Goal: Task Accomplishment & Management: Manage account settings

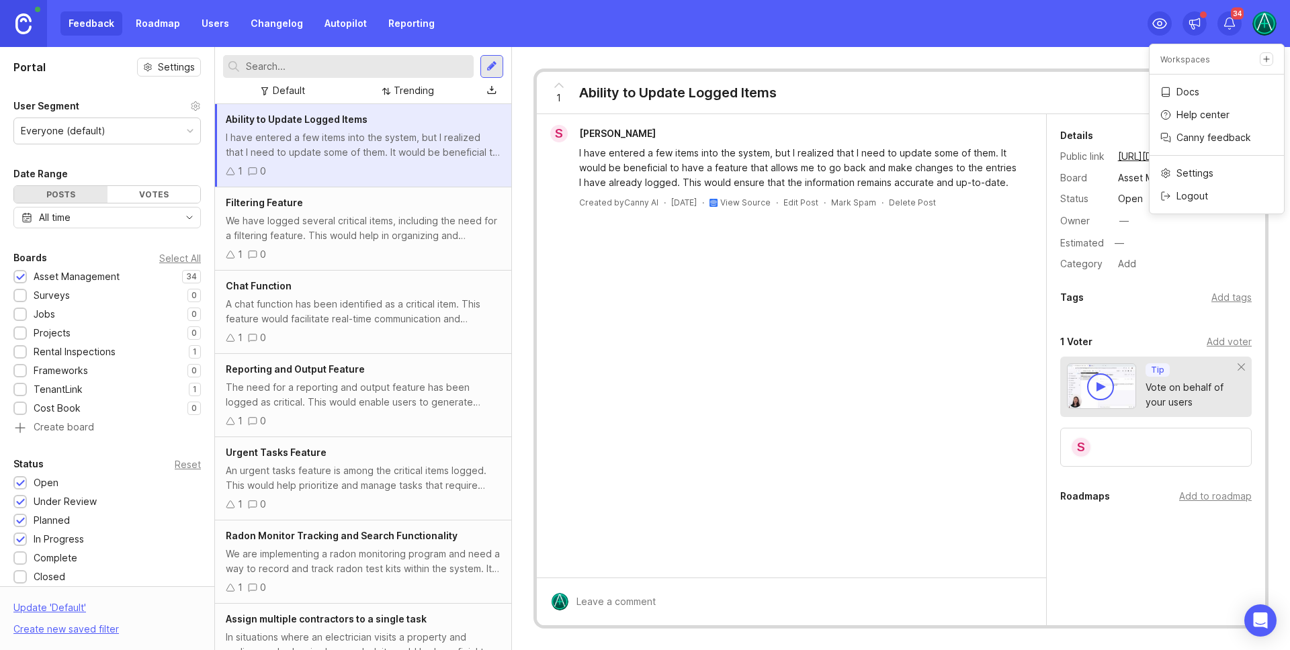
click at [1263, 19] on img at bounding box center [1264, 23] width 24 height 24
click at [1262, 21] on img at bounding box center [1264, 23] width 24 height 24
click at [812, 12] on div "Feedback Roadmap Users Changelog Autopilot Reporting 34" at bounding box center [645, 23] width 1290 height 47
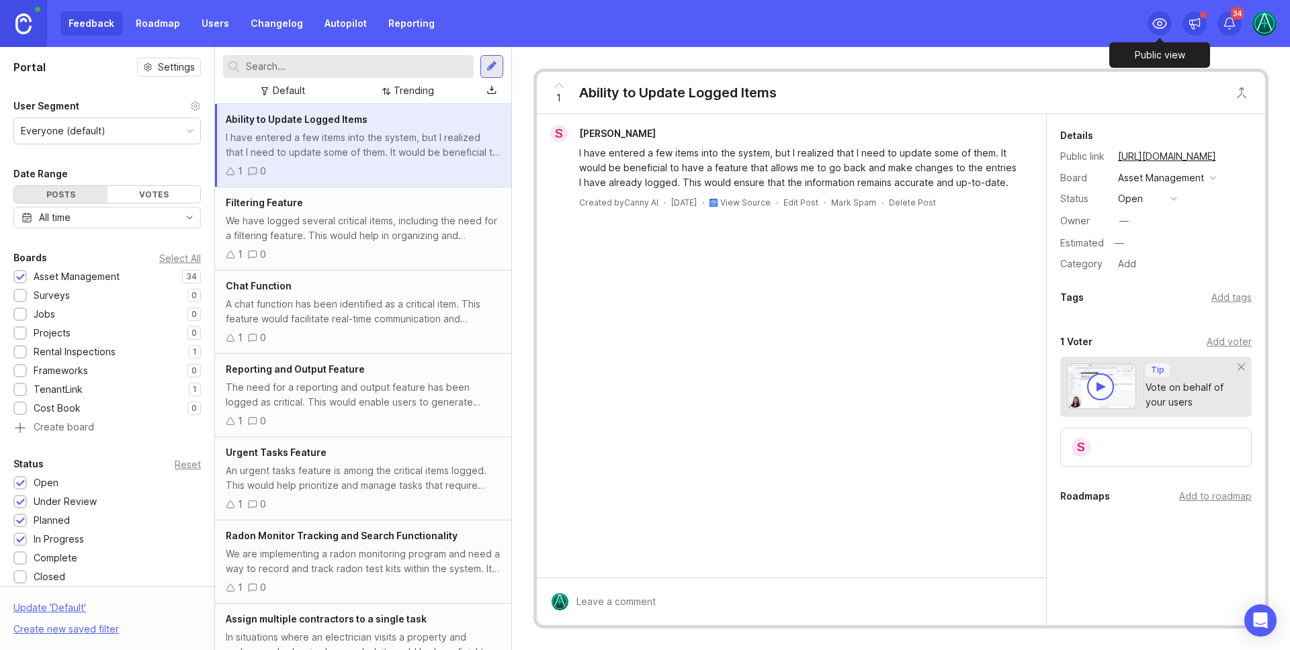
click at [1162, 21] on icon at bounding box center [1159, 23] width 16 height 16
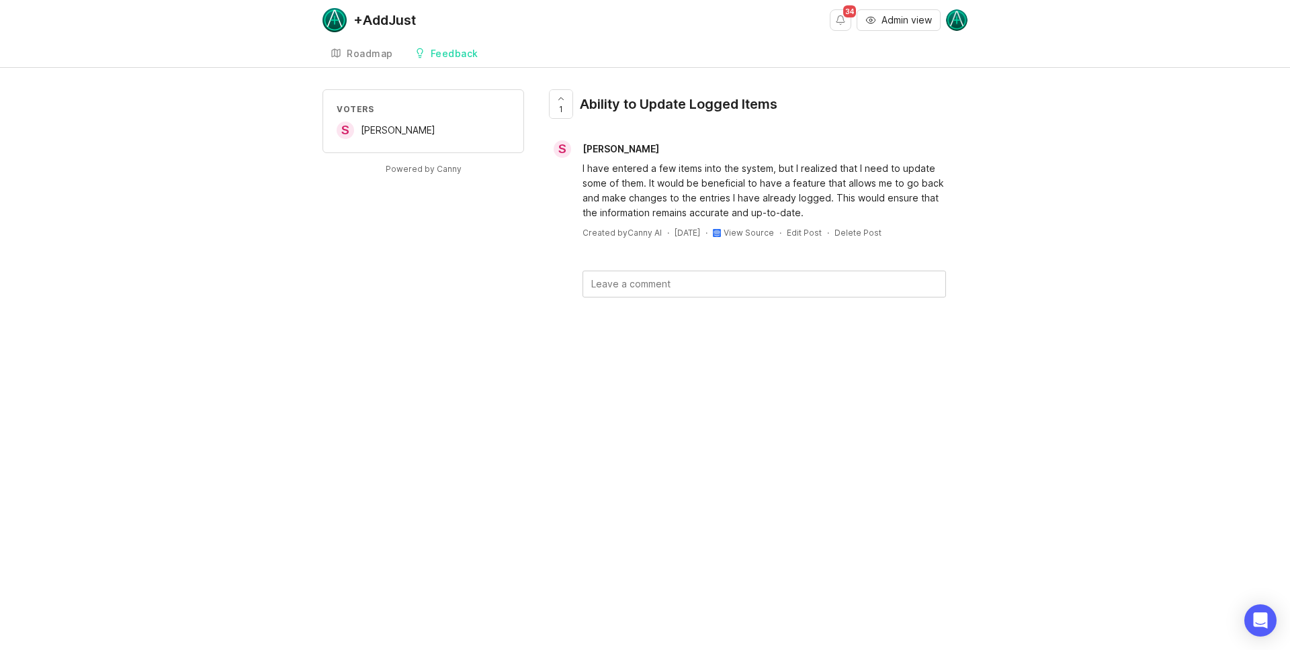
click at [355, 43] on link "Roadmap" at bounding box center [361, 54] width 79 height 28
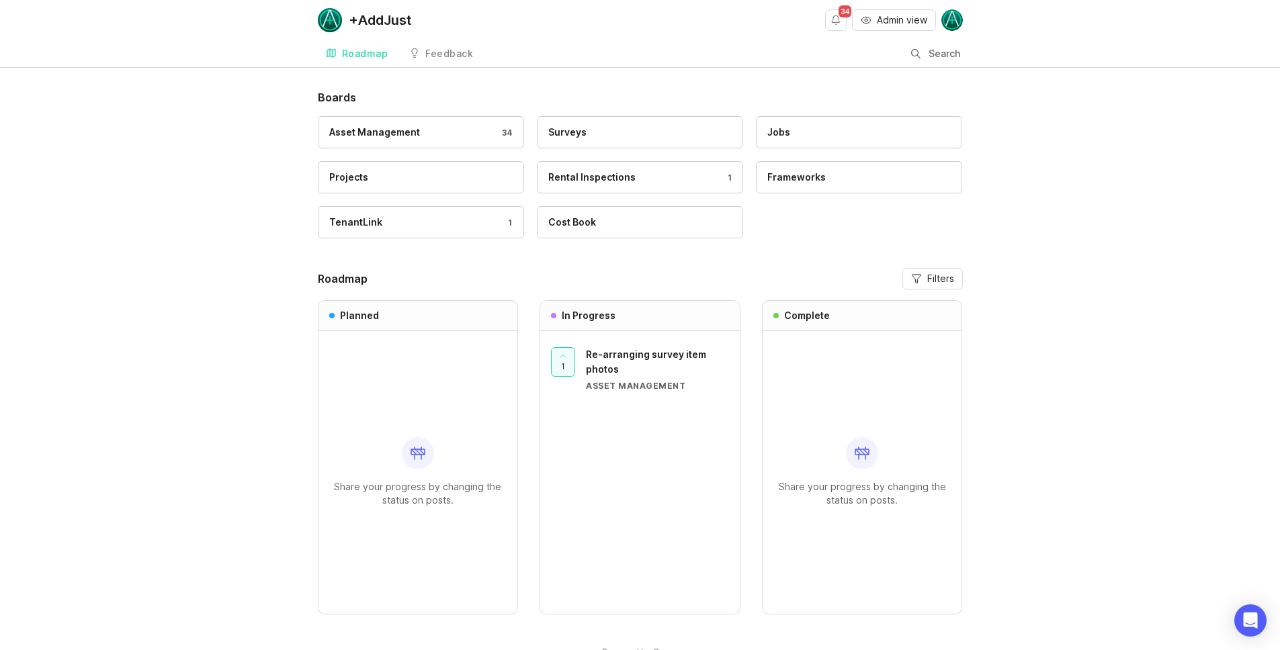
click at [453, 44] on link "Feedback" at bounding box center [441, 54] width 80 height 28
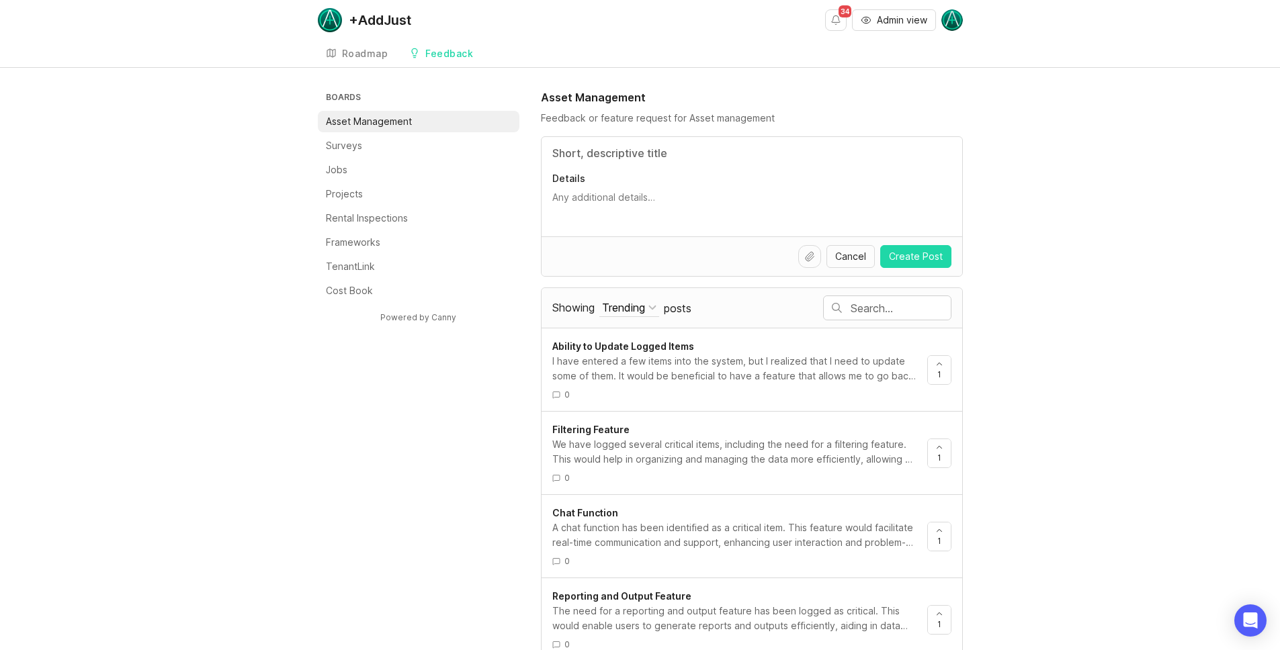
click at [374, 55] on div "Roadmap" at bounding box center [365, 53] width 46 height 9
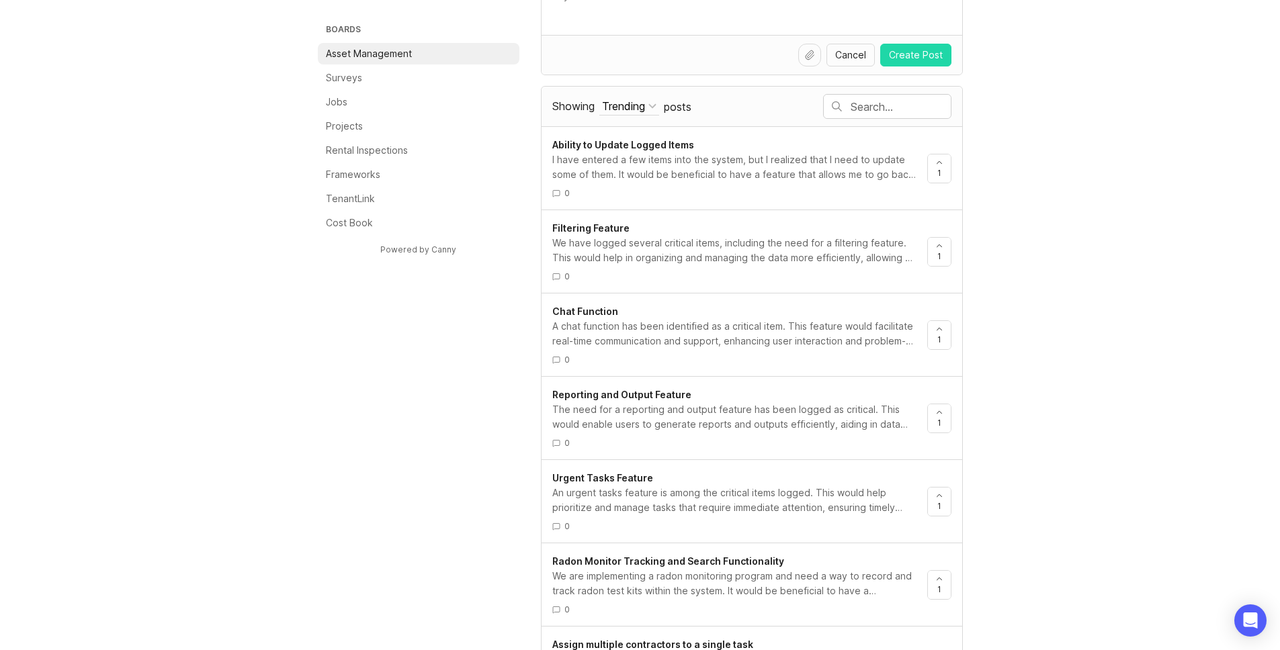
scroll to position [251, 0]
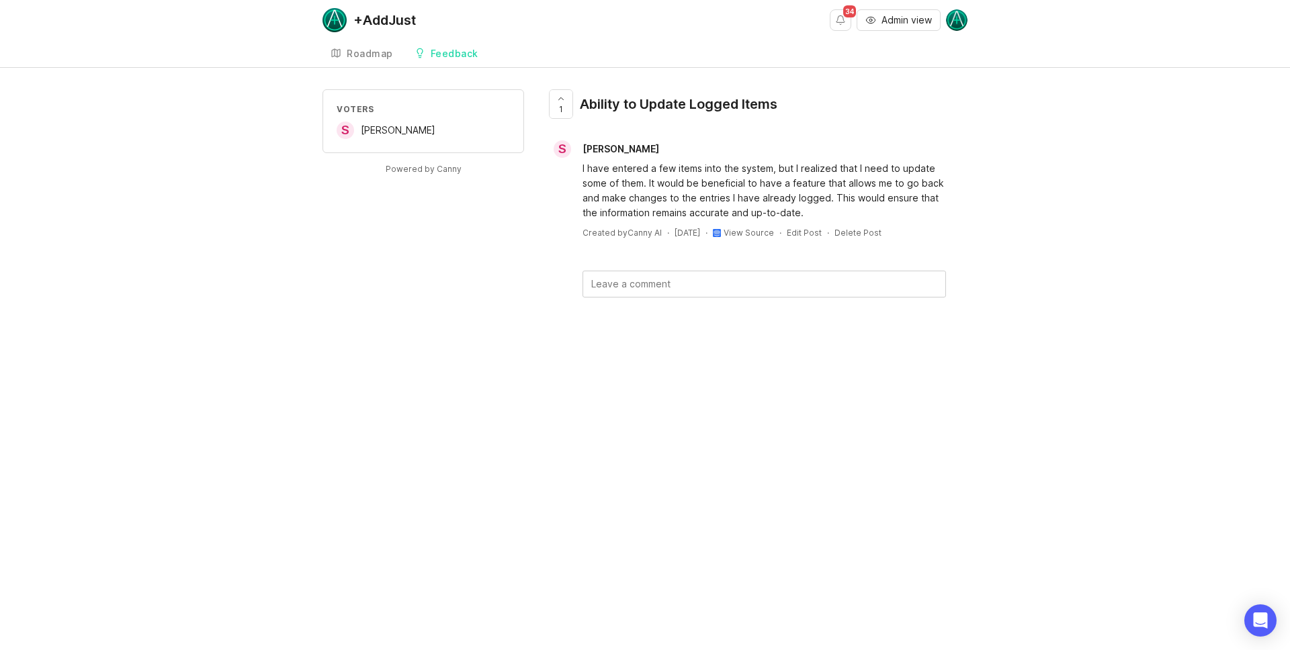
click at [758, 234] on link "View Source" at bounding box center [749, 233] width 50 height 10
click at [357, 52] on div "Roadmap" at bounding box center [370, 53] width 46 height 9
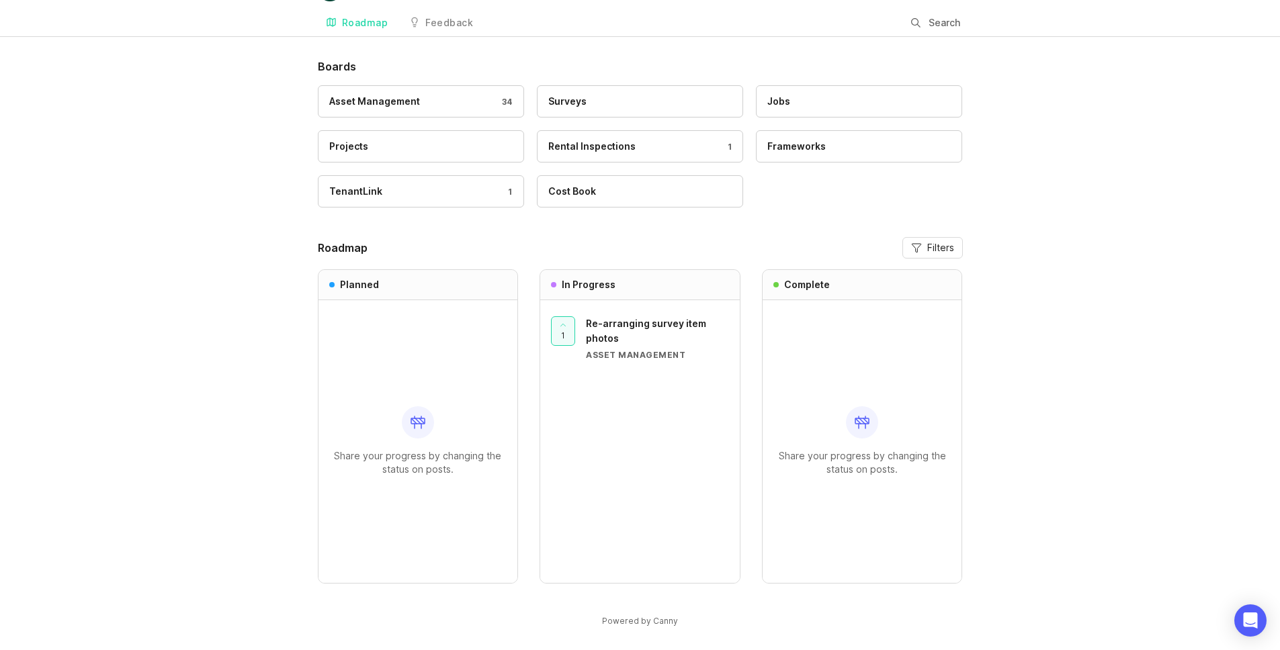
scroll to position [38, 0]
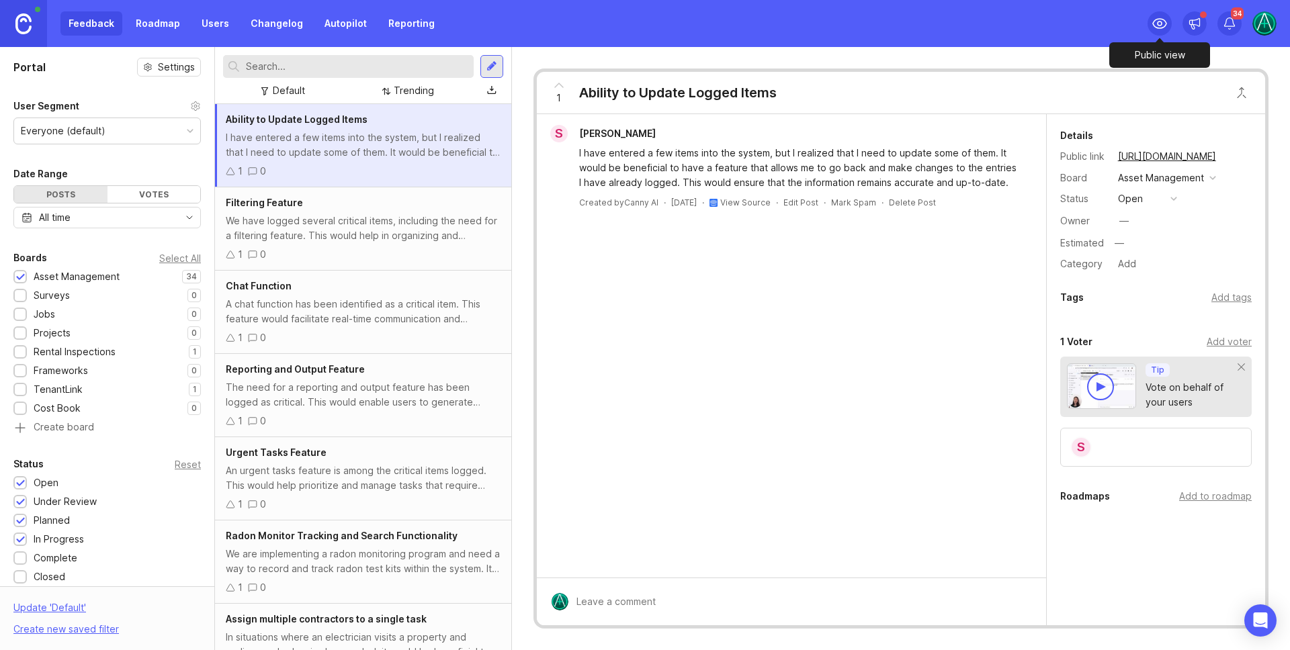
click at [1155, 23] on icon at bounding box center [1159, 23] width 16 height 16
click at [71, 297] on div "Surveys" at bounding box center [44, 295] width 63 height 15
click at [63, 281] on div "Asset Management" at bounding box center [77, 276] width 86 height 15
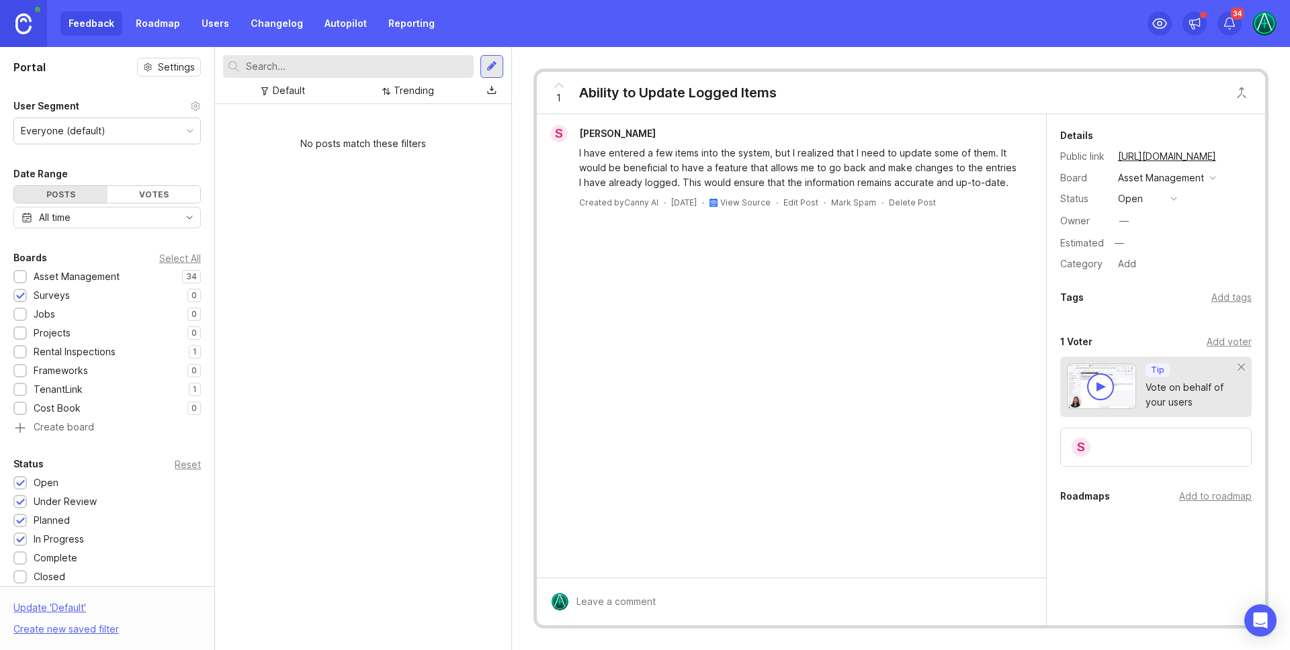
click at [63, 275] on div "Asset Management" at bounding box center [77, 276] width 86 height 15
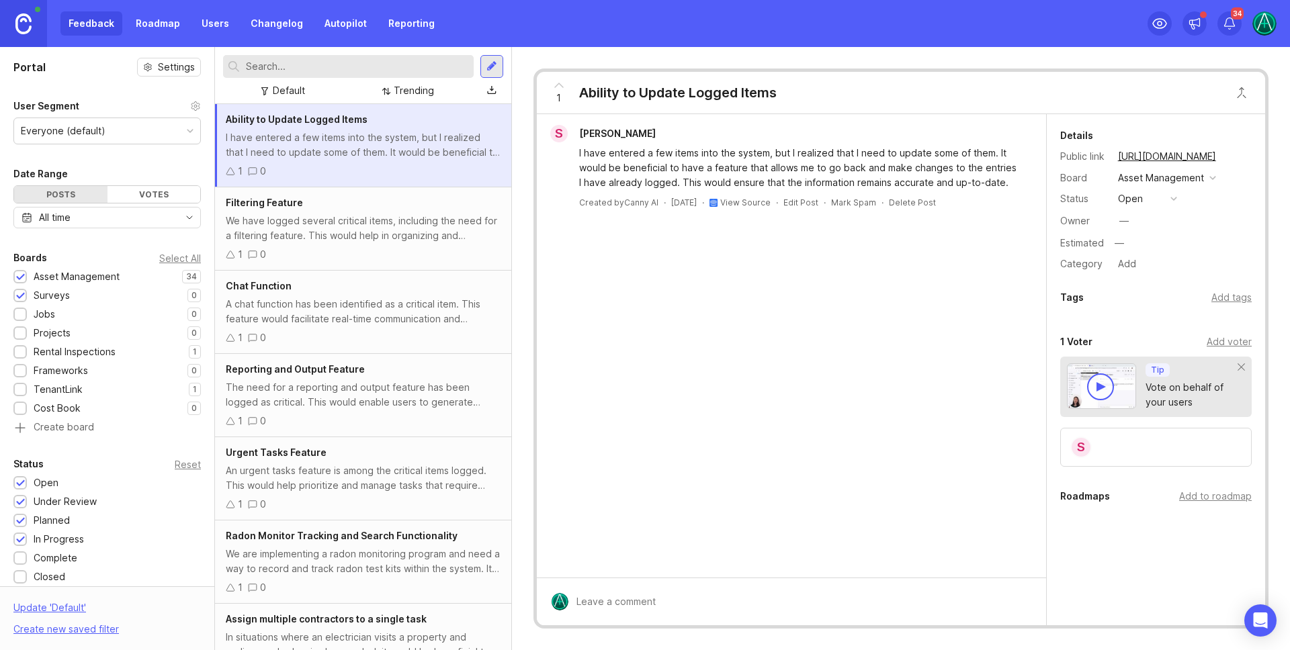
click at [17, 296] on div at bounding box center [20, 297] width 9 height 10
click at [67, 124] on div "Everyone (default)" at bounding box center [63, 131] width 85 height 15
click at [97, 129] on div "Everyone (default)" at bounding box center [63, 131] width 85 height 15
click at [97, 95] on div "Portal Settings User Segment Everyone (default) Date Range Posts Votes All time…" at bounding box center [107, 507] width 214 height 920
click at [289, 69] on input "text" at bounding box center [357, 66] width 222 height 15
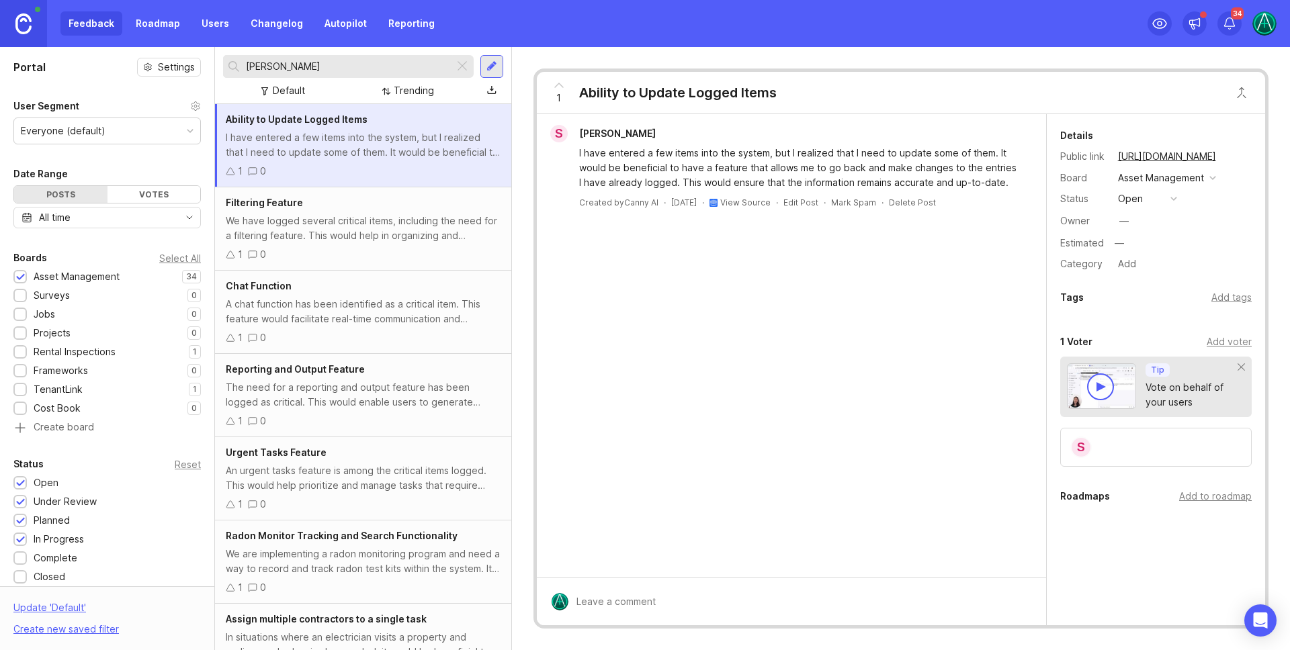
type input "[PERSON_NAME]"
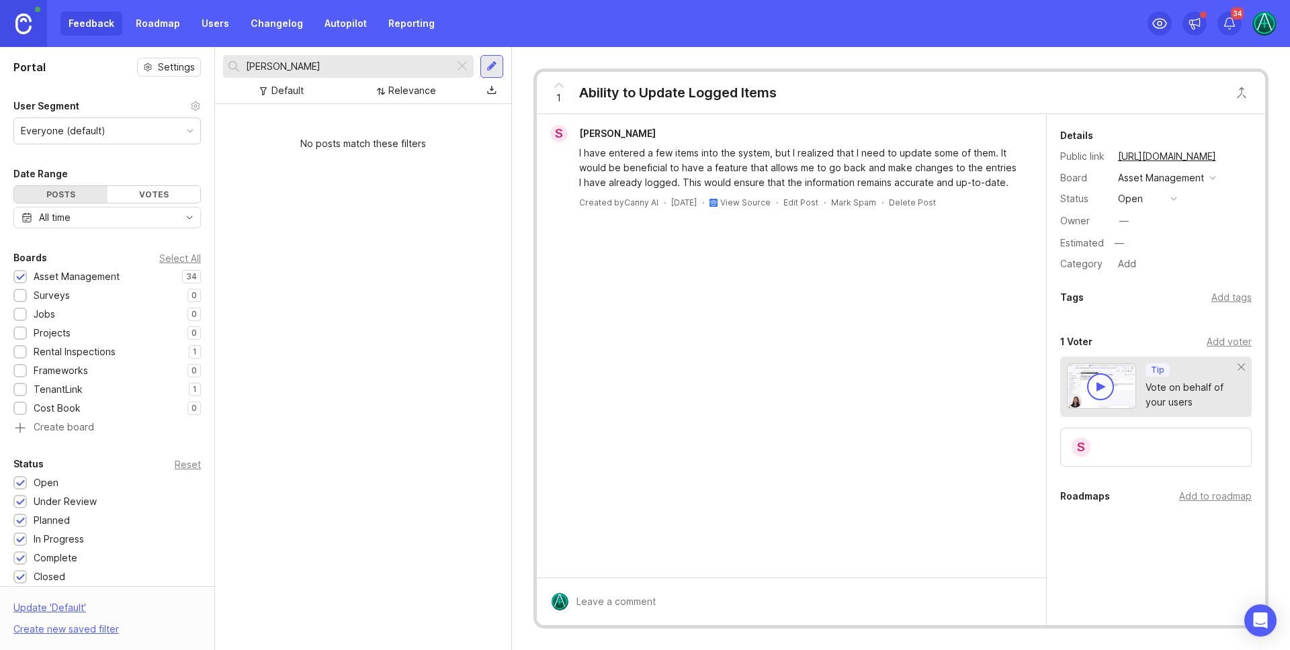
drag, startPoint x: 345, startPoint y: 62, endPoint x: 217, endPoint y: 63, distance: 128.3
click at [217, 63] on div "[PERSON_NAME] Relevance" at bounding box center [363, 75] width 296 height 57
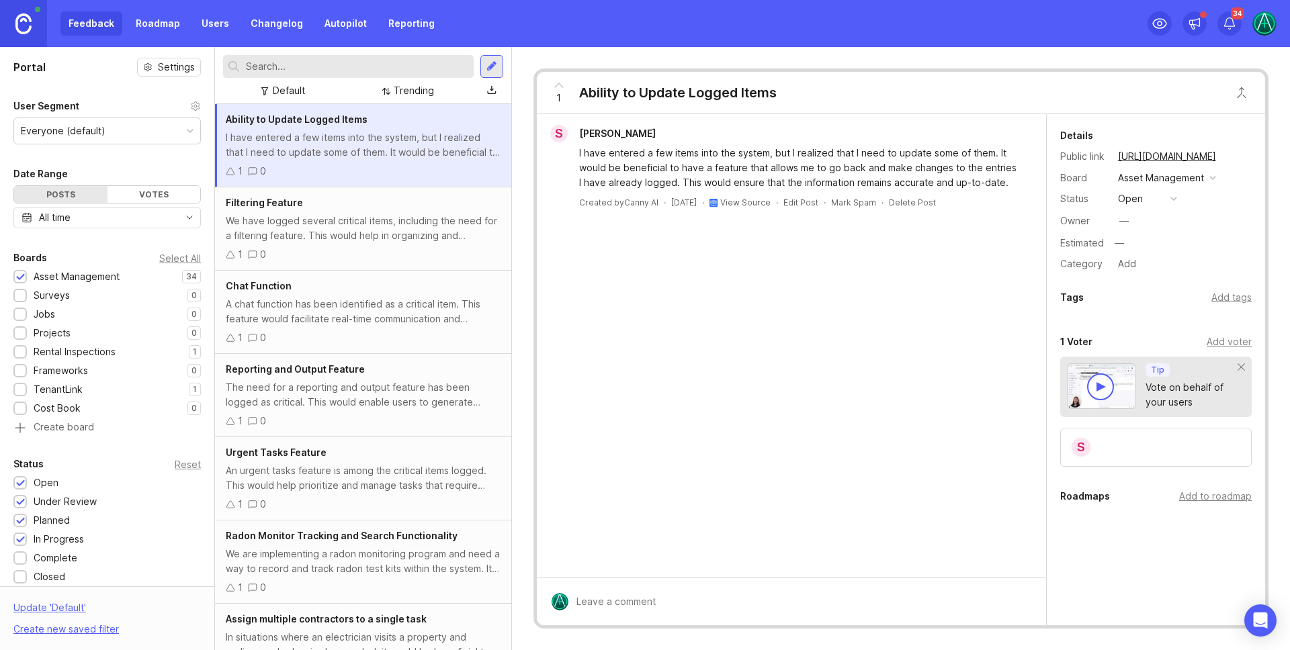
click at [597, 131] on span "[PERSON_NAME]" at bounding box center [617, 133] width 77 height 11
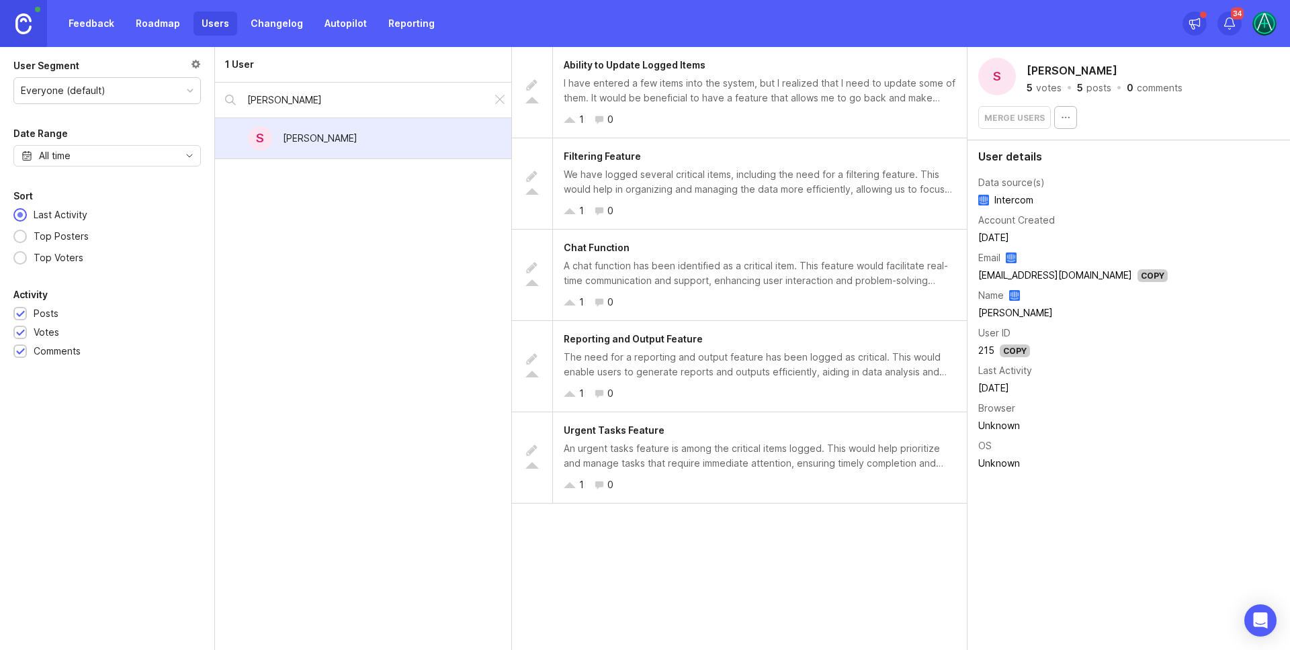
click at [1270, 20] on img at bounding box center [1264, 23] width 24 height 24
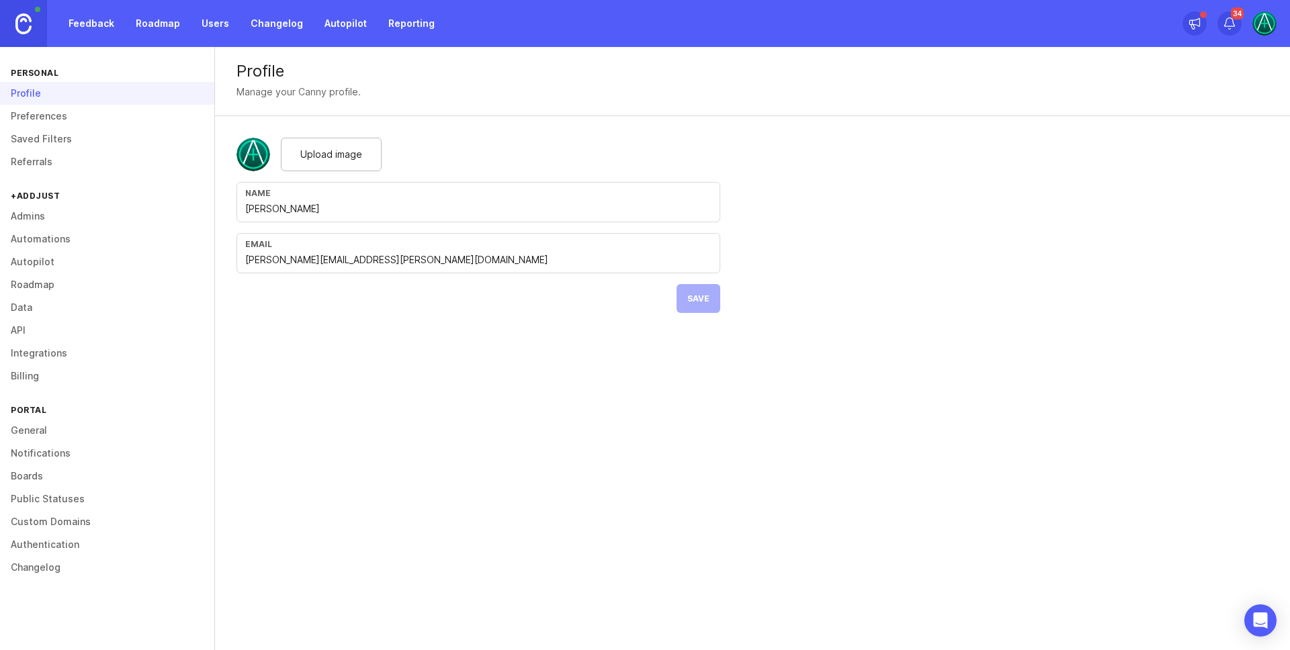
click at [40, 214] on link "Admins" at bounding box center [107, 216] width 214 height 23
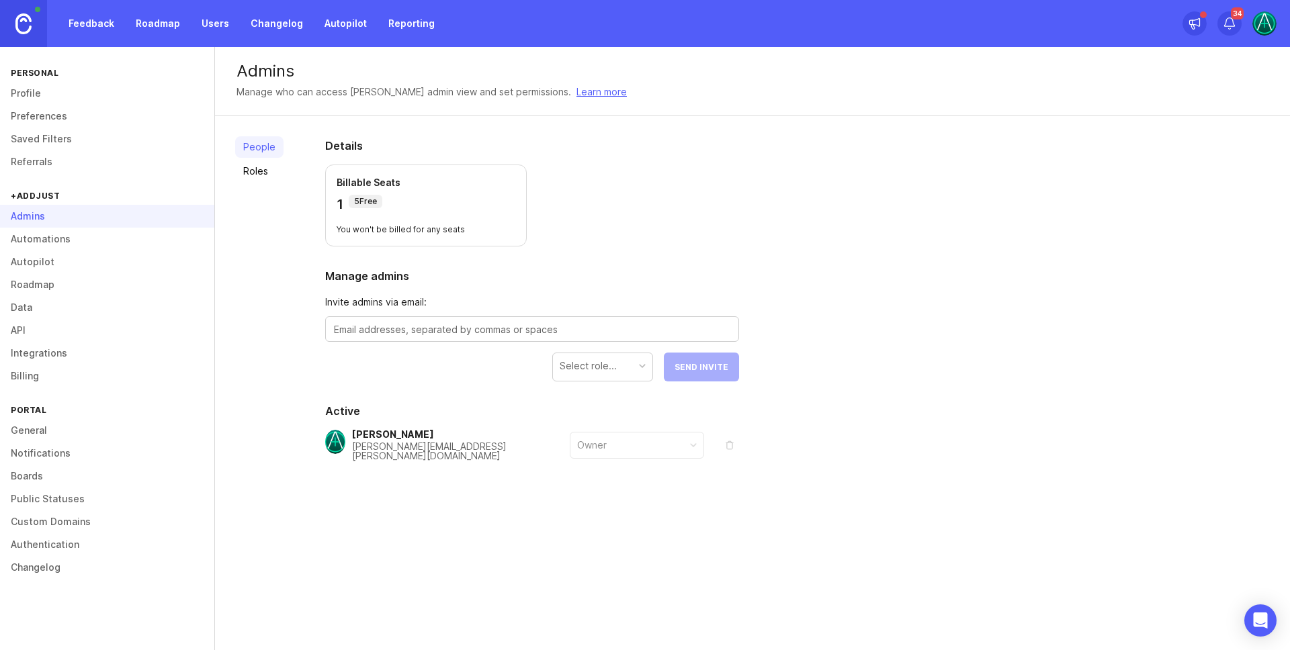
click at [366, 337] on div at bounding box center [532, 329] width 414 height 26
type textarea "[EMAIL_ADDRESS][PERSON_NAME][DOMAIN_NAME]"
click at [650, 360] on div "Select role..." at bounding box center [602, 366] width 99 height 26
click at [707, 343] on form "Invite admins via email: [EMAIL_ADDRESS][PERSON_NAME][DOMAIN_NAME] Owner Send I…" at bounding box center [532, 338] width 414 height 87
click at [705, 347] on form "Invite admins via email: [EMAIL_ADDRESS][PERSON_NAME][DOMAIN_NAME] Owner Send I…" at bounding box center [532, 338] width 414 height 87
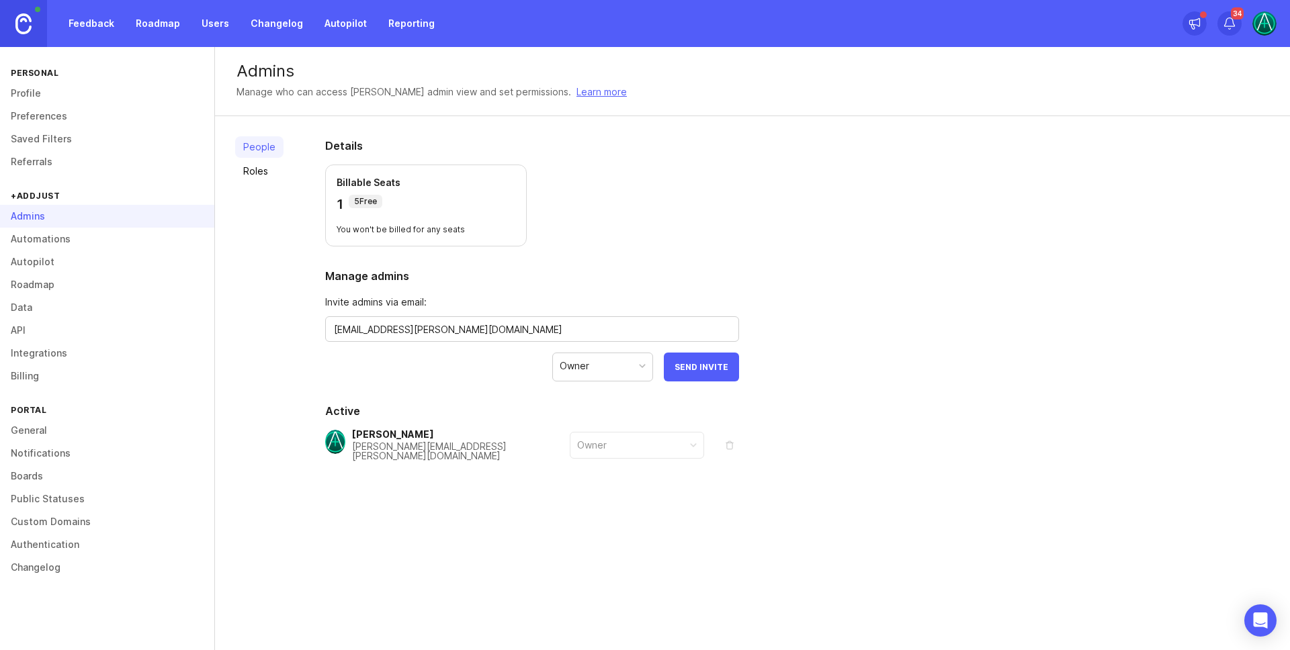
click at [705, 367] on span "Send Invite" at bounding box center [701, 367] width 54 height 10
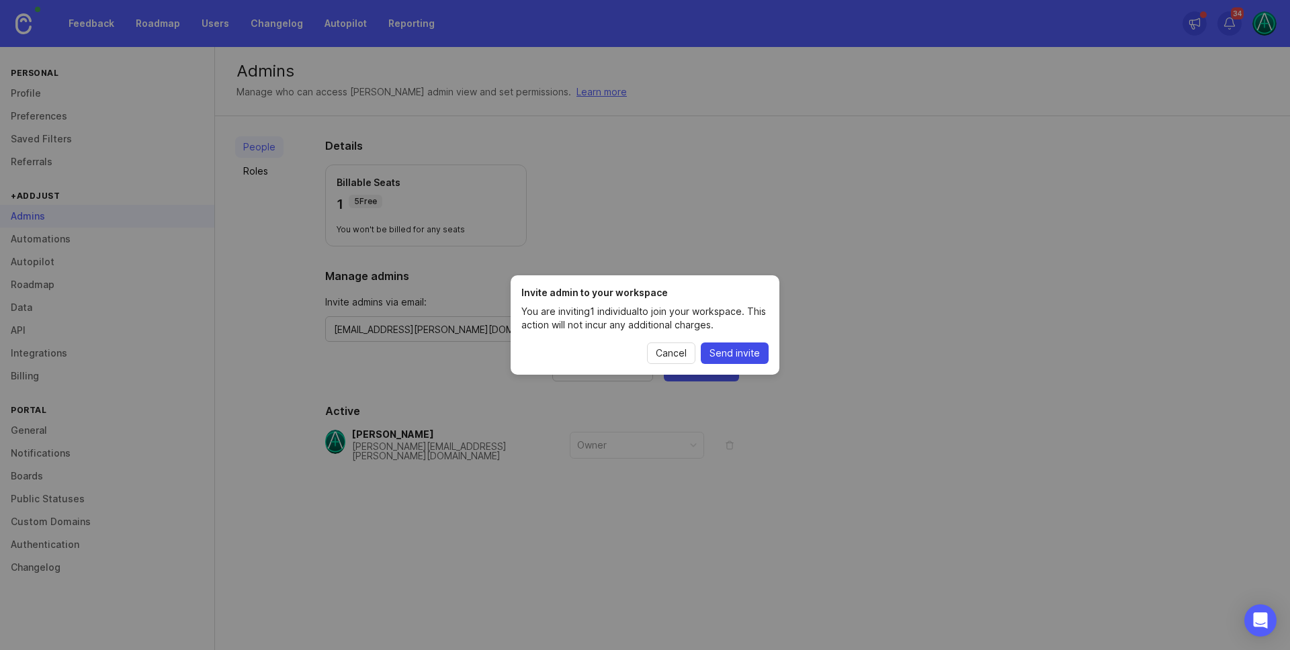
click at [735, 351] on span "Send invite" at bounding box center [734, 353] width 50 height 13
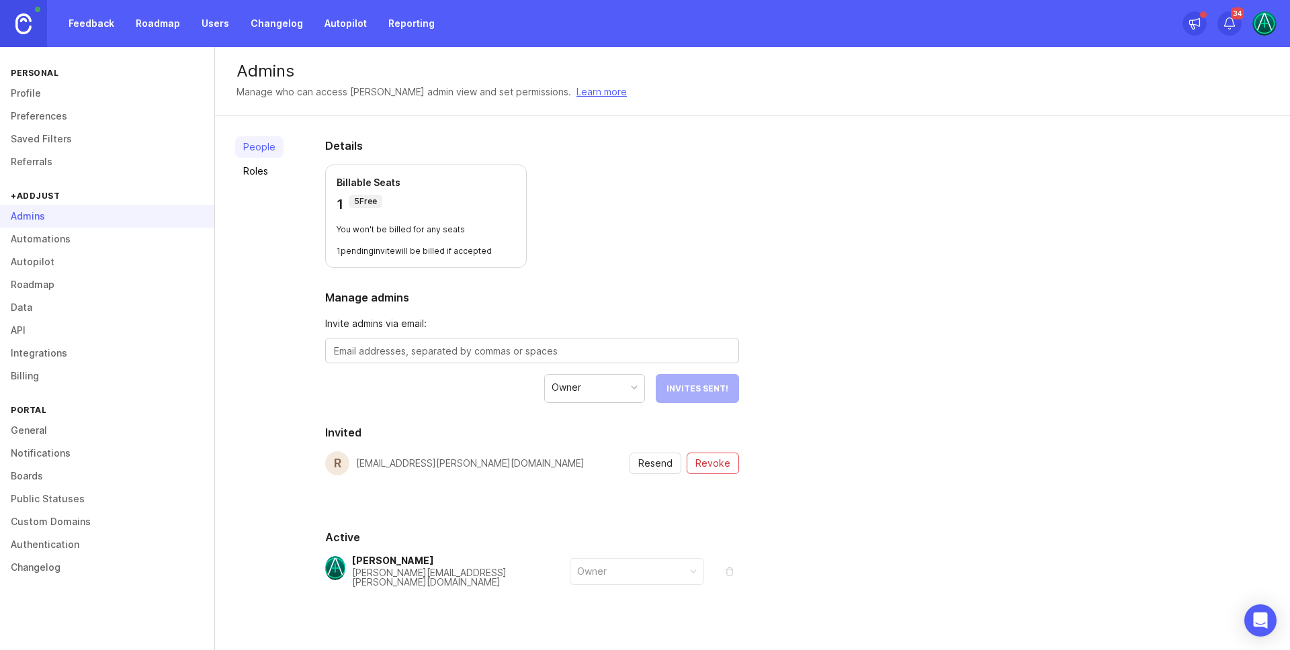
click at [99, 26] on link "Feedback" at bounding box center [91, 23] width 62 height 24
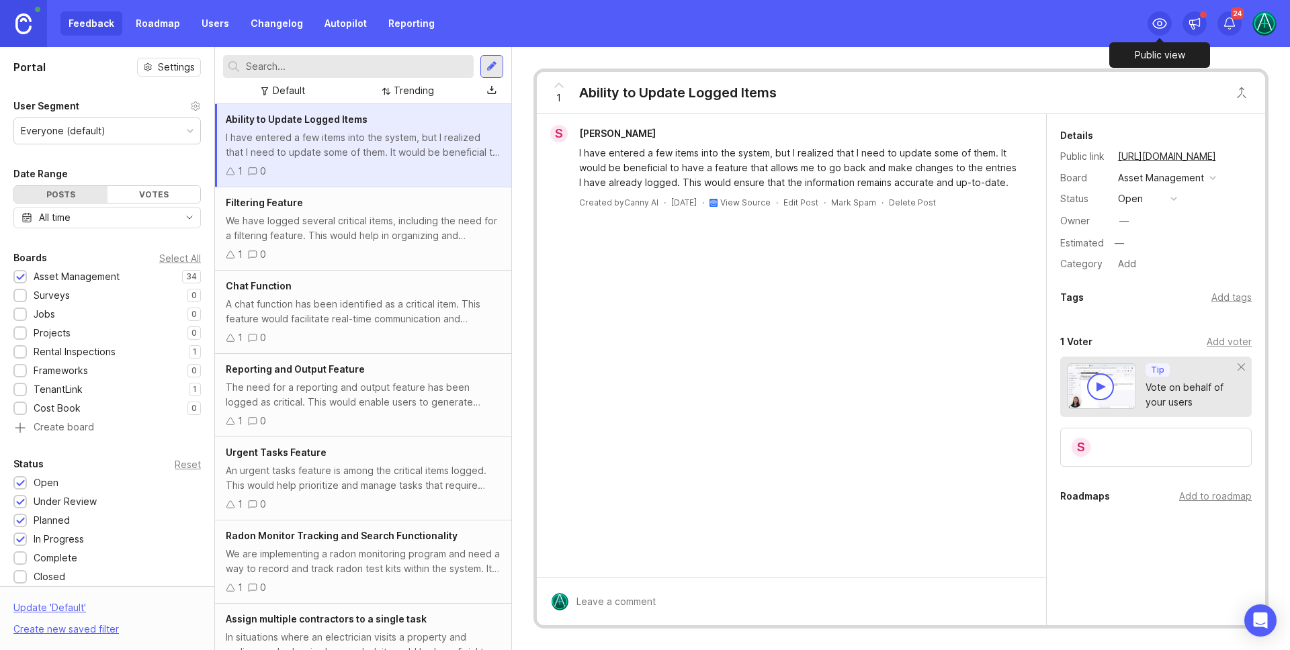
click at [1148, 22] on div at bounding box center [1159, 23] width 24 height 24
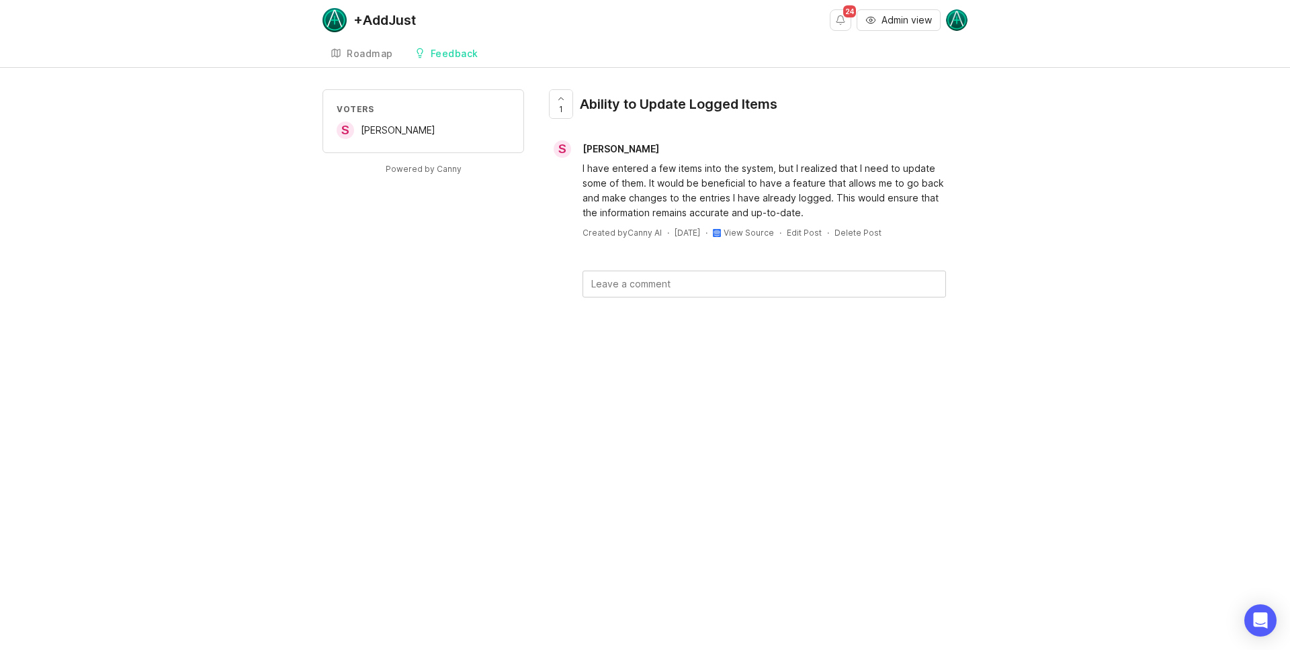
click at [540, 58] on div "Roadmap Feedback Asset Management 34" at bounding box center [644, 53] width 645 height 27
click at [362, 56] on div "Roadmap" at bounding box center [370, 53] width 46 height 9
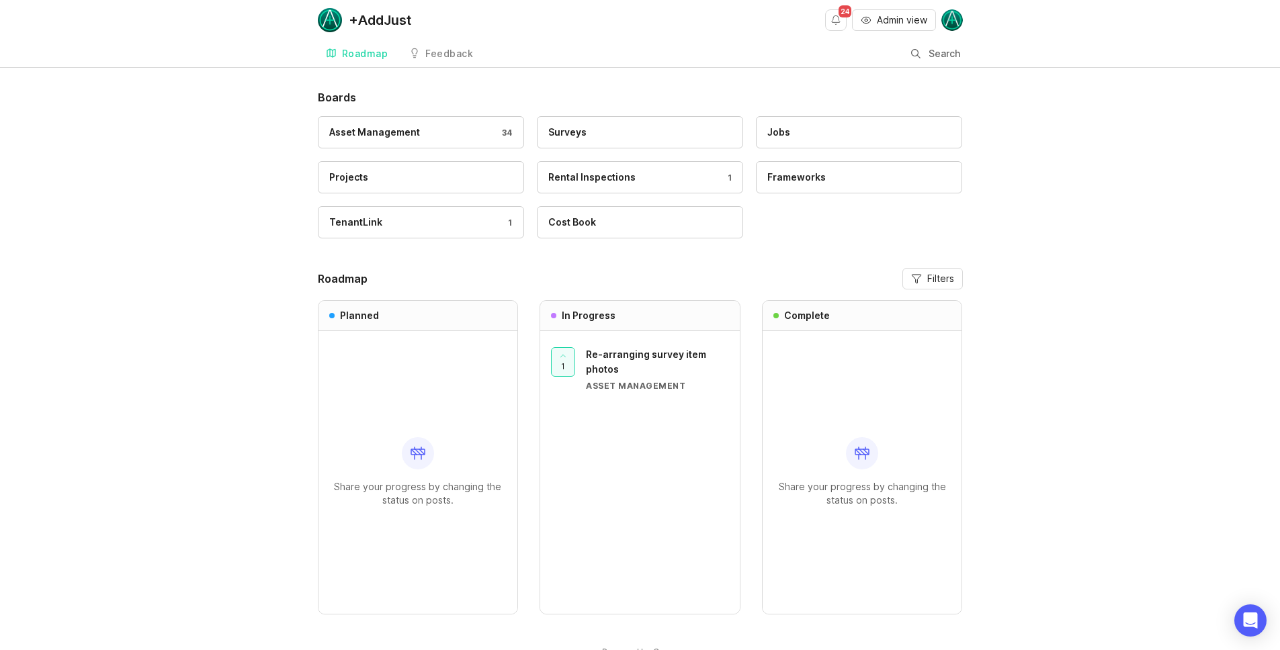
click at [447, 54] on div "Feedback" at bounding box center [449, 53] width 48 height 9
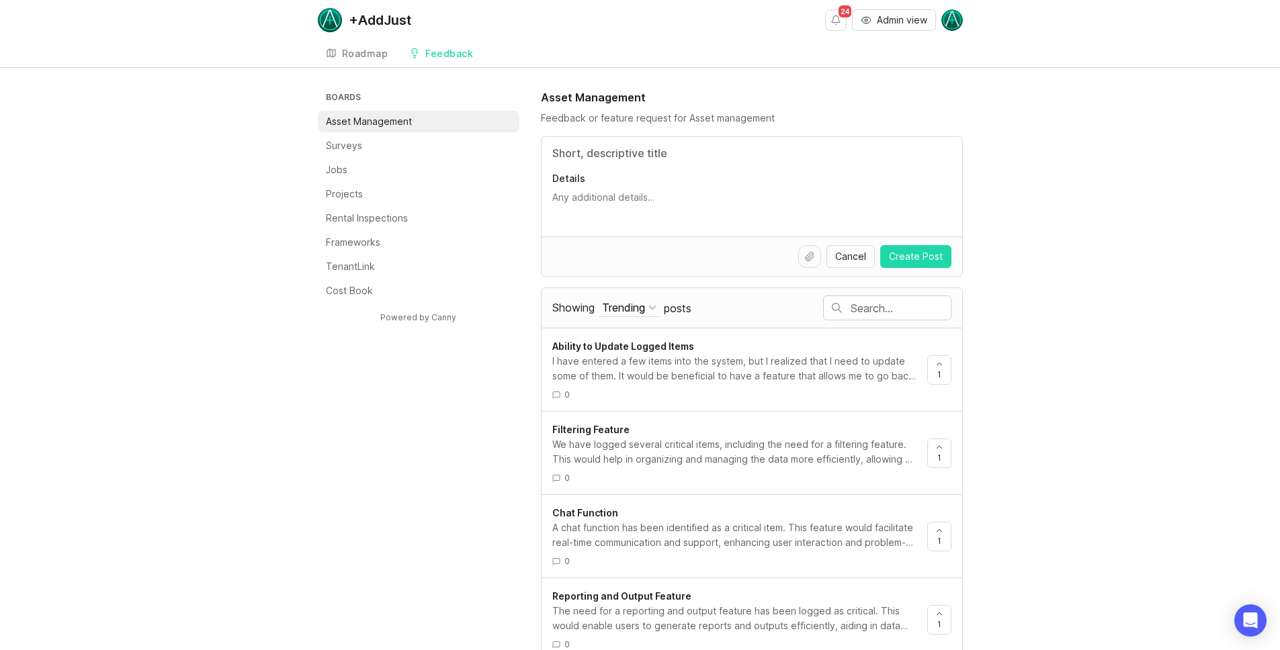
click at [337, 40] on link "Roadmap" at bounding box center [357, 54] width 79 height 28
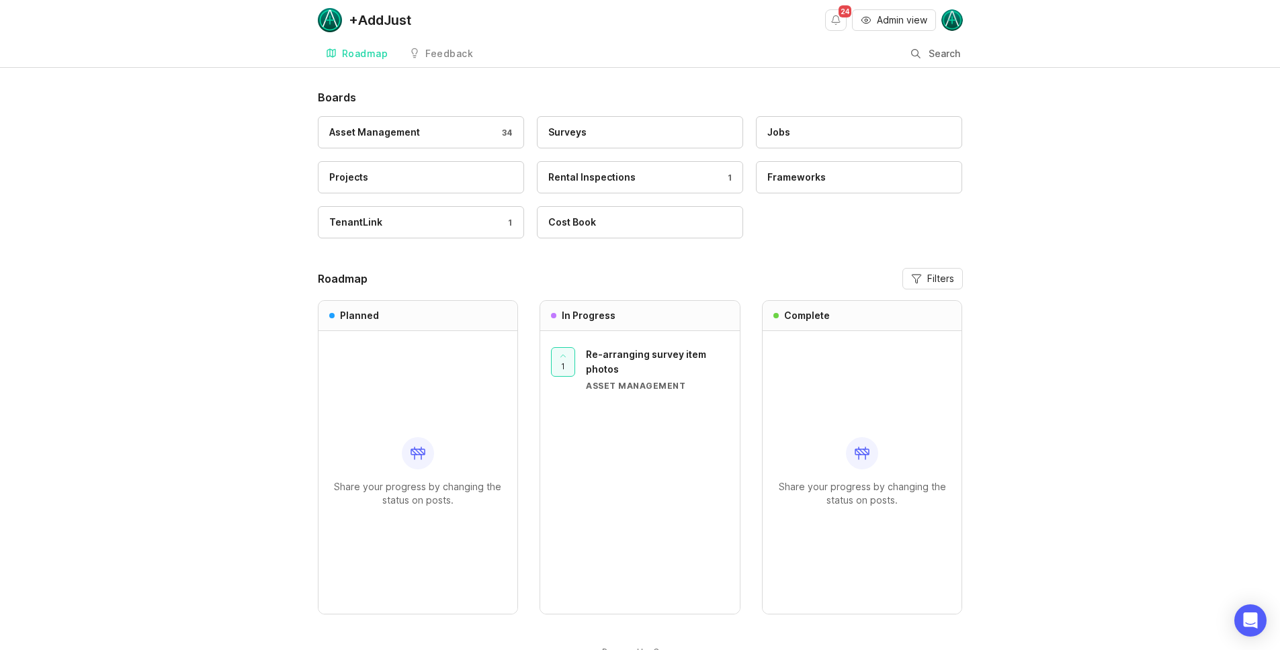
click at [615, 367] on span "Re-arranging survey item photos" at bounding box center [646, 362] width 120 height 26
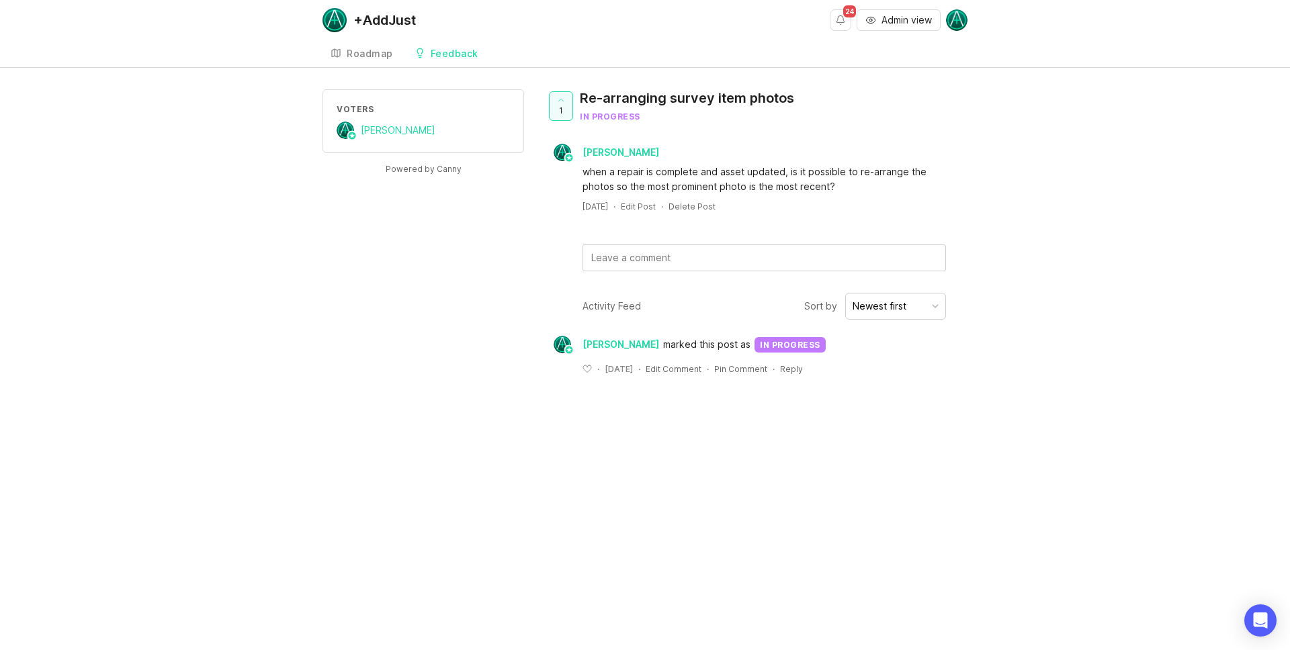
click at [365, 45] on link "Roadmap" at bounding box center [361, 54] width 79 height 28
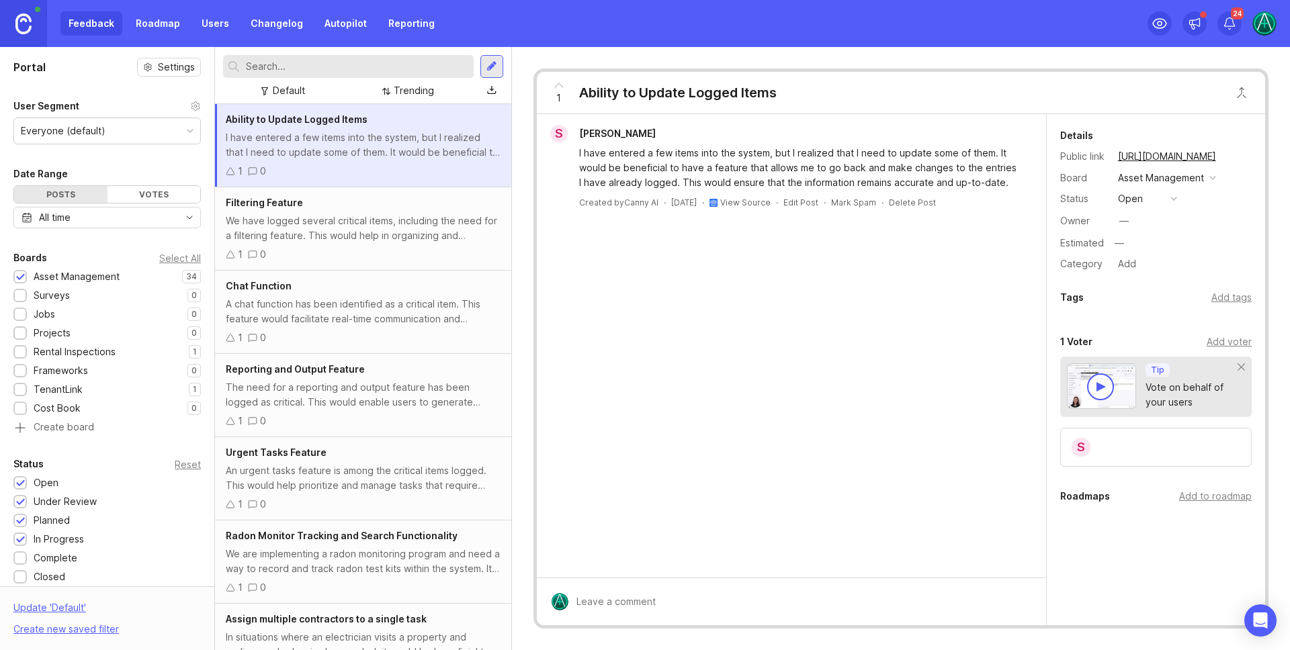
click at [233, 28] on div "Feedback Roadmap Users Changelog Autopilot Reporting" at bounding box center [251, 23] width 382 height 24
click at [225, 28] on link "Users" at bounding box center [215, 23] width 44 height 24
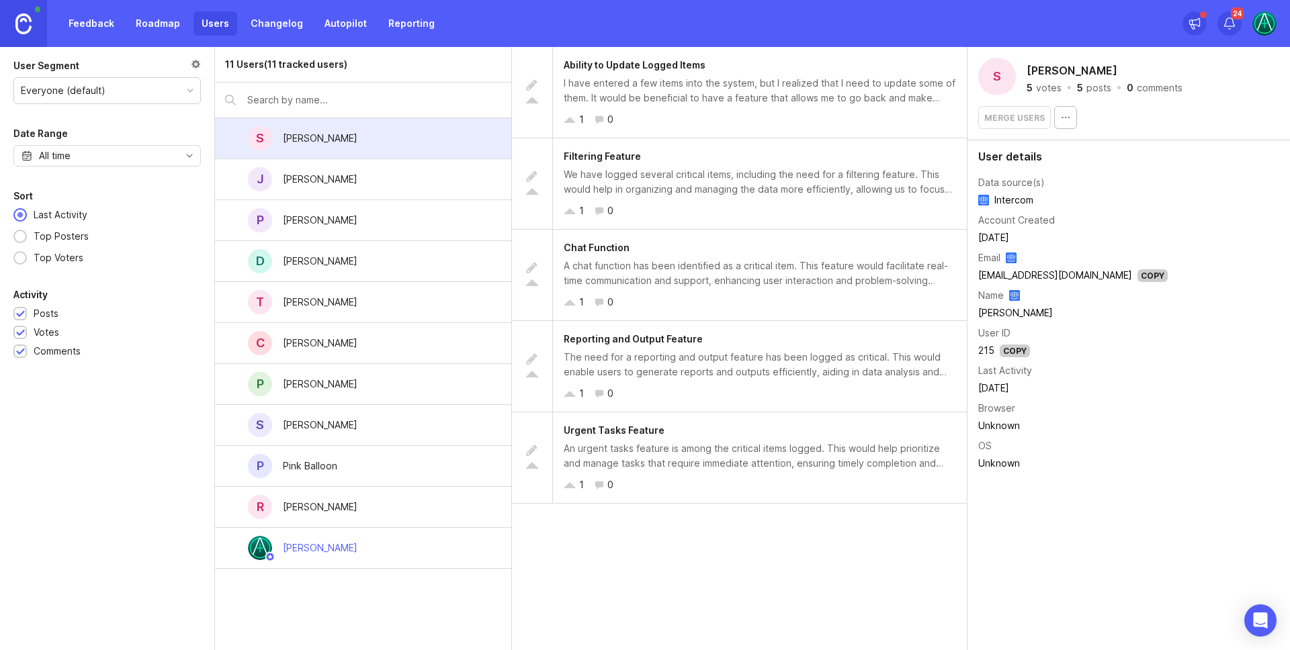
click at [308, 464] on div "Pink Balloon" at bounding box center [310, 466] width 54 height 15
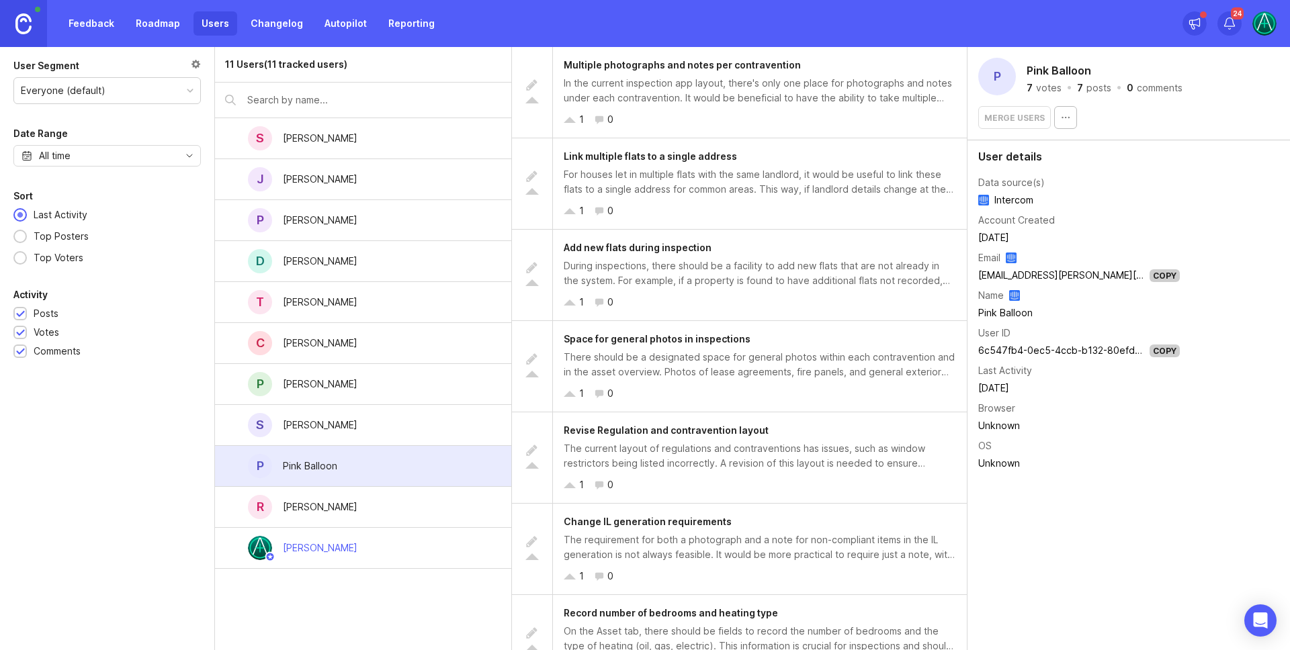
click at [752, 94] on div "In the current inspection app layout, there's only one place for photographs an…" at bounding box center [760, 91] width 392 height 30
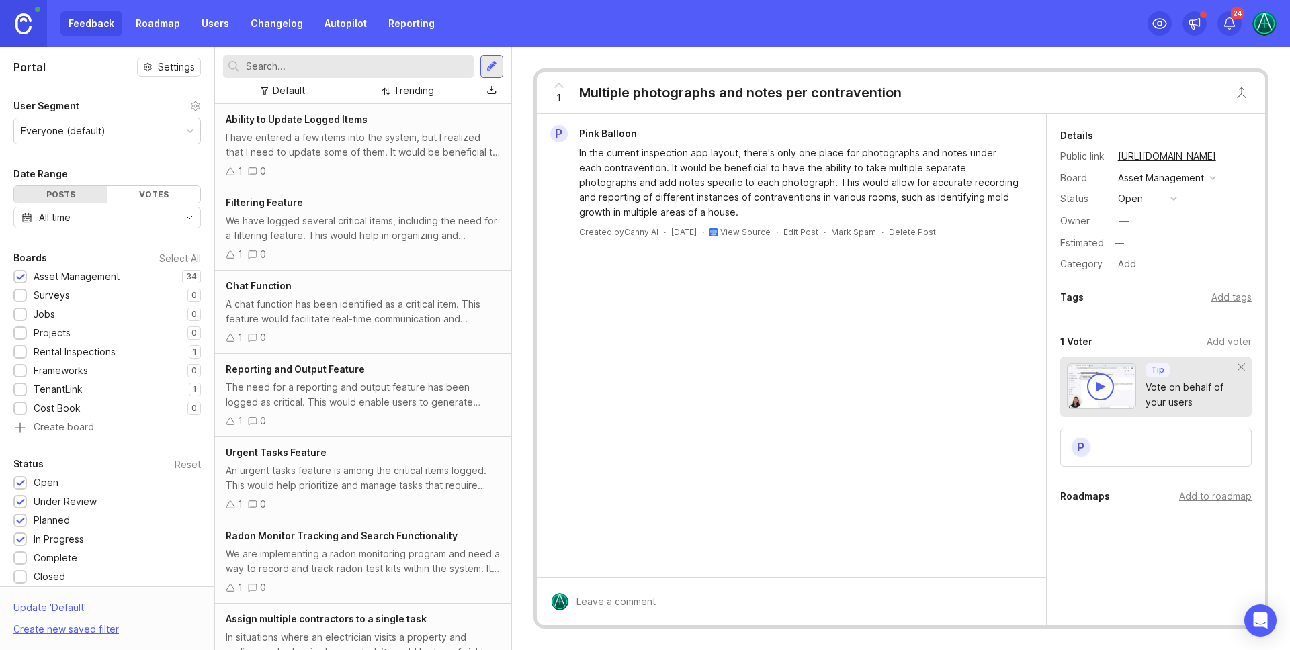
scroll to position [1468, 0]
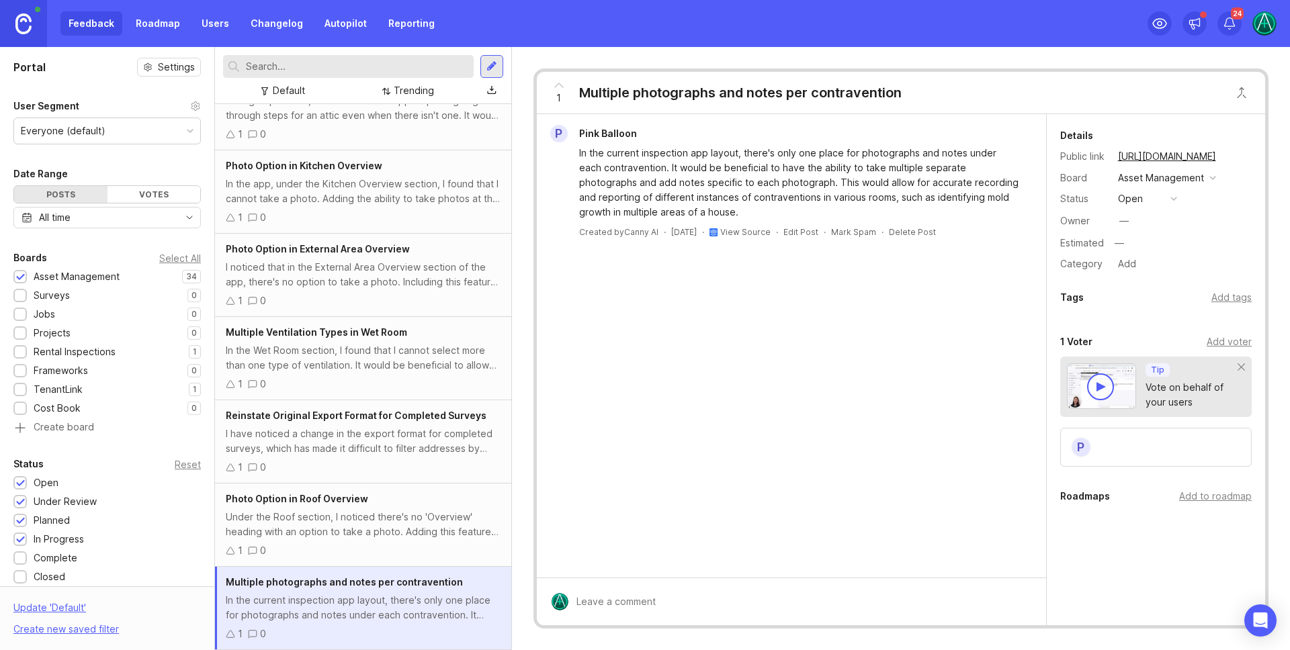
click at [760, 232] on link "View Source" at bounding box center [745, 232] width 50 height 10
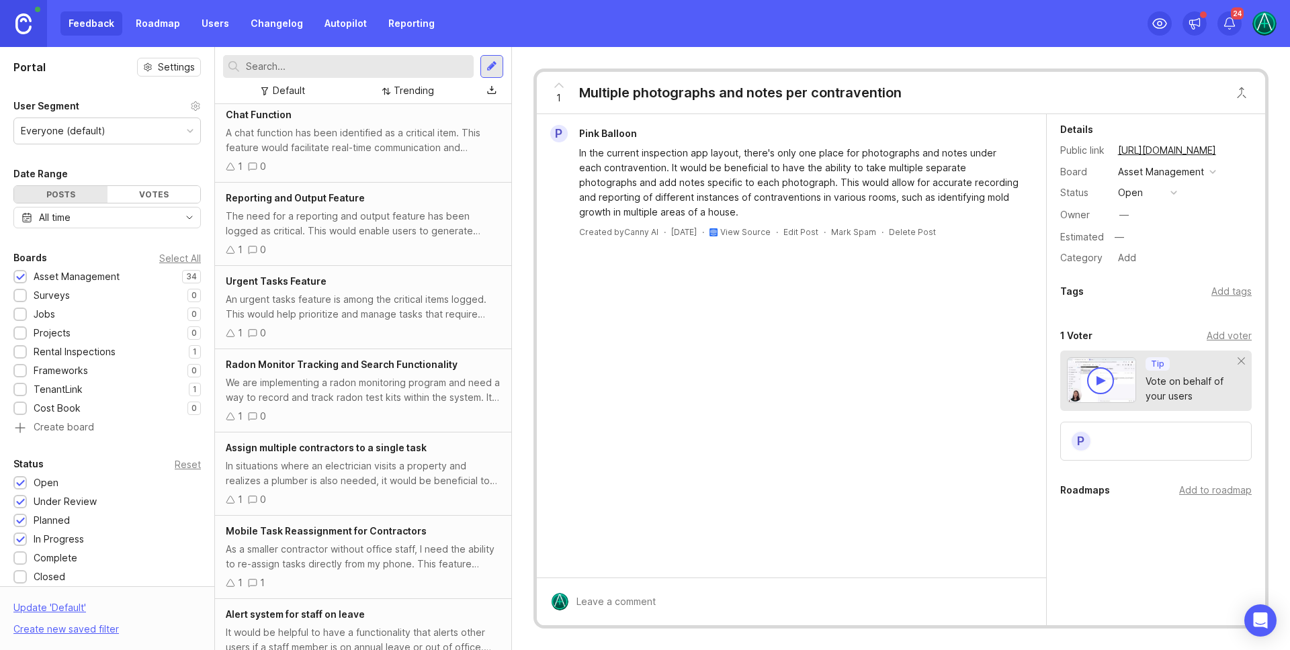
scroll to position [0, 0]
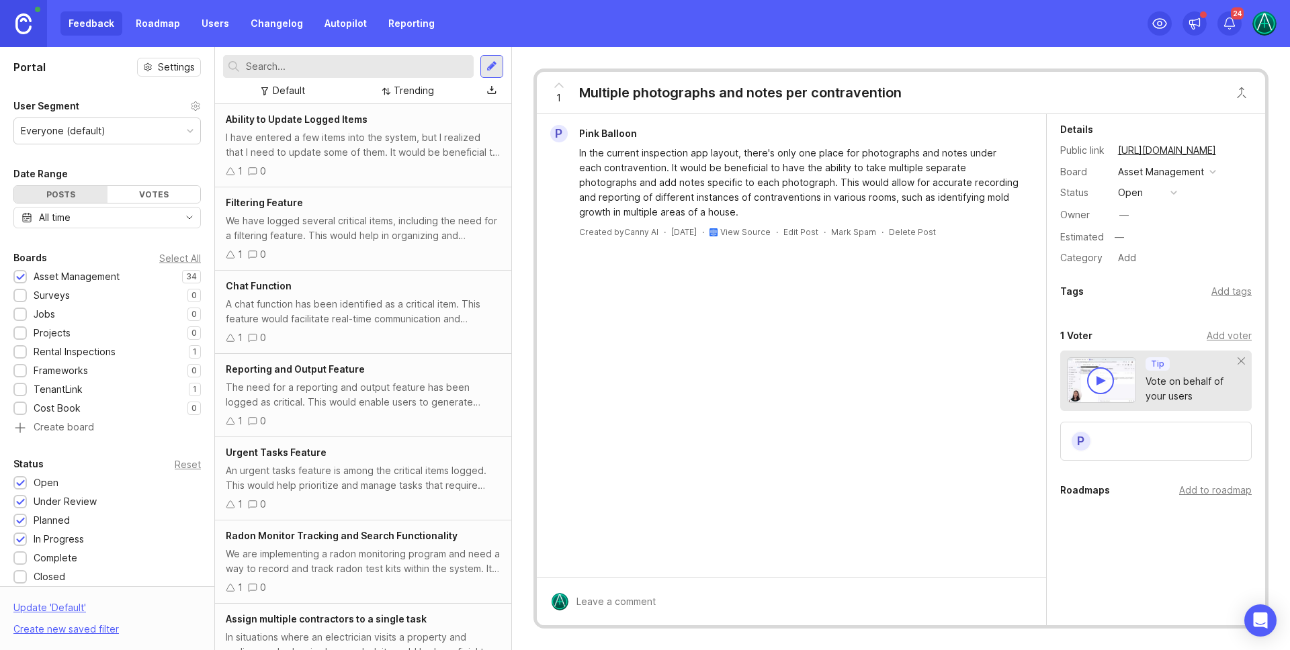
click at [213, 25] on link "Users" at bounding box center [215, 23] width 44 height 24
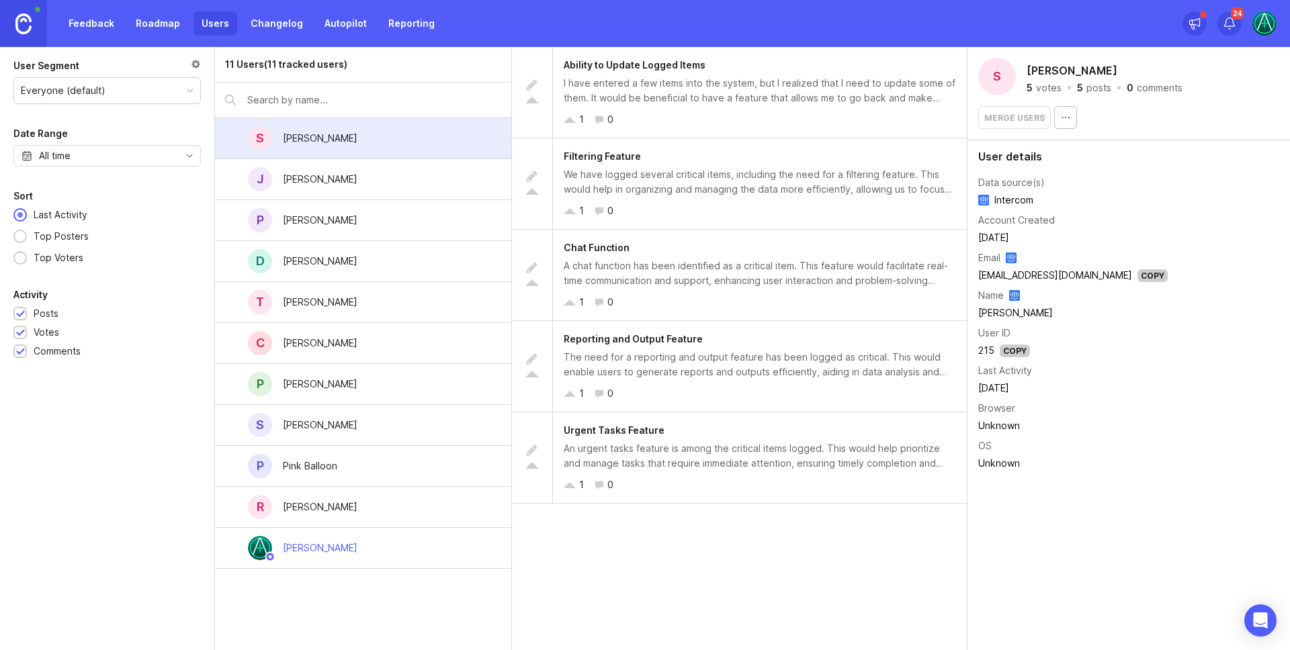
click at [394, 134] on div "S [PERSON_NAME]" at bounding box center [363, 138] width 296 height 41
click at [690, 434] on div "Urgent Tasks Feature" at bounding box center [760, 430] width 392 height 15
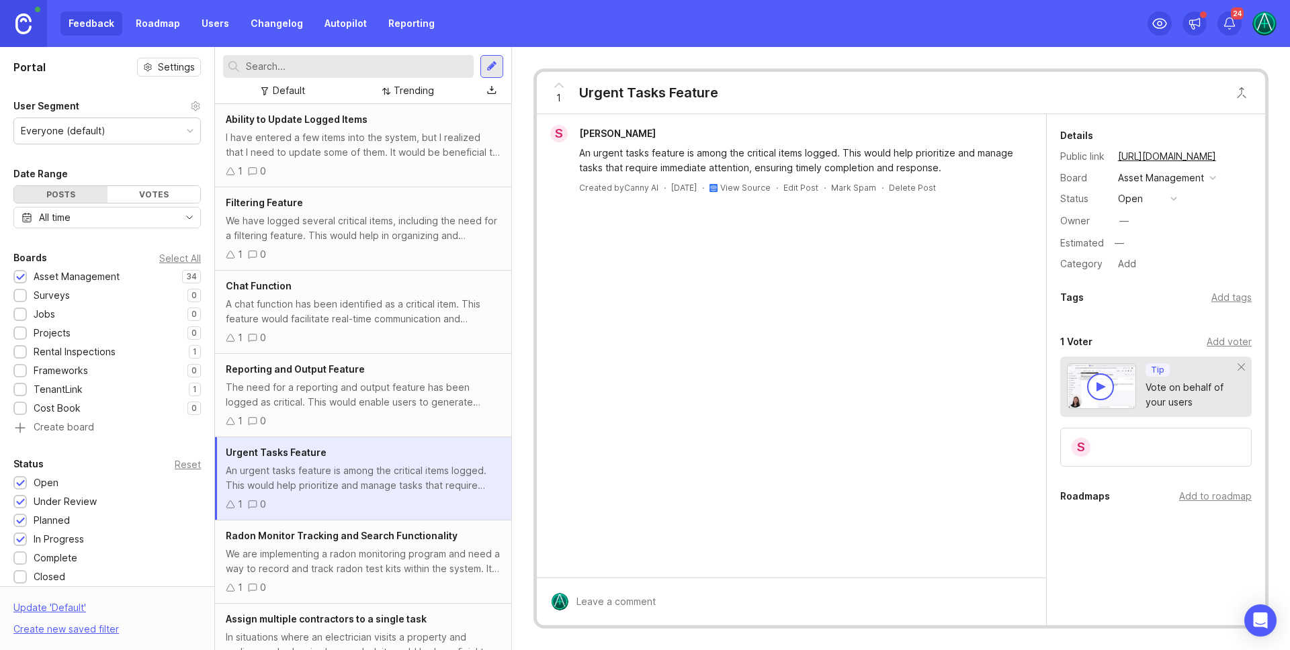
click at [763, 179] on div "S [PERSON_NAME] An urgent tasks feature is among the critical items logged. Thi…" at bounding box center [791, 159] width 498 height 69
click at [761, 183] on link "View Source" at bounding box center [745, 188] width 50 height 10
click at [349, 395] on div "The need for a reporting and output feature has been logged as critical. This w…" at bounding box center [363, 395] width 275 height 30
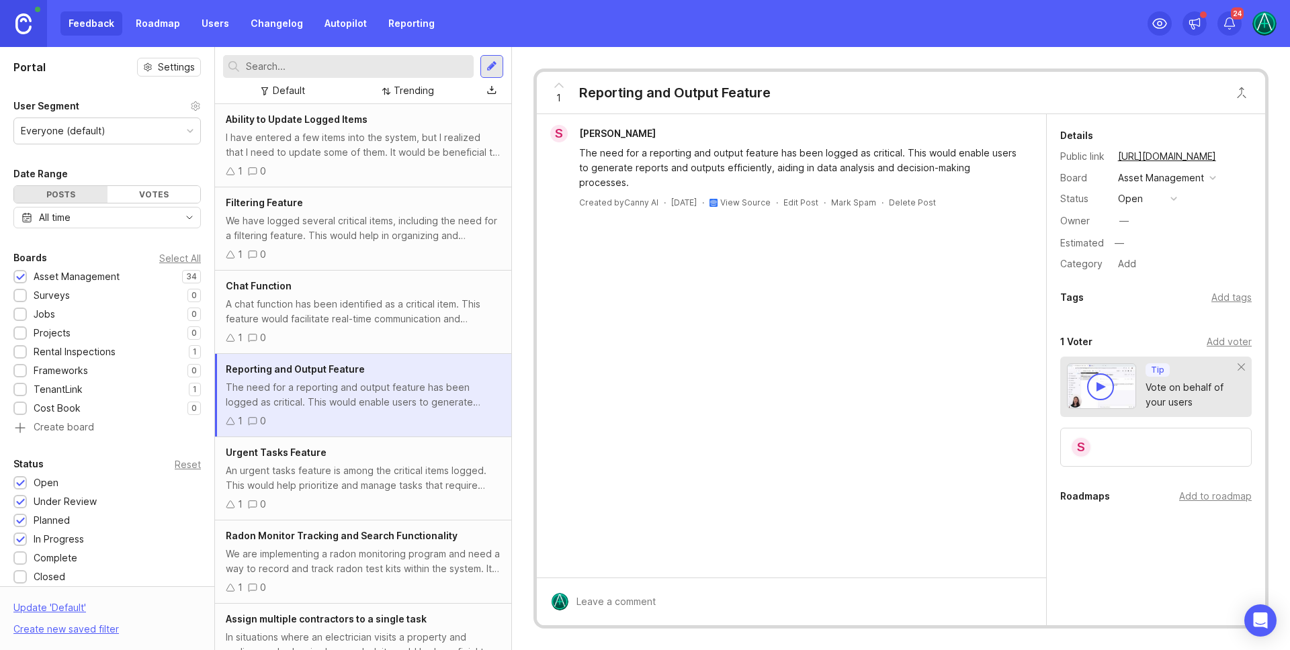
click at [335, 320] on div "A chat function has been identified as a critical item. This feature would faci…" at bounding box center [363, 312] width 275 height 30
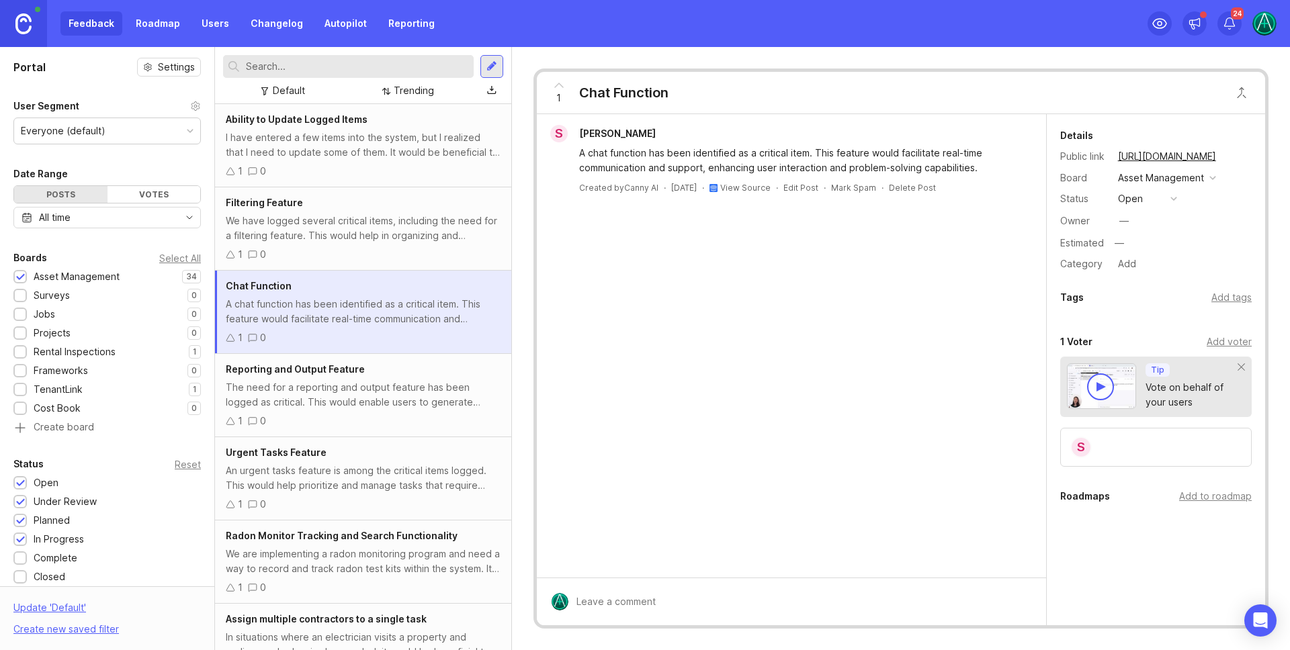
click at [341, 27] on link "Autopilot" at bounding box center [345, 23] width 58 height 24
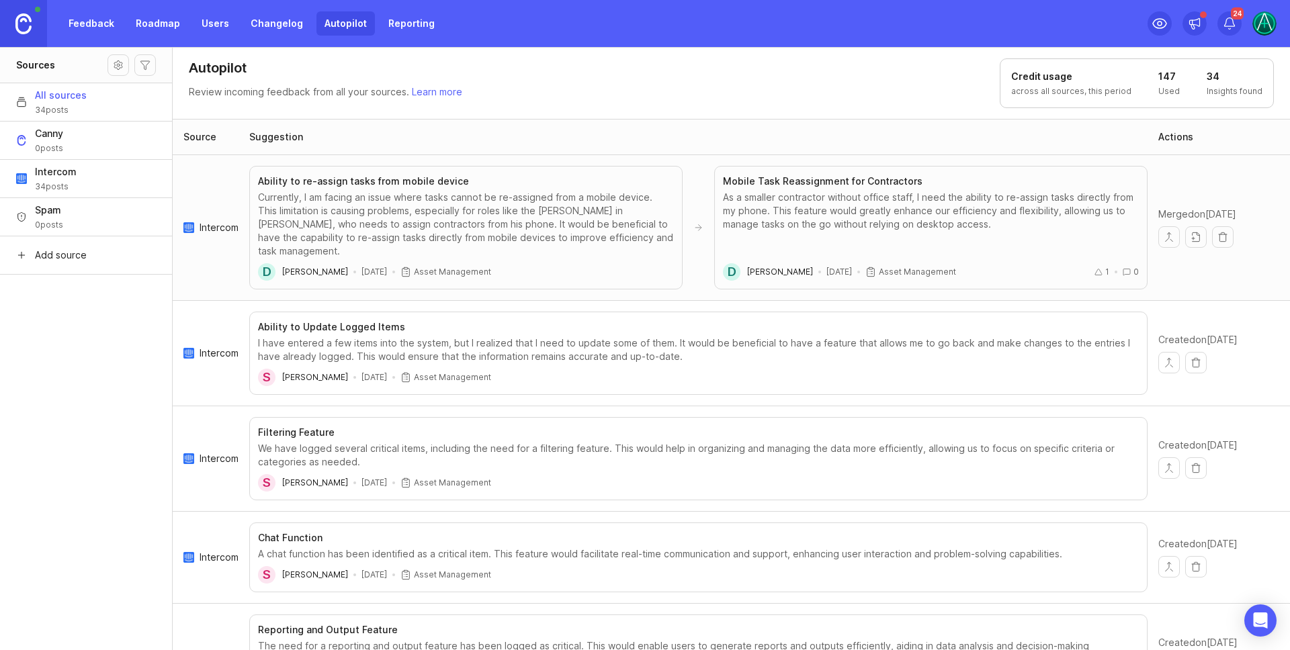
click at [1066, 80] on h1 "Credit usage" at bounding box center [1071, 76] width 120 height 13
click at [103, 179] on button "Intercom 34 posts" at bounding box center [86, 178] width 172 height 38
click at [1149, 79] on div "Credit usage 1 per conversation, this period 147 Used 34 Insights found" at bounding box center [1135, 83] width 275 height 50
click at [1173, 77] on h1 "147" at bounding box center [1168, 76] width 21 height 13
click at [1068, 93] on p "1 per conversation, this period" at bounding box center [1071, 91] width 122 height 11
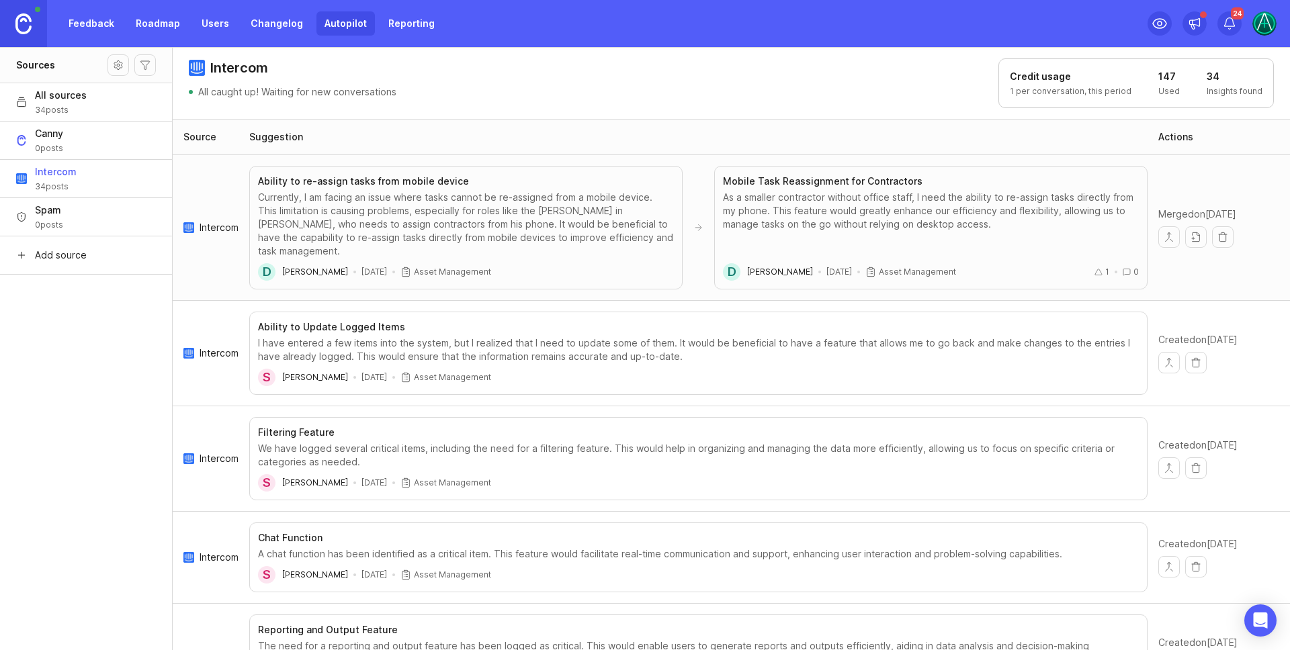
click at [1092, 90] on p "1 per conversation, this period" at bounding box center [1071, 91] width 122 height 11
click at [1225, 73] on h1 "34" at bounding box center [1235, 76] width 56 height 13
click at [79, 103] on div "All sources 34 posts" at bounding box center [61, 102] width 52 height 27
click at [1180, 77] on h1 "147" at bounding box center [1168, 76] width 21 height 13
click at [1166, 77] on h1 "147" at bounding box center [1168, 76] width 21 height 13
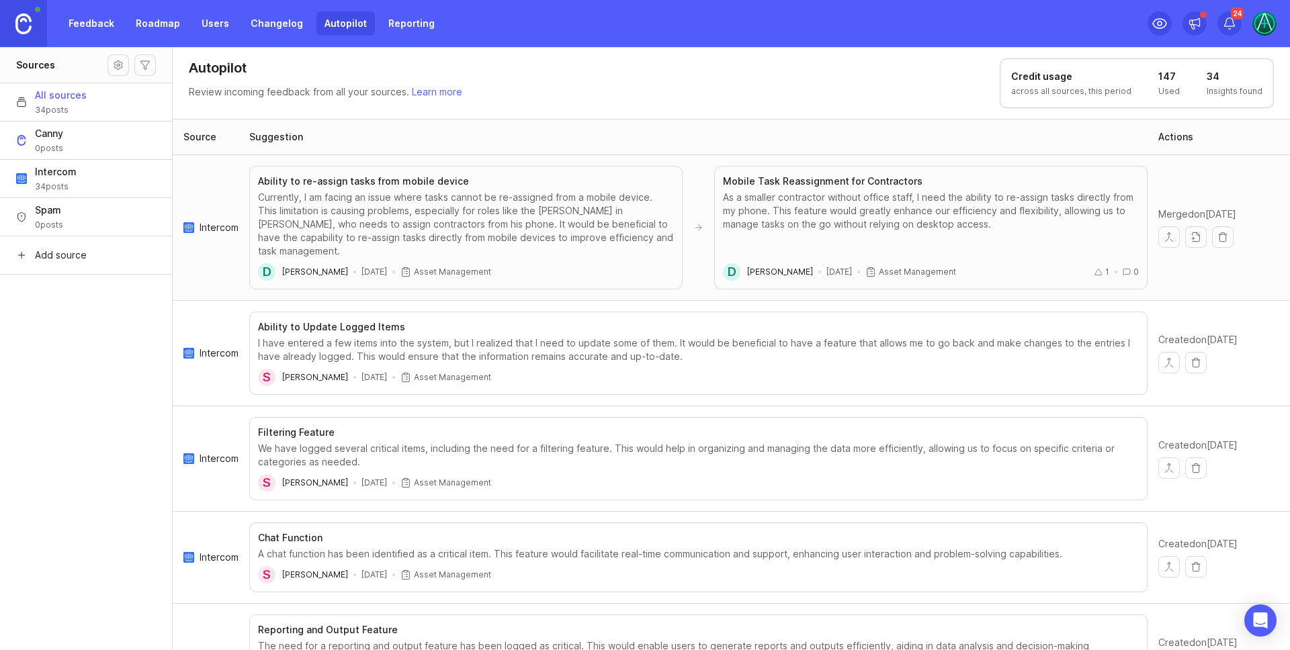
click at [1173, 75] on h1 "147" at bounding box center [1168, 76] width 21 height 13
click at [94, 189] on button "Intercom 34 posts" at bounding box center [86, 178] width 172 height 38
click at [103, 66] on header "Sources" at bounding box center [86, 65] width 172 height 36
click at [114, 62] on button "Source settings" at bounding box center [117, 64] width 21 height 21
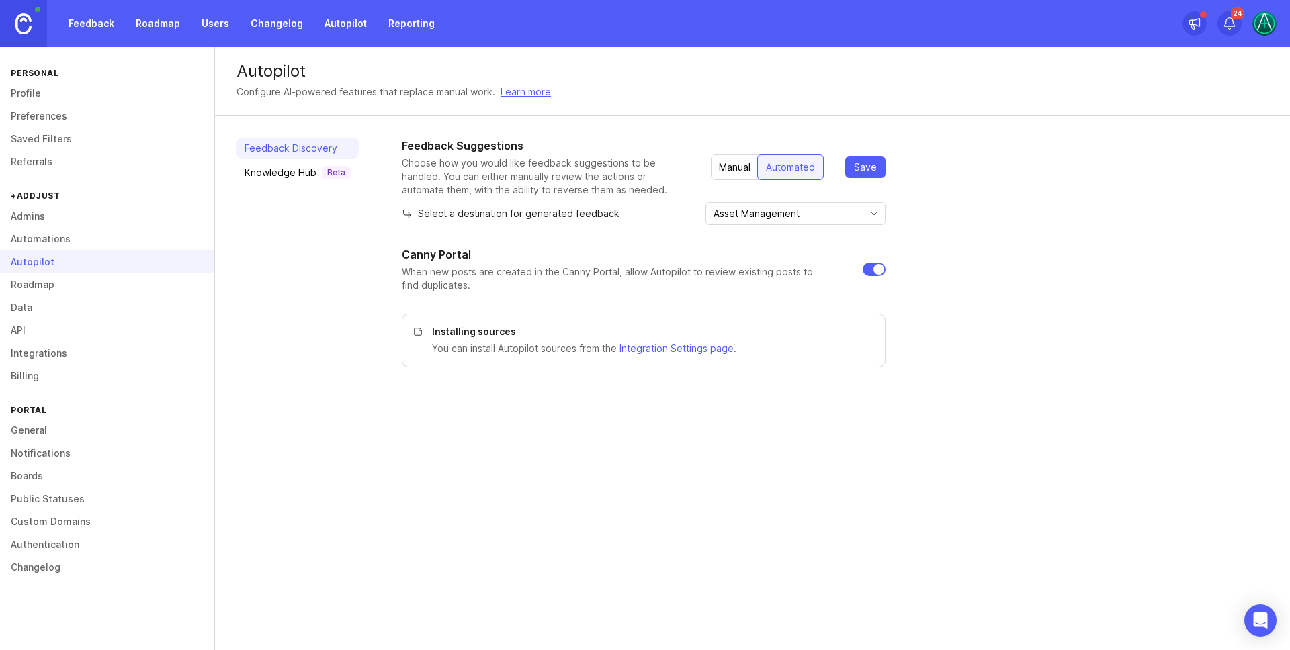
click at [49, 351] on link "Integrations" at bounding box center [107, 353] width 214 height 23
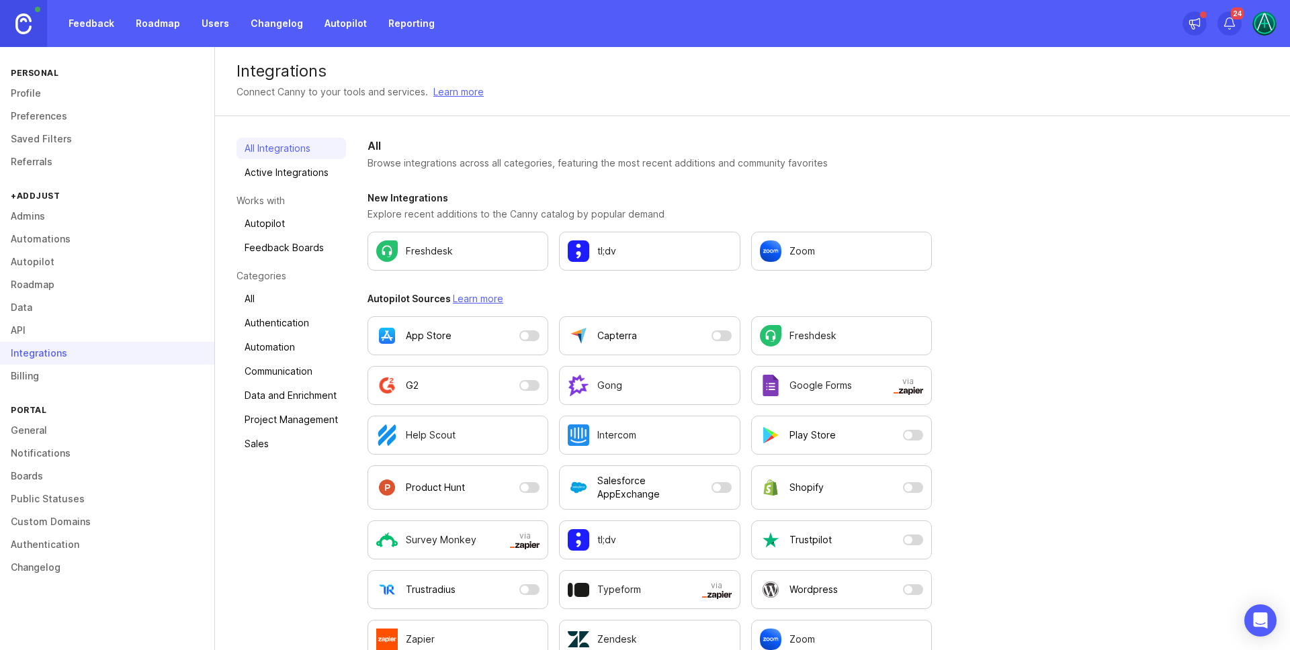
click at [277, 179] on link "Active Integrations" at bounding box center [291, 172] width 110 height 21
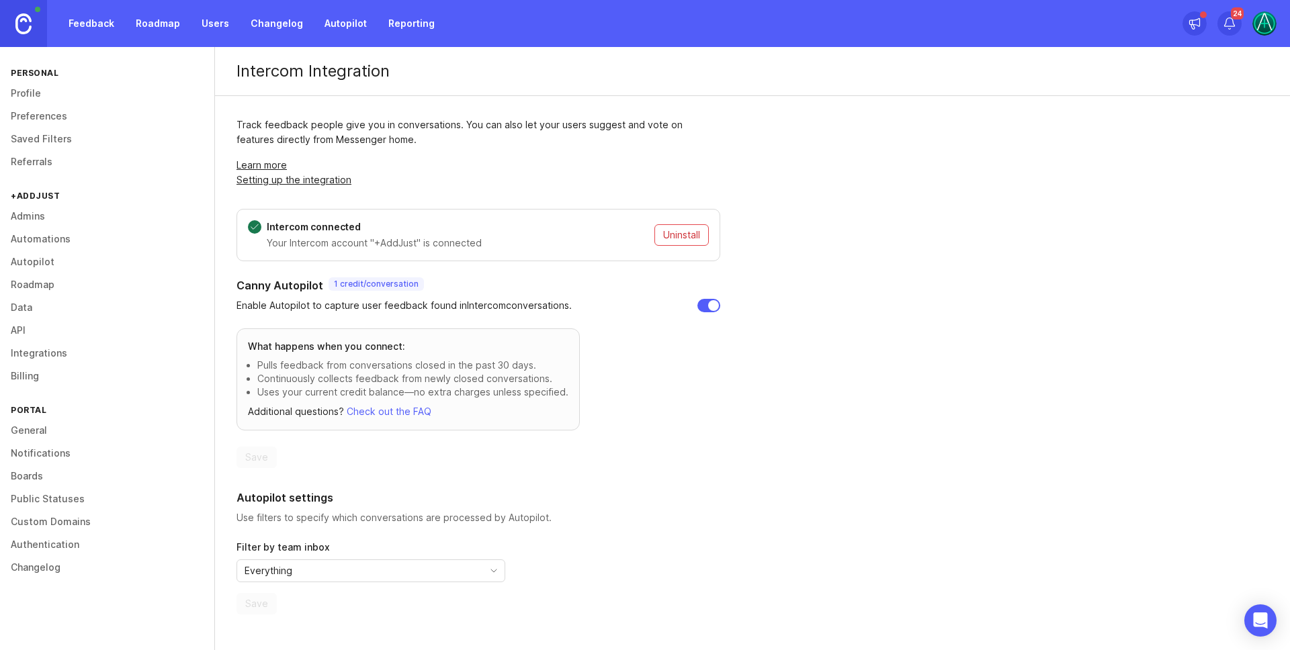
click at [475, 564] on div "Everything" at bounding box center [360, 570] width 246 height 21
click at [593, 549] on div "Autopilot settings Use filters to specify which conversations are processed by …" at bounding box center [478, 552] width 484 height 125
click at [383, 572] on div "Everything" at bounding box center [360, 570] width 246 height 21
click at [619, 558] on div "Autopilot settings Use filters to specify which conversations are processed by …" at bounding box center [478, 552] width 484 height 125
click at [371, 570] on div "Everything" at bounding box center [360, 570] width 246 height 21
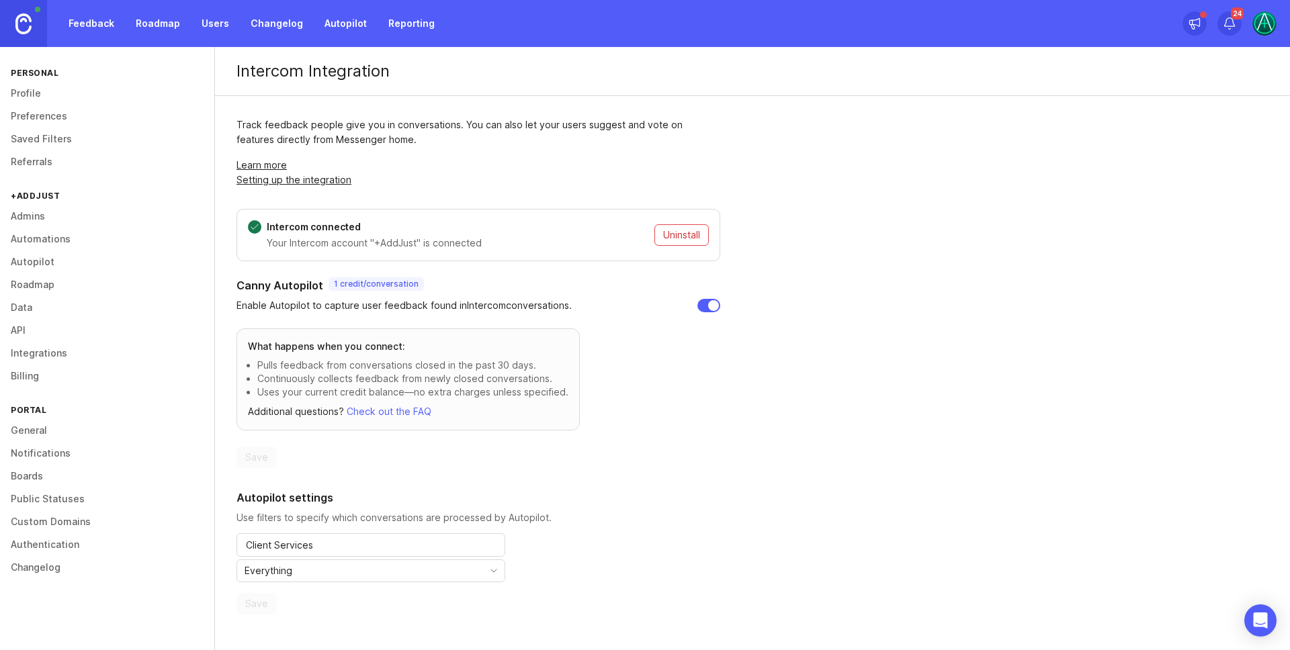
click at [548, 548] on div "Autopilot settings Use filters to specify which conversations are processed by …" at bounding box center [478, 552] width 484 height 125
click at [705, 305] on input "checkbox" at bounding box center [708, 305] width 23 height 13
click at [708, 310] on input "checkbox" at bounding box center [708, 305] width 23 height 13
checkbox input "true"
click at [19, 260] on link "Autopilot" at bounding box center [107, 262] width 214 height 23
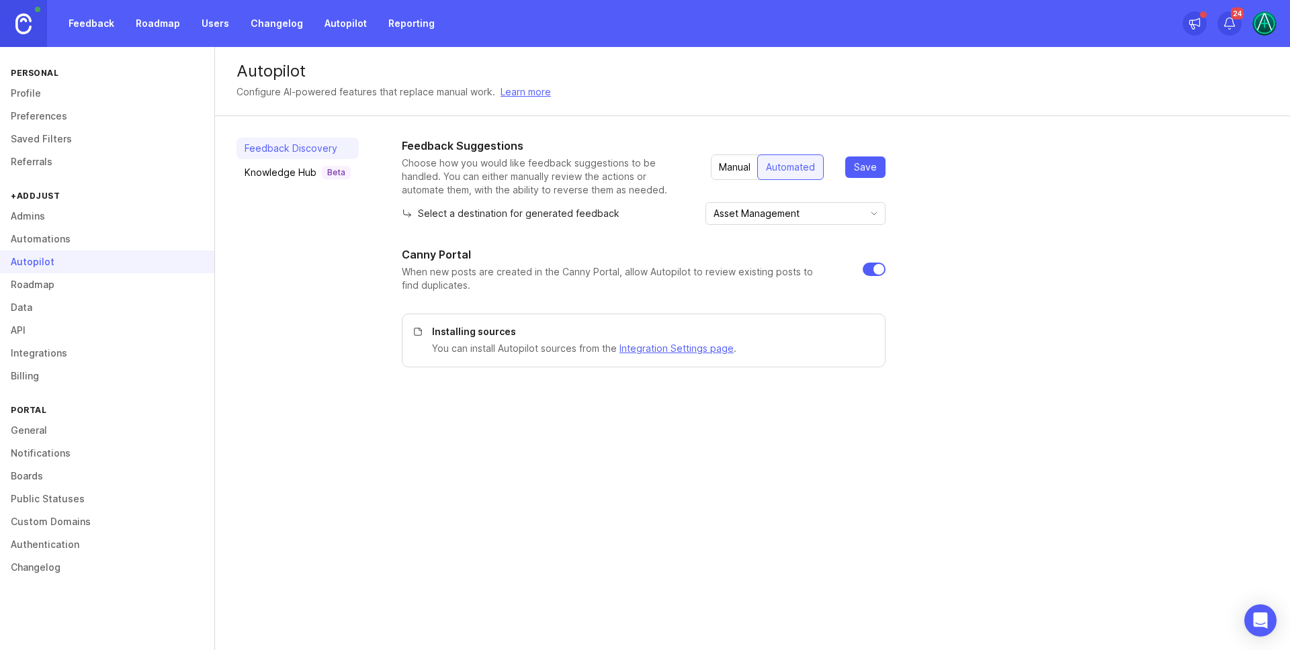
click at [361, 16] on link "Autopilot" at bounding box center [345, 23] width 58 height 24
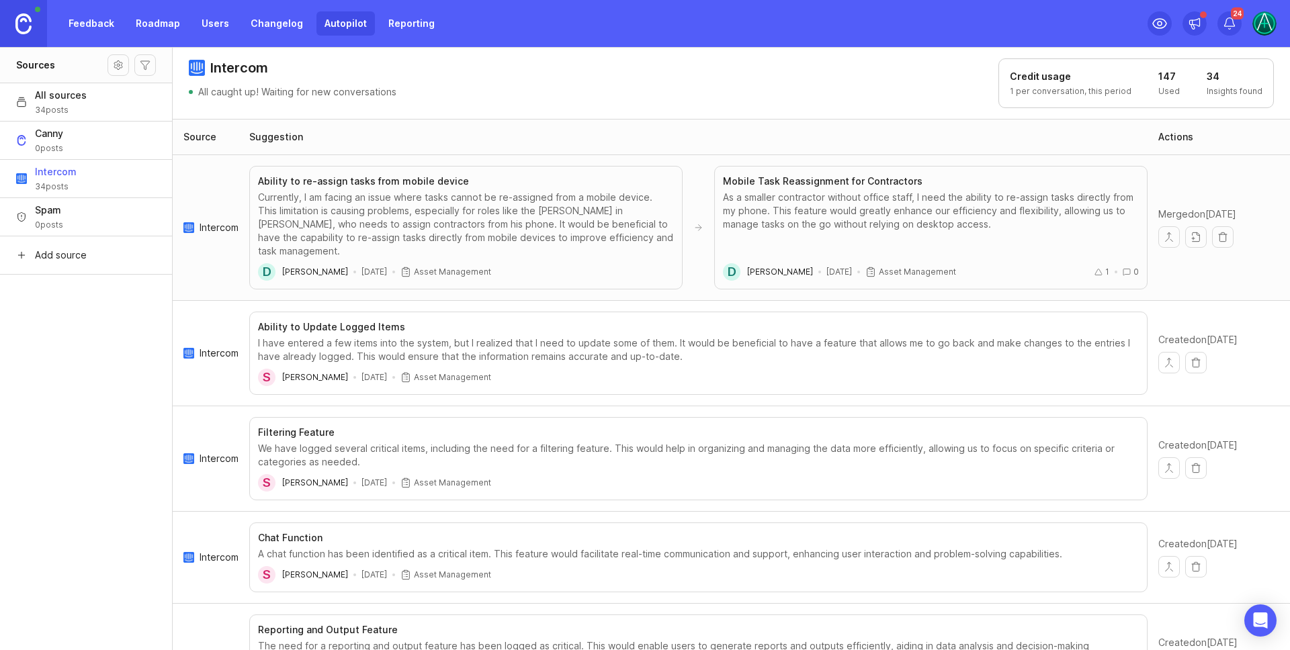
click at [280, 140] on div "Suggestion" at bounding box center [276, 136] width 54 height 13
click at [193, 137] on div "Source" at bounding box center [199, 136] width 33 height 13
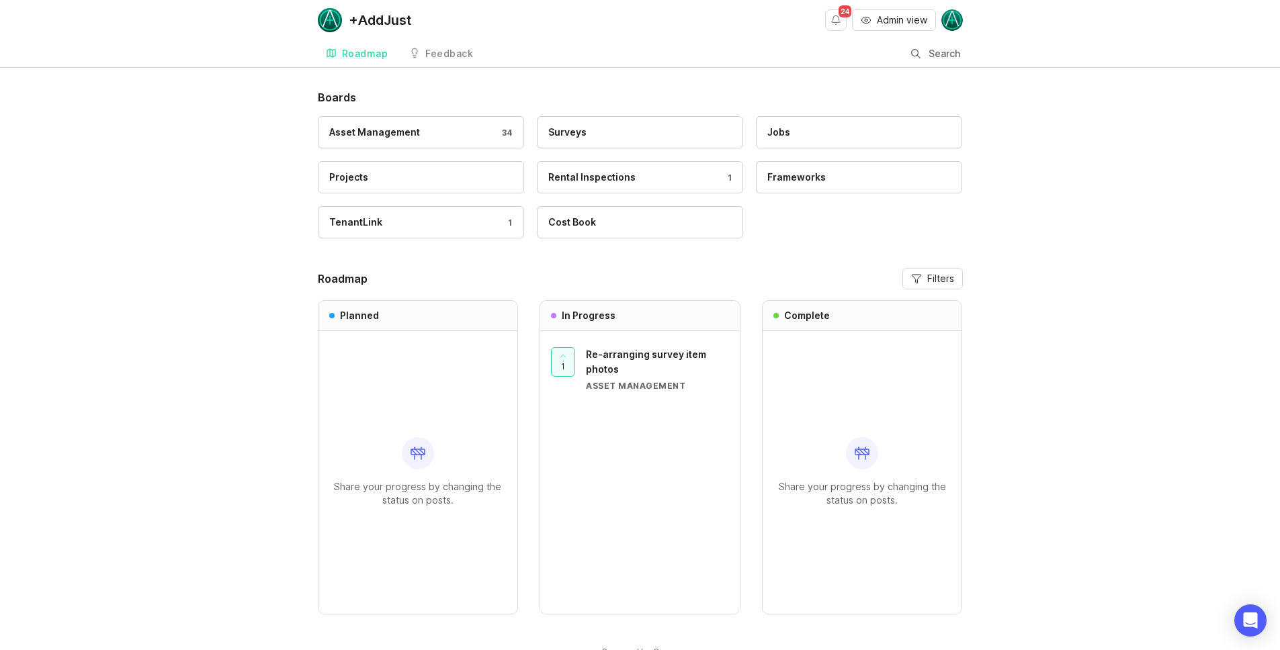
click at [431, 54] on div "Feedback" at bounding box center [449, 53] width 48 height 9
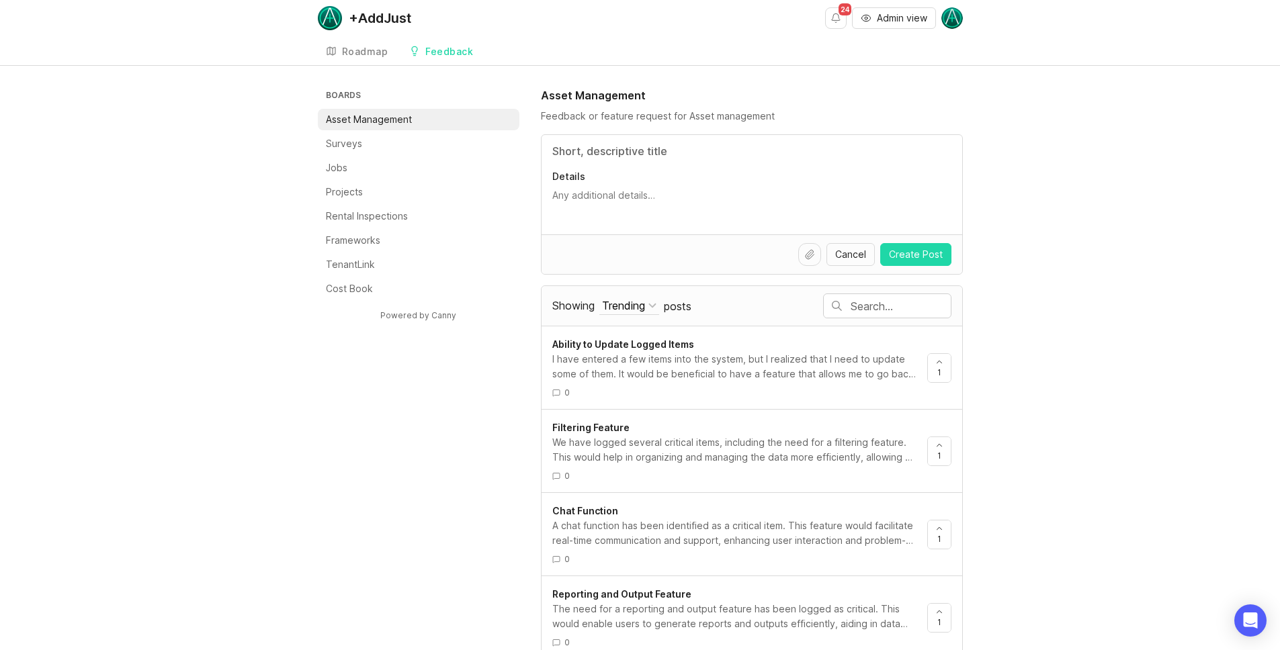
scroll to position [3, 0]
click at [413, 142] on li "Surveys" at bounding box center [419, 142] width 202 height 21
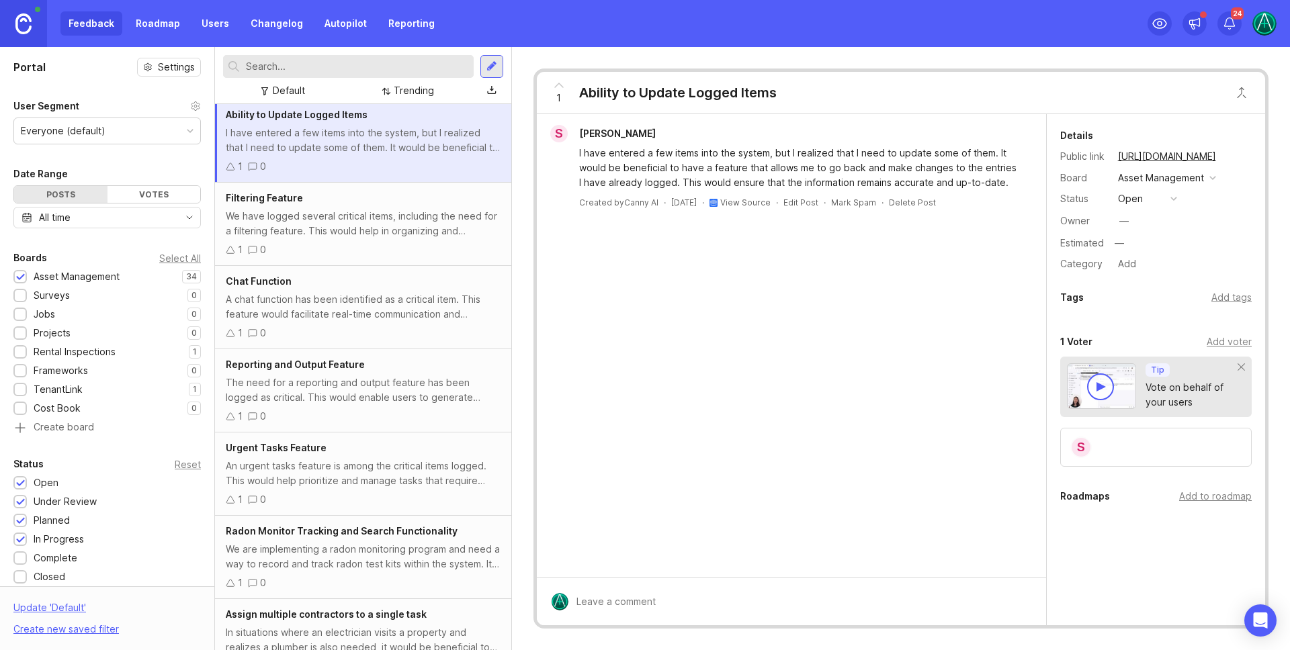
click at [348, 216] on div "We have logged several critical items, including the need for a filtering featu…" at bounding box center [363, 224] width 275 height 30
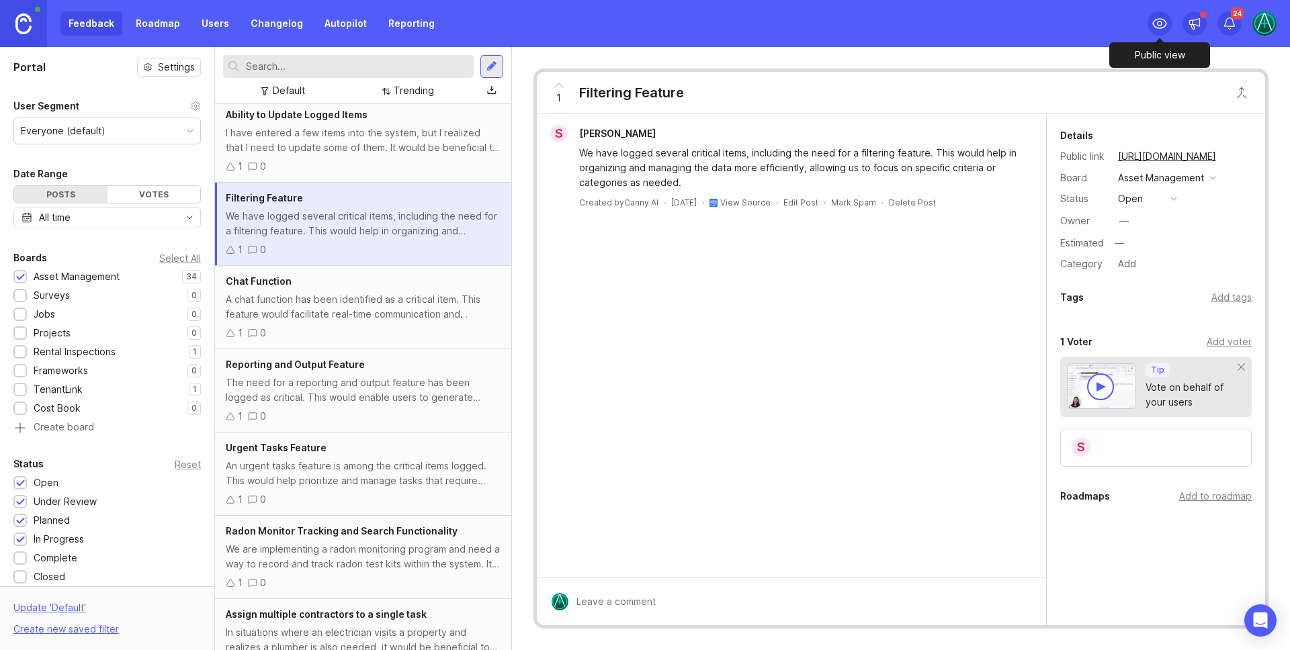
click at [1159, 19] on icon at bounding box center [1159, 23] width 16 height 16
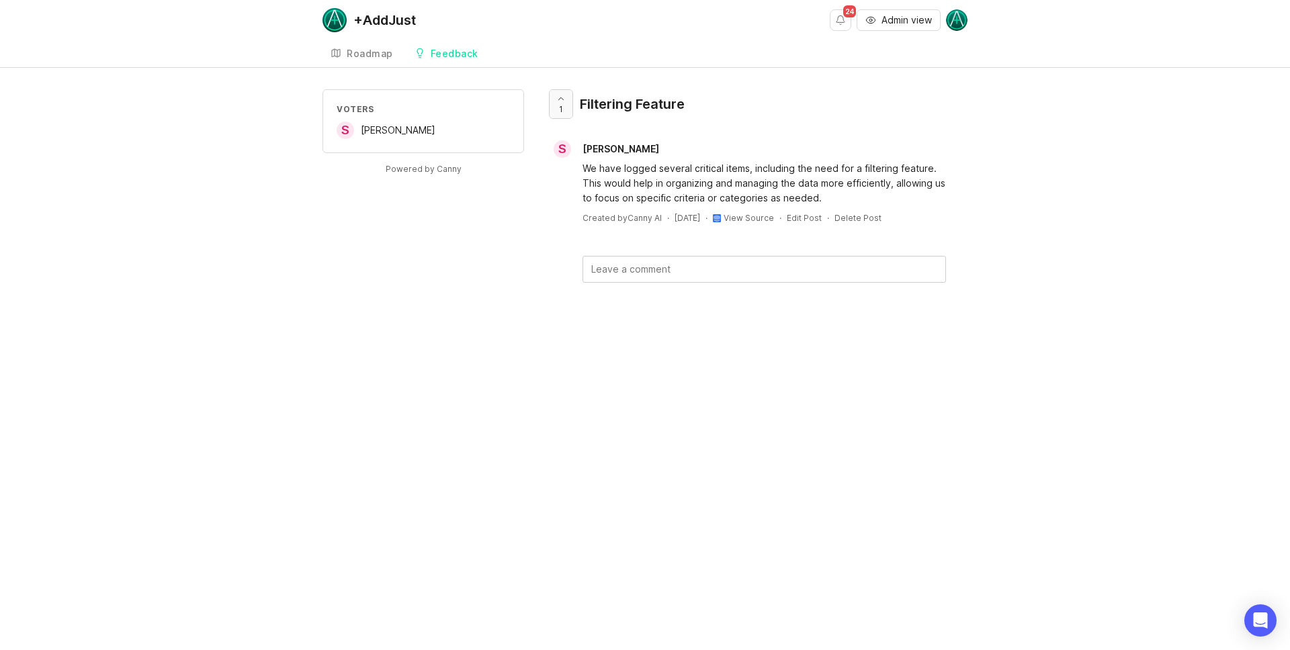
click at [559, 100] on icon at bounding box center [560, 98] width 9 height 9
click at [570, 92] on div at bounding box center [561, 104] width 23 height 28
click at [564, 94] on icon at bounding box center [560, 98] width 9 height 9
click at [563, 96] on icon at bounding box center [560, 98] width 9 height 9
click at [363, 49] on div "Roadmap" at bounding box center [370, 53] width 46 height 9
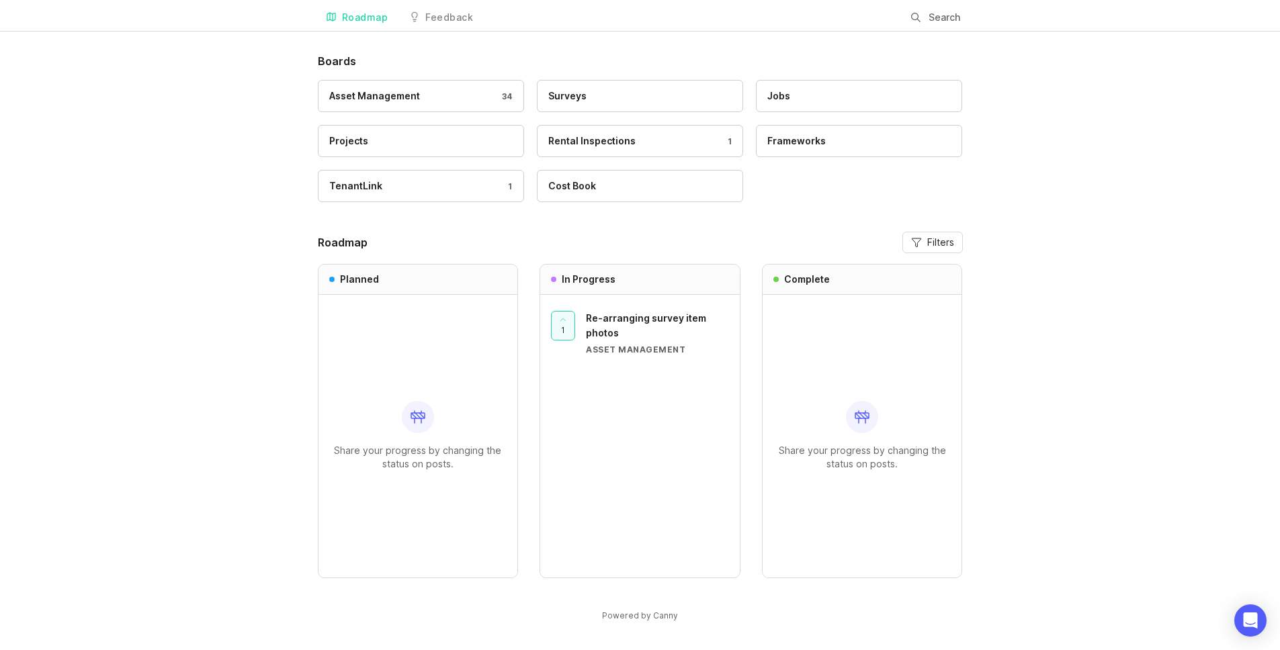
scroll to position [38, 0]
click at [425, 103] on link "Asset Management 34" at bounding box center [421, 95] width 206 height 32
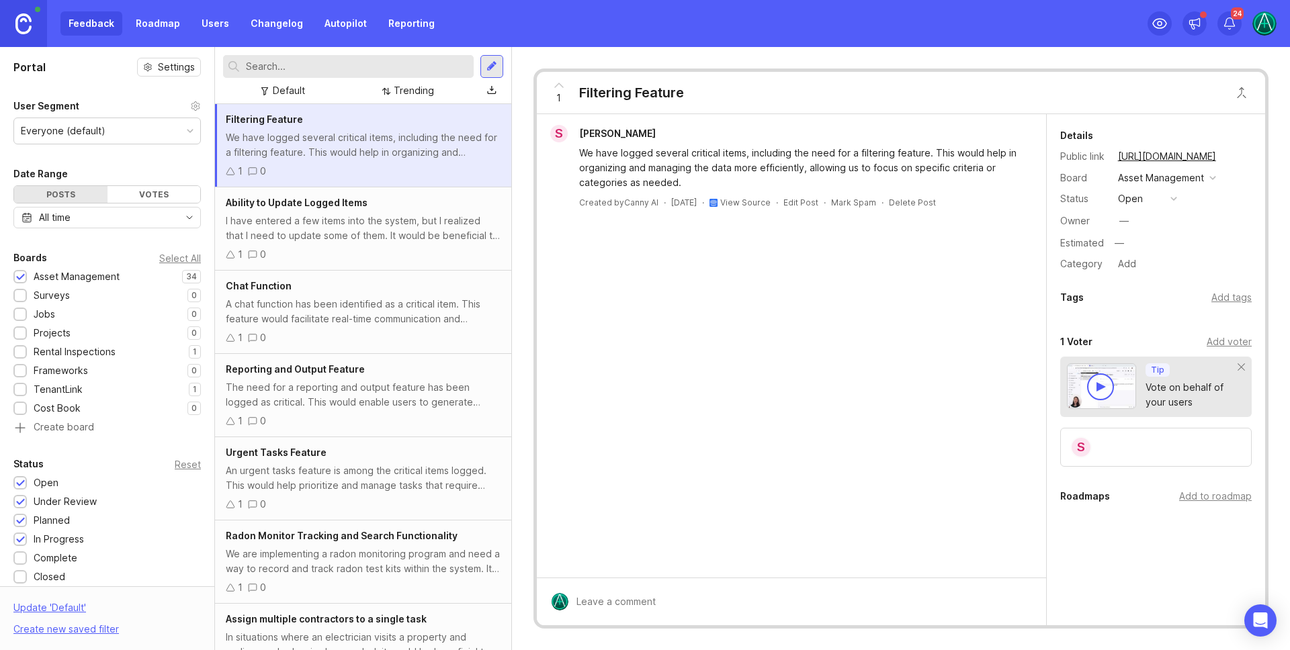
click at [130, 478] on div "Portal Settings User Segment Everyone (default) Date Range Posts Votes All time…" at bounding box center [107, 507] width 214 height 920
click at [220, 11] on link "Users" at bounding box center [215, 23] width 44 height 24
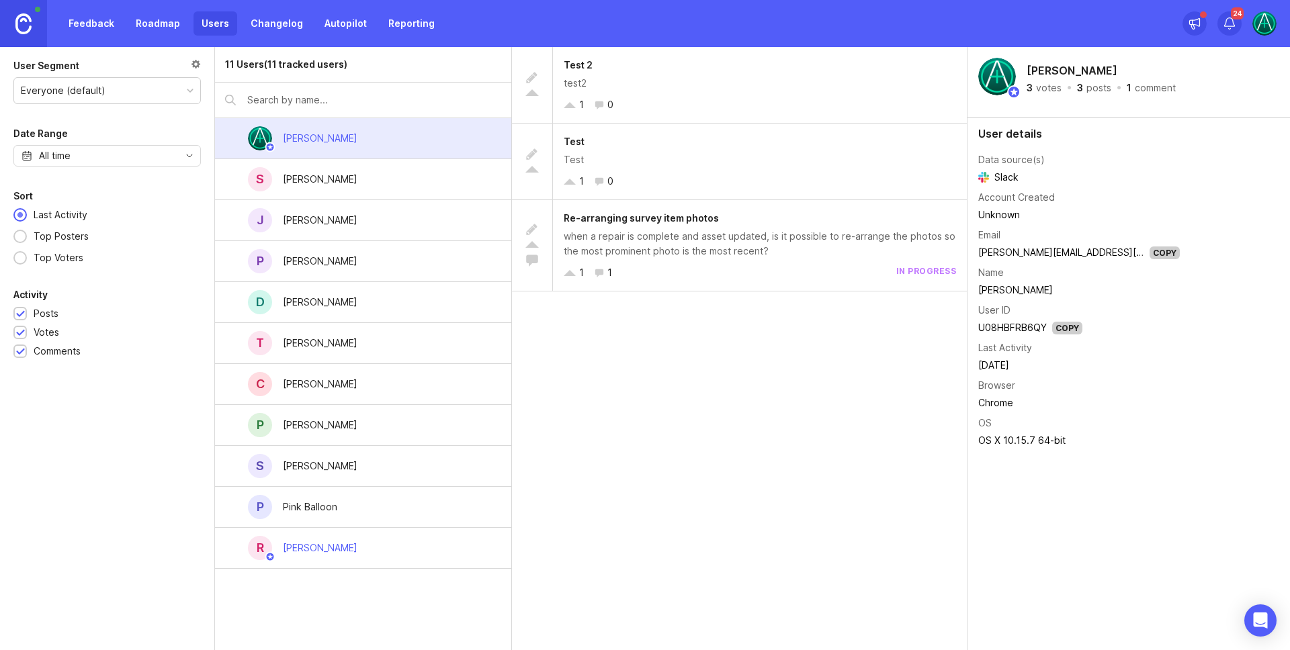
click at [365, 372] on div "C [PERSON_NAME]" at bounding box center [363, 384] width 296 height 41
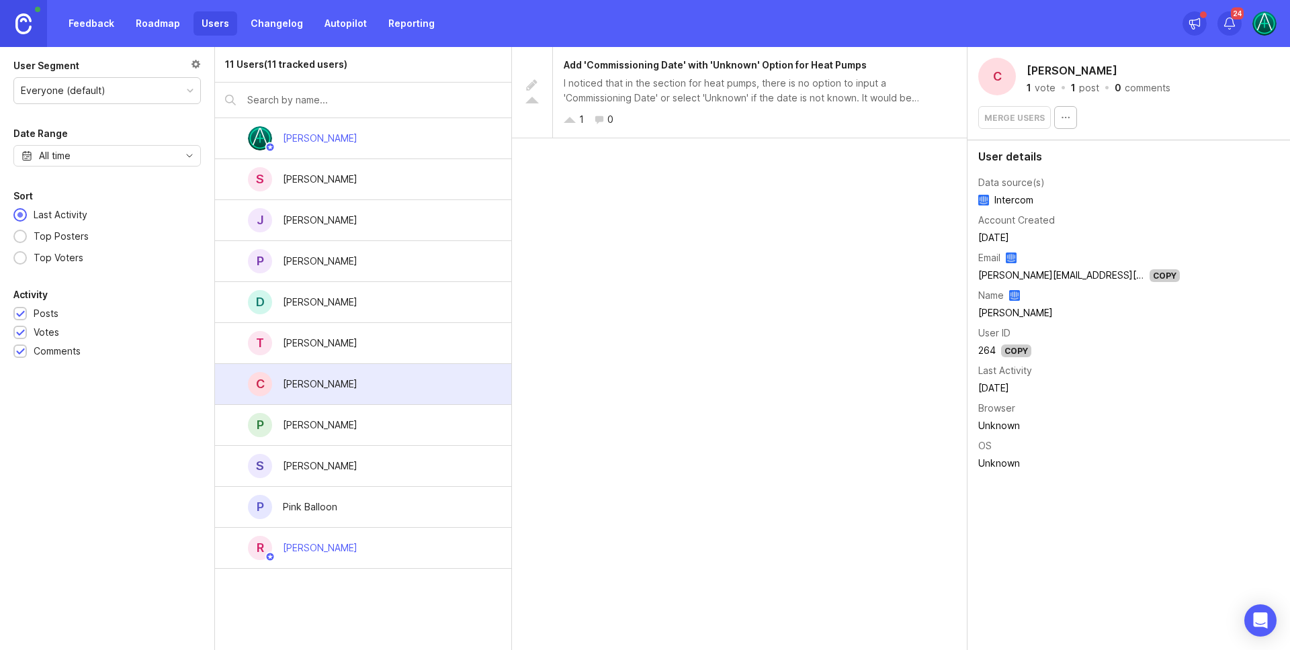
click at [689, 83] on div "I noticed that in the section for heat pumps, there is no option to input a 'Co…" at bounding box center [760, 91] width 392 height 30
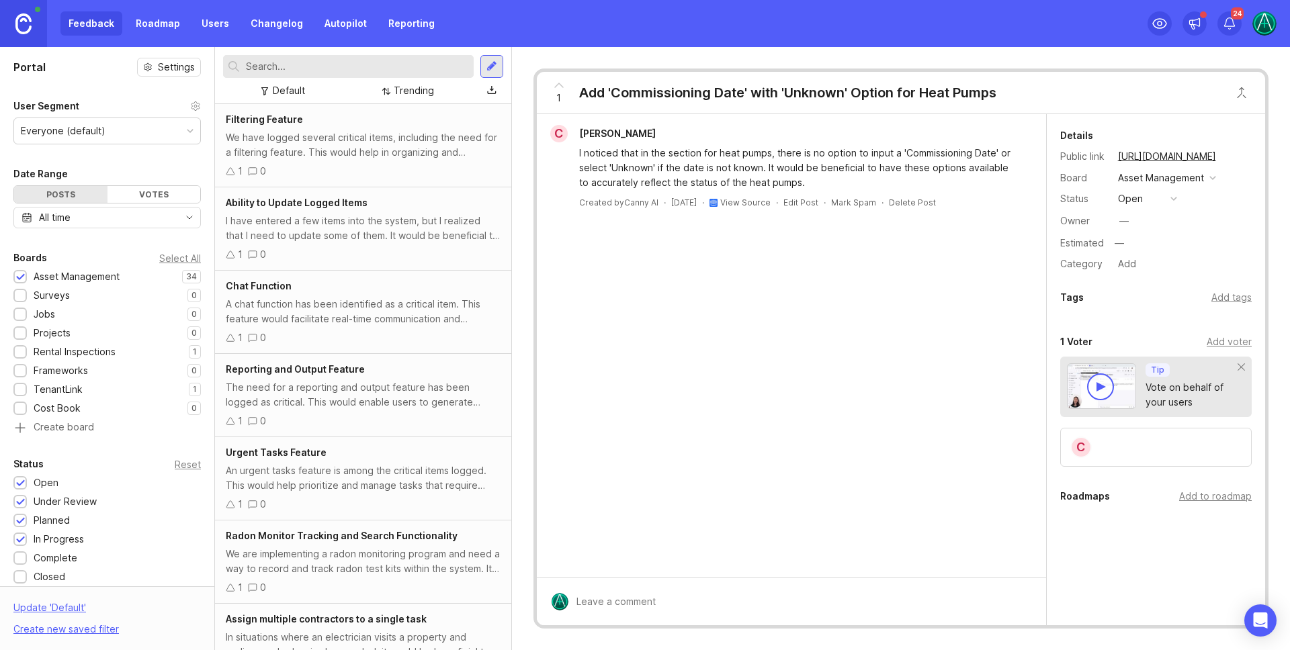
click at [212, 21] on link "Users" at bounding box center [215, 23] width 44 height 24
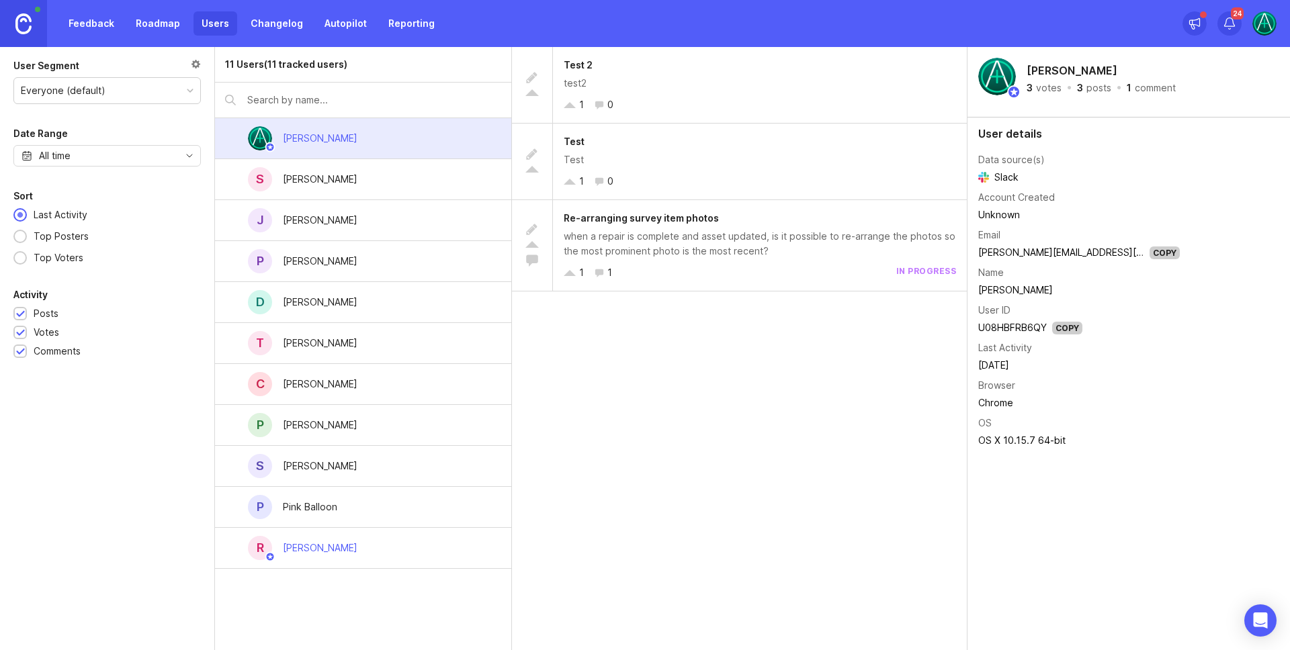
click at [332, 552] on div "[PERSON_NAME]" at bounding box center [320, 548] width 75 height 15
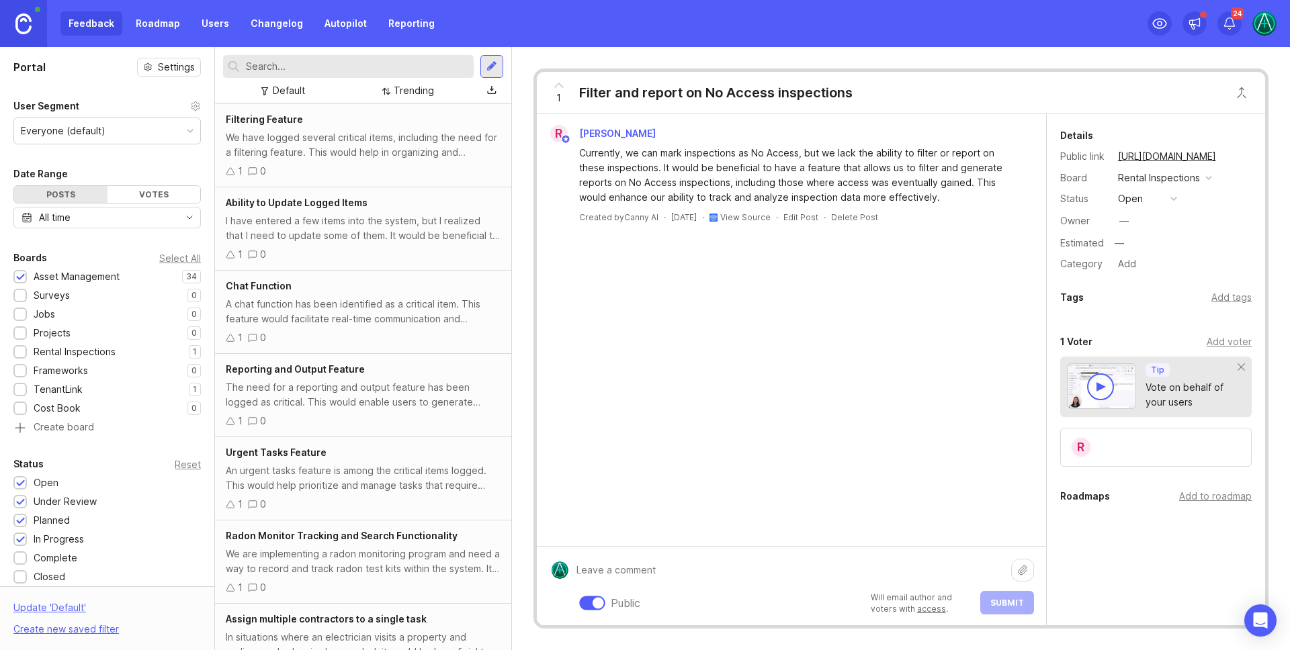
click at [611, 596] on div "Public Will email author and voters with access . Submit" at bounding box center [801, 586] width 466 height 57
type textarea "Test"
click at [1004, 601] on span "Submit" at bounding box center [1007, 603] width 34 height 10
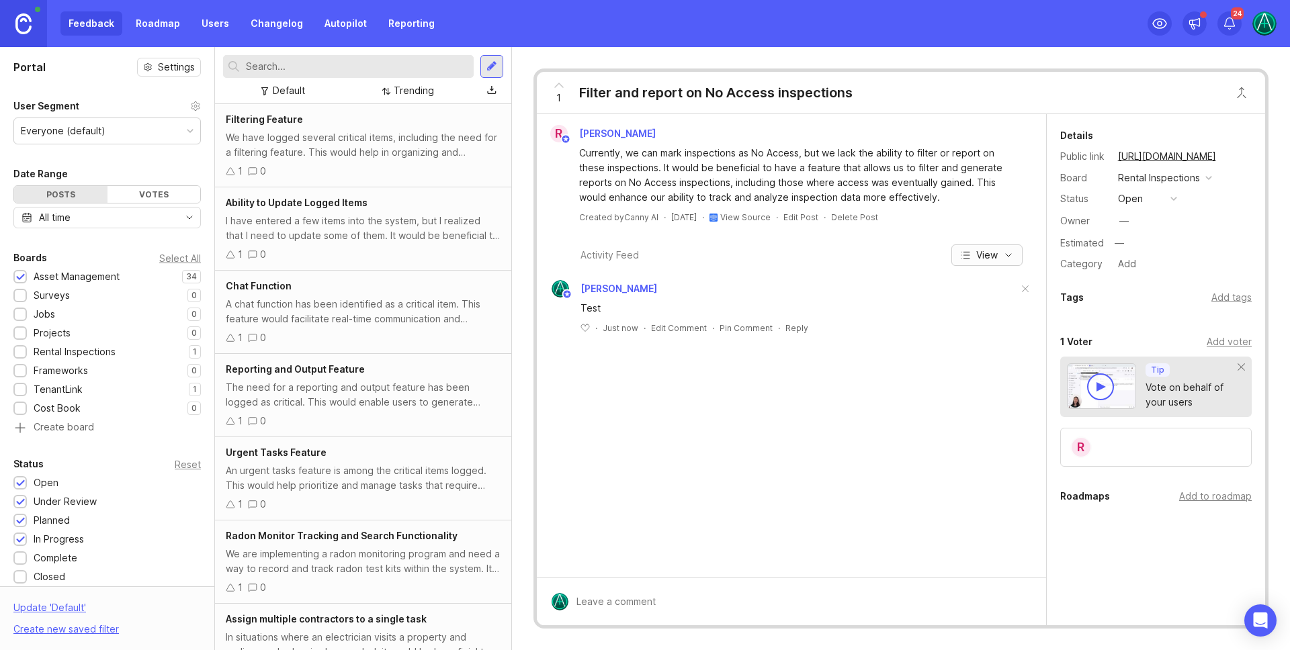
click at [998, 255] on button "View" at bounding box center [986, 255] width 71 height 21
click at [912, 250] on div "Activity Feed View" at bounding box center [791, 255] width 509 height 21
click at [554, 81] on icon at bounding box center [559, 85] width 16 height 16
click at [1172, 195] on div "button" at bounding box center [1173, 198] width 7 height 7
click at [1266, 32] on img at bounding box center [1264, 23] width 24 height 24
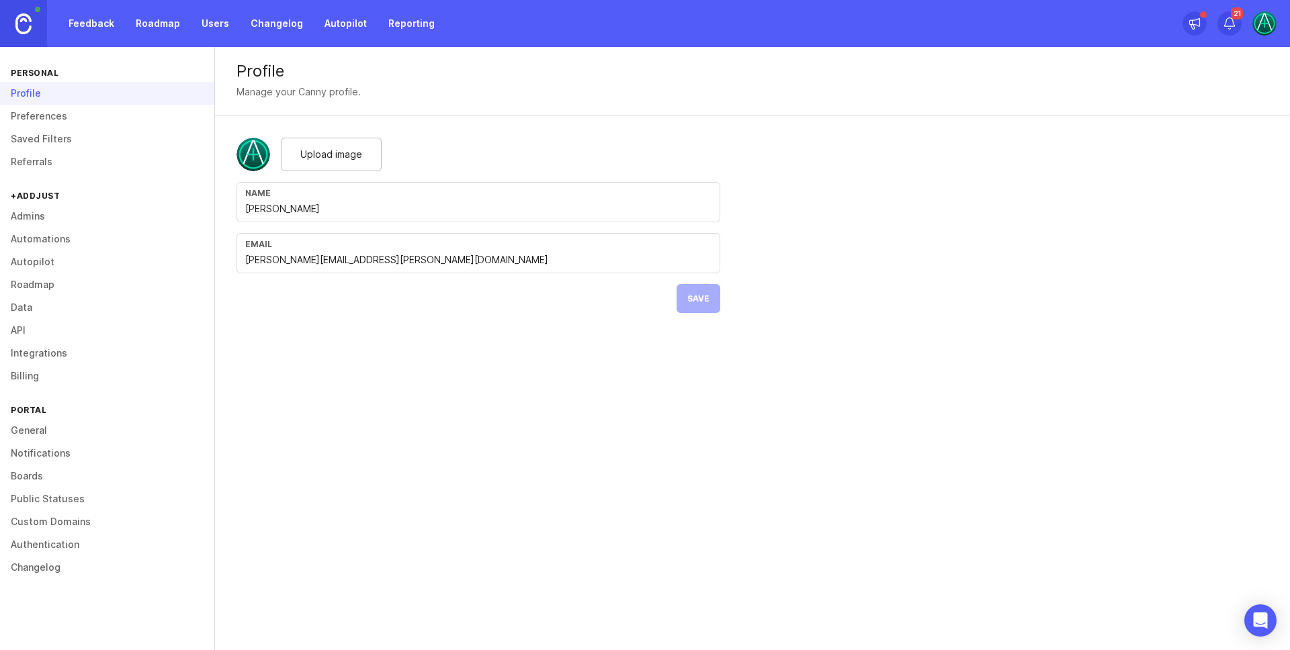
click at [57, 218] on link "Admins" at bounding box center [107, 216] width 214 height 23
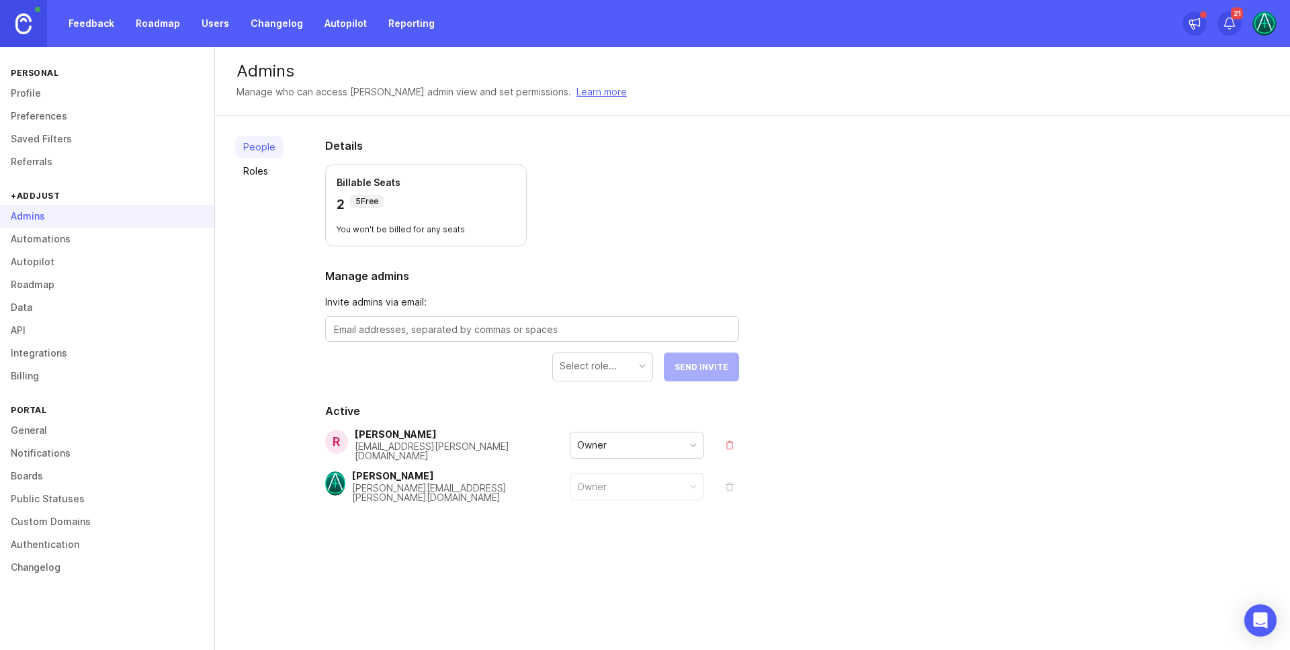
click at [628, 453] on div "Owner" at bounding box center [636, 446] width 133 height 26
click at [799, 357] on div "People Roles Details Billable Seats 2 5 Free You won't be billed for any seats …" at bounding box center [752, 352] width 1075 height 472
click at [615, 446] on div "Manager" at bounding box center [636, 446] width 133 height 26
click at [620, 449] on div "Manager" at bounding box center [636, 446] width 133 height 26
click at [972, 473] on div "People Roles Details Billable Seats 1 5 Free You won't be billed for any seats …" at bounding box center [752, 352] width 1075 height 472
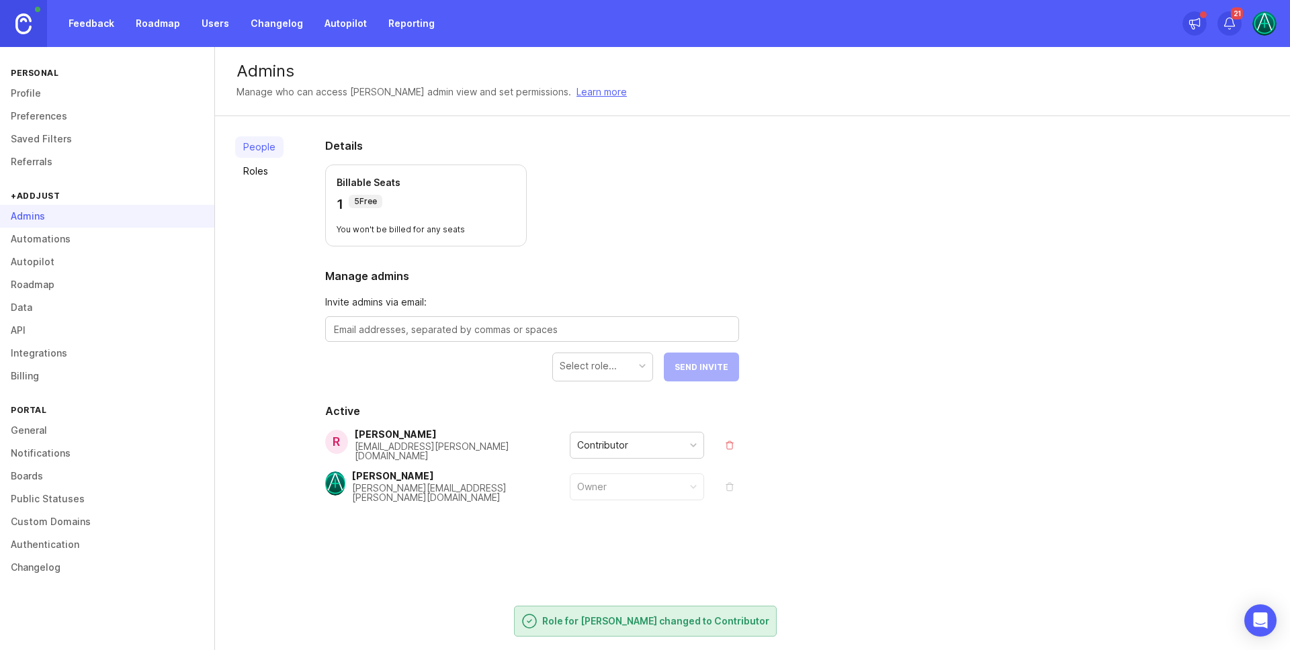
click at [218, 21] on link "Users" at bounding box center [215, 23] width 44 height 24
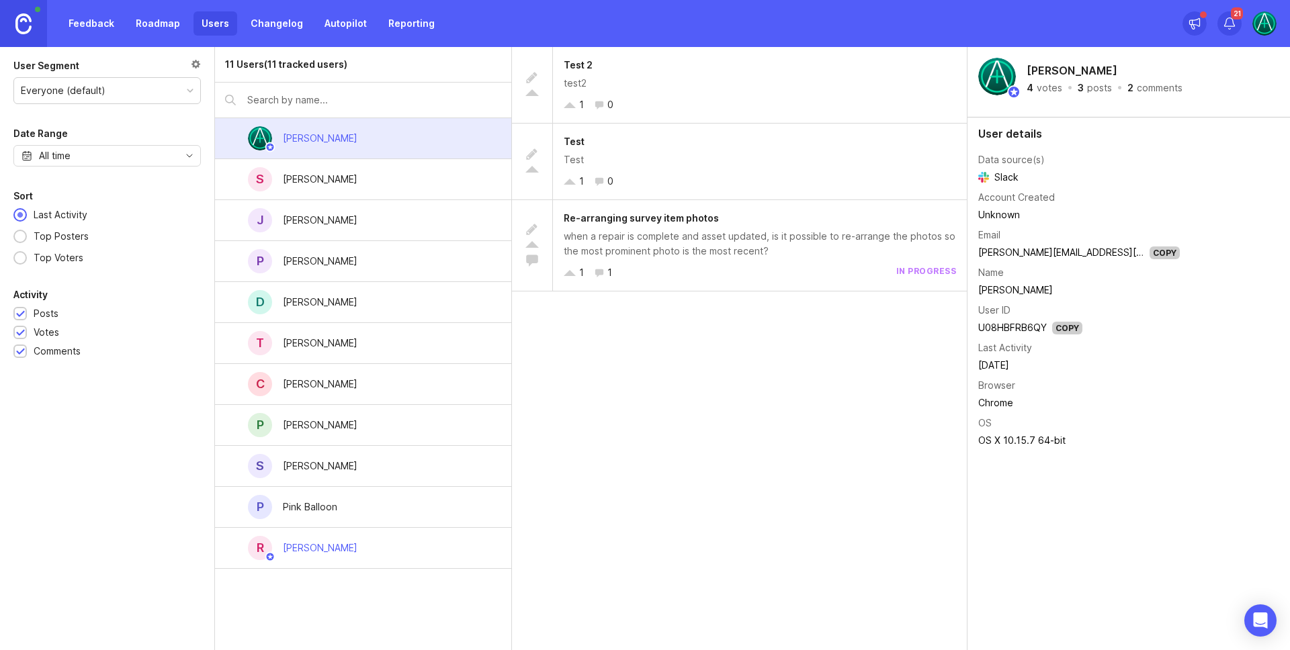
click at [357, 550] on div "R [PERSON_NAME]" at bounding box center [363, 548] width 296 height 41
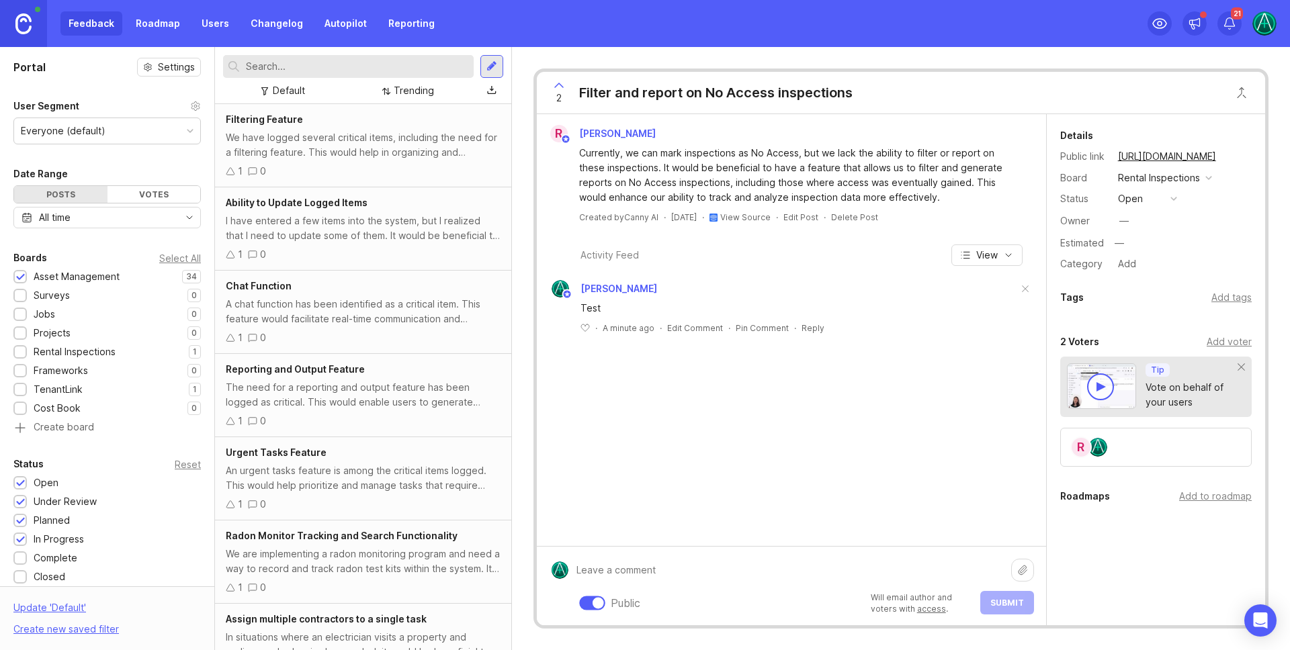
click at [640, 607] on div "Public Will email author and voters with access . Submit" at bounding box center [801, 586] width 466 height 57
type textarea "This is being planned"
click at [1006, 600] on span "Submit" at bounding box center [1007, 603] width 34 height 10
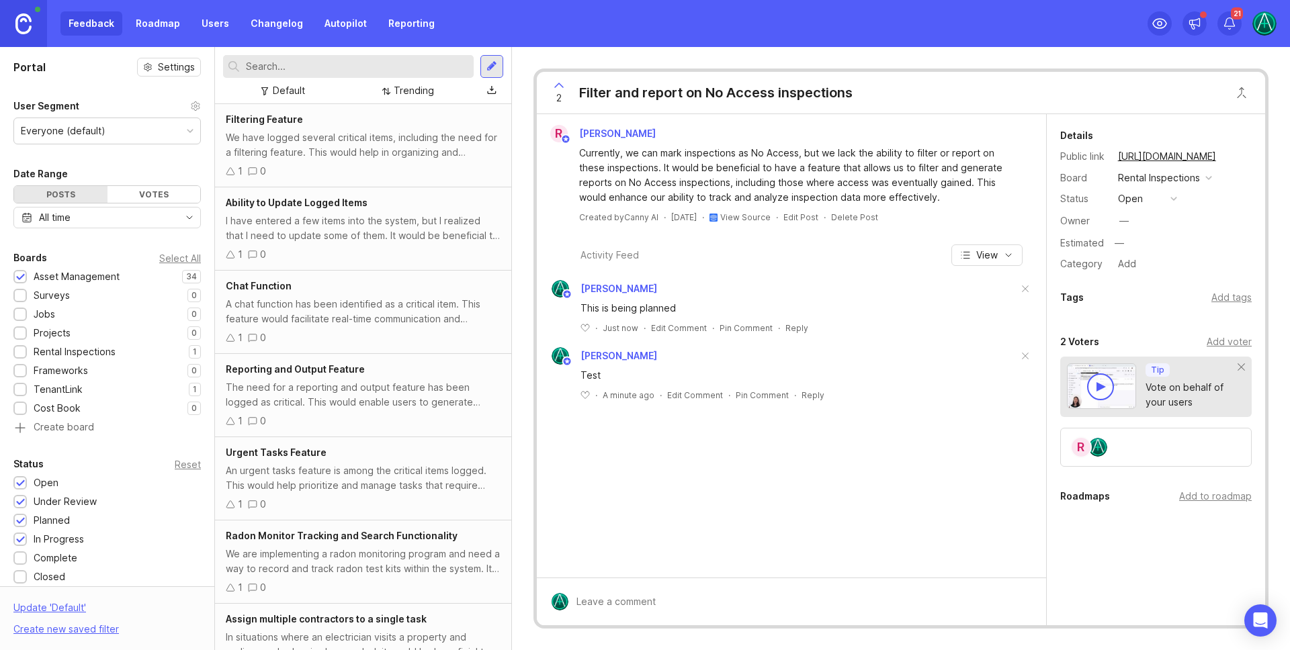
click at [1177, 198] on button "open" at bounding box center [1147, 198] width 67 height 17
click at [1151, 244] on div "under review" at bounding box center [1155, 247] width 68 height 11
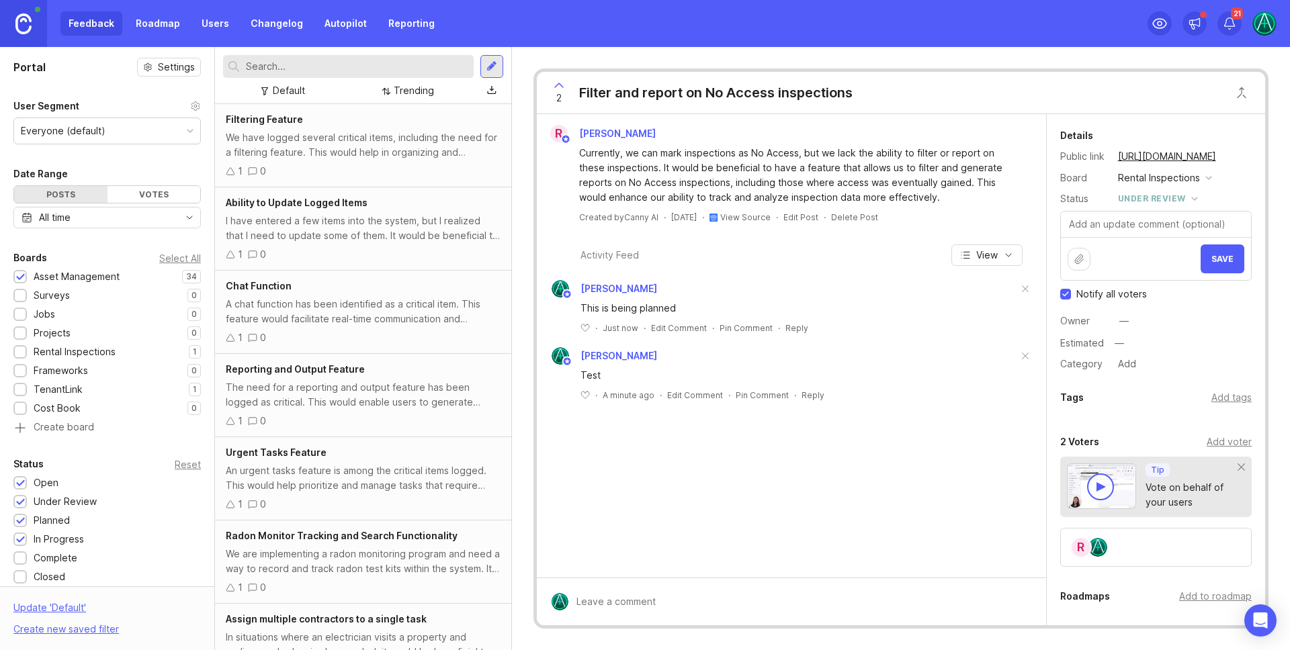
click at [1212, 255] on span "Save" at bounding box center [1222, 259] width 22 height 10
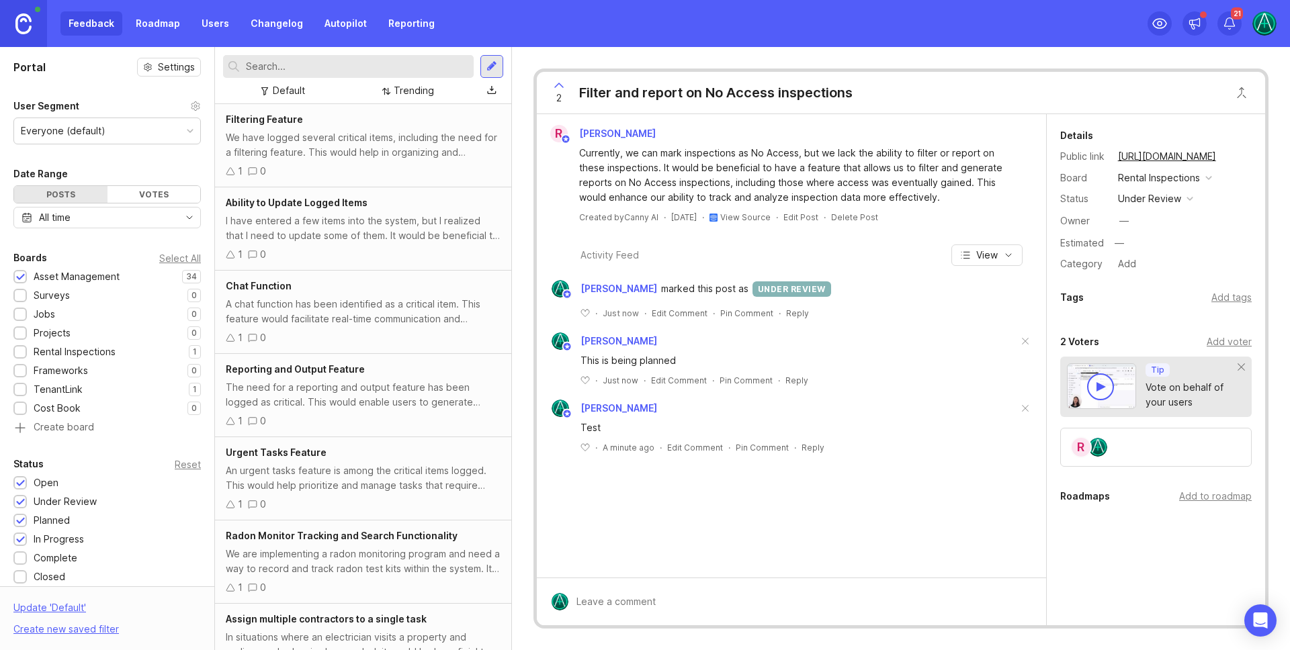
click at [210, 19] on link "Users" at bounding box center [215, 23] width 44 height 24
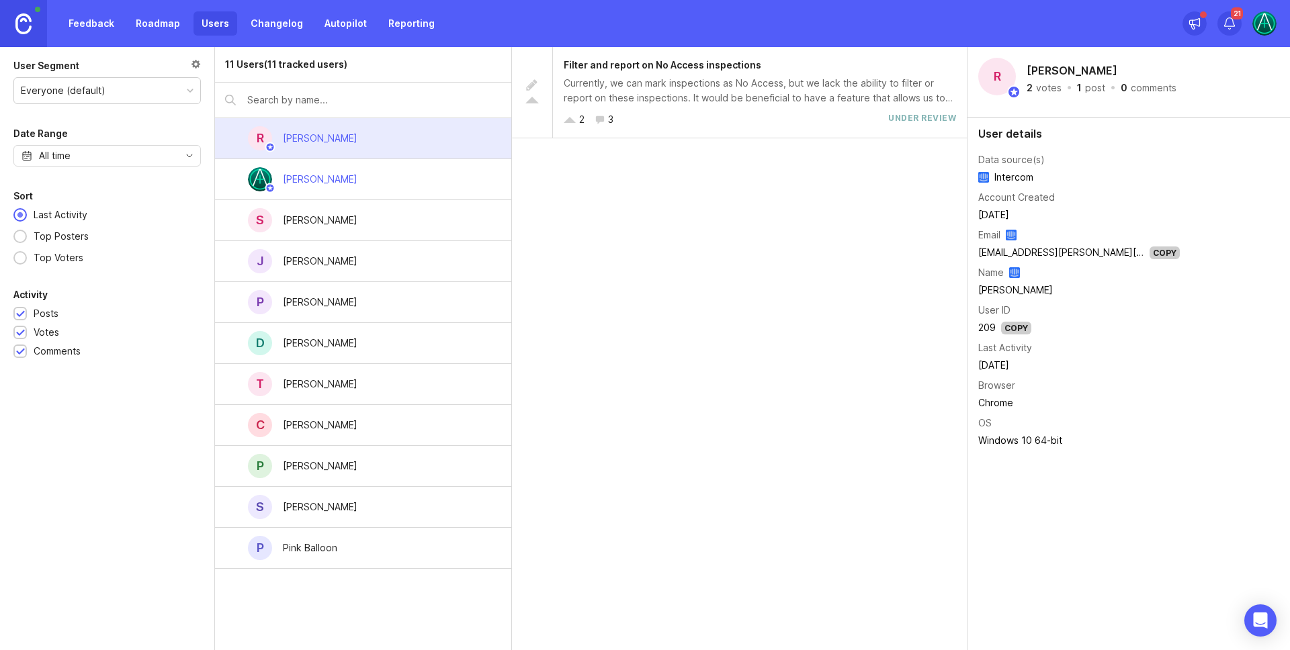
click at [346, 430] on div "[PERSON_NAME]" at bounding box center [320, 425] width 75 height 15
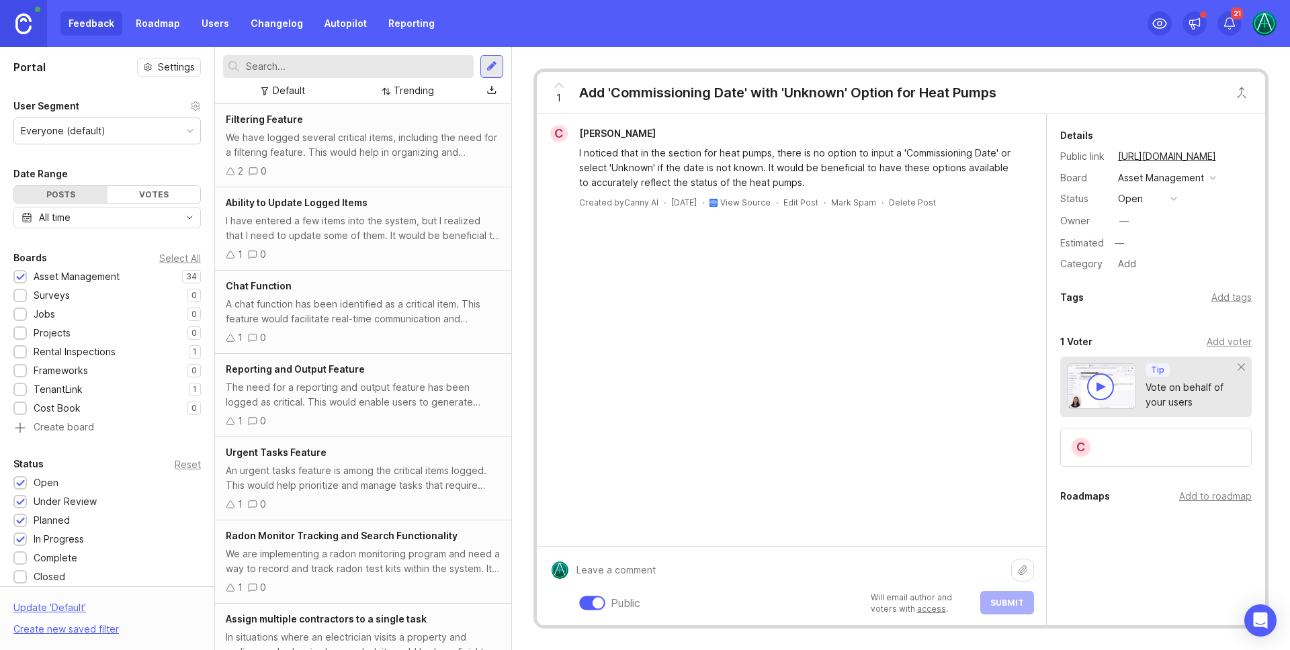
click at [640, 591] on div "Public Will email author and voters with access . Submit" at bounding box center [801, 586] width 466 height 57
type textarea "Test"
click at [1014, 602] on span "Submit" at bounding box center [1007, 603] width 34 height 10
click at [1164, 193] on button "open" at bounding box center [1147, 198] width 67 height 17
click at [1156, 243] on div "under review" at bounding box center [1155, 247] width 68 height 11
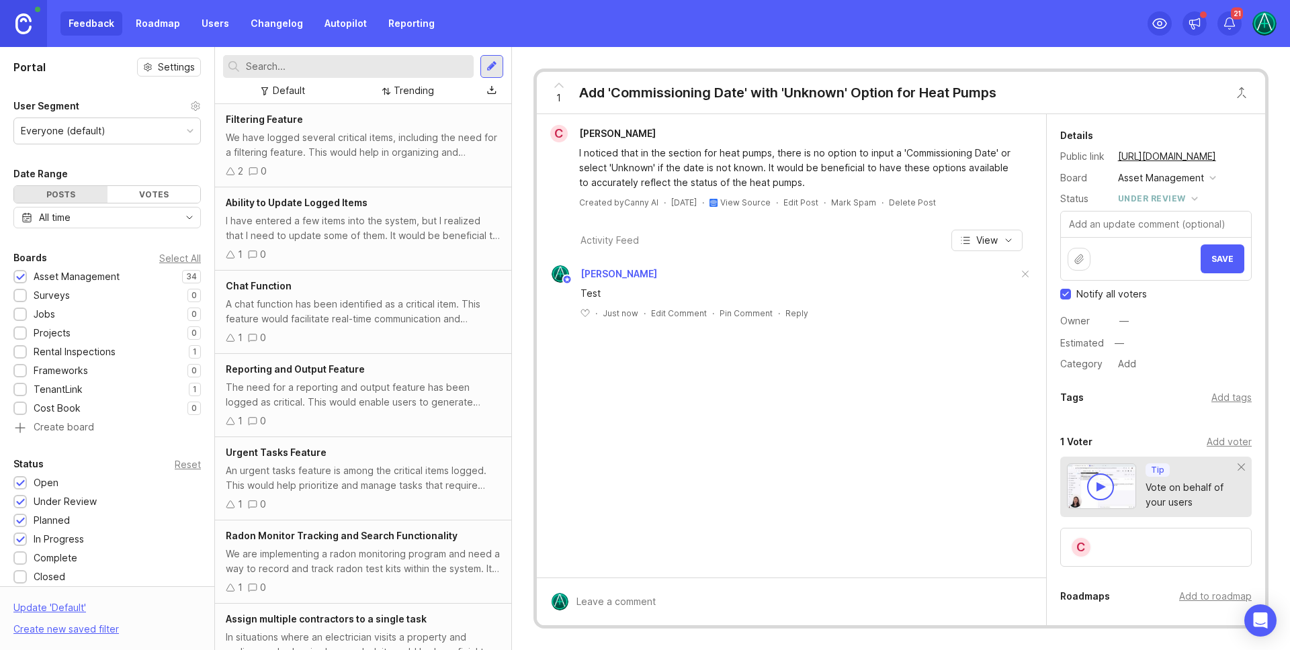
click at [751, 202] on link "View Source" at bounding box center [745, 203] width 50 height 10
click at [560, 89] on icon at bounding box center [559, 85] width 16 height 16
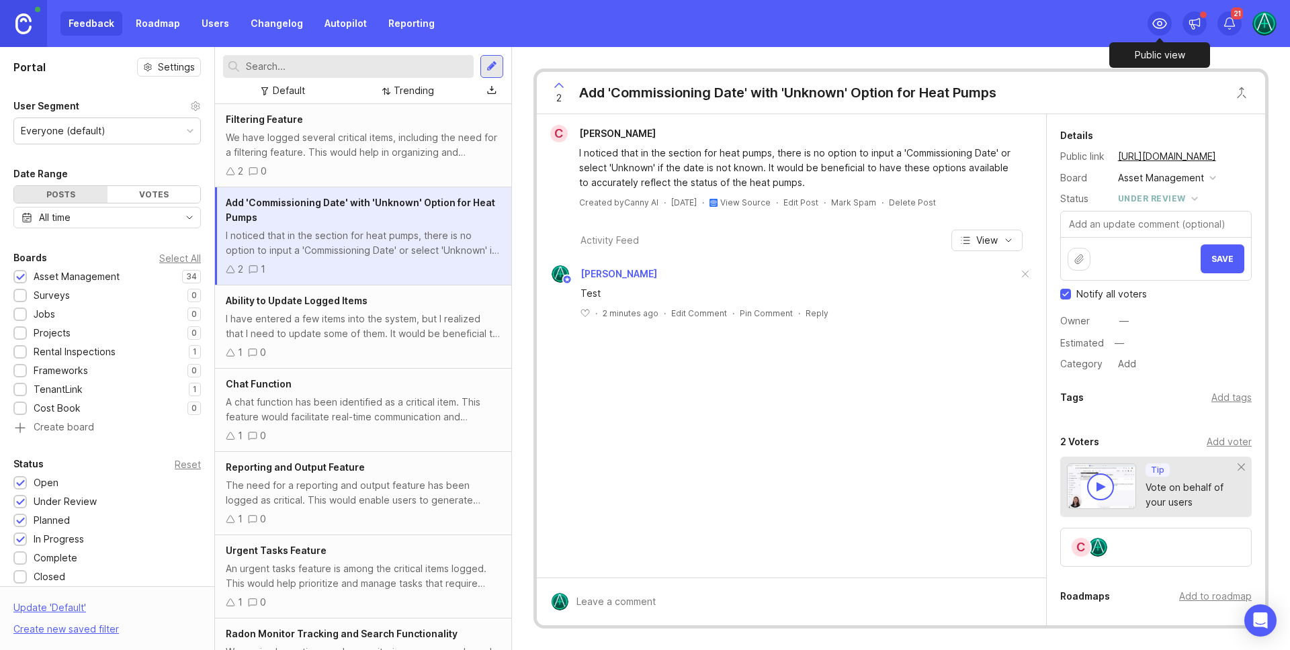
click at [1158, 17] on icon at bounding box center [1159, 23] width 16 height 16
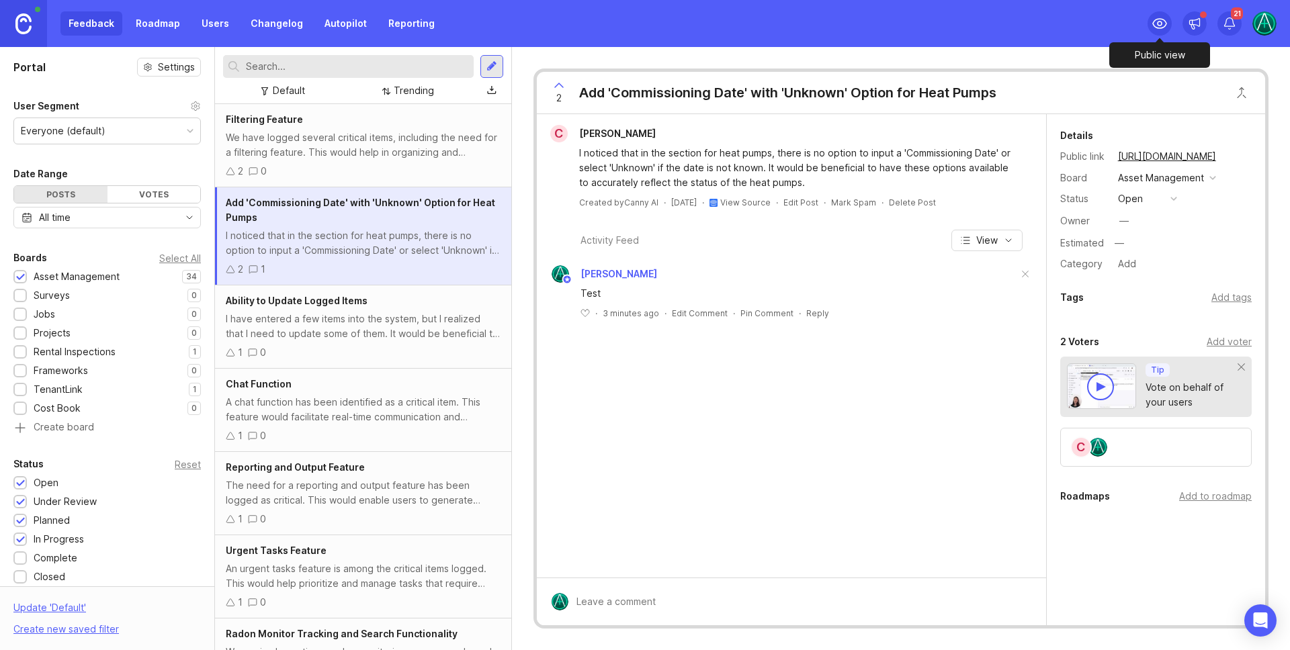
click at [1158, 24] on icon at bounding box center [1159, 23] width 16 height 16
click at [1273, 21] on img at bounding box center [1264, 23] width 24 height 24
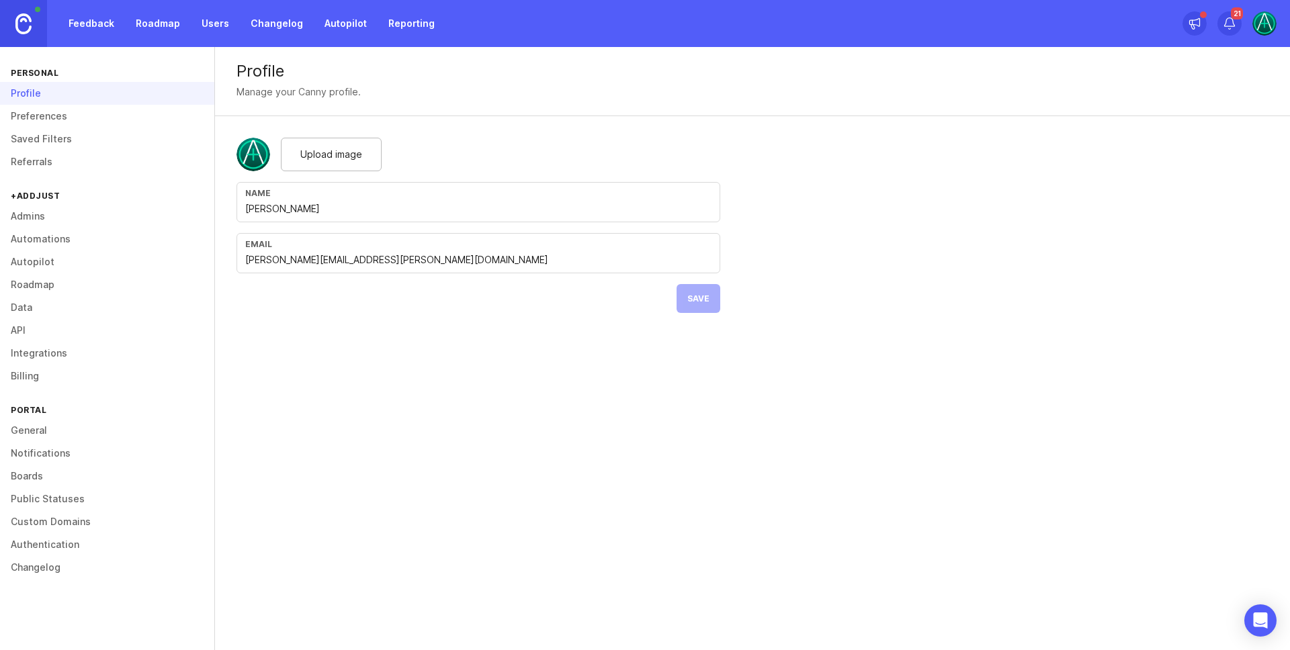
click at [486, 103] on div "Profile Manage your Canny profile." at bounding box center [752, 81] width 1075 height 69
click at [81, 21] on link "Feedback" at bounding box center [91, 23] width 62 height 24
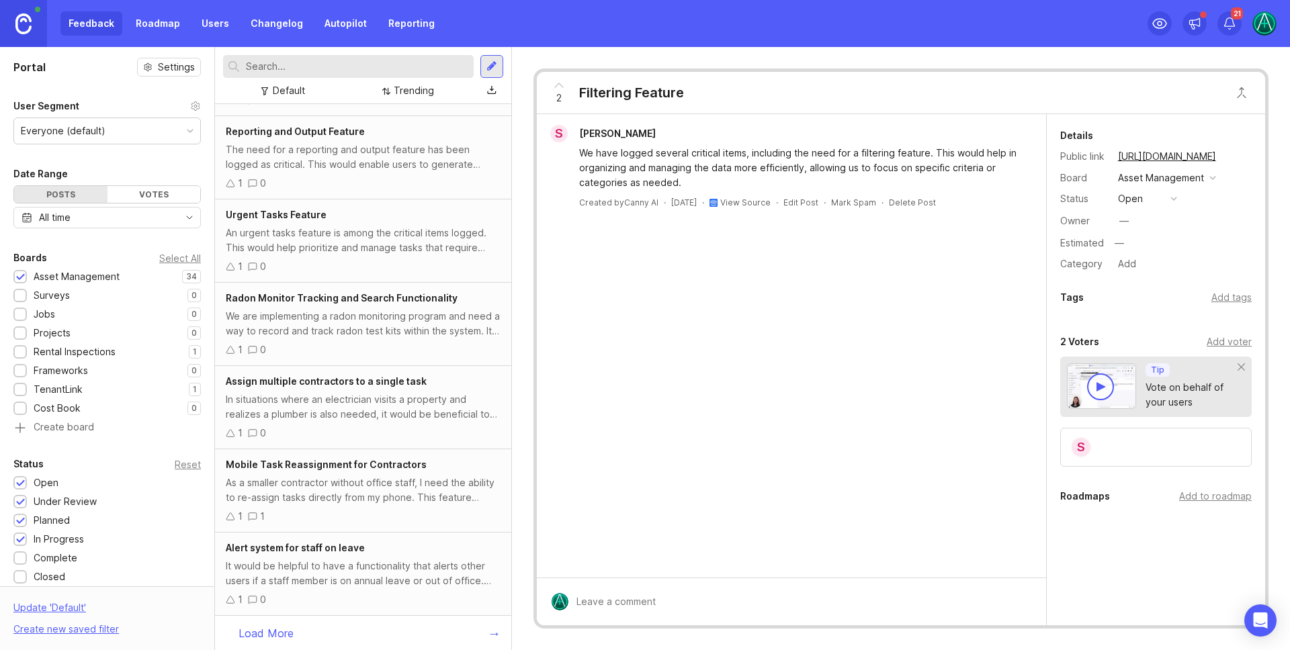
scroll to position [337, 0]
click at [1213, 342] on div "Add voter" at bounding box center [1229, 342] width 45 height 15
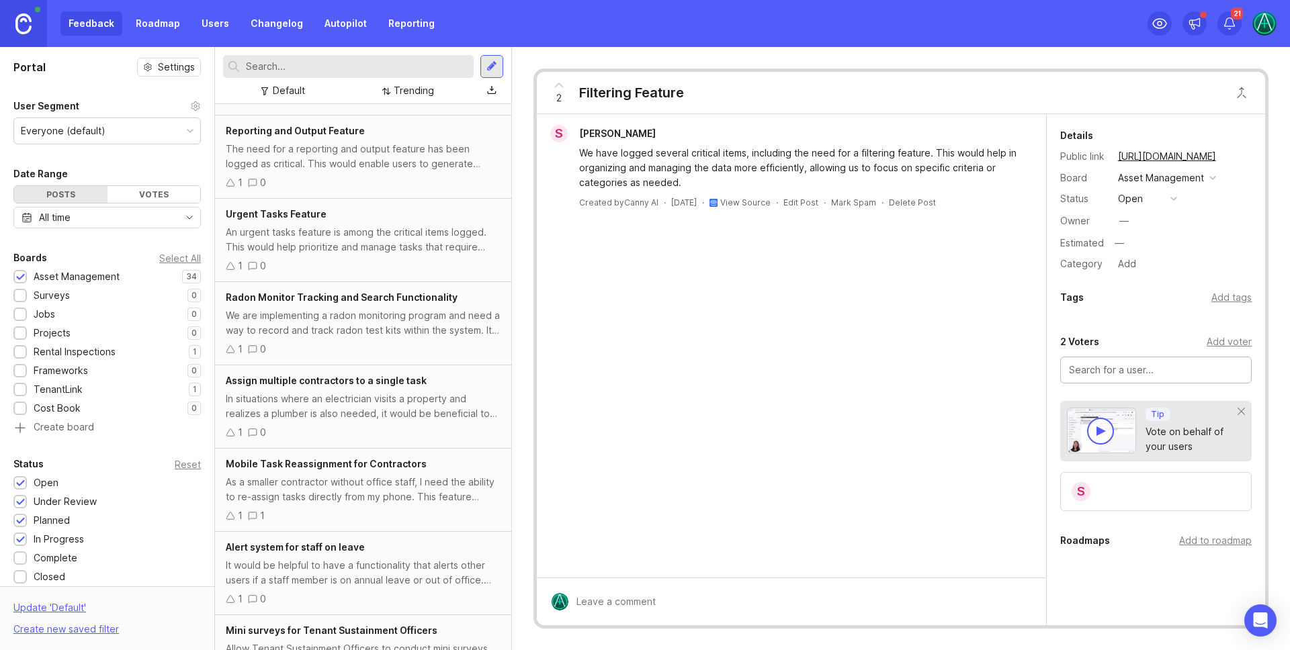
click at [358, 243] on div "An urgent tasks feature is among the critical items logged. This would help pri…" at bounding box center [363, 240] width 275 height 30
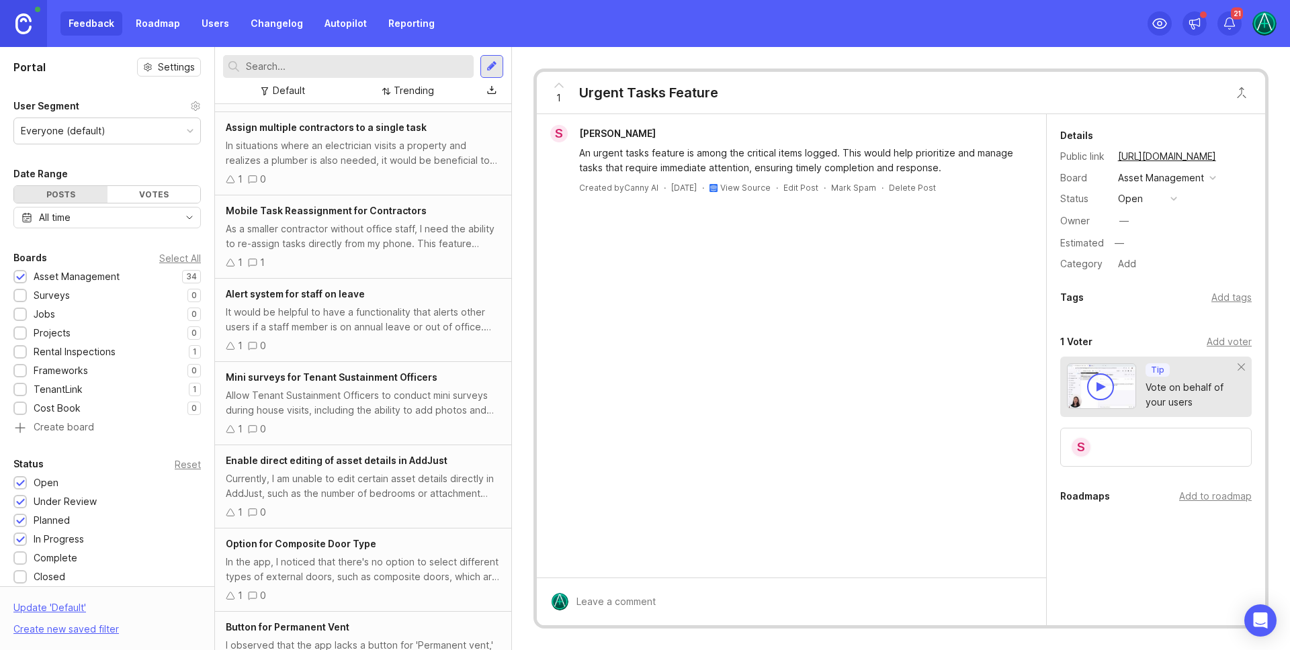
scroll to position [222, 0]
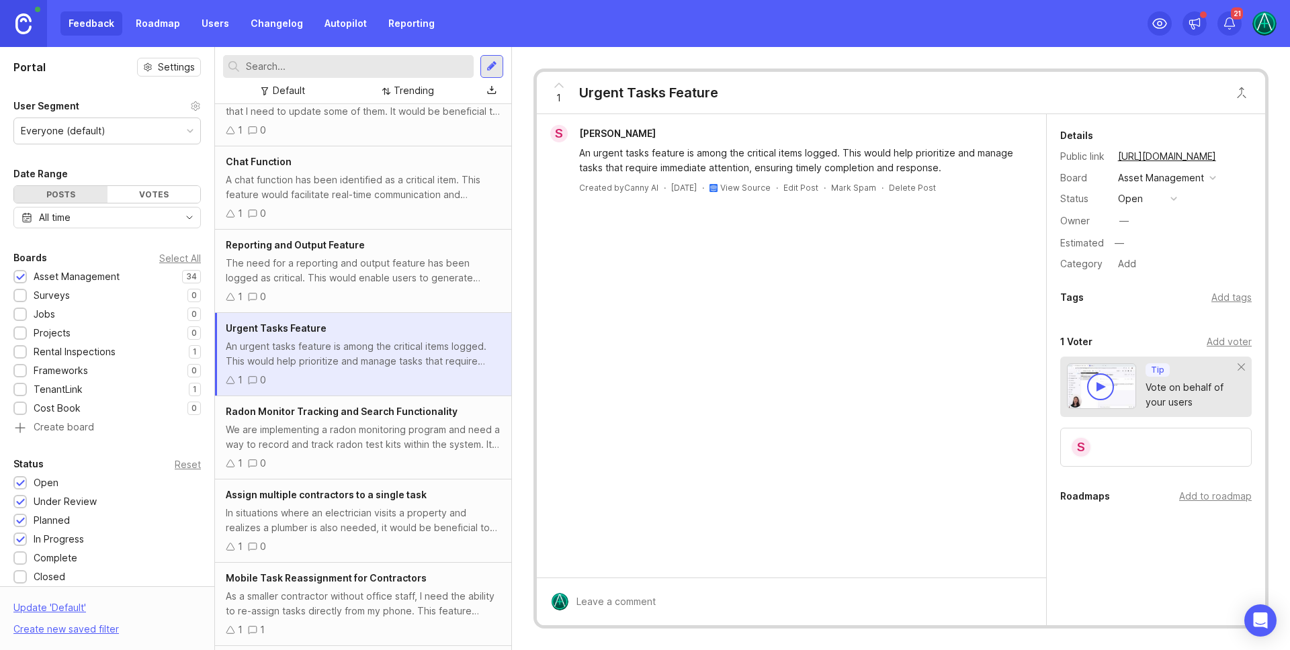
click at [208, 23] on link "Users" at bounding box center [215, 23] width 44 height 24
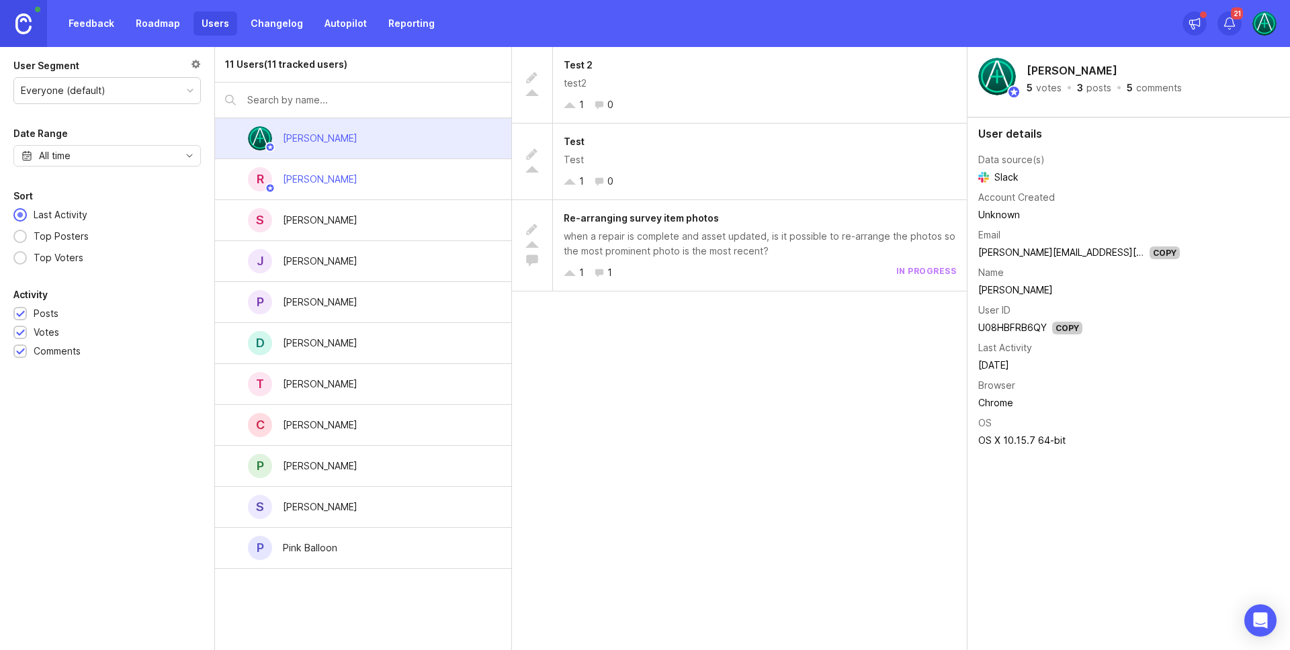
click at [345, 431] on div "[PERSON_NAME]" at bounding box center [320, 425] width 75 height 15
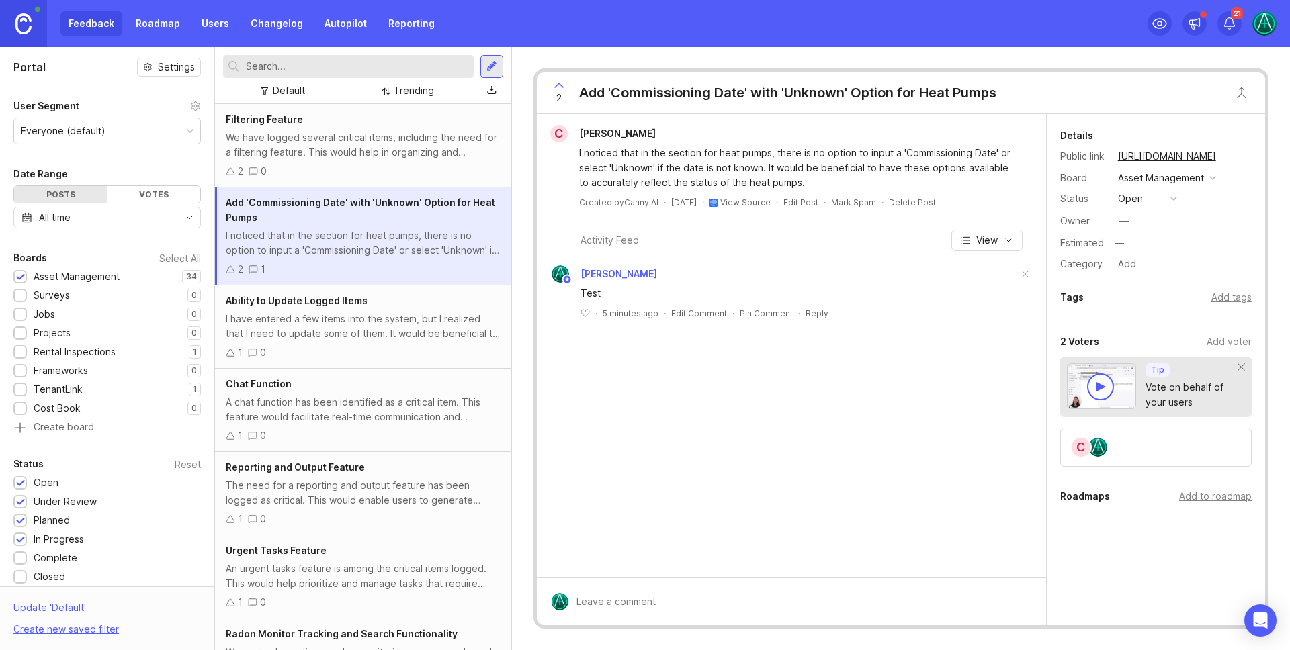
click at [1218, 343] on div "Add voter" at bounding box center [1229, 342] width 45 height 15
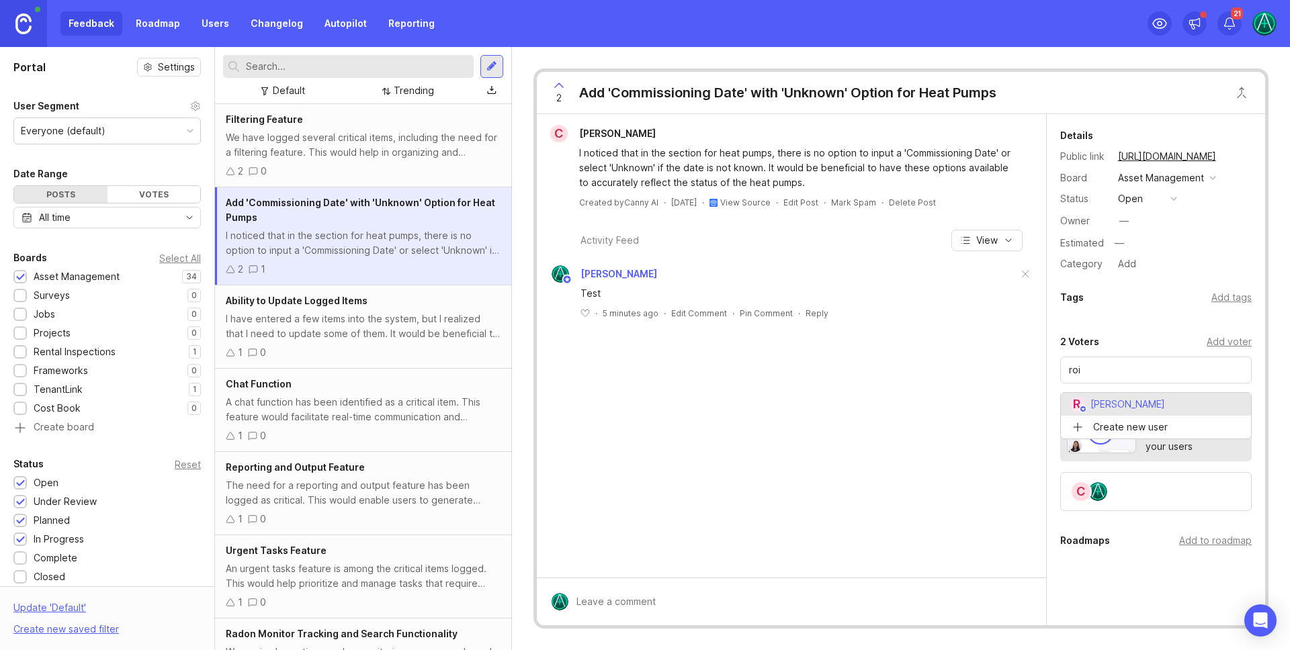
type input "[PERSON_NAME]"
click at [1137, 497] on div "R C" at bounding box center [1155, 491] width 191 height 39
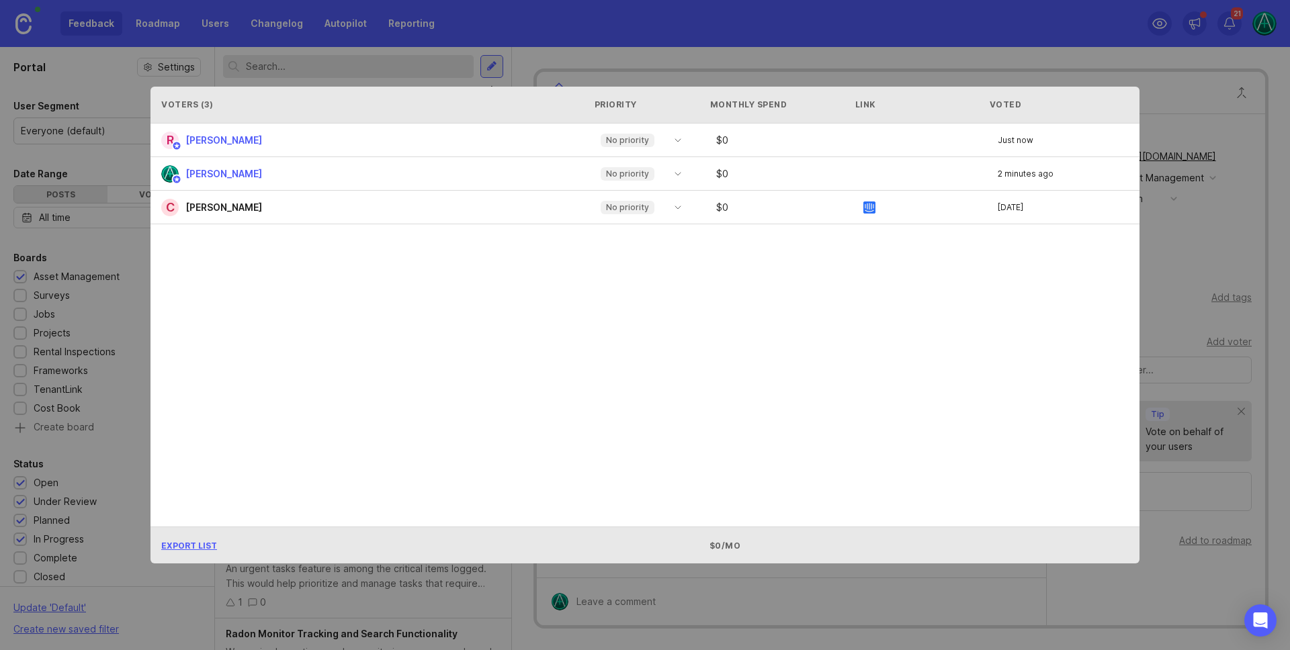
click at [683, 139] on icon "toggle icon" at bounding box center [677, 140] width 21 height 11
click at [683, 334] on div "R [PERSON_NAME] No priority $ 0 Just now [PERSON_NAME] No priority $ 0 2 minute…" at bounding box center [644, 325] width 989 height 403
click at [1158, 117] on div "Voters ( 3 ) Priority Monthly Spend Link Voted R [PERSON_NAME] No priority $ 0 …" at bounding box center [645, 325] width 1032 height 520
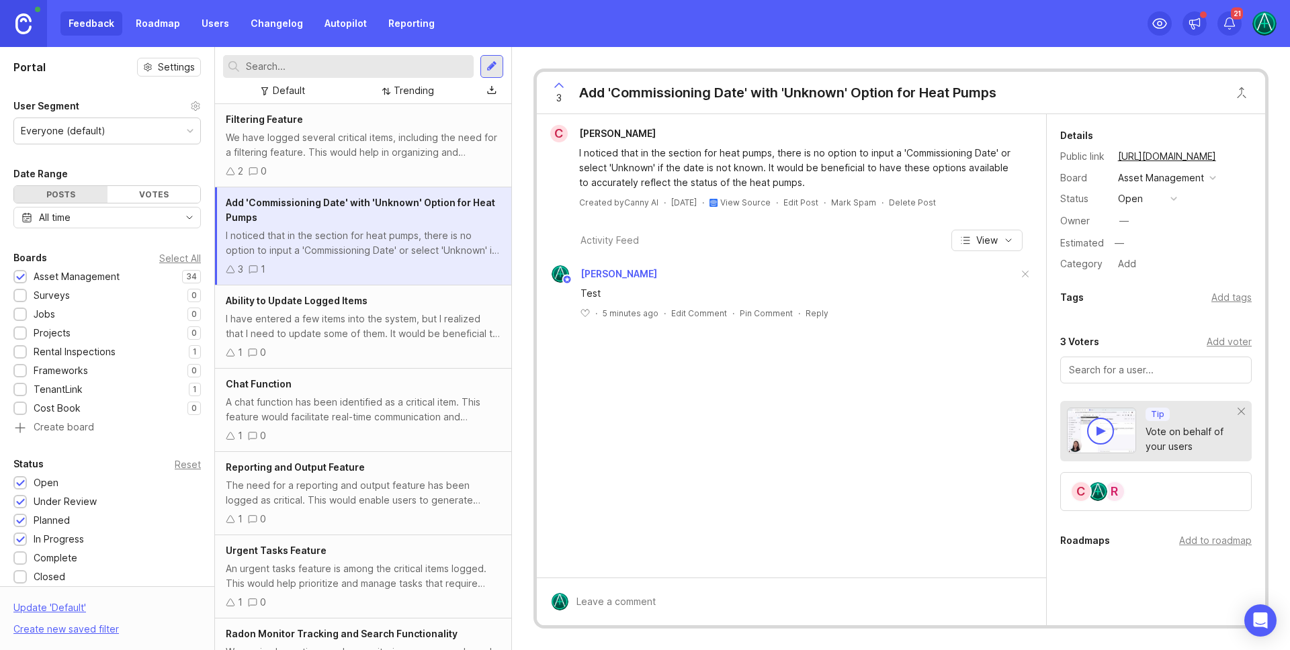
click at [276, 15] on link "Changelog" at bounding box center [277, 23] width 69 height 24
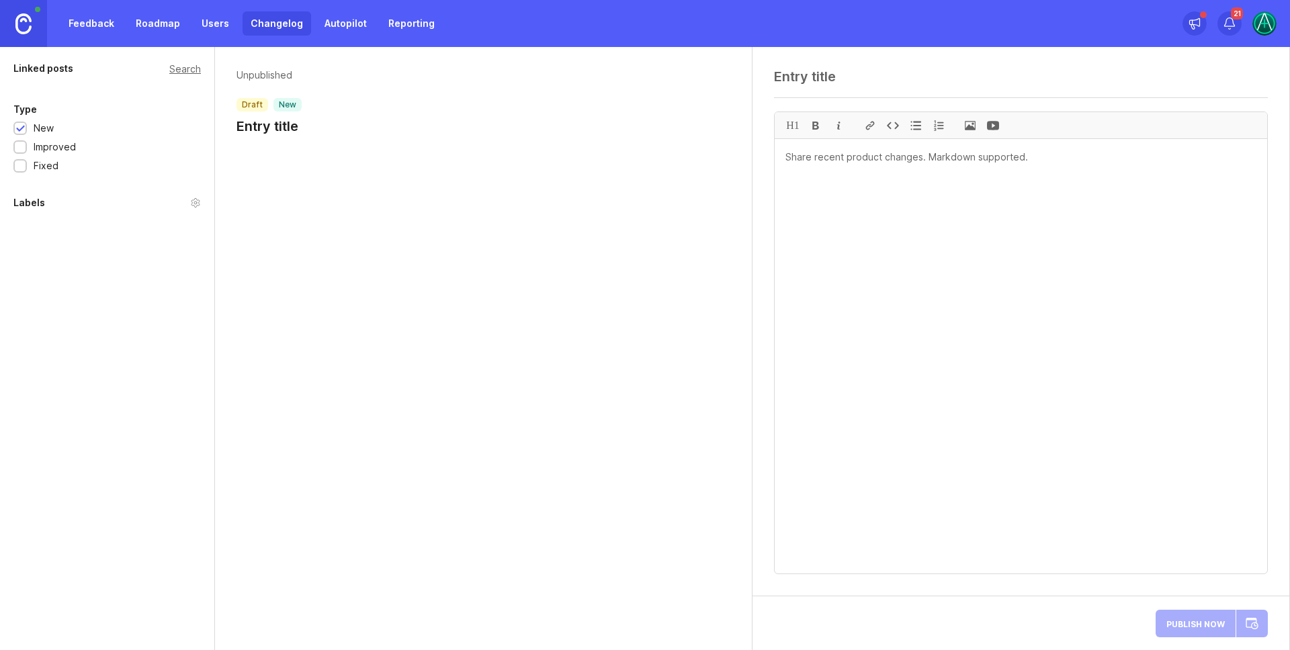
click at [1267, 30] on img at bounding box center [1264, 23] width 24 height 24
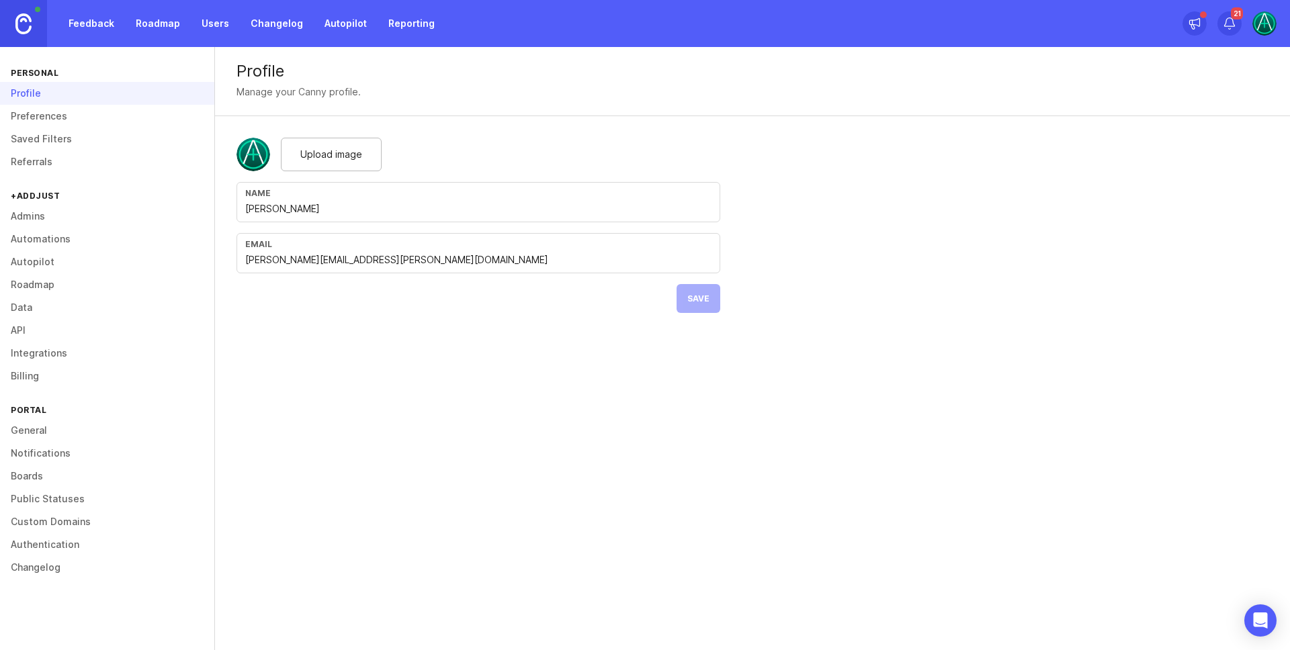
click at [34, 214] on link "Admins" at bounding box center [107, 216] width 214 height 23
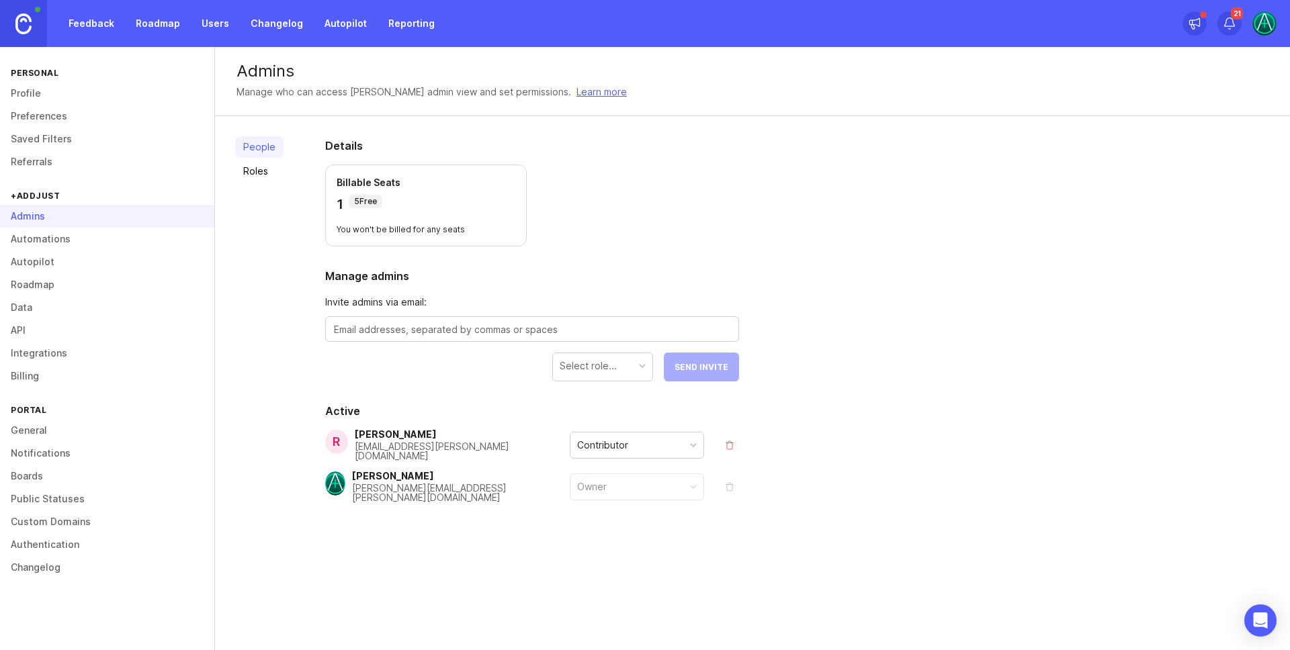
click at [667, 442] on div "Contributor" at bounding box center [636, 446] width 133 height 26
click at [364, 195] on div "5 Free" at bounding box center [367, 201] width 34 height 13
click at [148, 19] on link "Roadmap" at bounding box center [158, 23] width 60 height 24
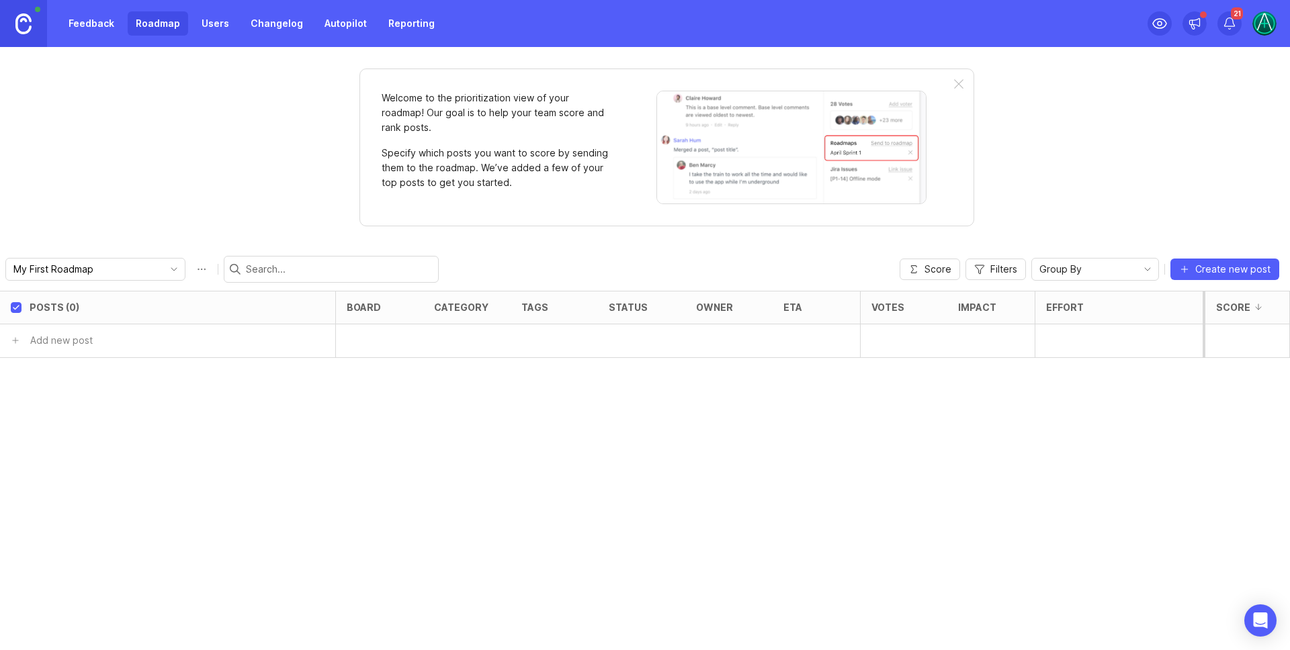
click at [270, 16] on link "Changelog" at bounding box center [277, 23] width 69 height 24
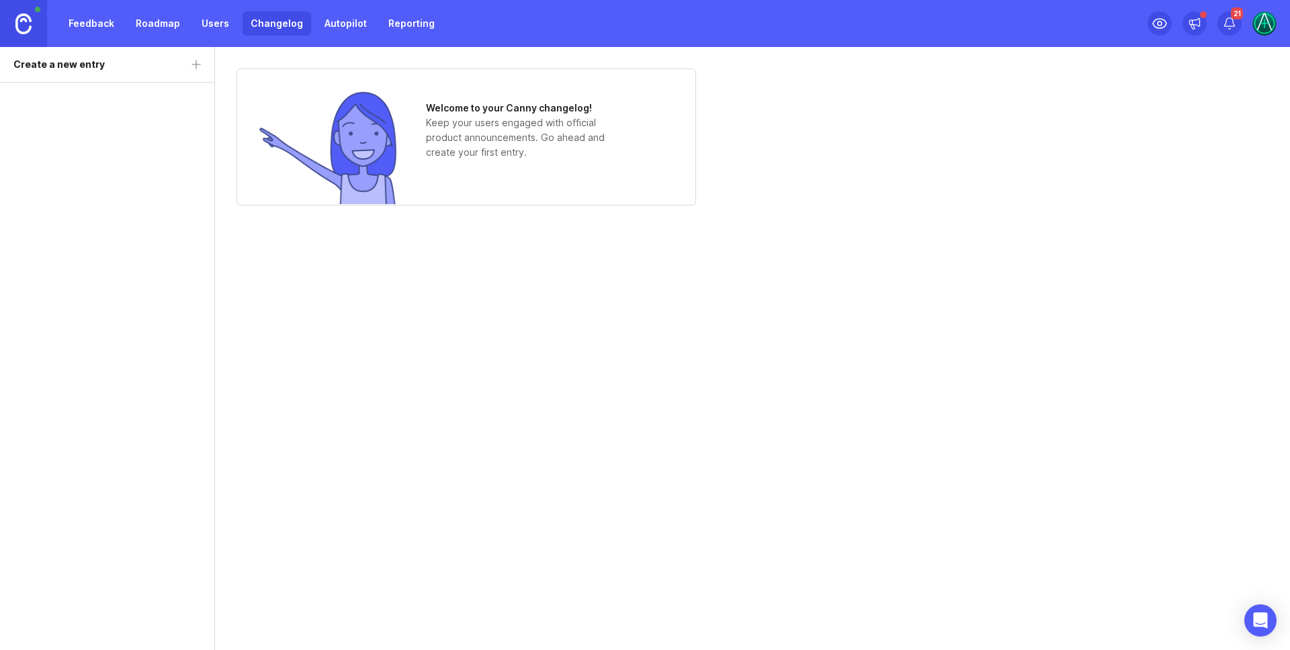
click at [82, 15] on link "Feedback" at bounding box center [91, 23] width 62 height 24
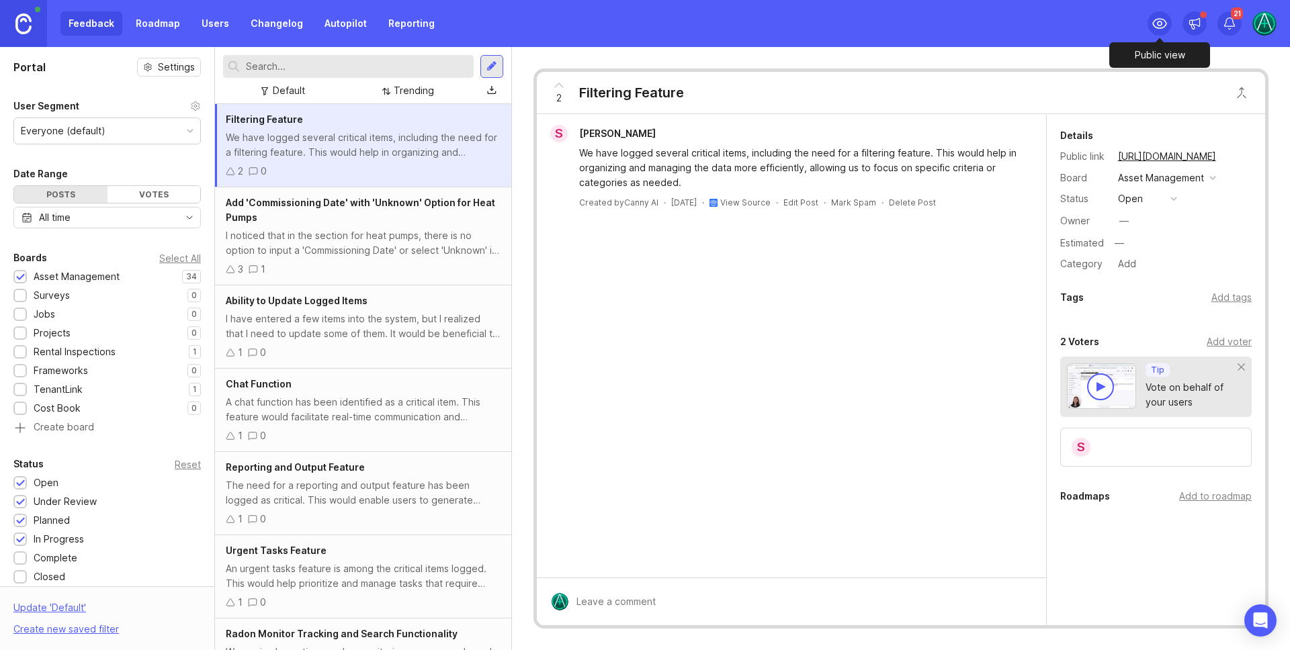
click at [1155, 22] on icon at bounding box center [1159, 23] width 16 height 16
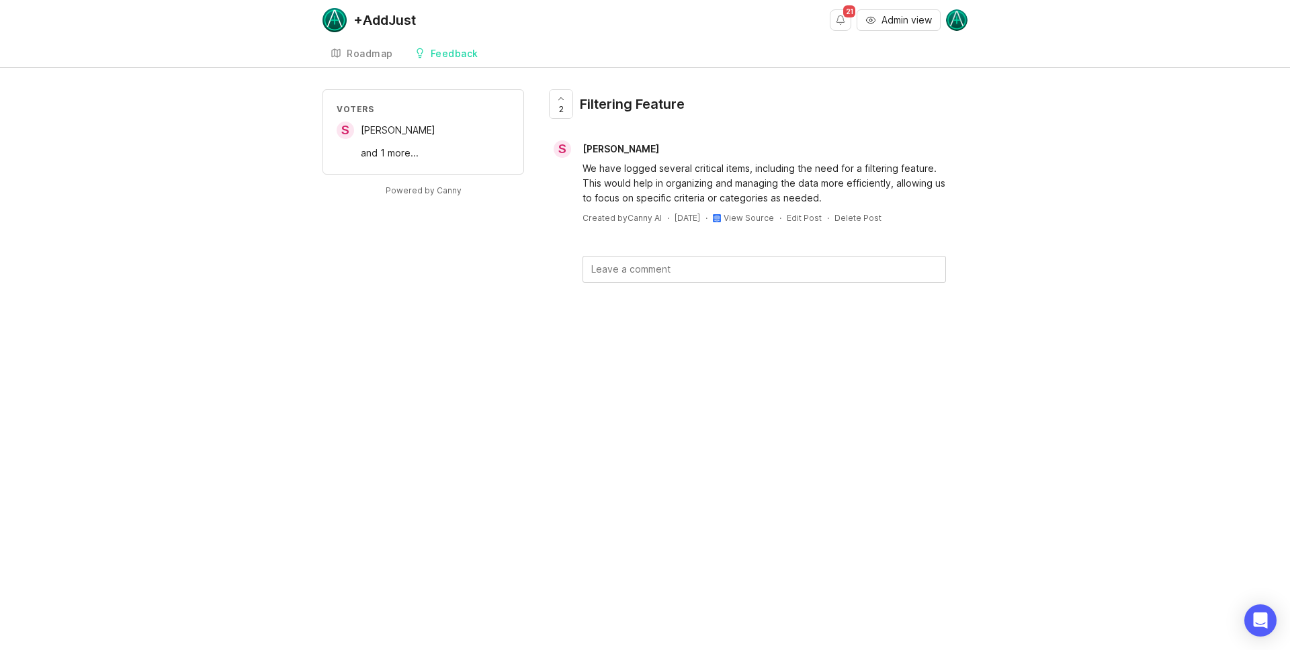
click at [385, 52] on div "Roadmap" at bounding box center [370, 53] width 46 height 9
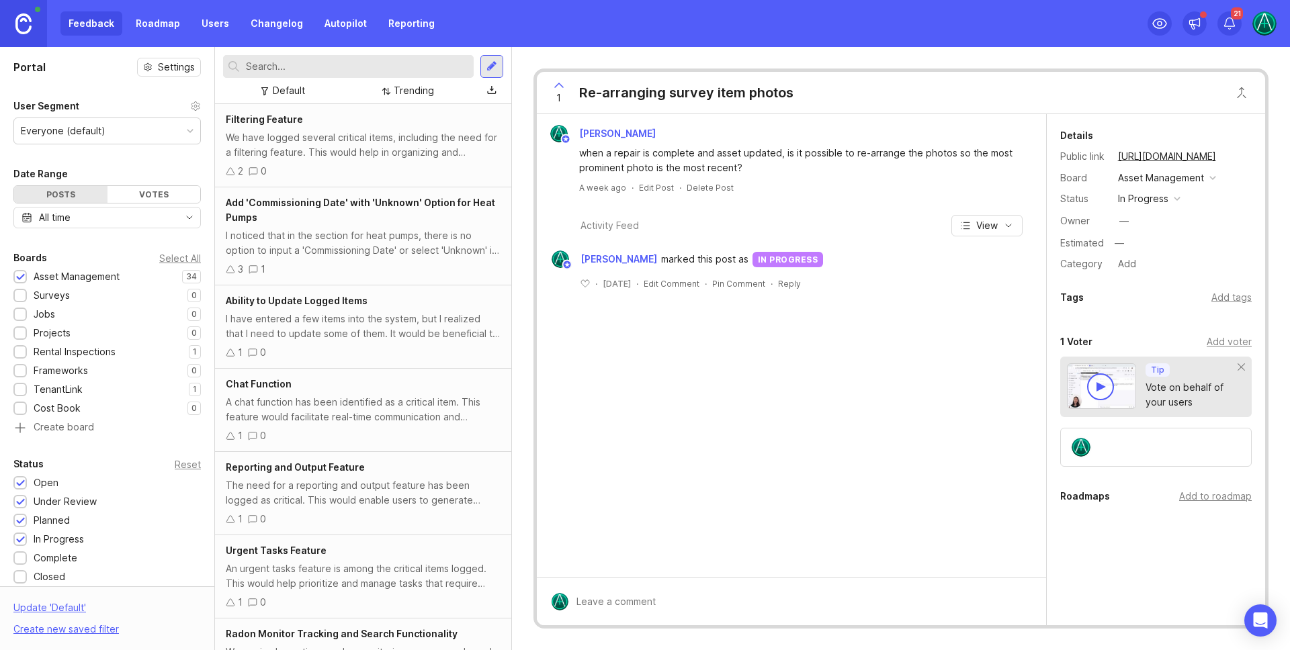
click at [1267, 25] on img at bounding box center [1264, 23] width 24 height 24
click at [1193, 160] on div "Settings Logout" at bounding box center [1216, 185] width 134 height 58
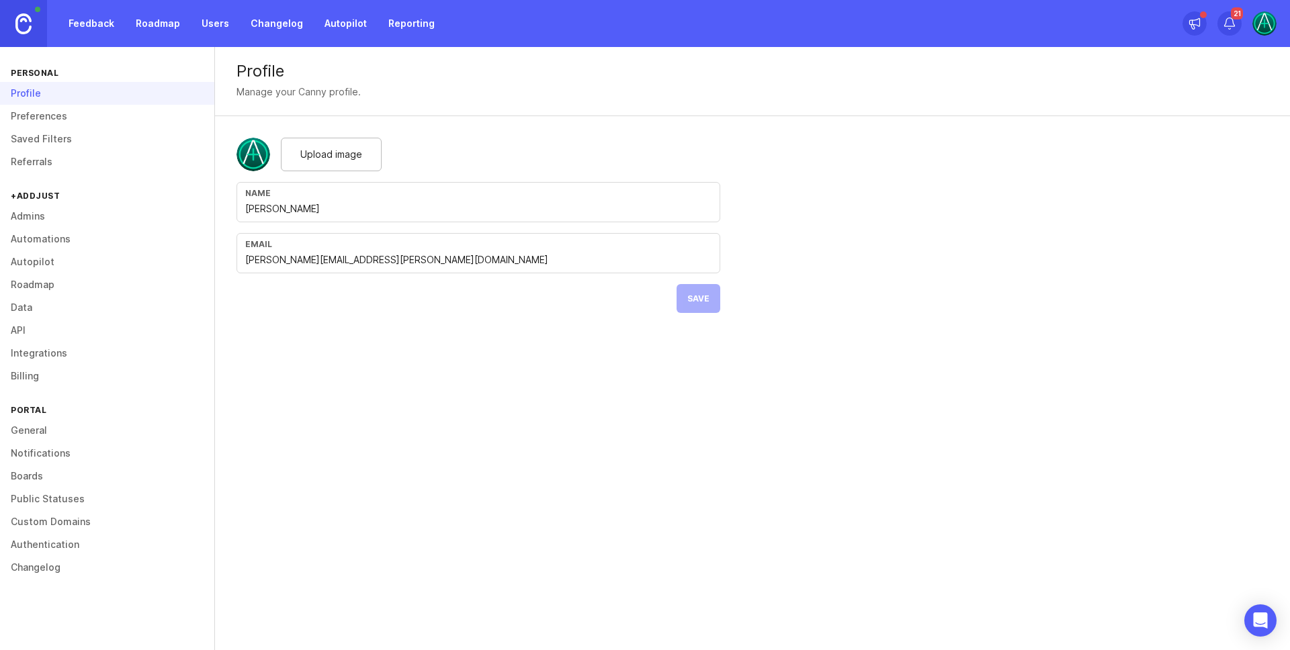
click at [38, 219] on link "Admins" at bounding box center [107, 216] width 214 height 23
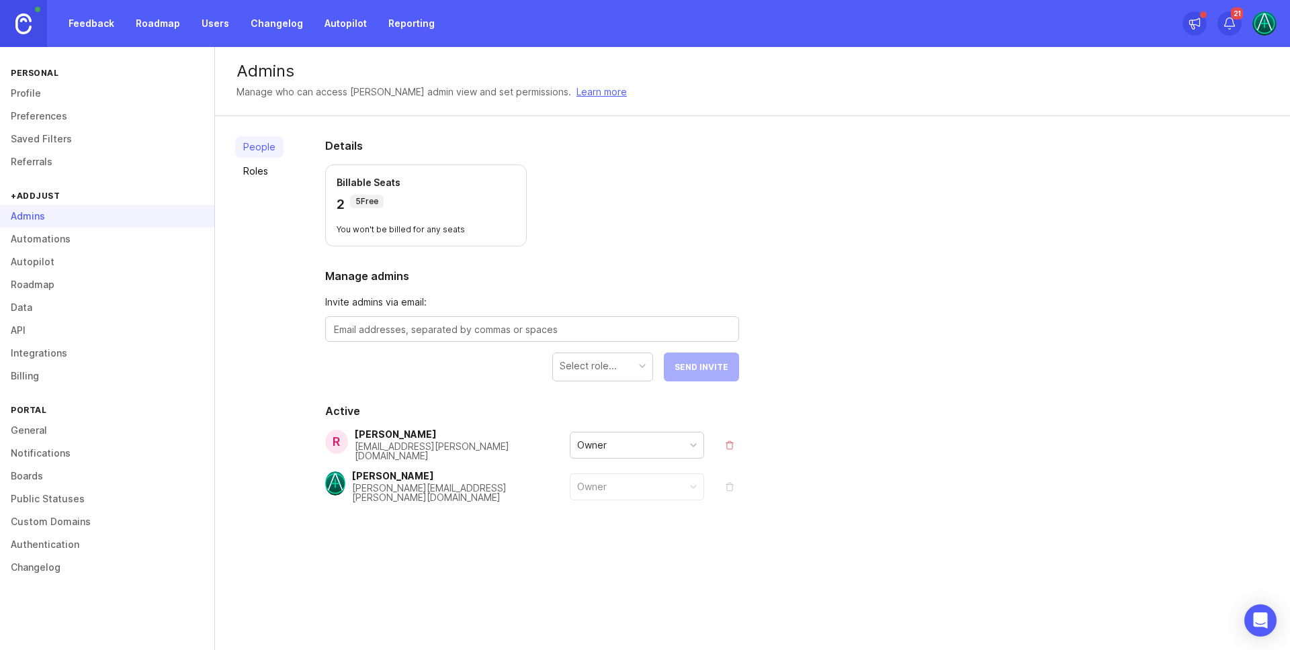
click at [619, 447] on div "Owner" at bounding box center [636, 446] width 133 height 26
click at [259, 178] on link "Roles" at bounding box center [259, 171] width 48 height 21
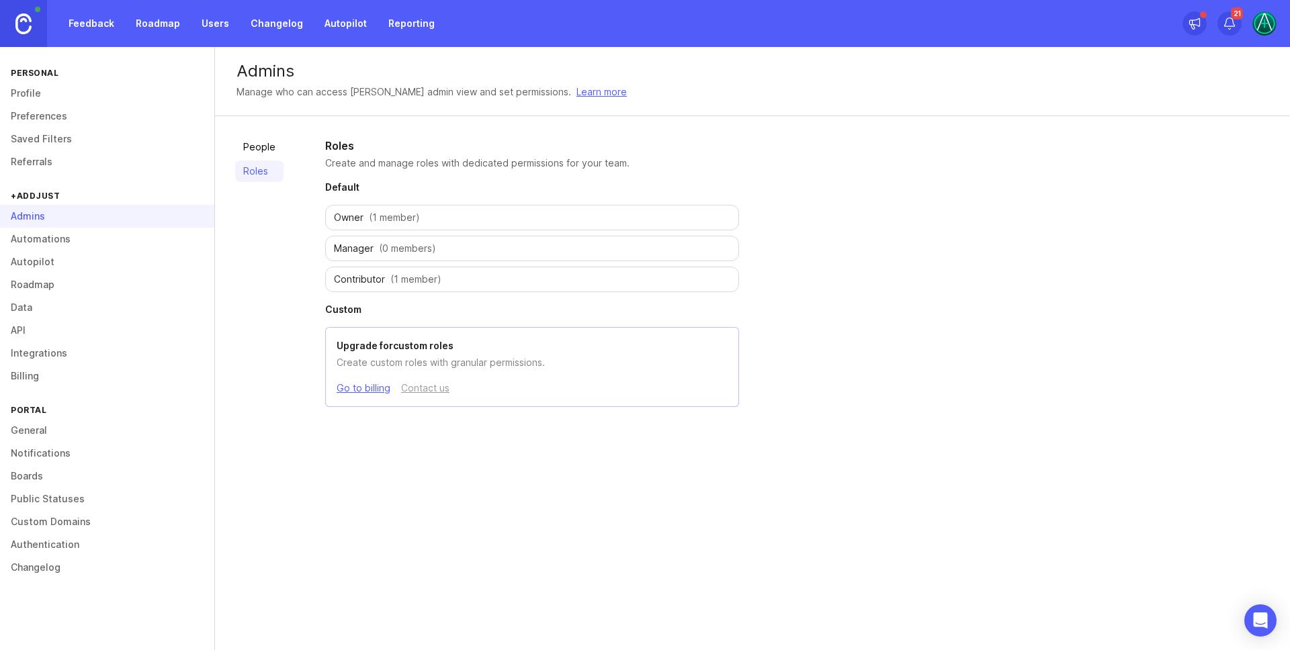
click at [264, 139] on link "People" at bounding box center [259, 146] width 48 height 21
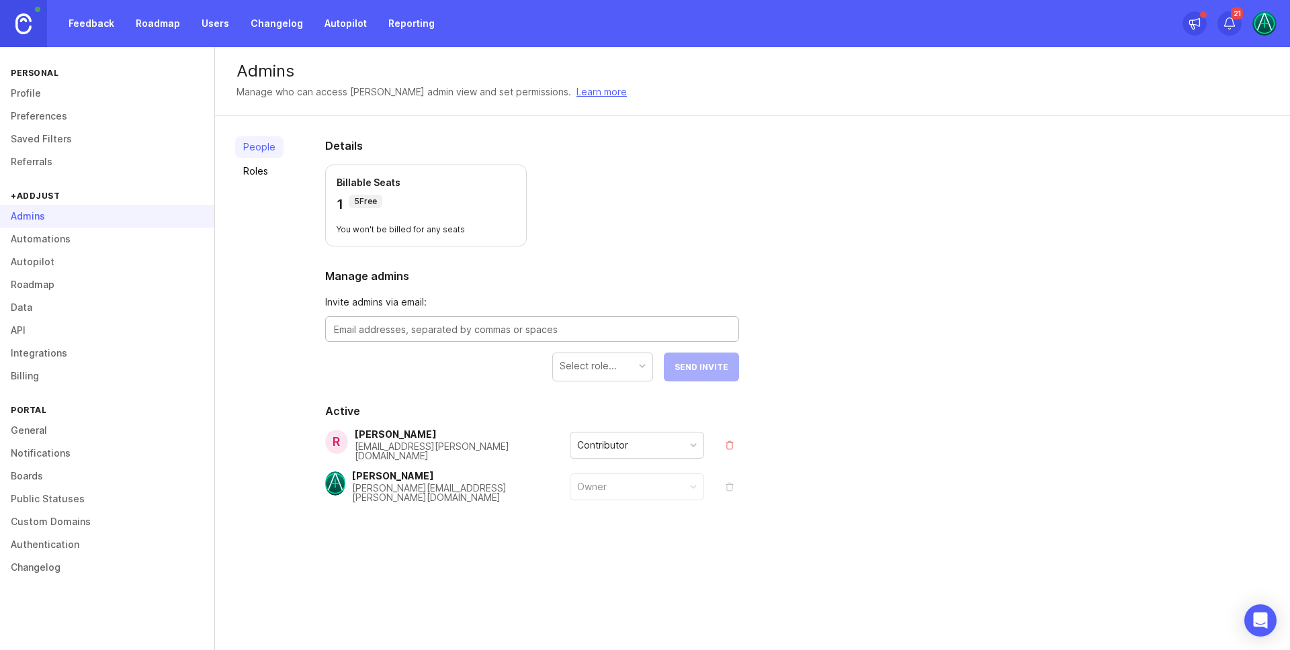
click at [371, 333] on textarea at bounding box center [532, 329] width 396 height 15
type textarea "[PERSON_NAME][EMAIL_ADDRESS][PERSON_NAME][DOMAIN_NAME]"
click at [620, 364] on div "Select role..." at bounding box center [602, 366] width 99 height 26
click at [705, 365] on span "Send Invite" at bounding box center [701, 367] width 54 height 10
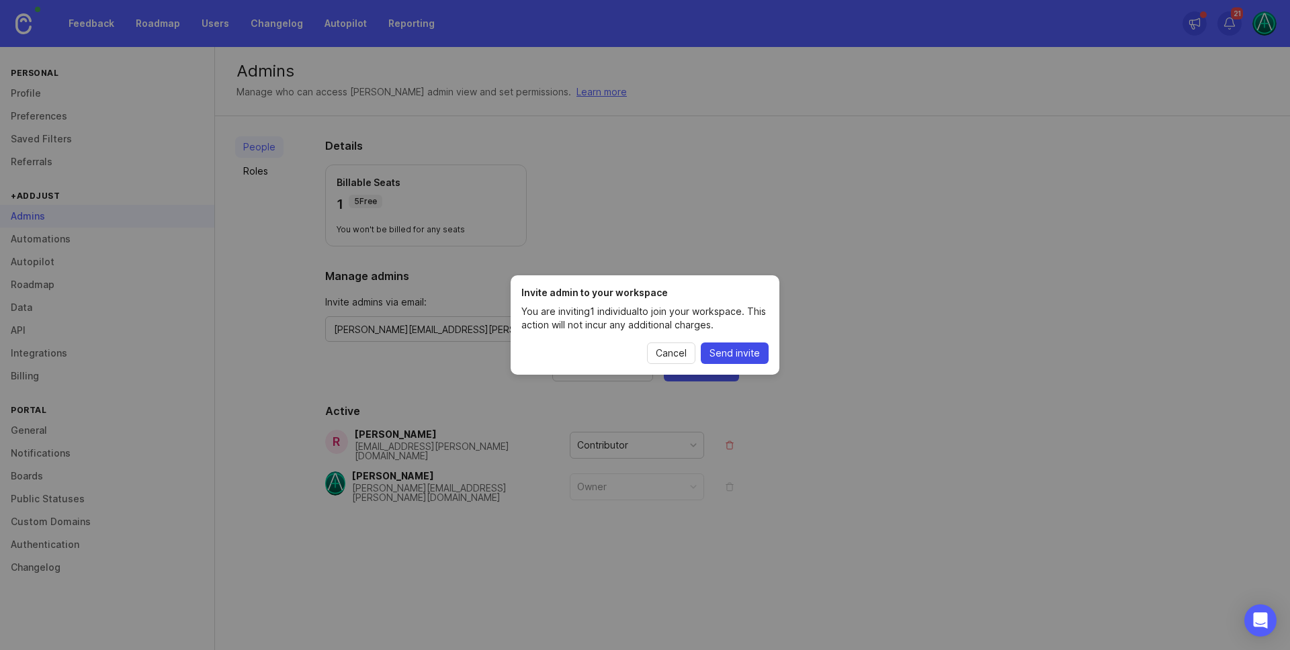
click at [729, 349] on span "Send invite" at bounding box center [734, 353] width 50 height 13
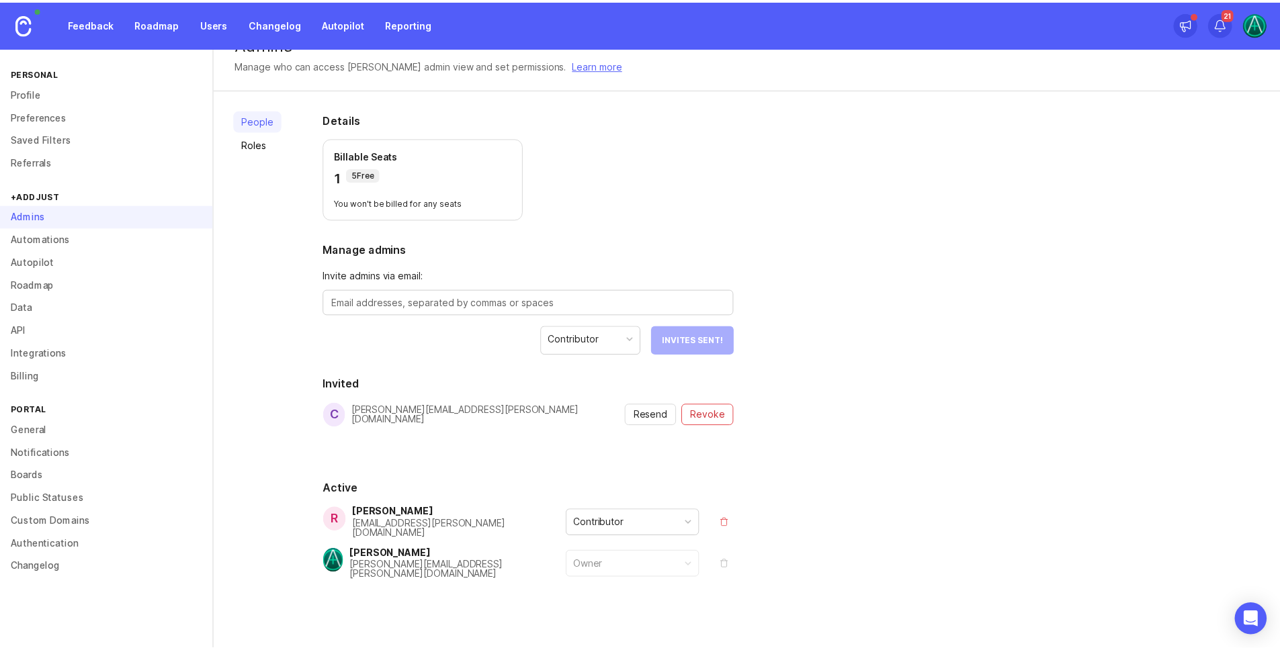
scroll to position [35, 0]
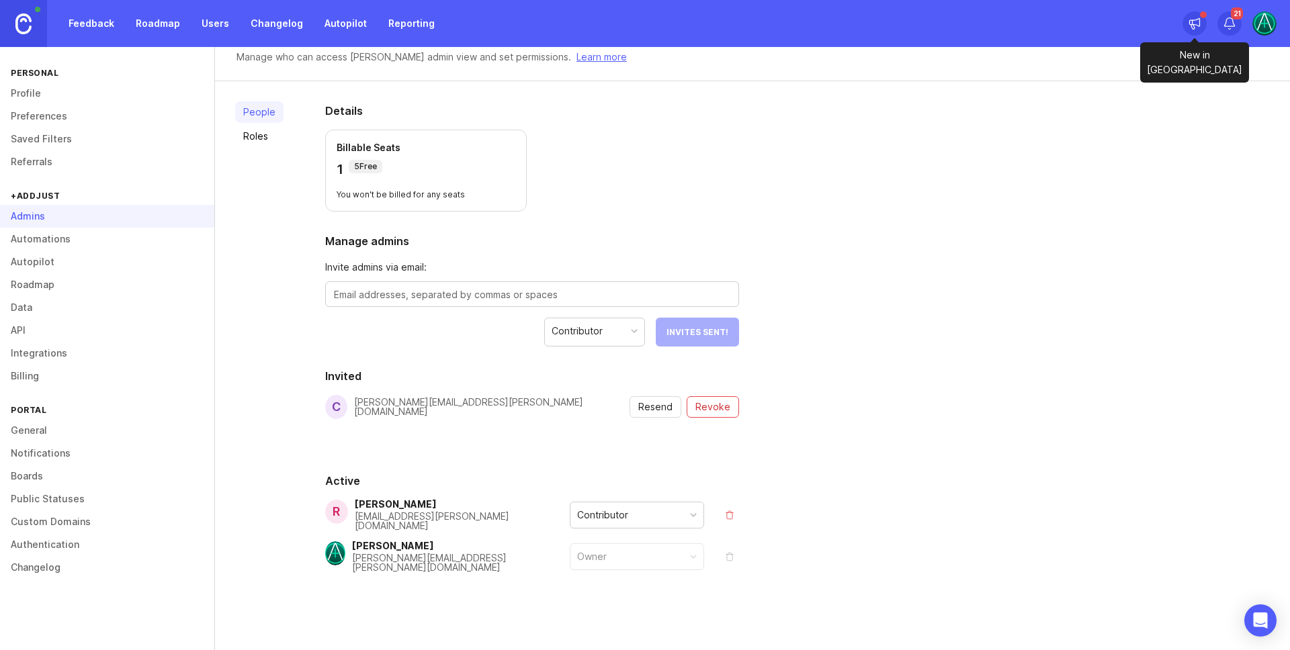
click at [1196, 23] on icon at bounding box center [1194, 23] width 13 height 13
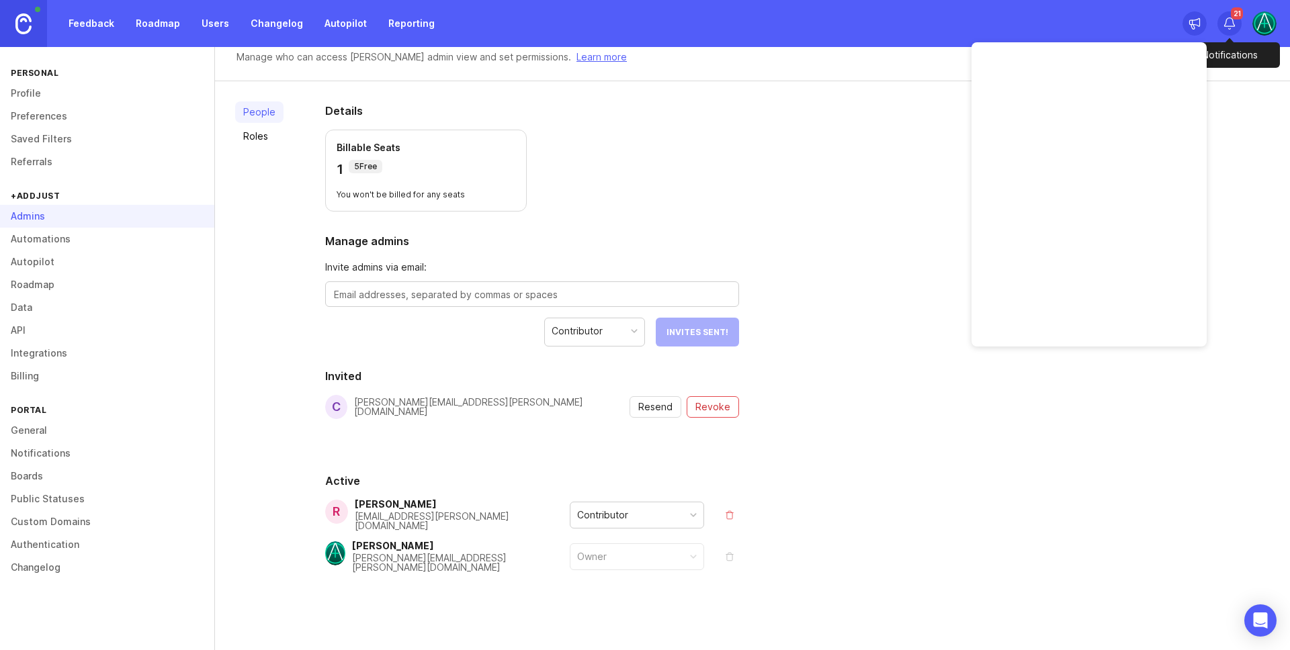
click at [1231, 21] on icon at bounding box center [1229, 23] width 13 height 13
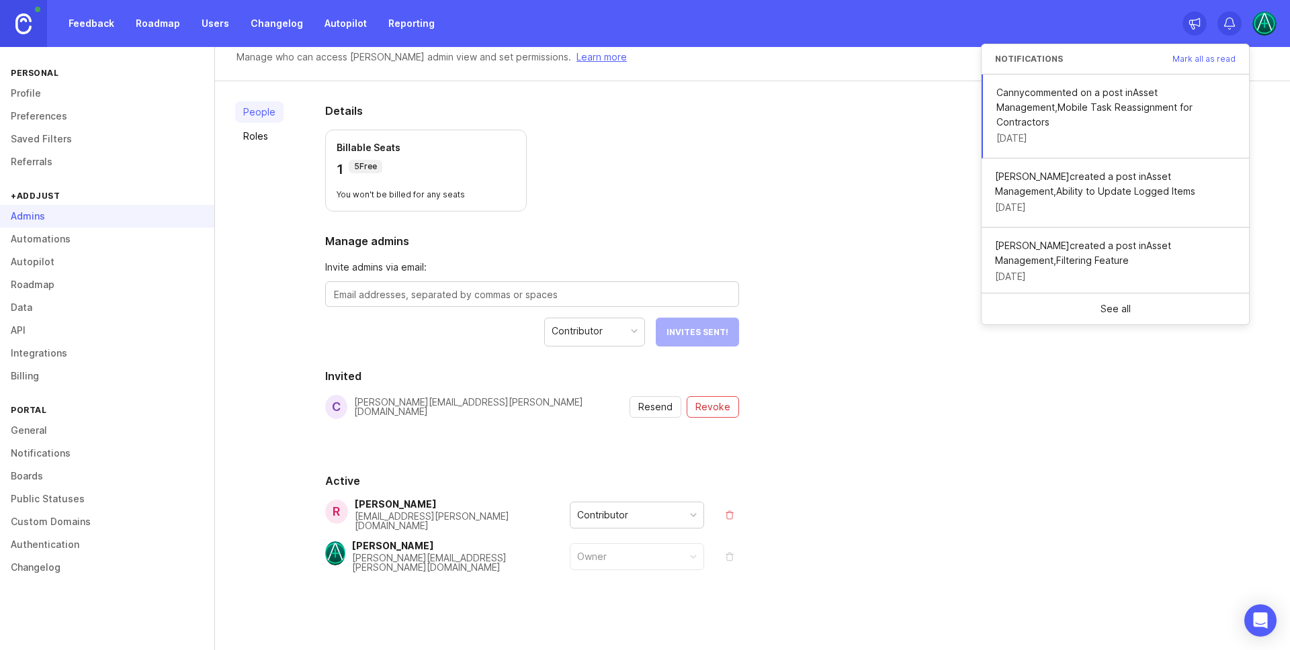
click at [914, 243] on div "People Roles Details Billable Seats 1 5 Free You won't be billed for any seats …" at bounding box center [752, 369] width 1075 height 577
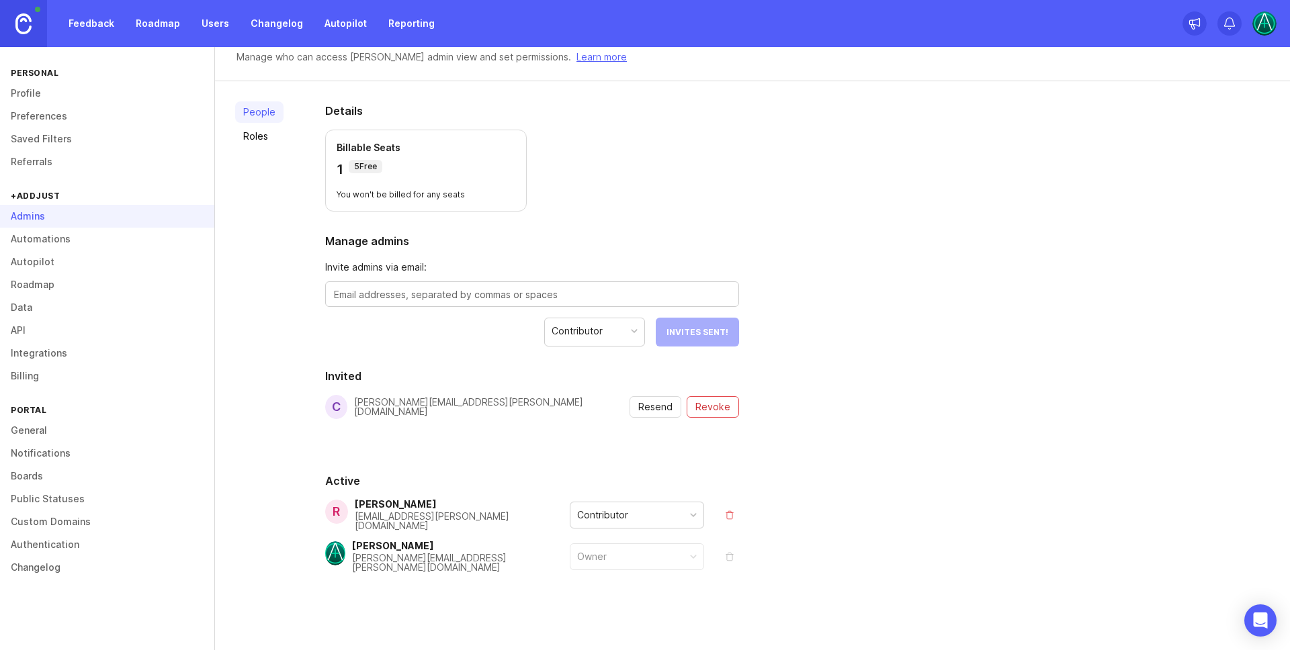
click at [1168, 19] on div "Feedback Roadmap Users Changelog Autopilot Reporting" at bounding box center [645, 23] width 1290 height 47
click at [179, 14] on link "Roadmap" at bounding box center [158, 23] width 60 height 24
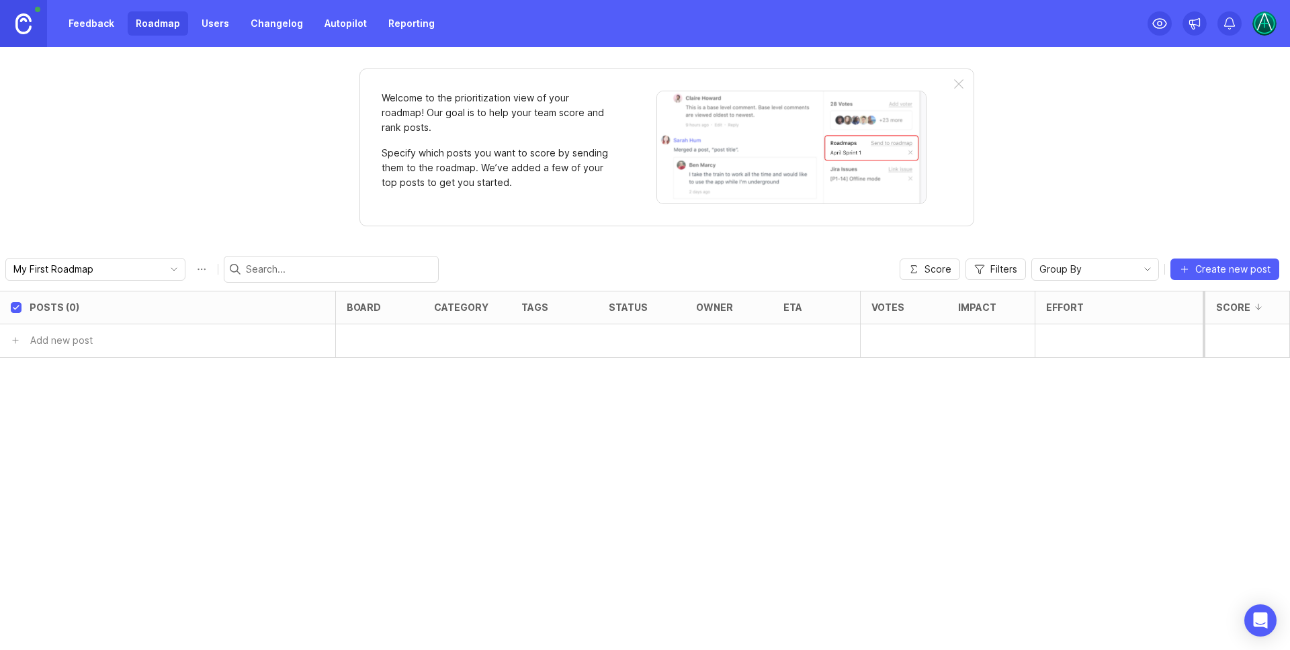
click at [232, 19] on link "Users" at bounding box center [215, 23] width 44 height 24
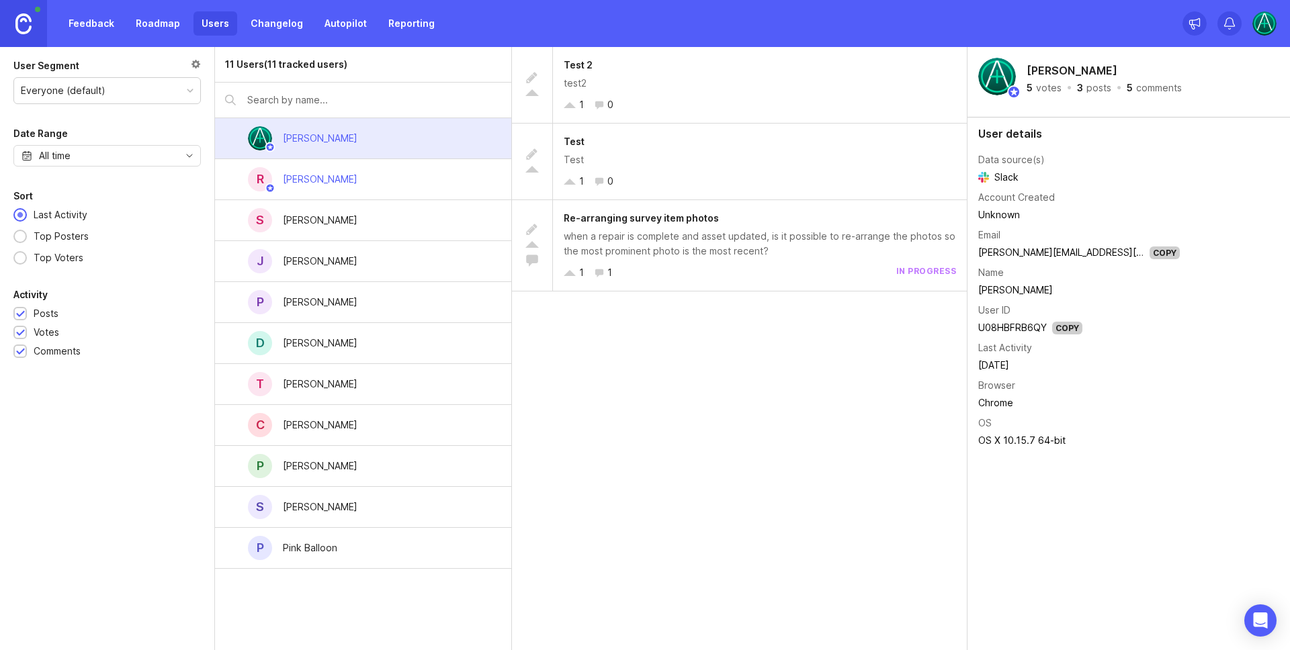
click at [376, 544] on div "P Pink Balloon" at bounding box center [363, 548] width 296 height 41
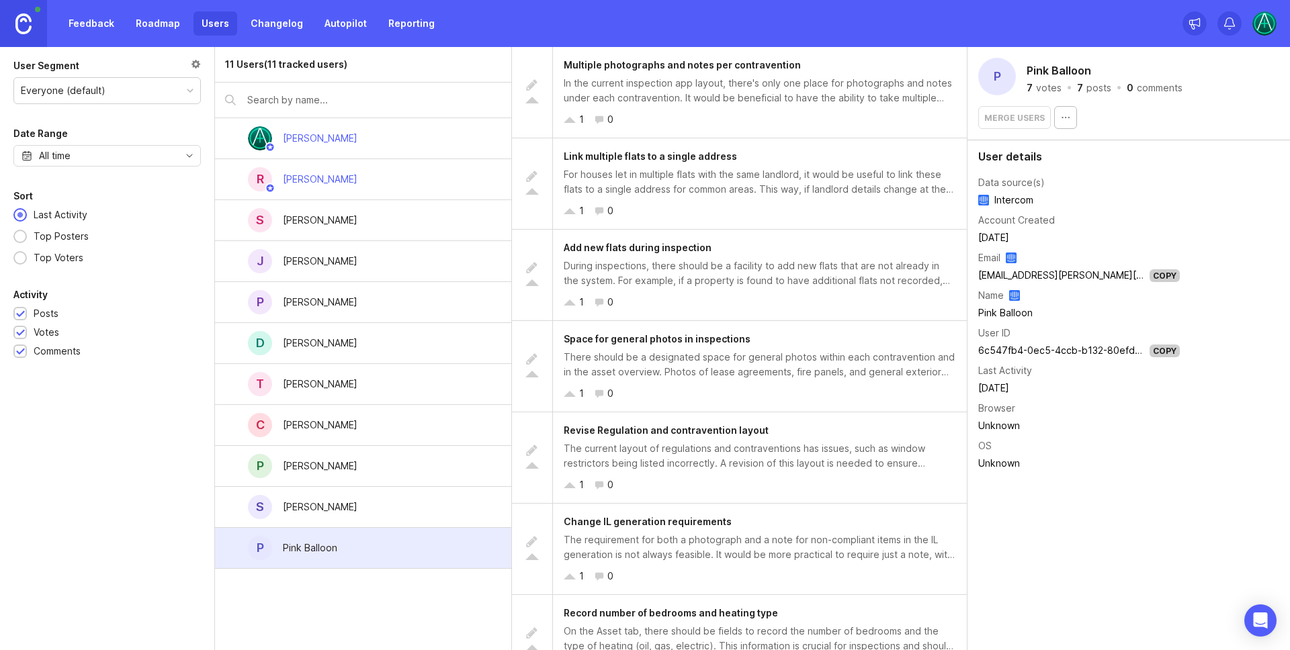
click at [1070, 116] on button "button" at bounding box center [1065, 117] width 23 height 23
click at [1160, 124] on div "Merge users" at bounding box center [1128, 117] width 301 height 23
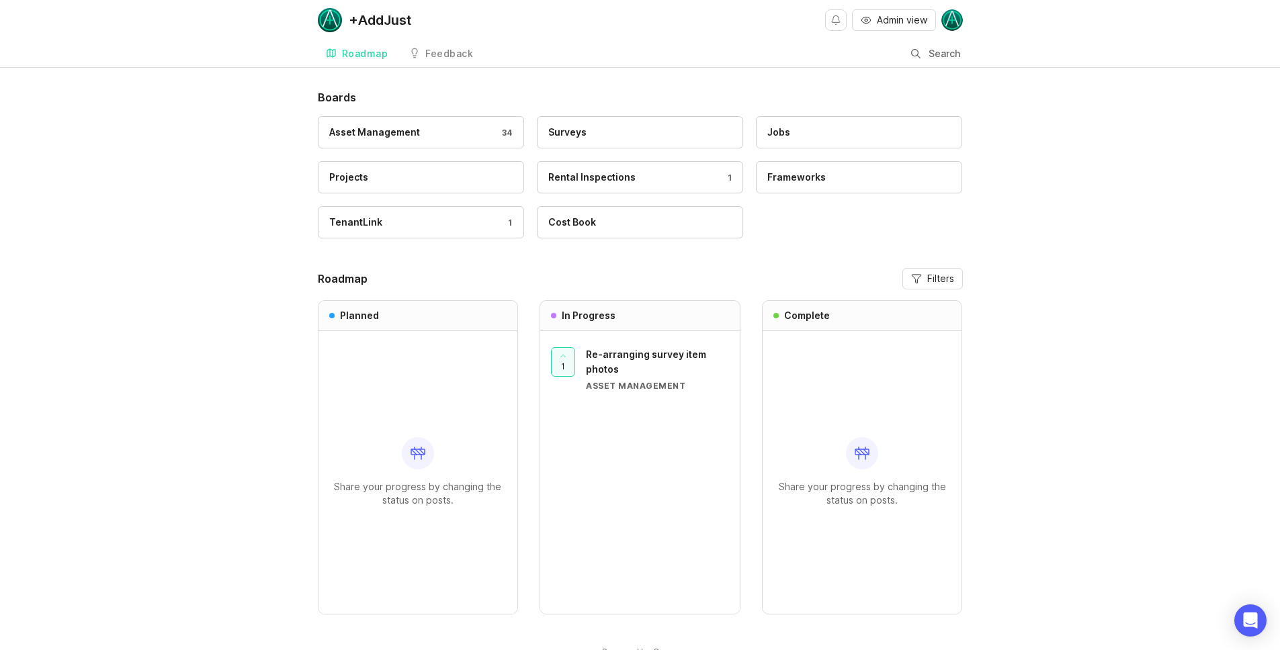
click at [949, 17] on img at bounding box center [951, 19] width 21 height 21
click at [1121, 44] on div "+AddJust Admin view Roadmap Feedback Feedback Search" at bounding box center [640, 33] width 1280 height 67
click at [951, 17] on img at bounding box center [951, 19] width 21 height 21
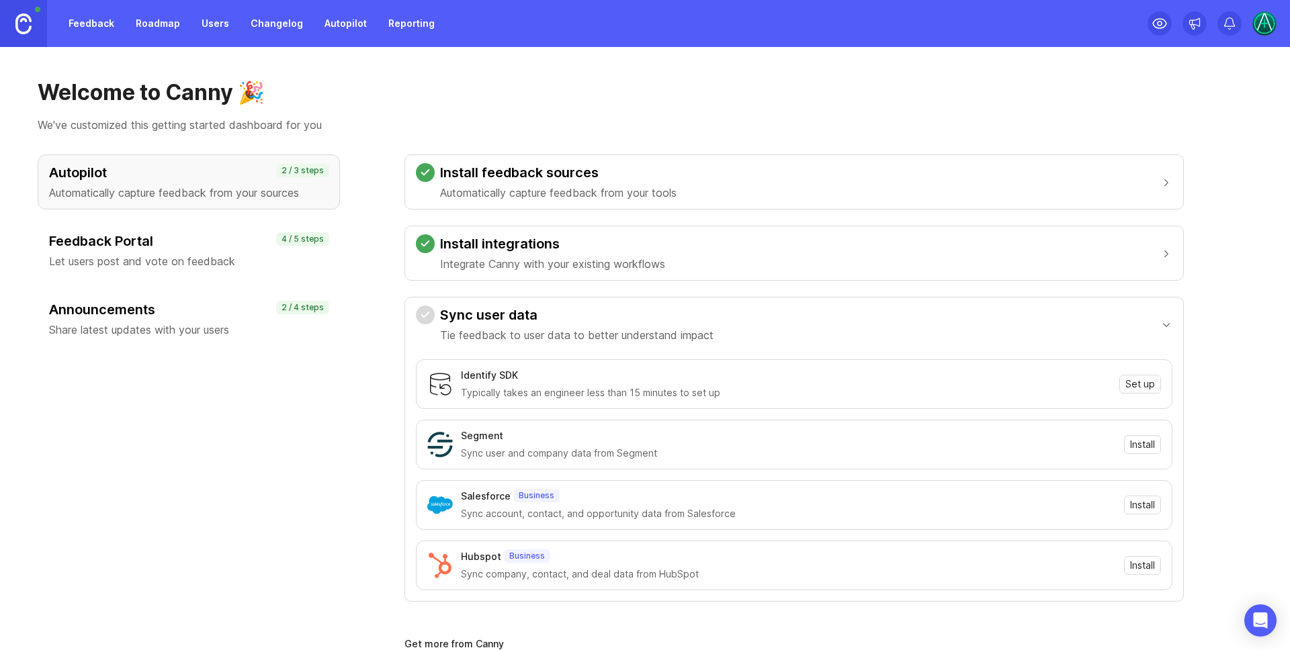
click at [1266, 20] on img at bounding box center [1264, 23] width 24 height 24
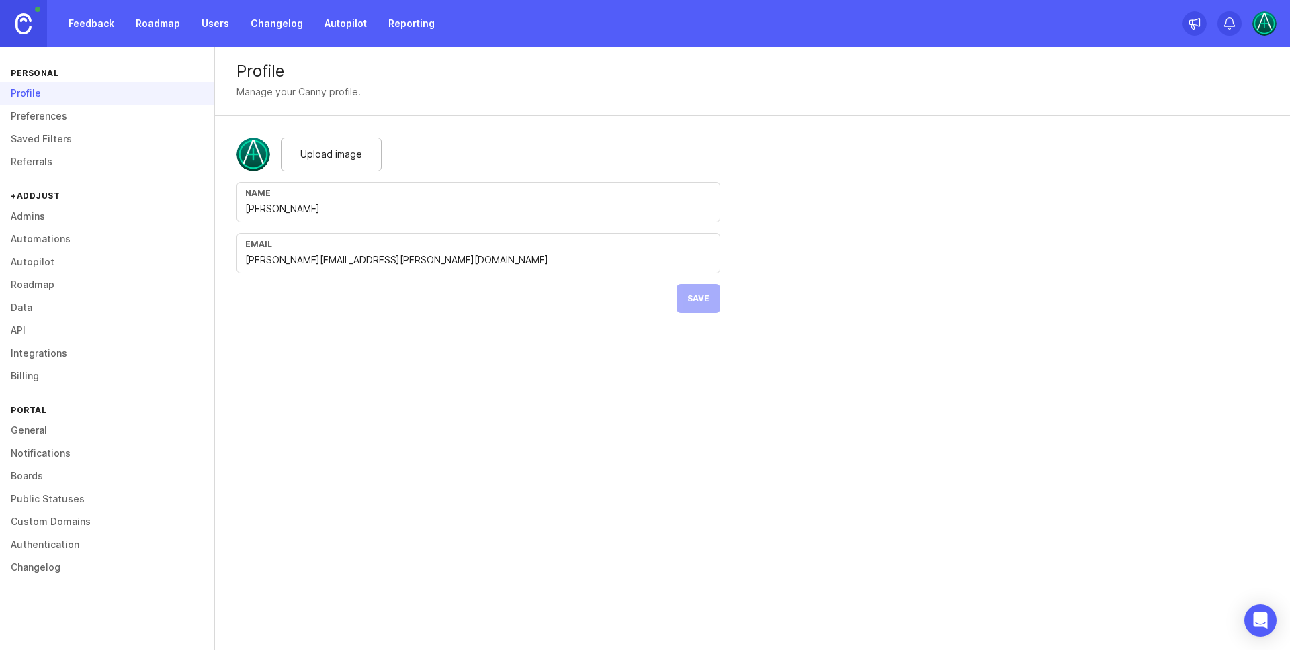
click at [59, 216] on link "Admins" at bounding box center [107, 216] width 214 height 23
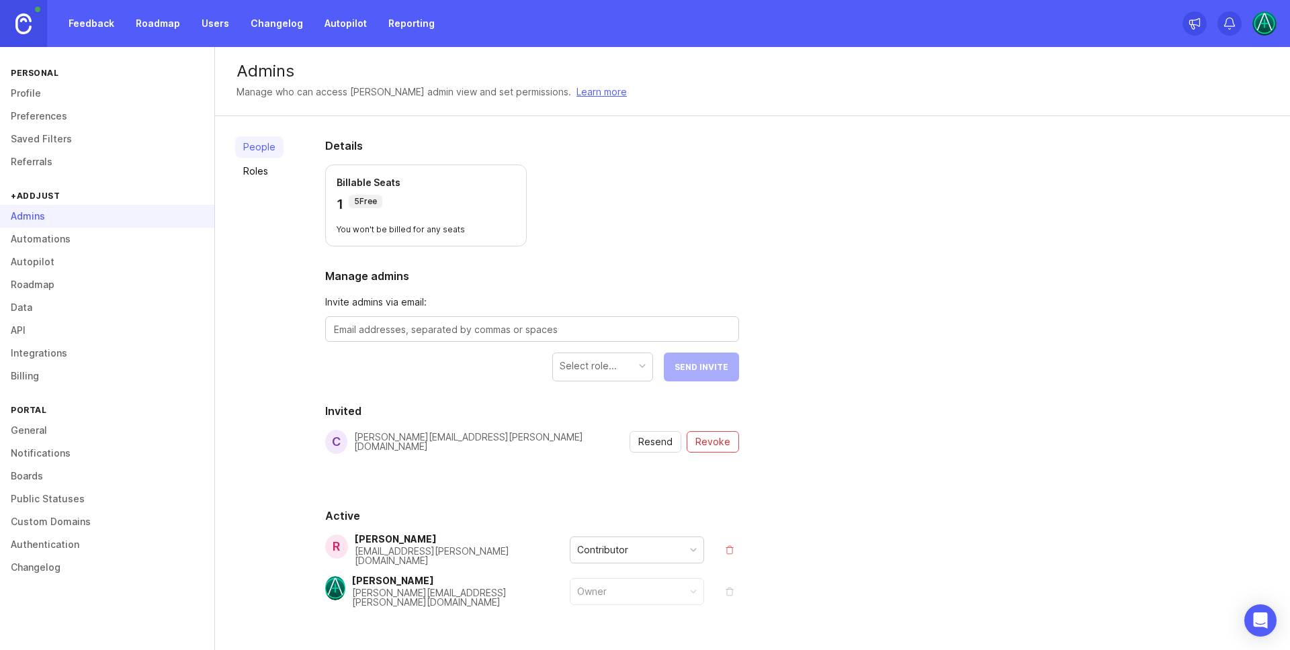
click at [638, 545] on div "Contributor" at bounding box center [636, 550] width 133 height 26
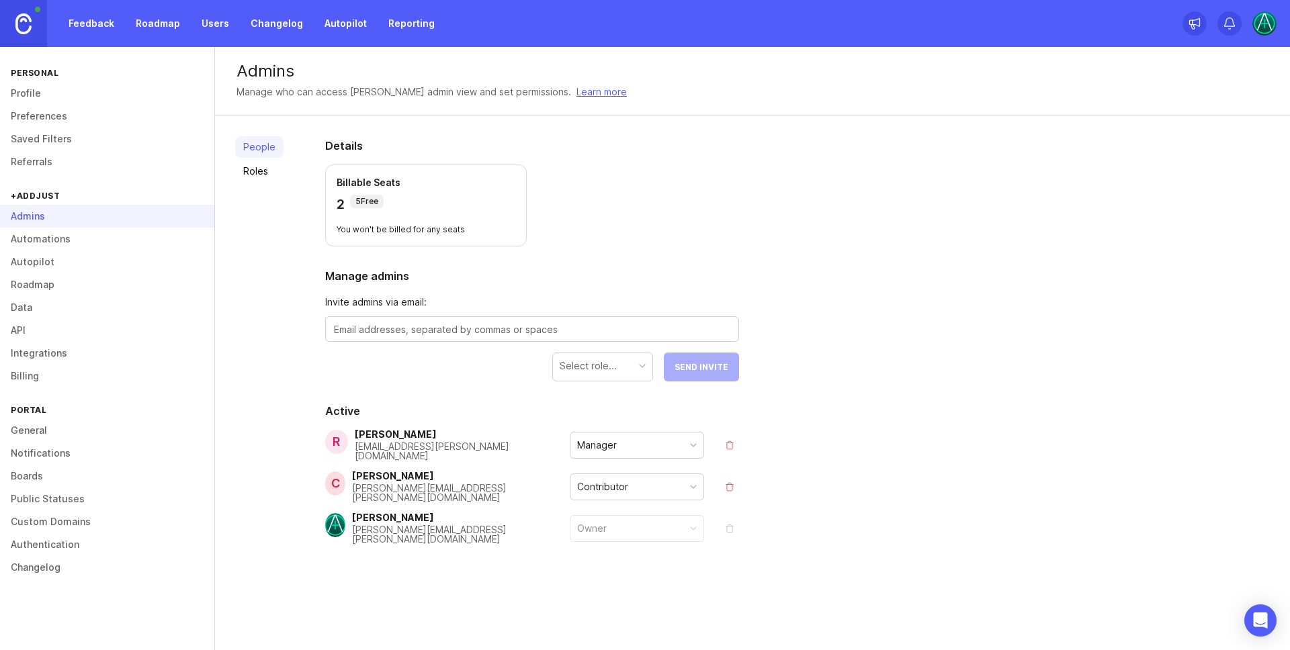
click at [83, 216] on div "Admins" at bounding box center [107, 216] width 214 height 23
click at [45, 212] on div "Admins" at bounding box center [107, 216] width 214 height 23
click at [126, 26] on div "Feedback Roadmap Users Changelog Autopilot Reporting" at bounding box center [251, 23] width 382 height 24
click at [117, 24] on link "Feedback" at bounding box center [91, 23] width 62 height 24
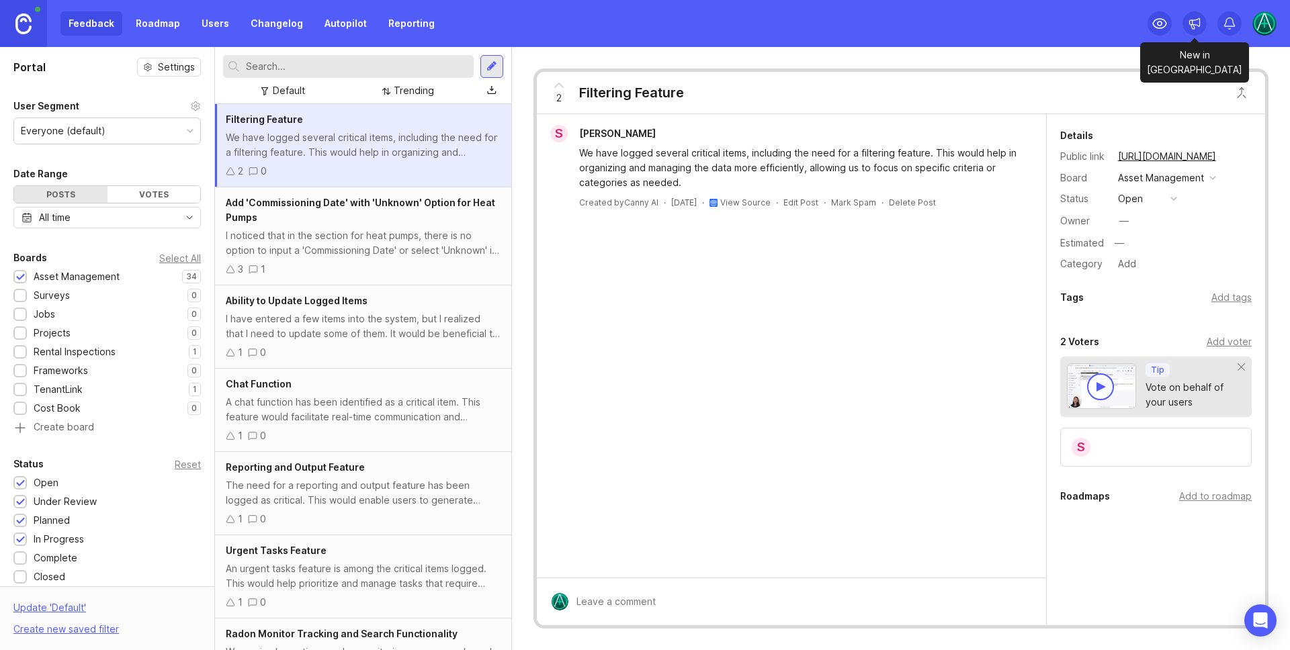
click at [1188, 26] on div at bounding box center [1211, 23] width 129 height 47
click at [1222, 23] on div at bounding box center [1229, 23] width 24 height 24
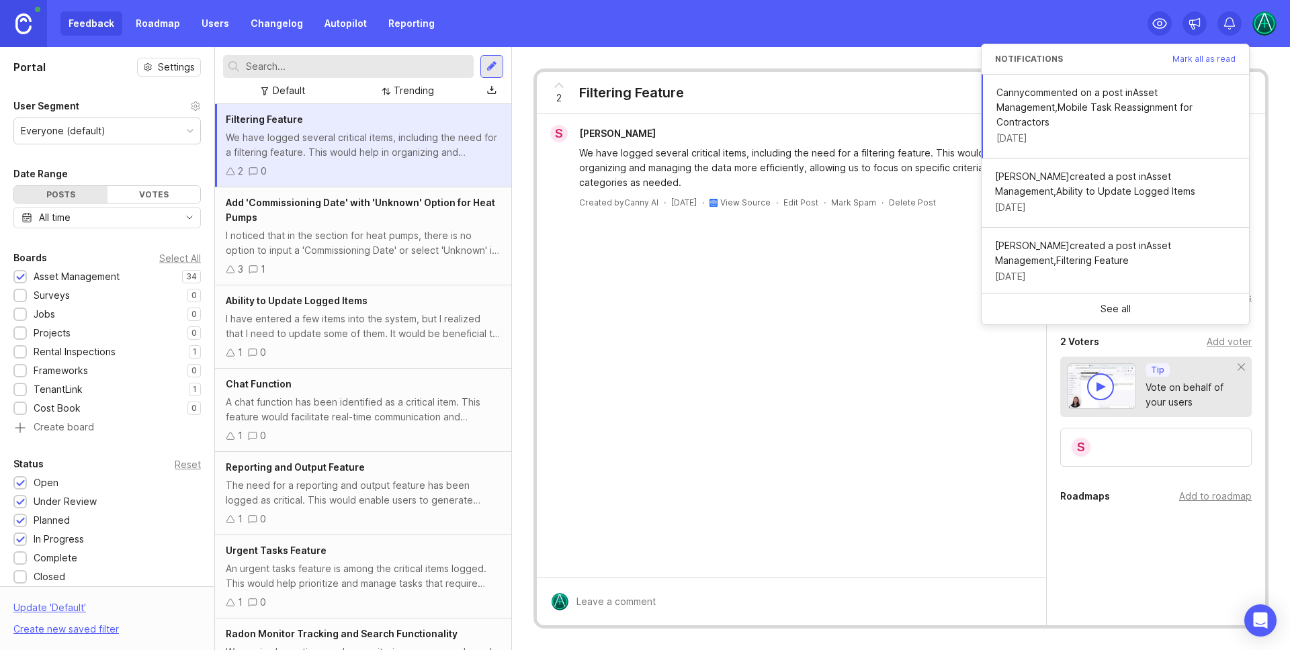
click at [1264, 21] on img at bounding box center [1264, 23] width 24 height 24
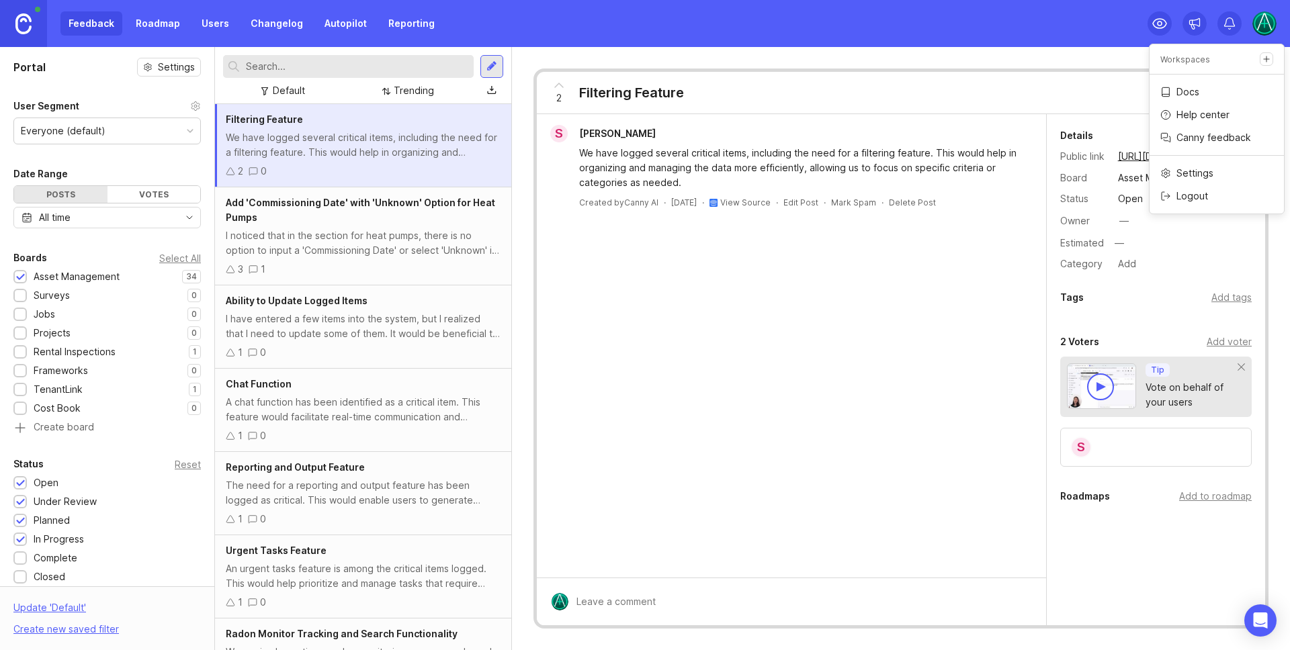
click at [1182, 116] on p "Help center" at bounding box center [1202, 114] width 53 height 13
click at [223, 26] on link "Users" at bounding box center [215, 23] width 44 height 24
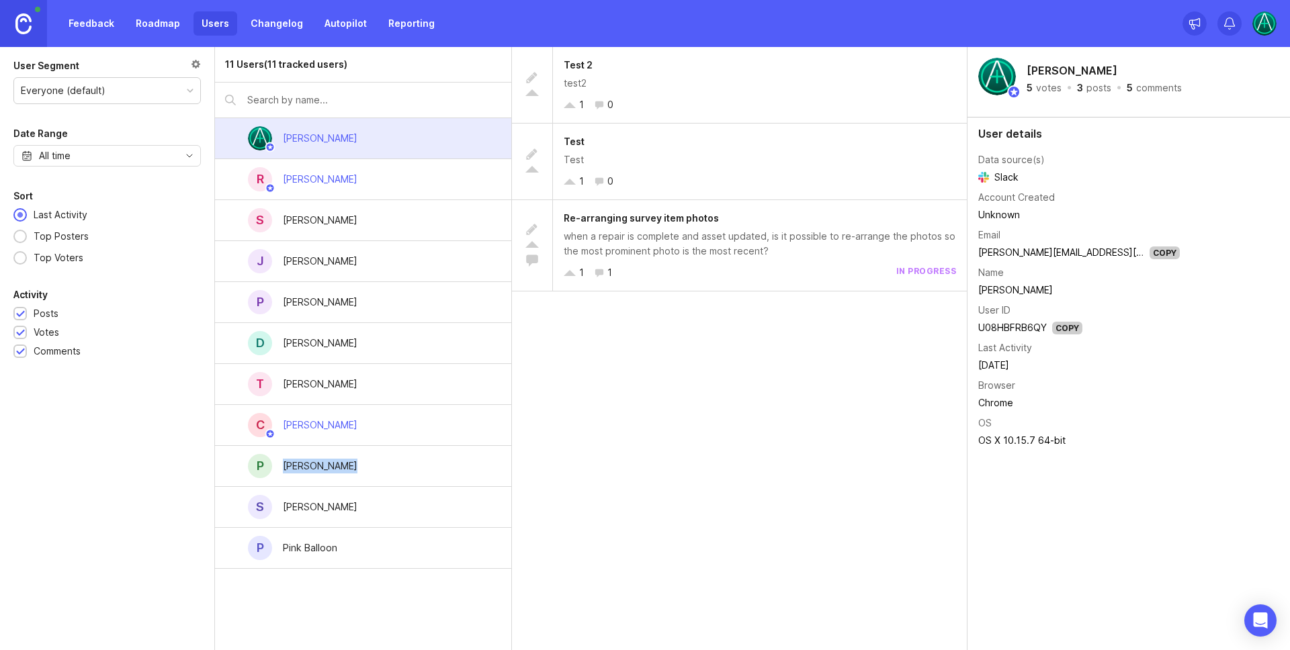
click at [344, 467] on div "P [PERSON_NAME]" at bounding box center [363, 466] width 296 height 41
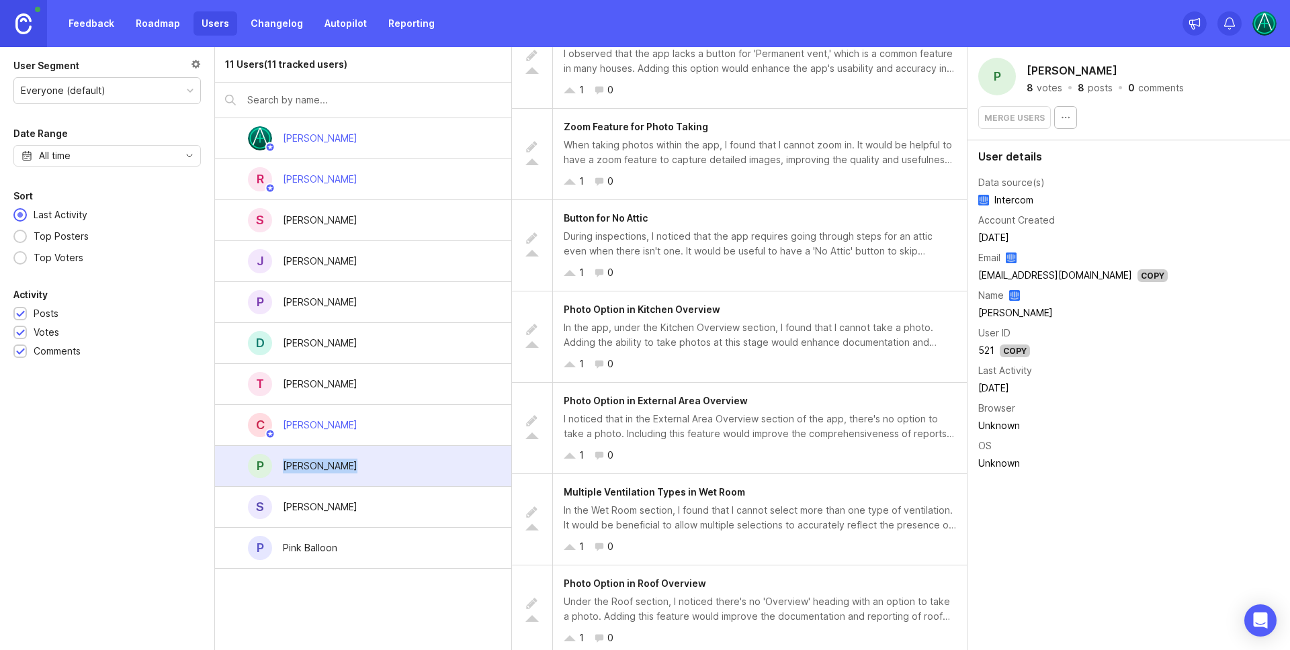
scroll to position [128, 0]
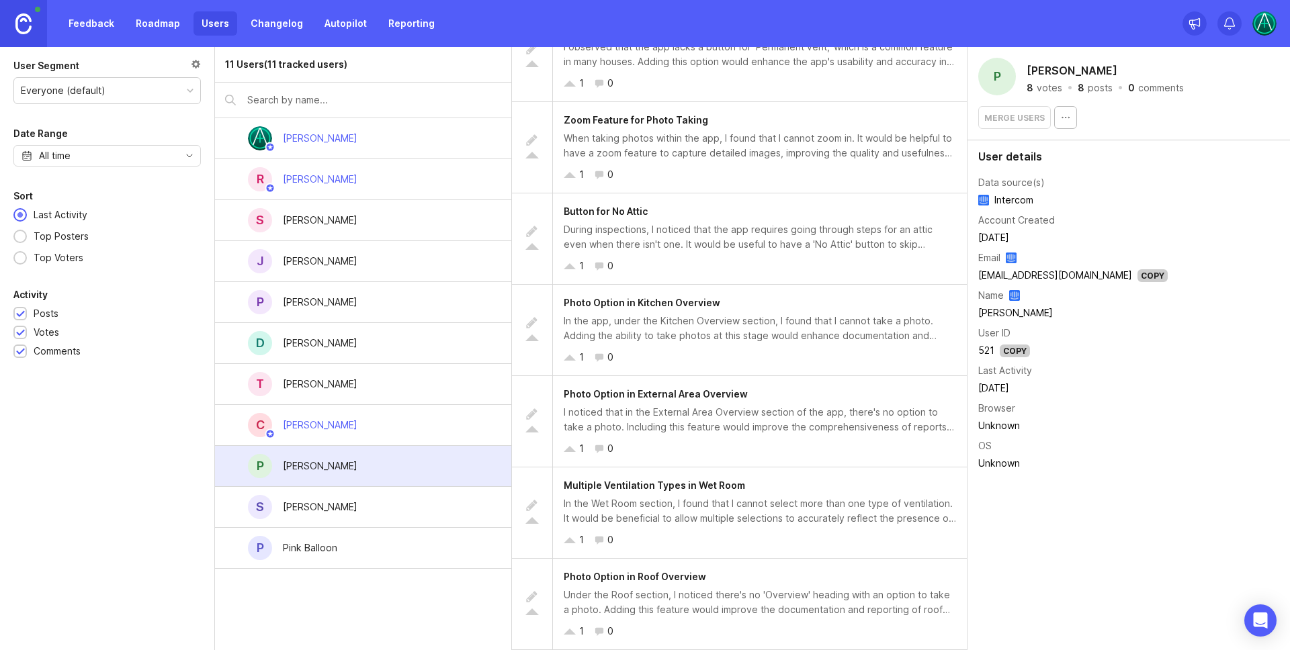
click at [365, 552] on div "P Pink Balloon" at bounding box center [363, 548] width 296 height 41
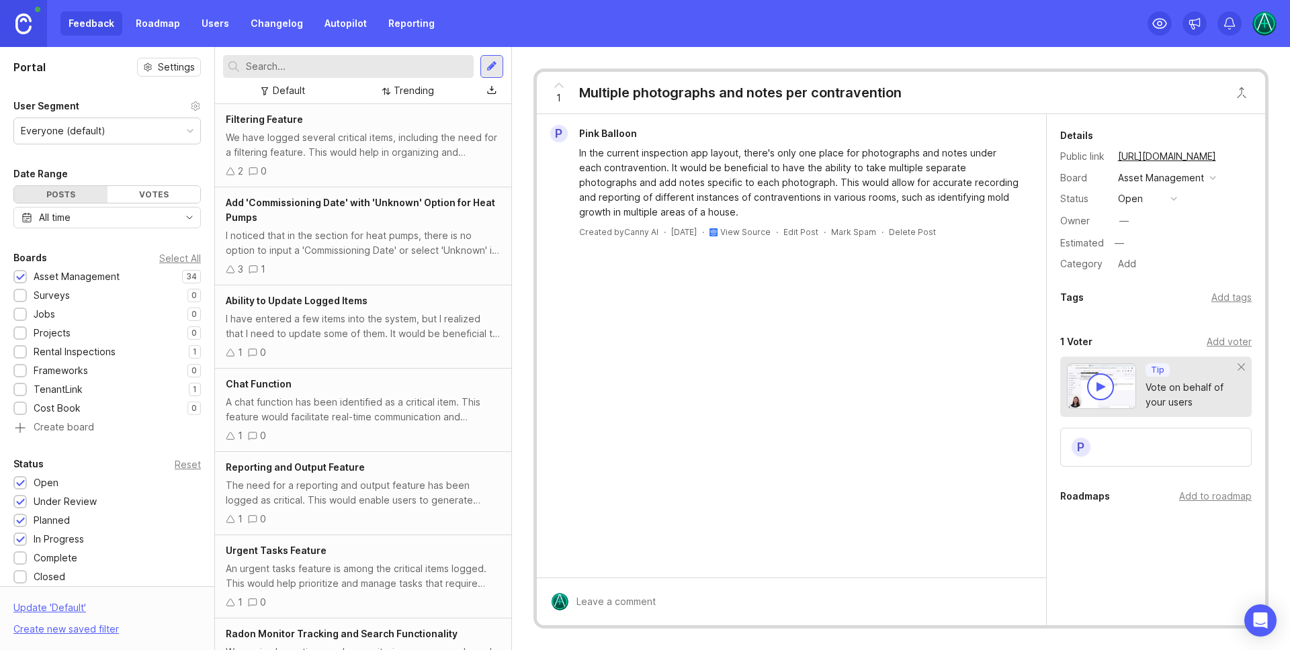
scroll to position [1468, 0]
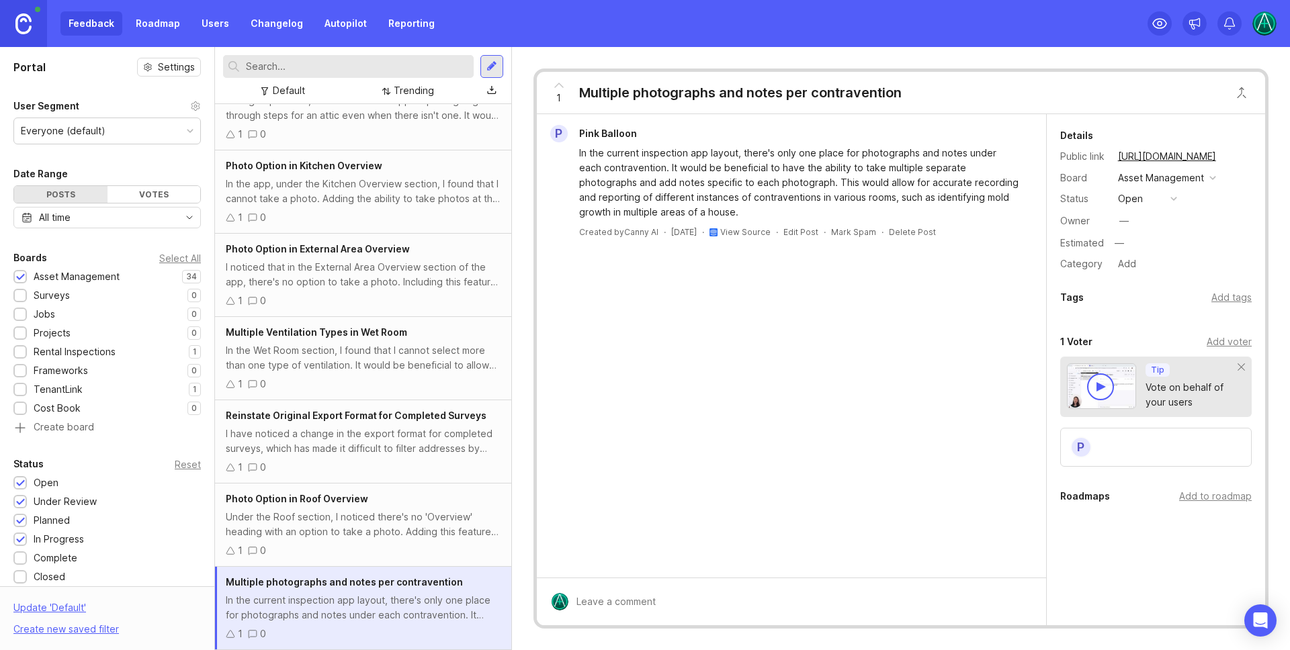
click at [740, 232] on link "View Source" at bounding box center [745, 232] width 50 height 10
click at [354, 520] on div "Under the Roof section, I noticed there's no 'Overview' heading with an option …" at bounding box center [363, 525] width 275 height 30
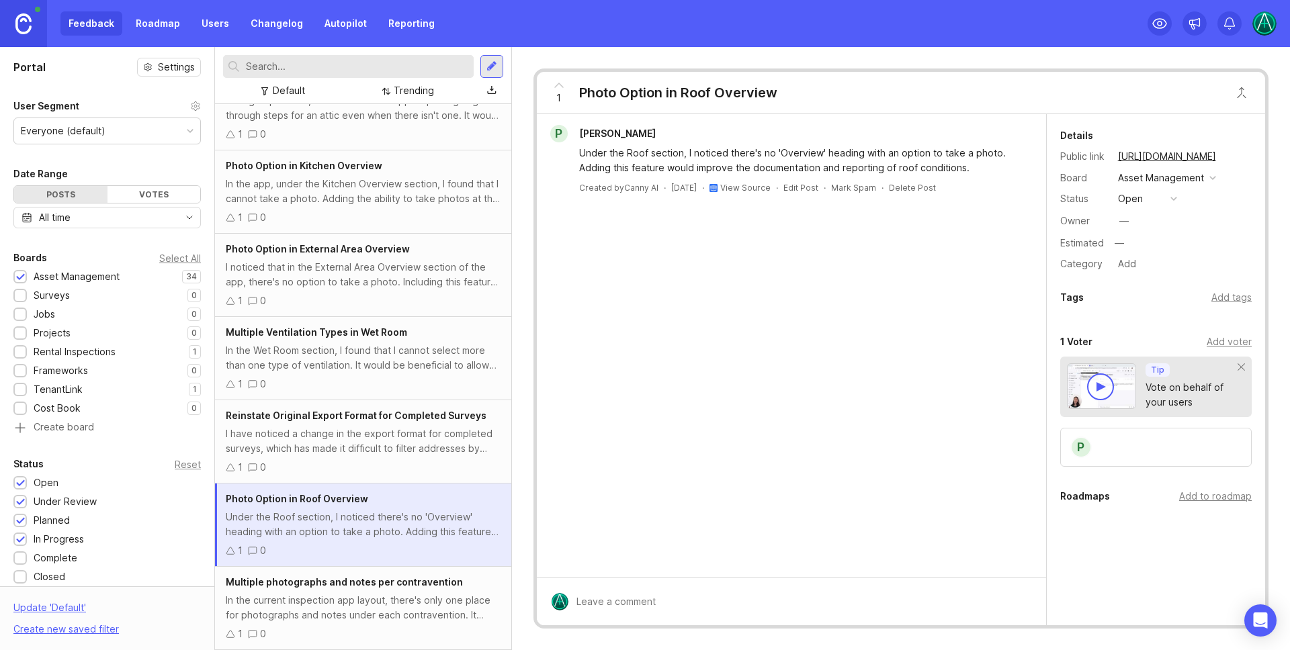
click at [204, 17] on link "Users" at bounding box center [215, 23] width 44 height 24
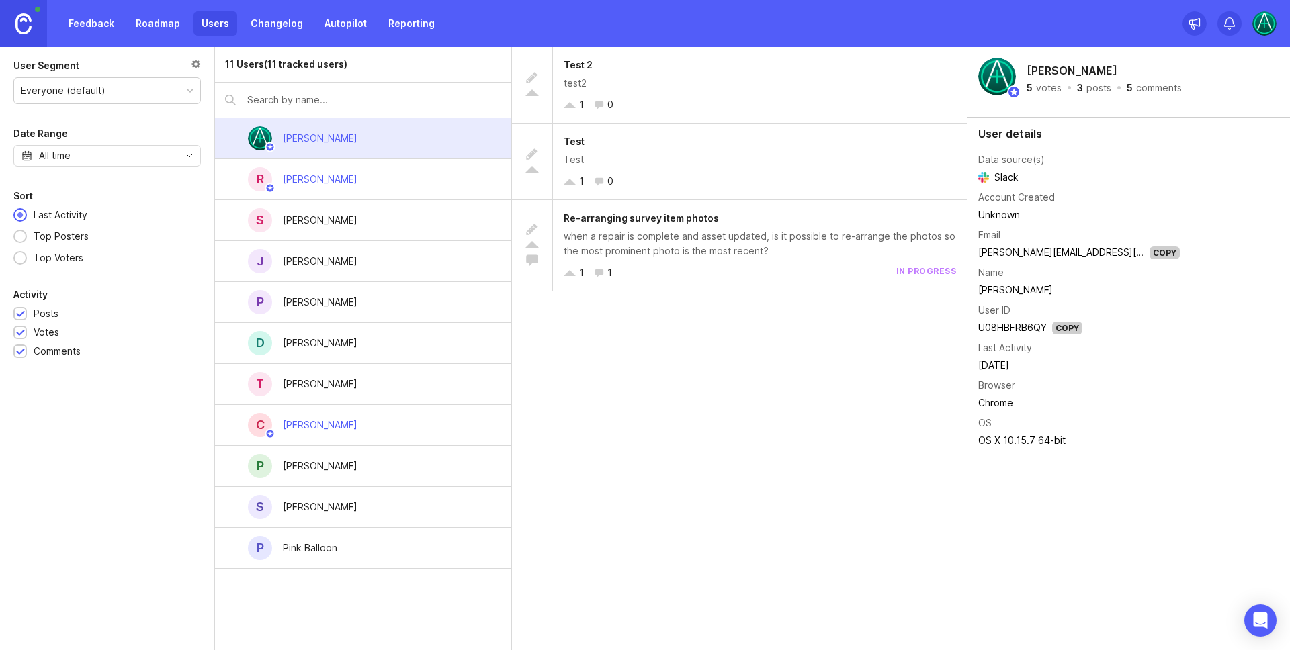
click at [341, 552] on div "Pink Balloon" at bounding box center [310, 548] width 76 height 30
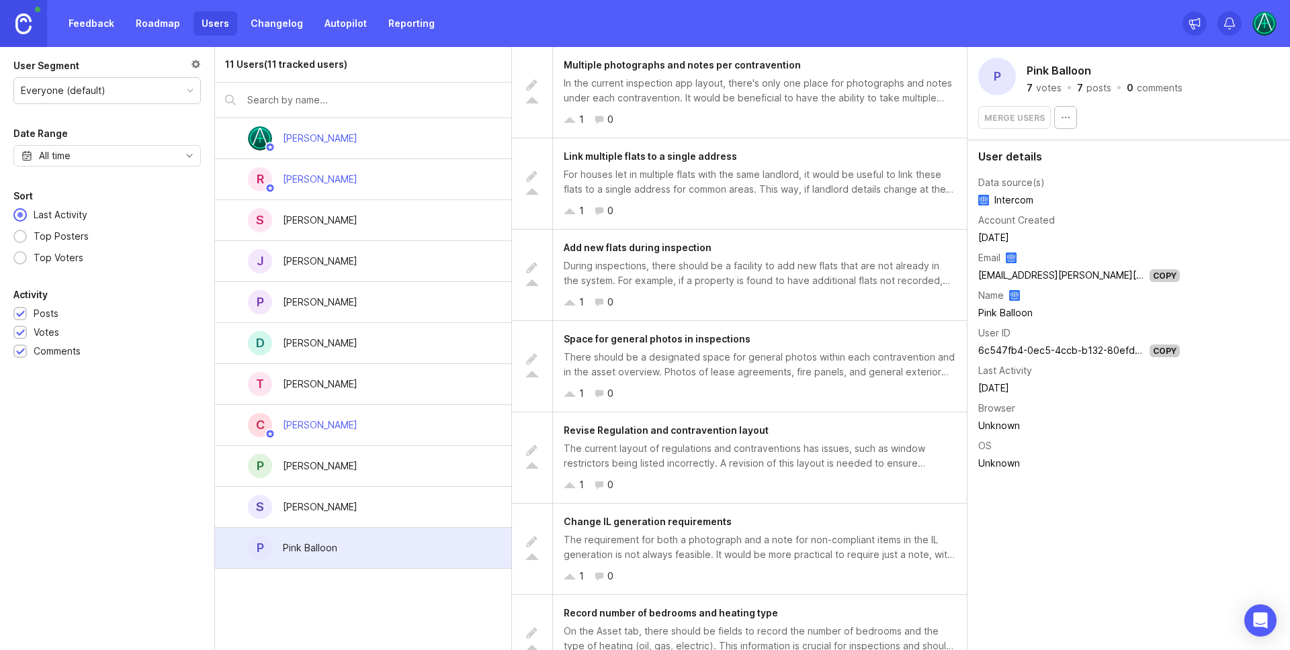
click at [750, 164] on div "Link multiple flats to a single address For houses let in multiple flats with t…" at bounding box center [760, 183] width 414 height 91
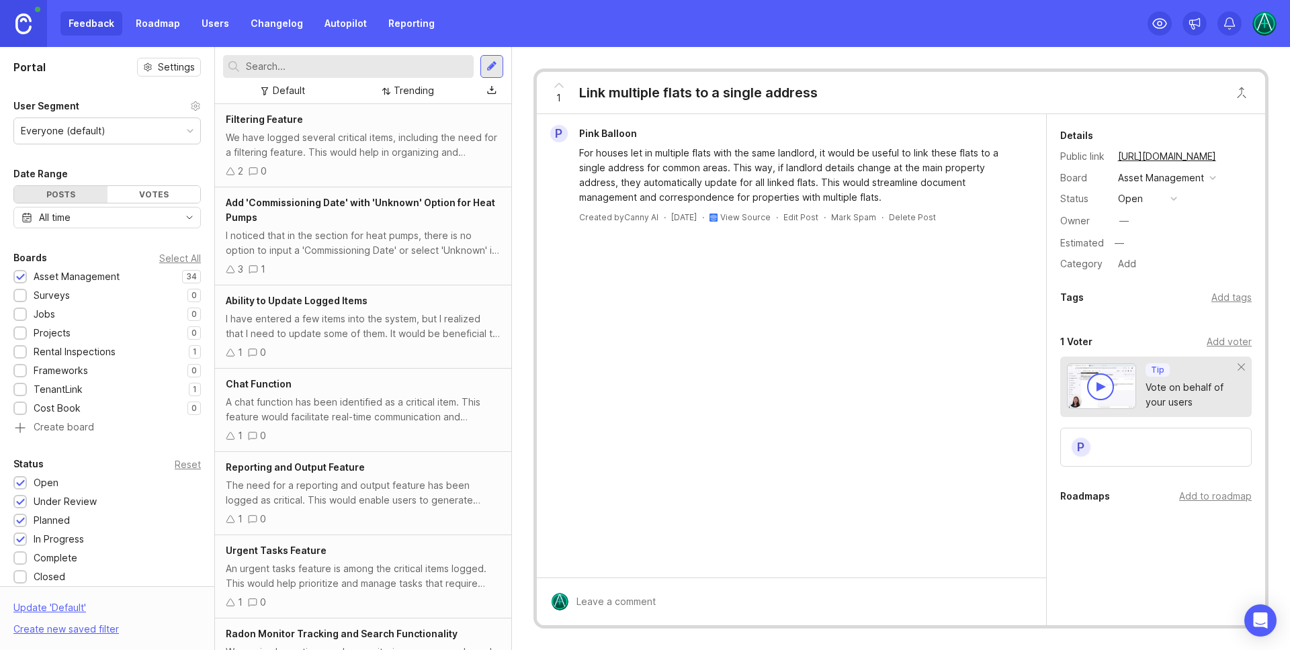
scroll to position [1551, 0]
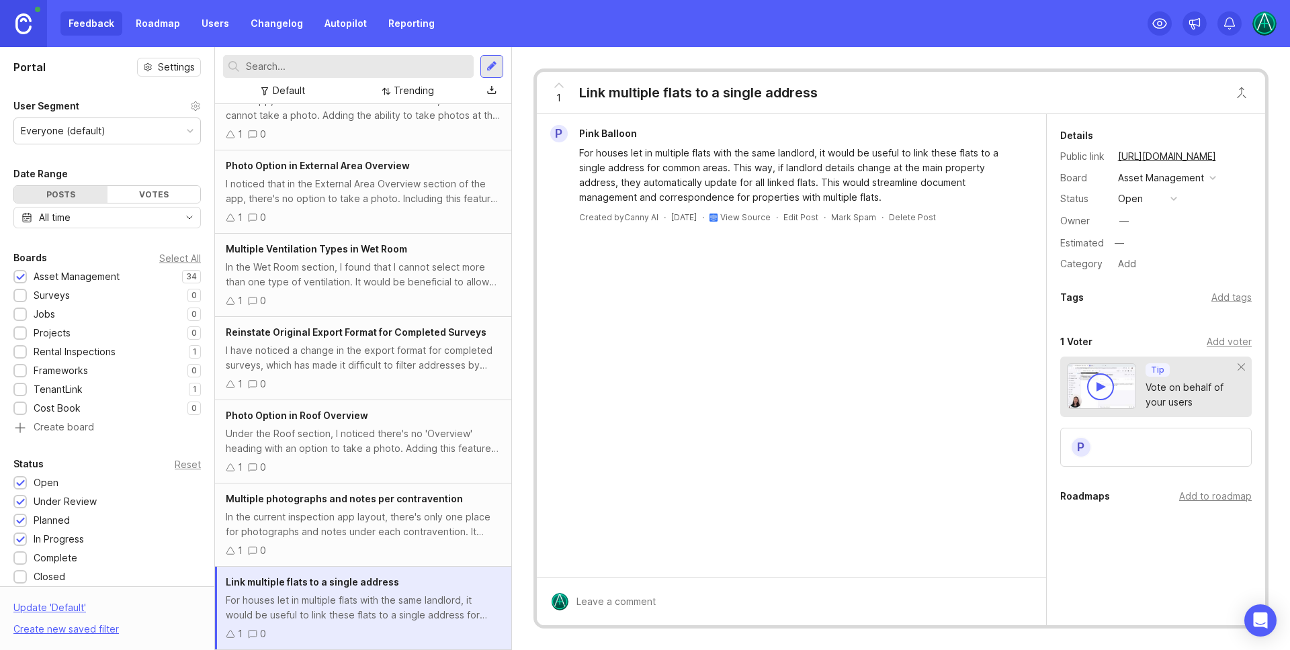
click at [767, 222] on div "View Source" at bounding box center [739, 217] width 61 height 11
click at [754, 216] on link "View Source" at bounding box center [745, 217] width 50 height 10
click at [830, 93] on div "1 Link multiple flats to a single address" at bounding box center [901, 93] width 728 height 42
click at [211, 14] on link "Users" at bounding box center [215, 23] width 44 height 24
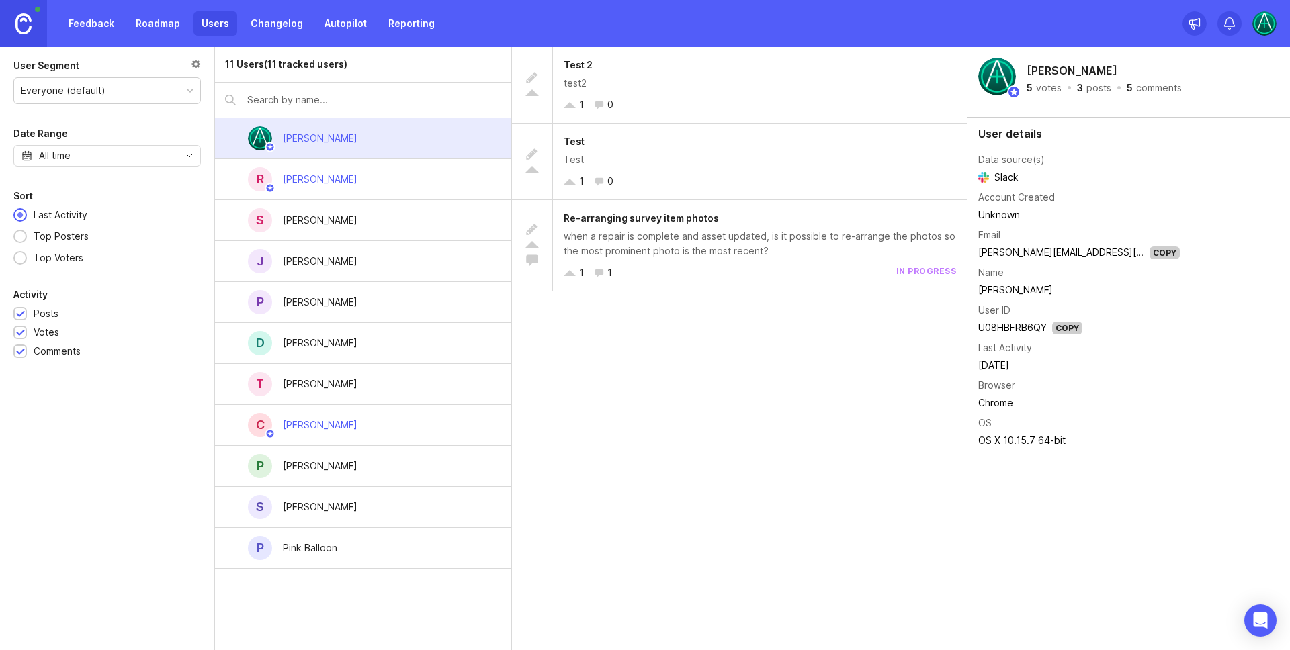
click at [376, 543] on div "P Pink Balloon" at bounding box center [363, 548] width 296 height 41
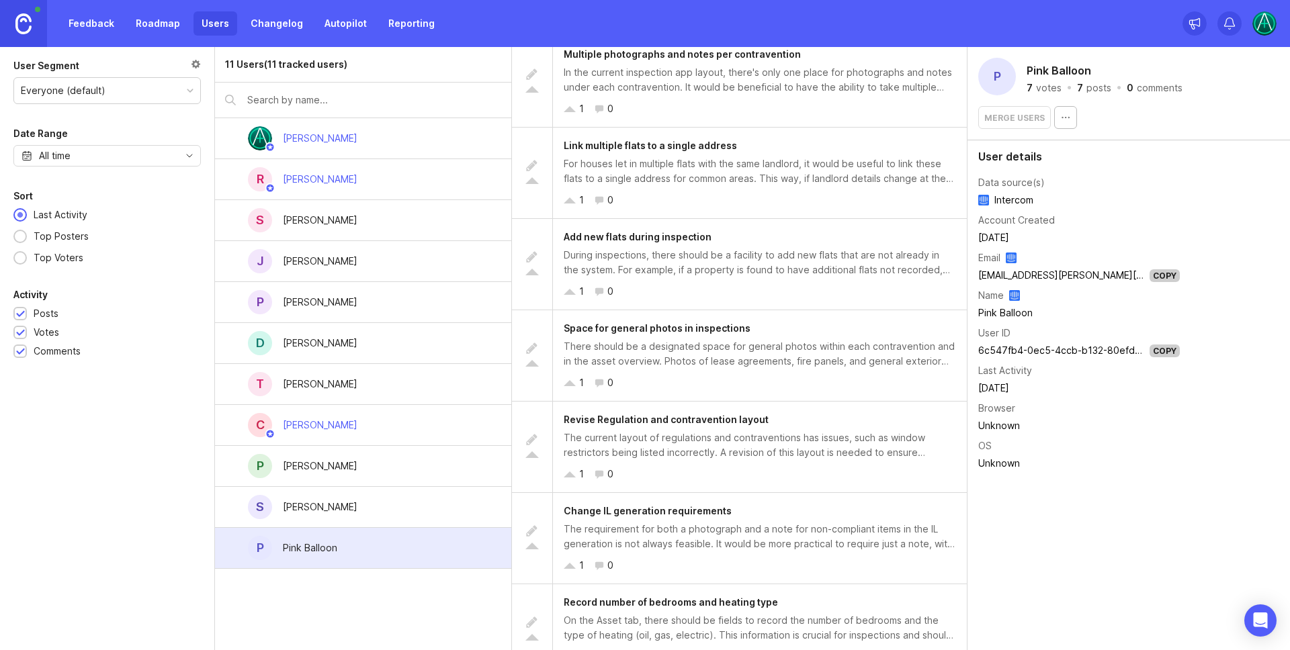
scroll to position [36, 0]
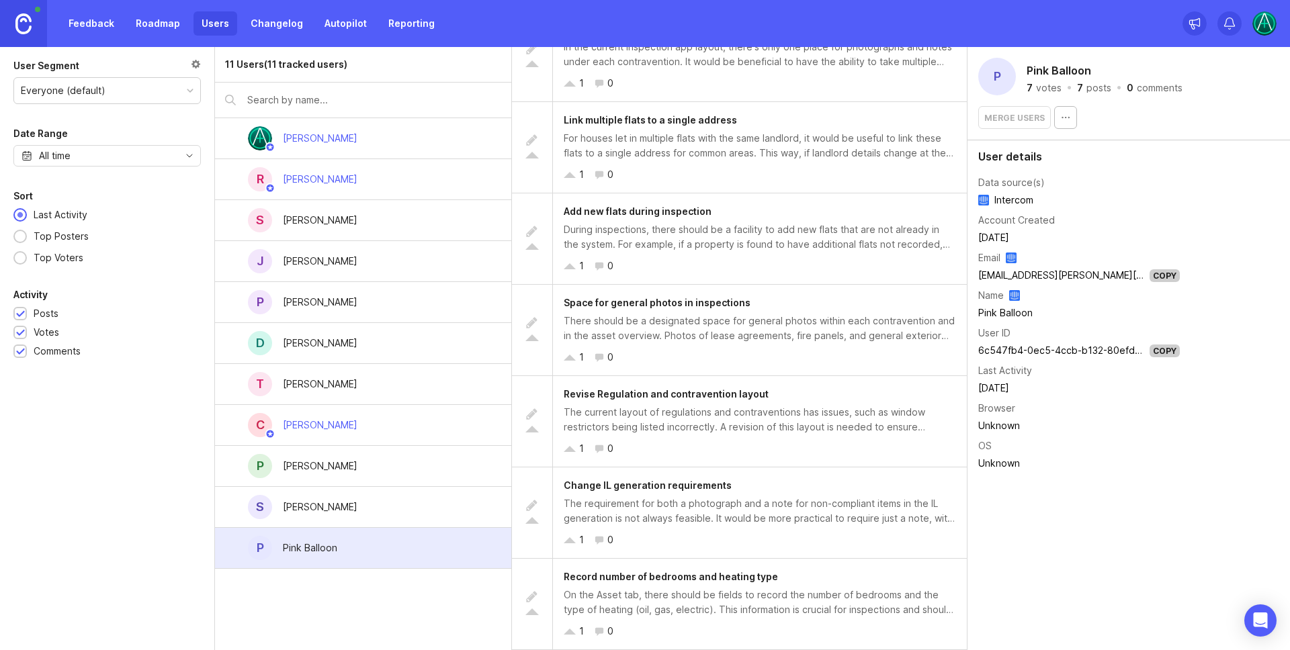
click at [1011, 310] on td "Pink Balloon" at bounding box center [1079, 312] width 202 height 17
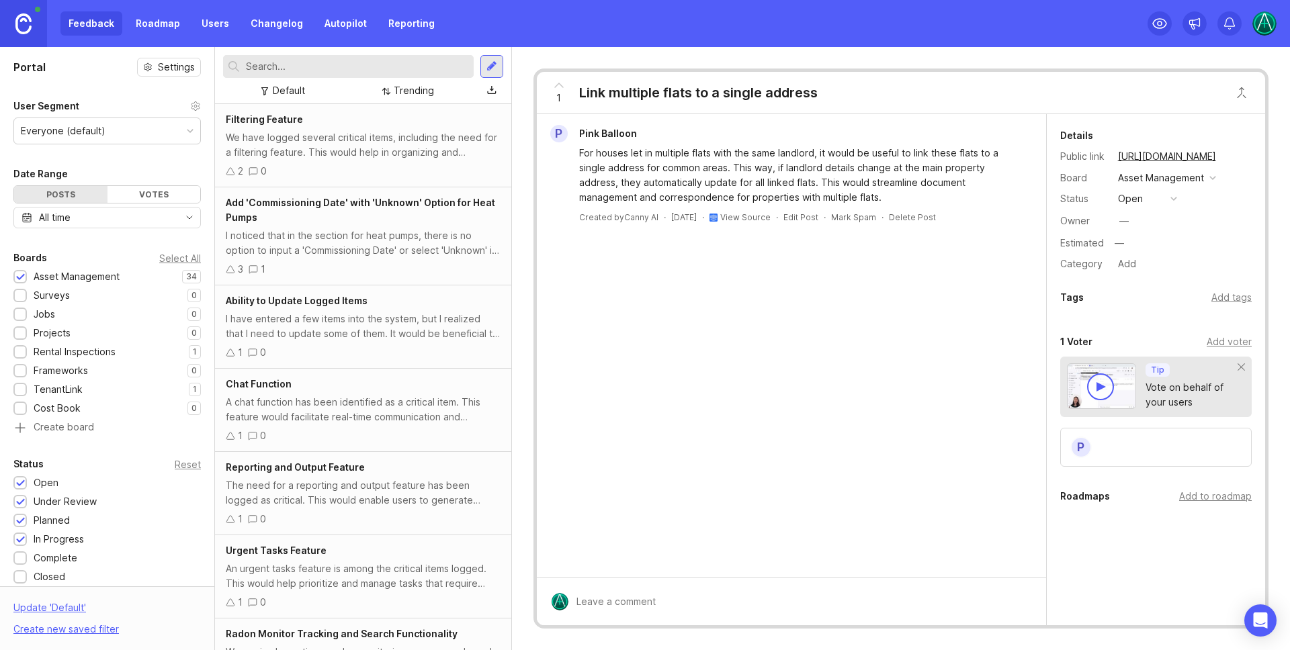
scroll to position [1551, 0]
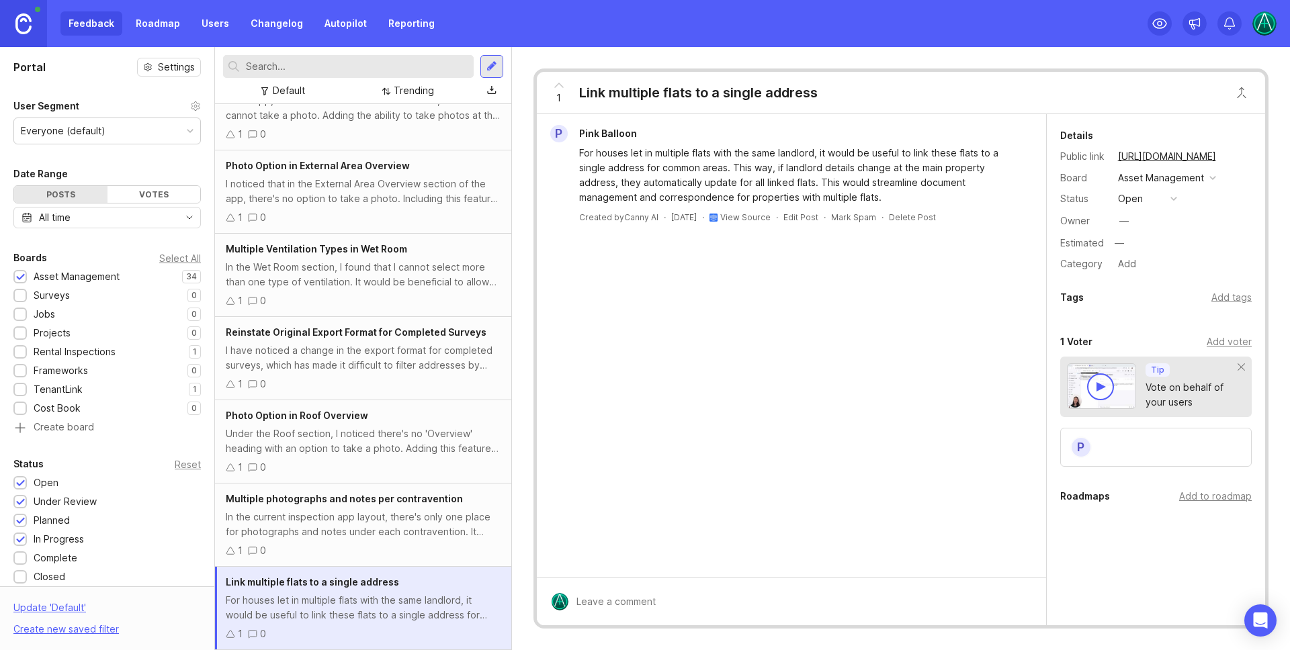
click at [609, 134] on span "Pink Balloon" at bounding box center [608, 133] width 58 height 11
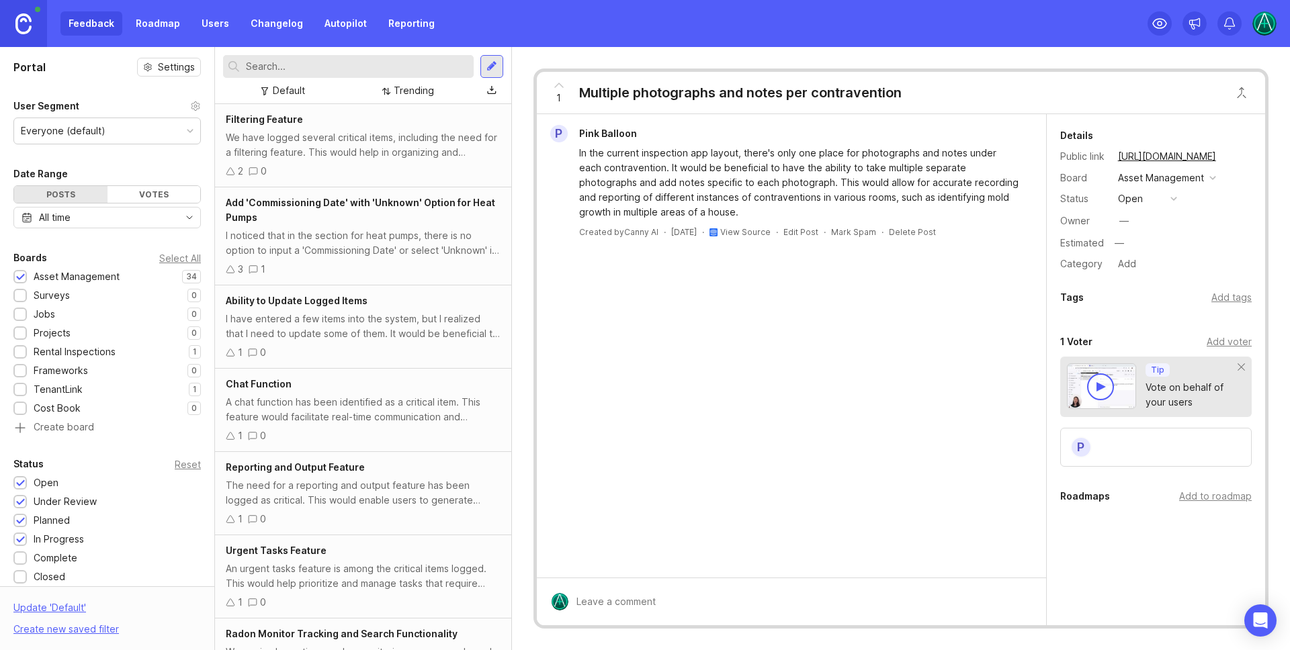
scroll to position [1468, 0]
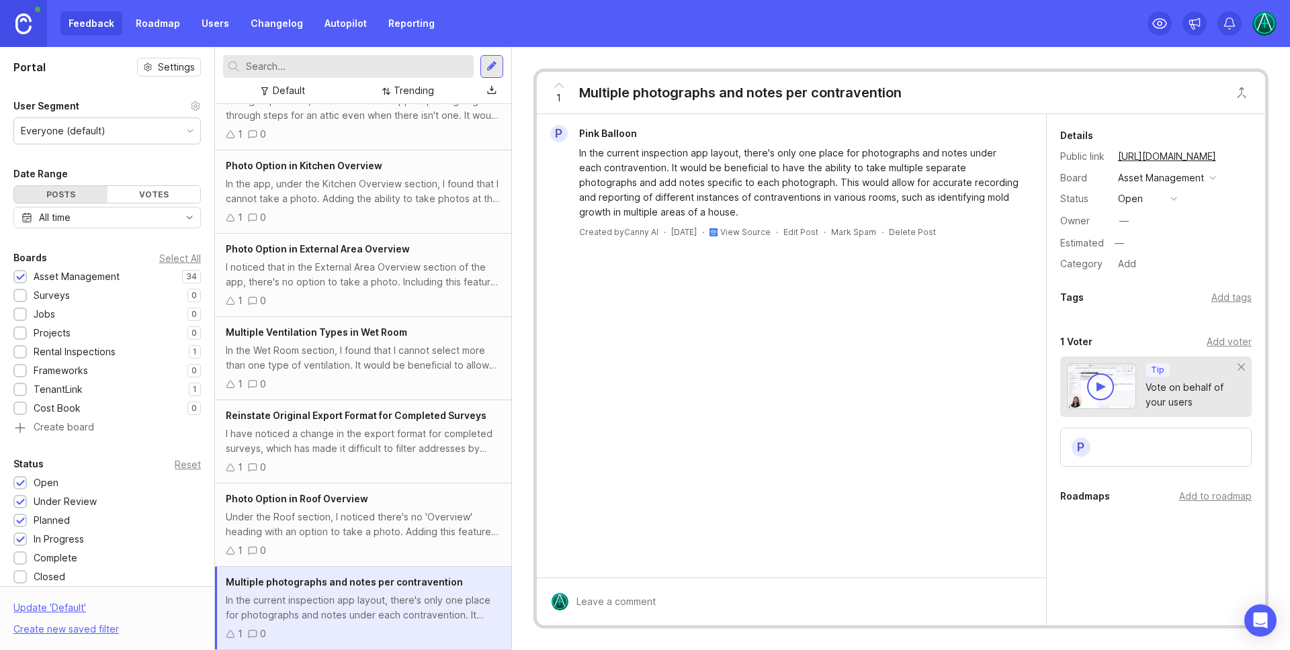
click at [1129, 226] on div "—" at bounding box center [1123, 220] width 17 height 17
click at [904, 287] on div "P Pink Balloon In the current inspection app layout, there's only one place for…" at bounding box center [791, 346] width 509 height 464
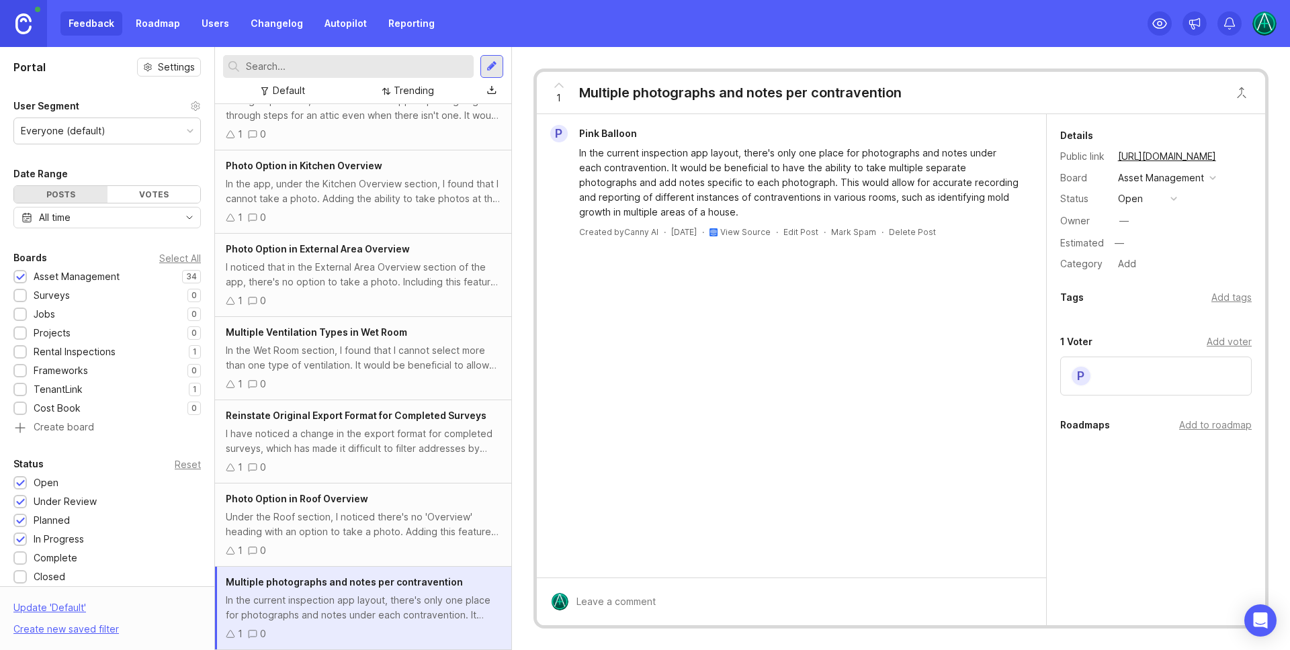
click at [317, 22] on link "Autopilot" at bounding box center [345, 23] width 58 height 24
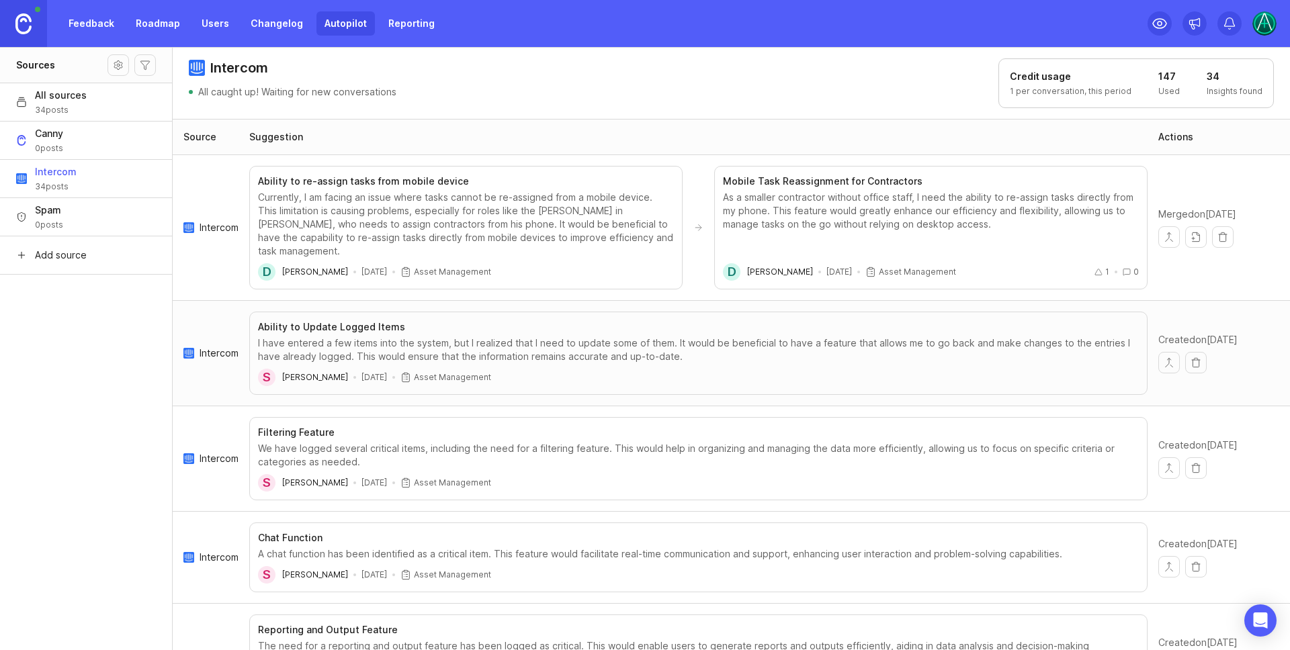
click at [421, 337] on div "I have entered a few items into the system, but I realized that I need to updat…" at bounding box center [698, 350] width 881 height 27
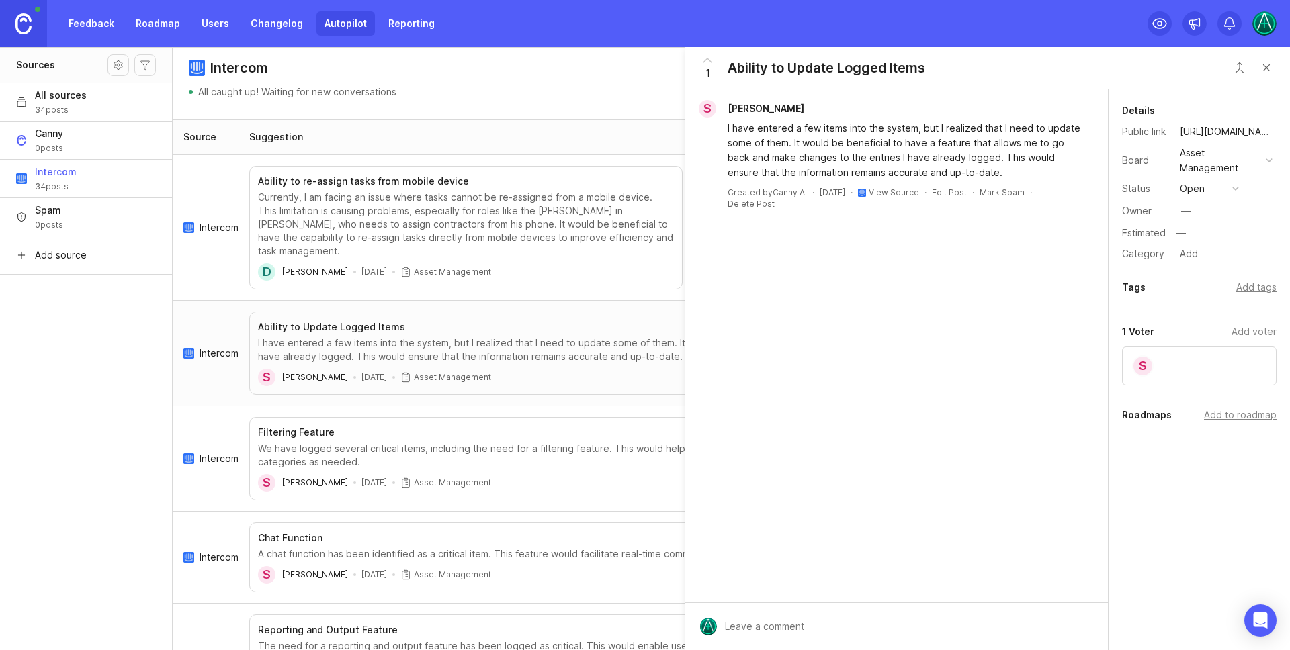
click at [1158, 366] on div "S" at bounding box center [1199, 366] width 155 height 39
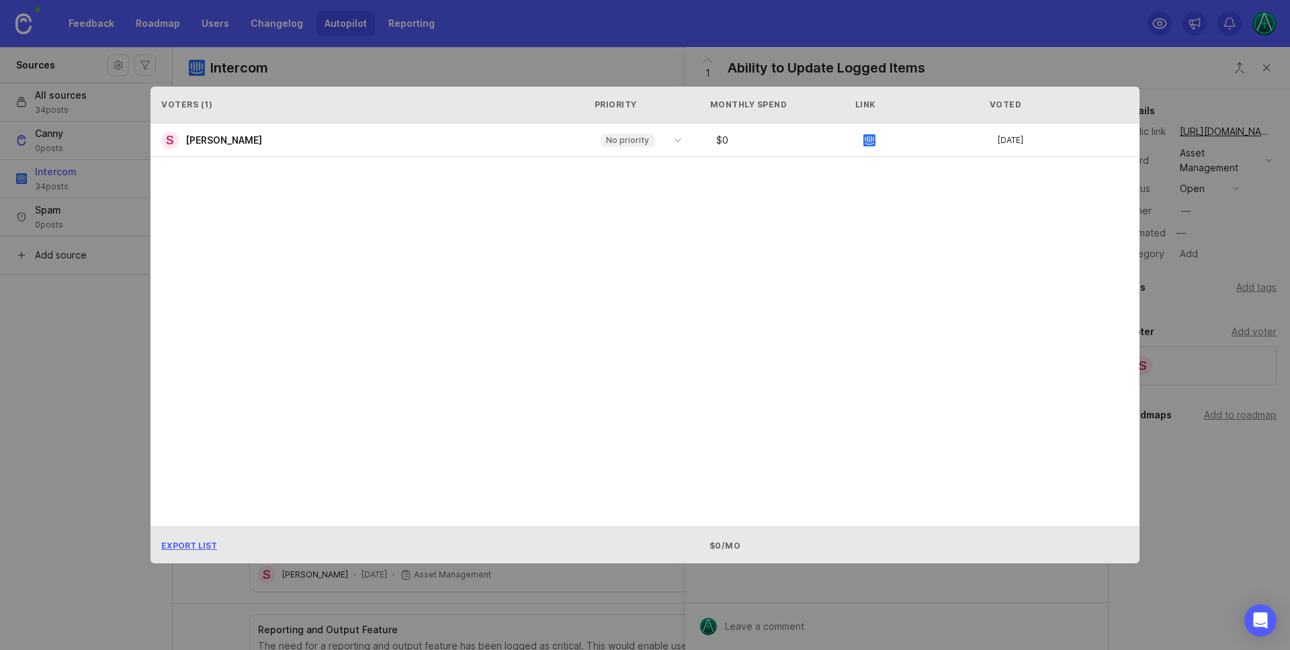
click at [1079, 72] on div "Voters ( 1 ) Priority Monthly Spend Link Voted S [PERSON_NAME] No priority $ 0 …" at bounding box center [645, 325] width 1032 height 520
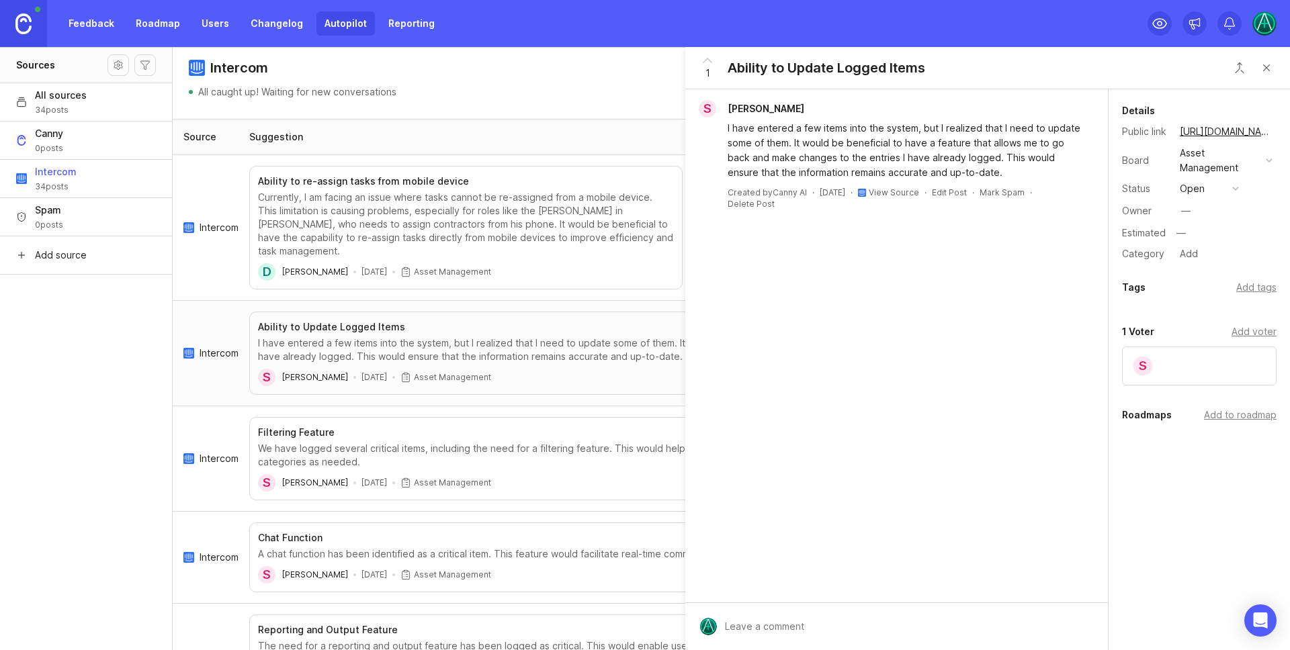
click at [1254, 288] on div "Add tags" at bounding box center [1256, 287] width 40 height 15
click at [1213, 288] on div "Tags Add tags" at bounding box center [1199, 287] width 155 height 16
click at [1268, 167] on div "Asset Management" at bounding box center [1226, 160] width 101 height 32
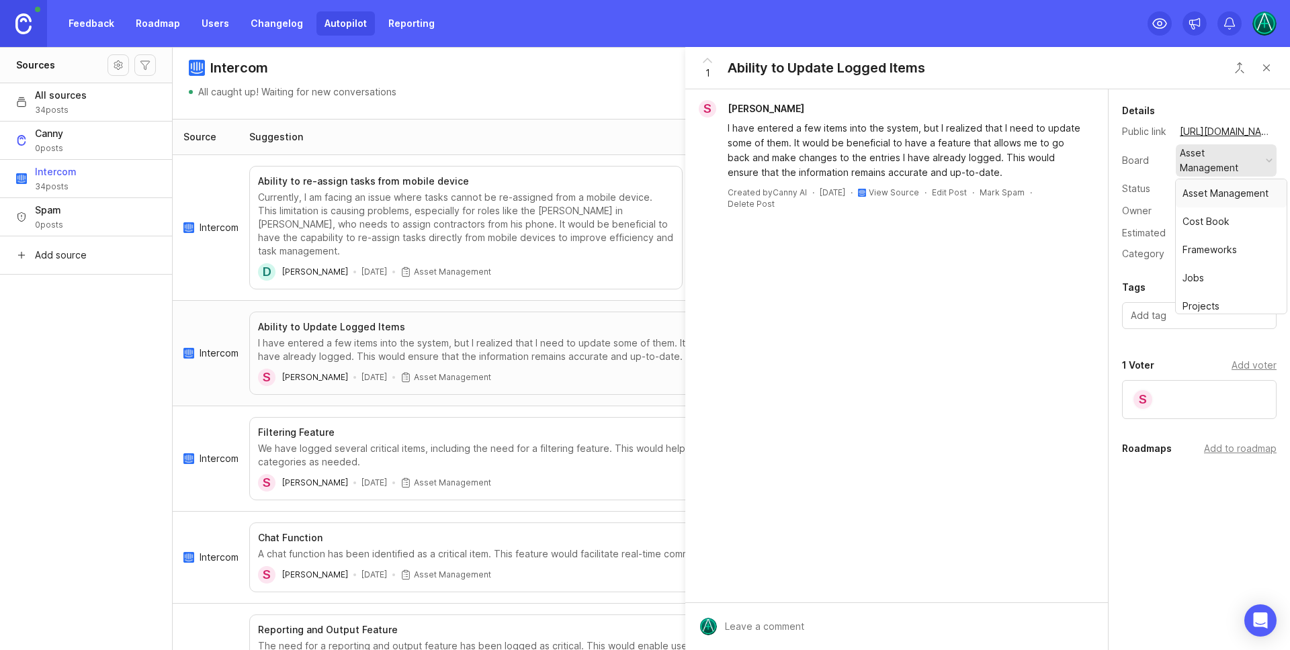
click at [1221, 158] on div "Asset Management" at bounding box center [1220, 161] width 81 height 30
click at [570, 134] on div "Suggestion" at bounding box center [698, 137] width 909 height 35
click at [1266, 67] on button "Close button" at bounding box center [1266, 67] width 27 height 27
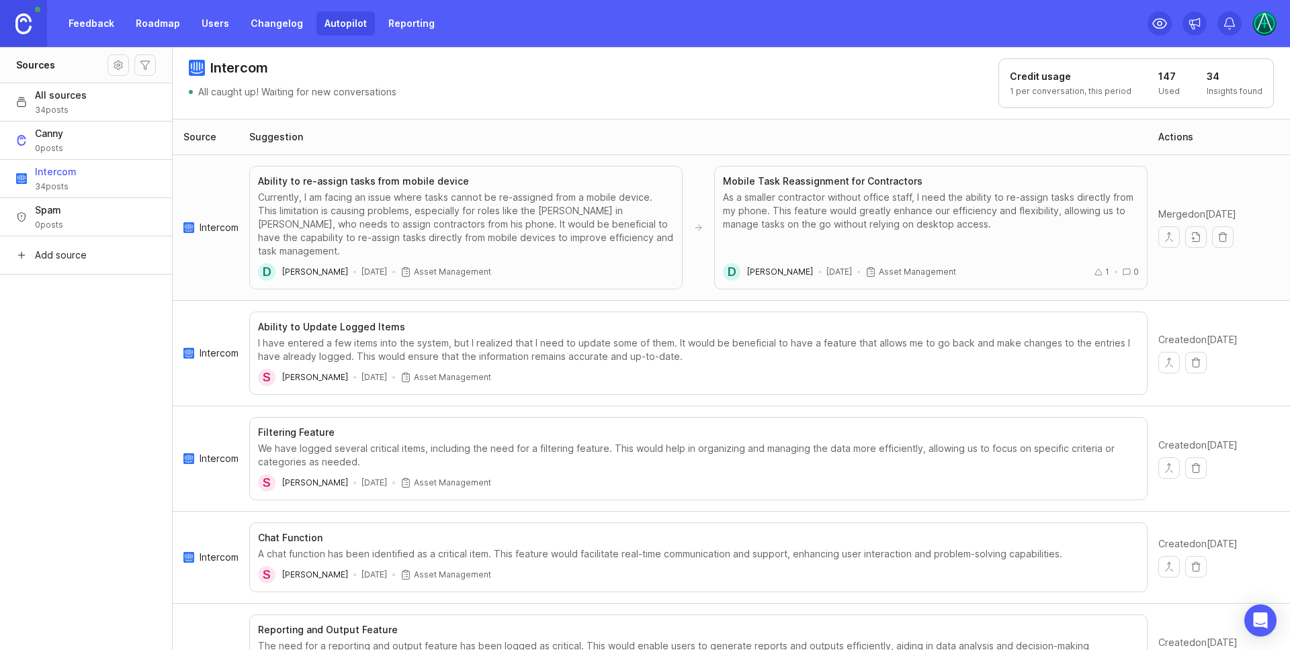
click at [513, 220] on div "Currently, I am facing an issue where tasks cannot be re-assigned from a mobile…" at bounding box center [466, 224] width 416 height 67
click at [859, 211] on div "As a smaller contractor without office staff, I need the ability to re-assign t…" at bounding box center [931, 224] width 416 height 67
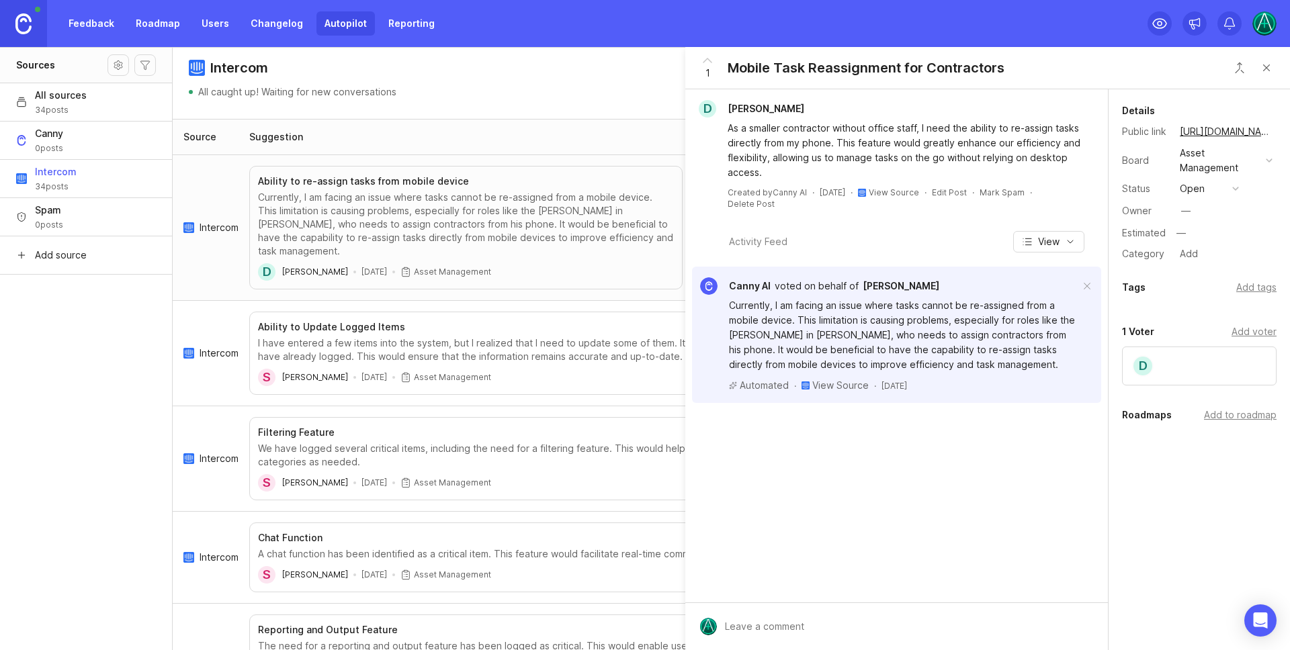
click at [1188, 359] on div "D" at bounding box center [1199, 366] width 155 height 39
click at [1161, 335] on div "0 Voters Add voter" at bounding box center [1199, 332] width 155 height 16
click at [1250, 333] on div "Add voter" at bounding box center [1253, 331] width 45 height 15
click at [1143, 377] on div at bounding box center [1199, 364] width 155 height 34
click at [1186, 358] on input "text" at bounding box center [1199, 360] width 137 height 15
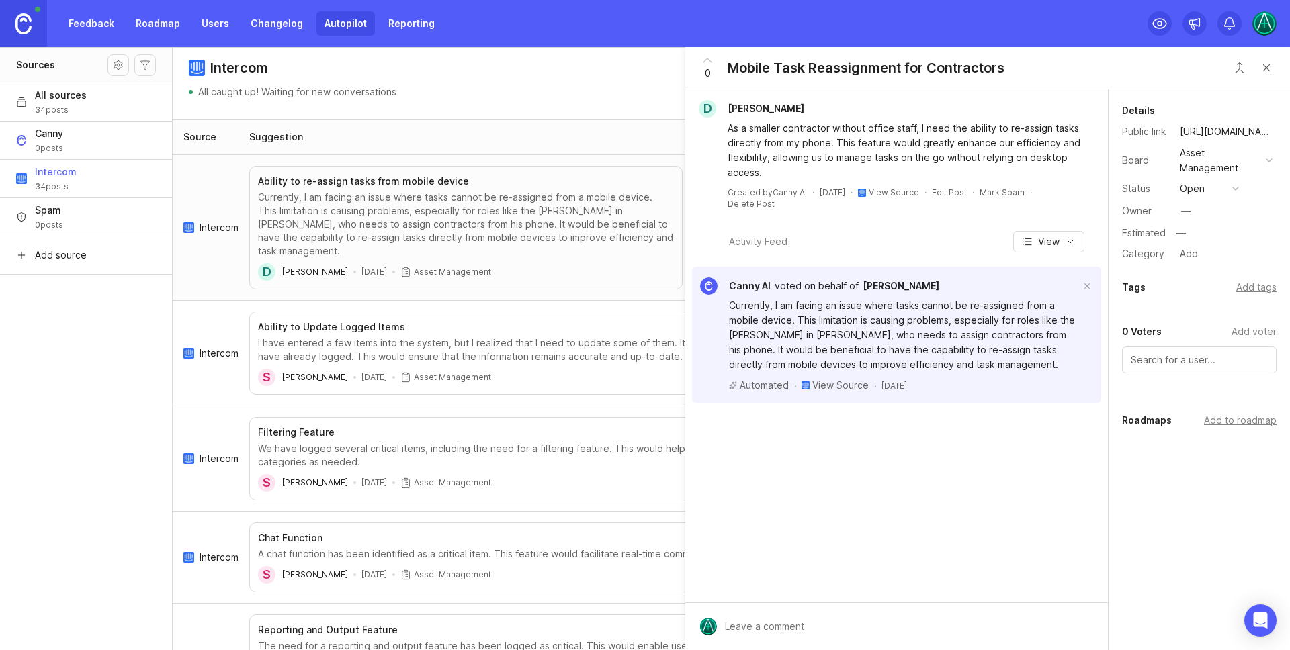
click at [1152, 384] on div "0 Voters Add voter" at bounding box center [1198, 357] width 181 height 67
click at [1025, 461] on div "D [PERSON_NAME] As a smaller contractor without office staff, I need the abilit…" at bounding box center [896, 345] width 423 height 513
click at [1065, 243] on icon "button" at bounding box center [1070, 241] width 11 height 11
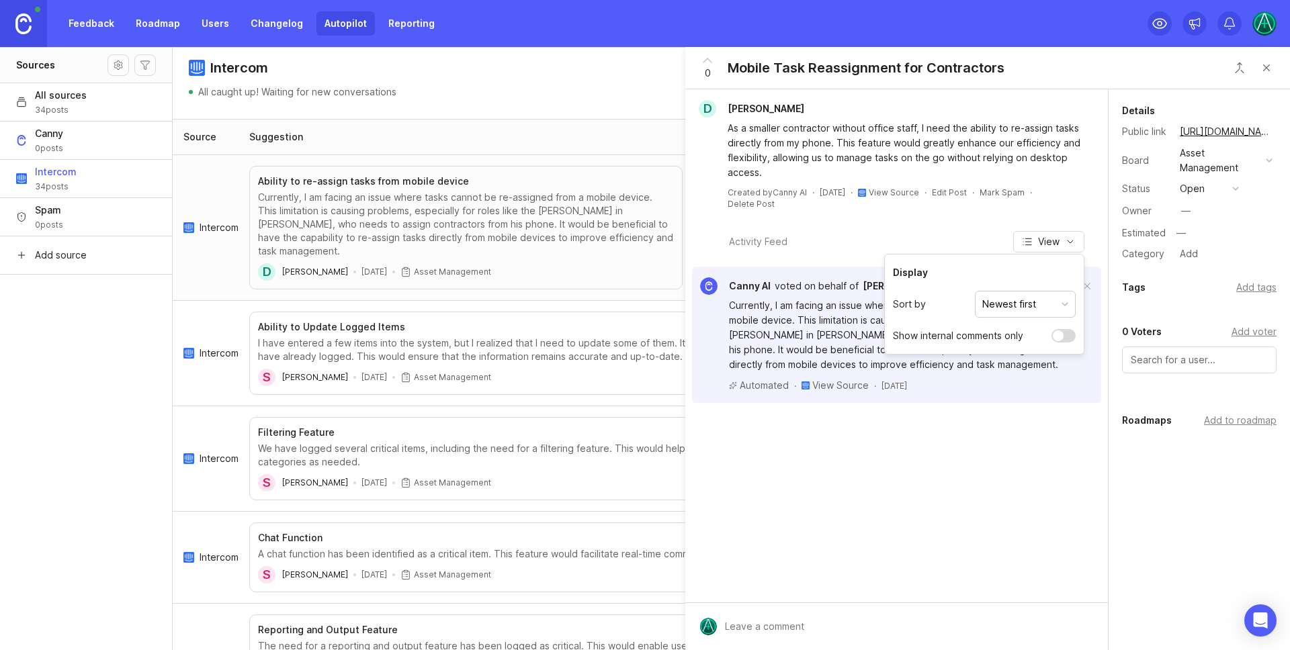
click at [924, 232] on div "Activity Feed View" at bounding box center [896, 241] width 423 height 21
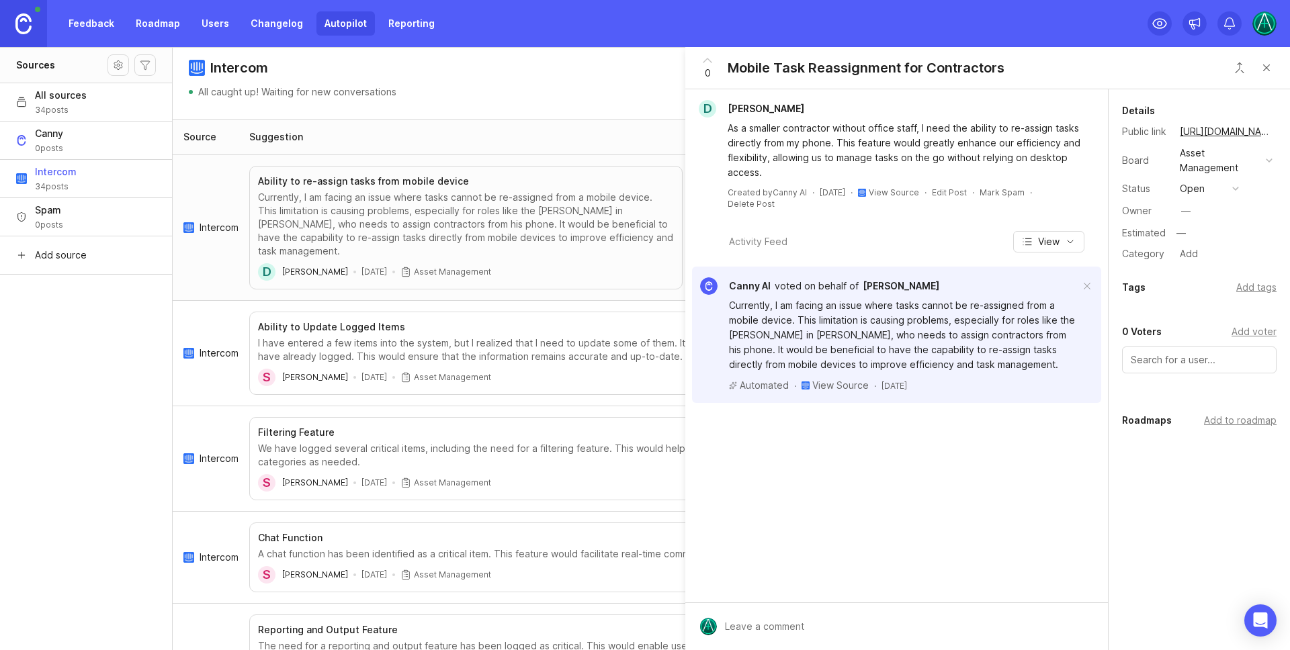
click at [773, 127] on div "As a smaller contractor without office staff, I need the ability to re-assign t…" at bounding box center [904, 150] width 353 height 59
click at [803, 107] on span "[PERSON_NAME]" at bounding box center [766, 108] width 77 height 11
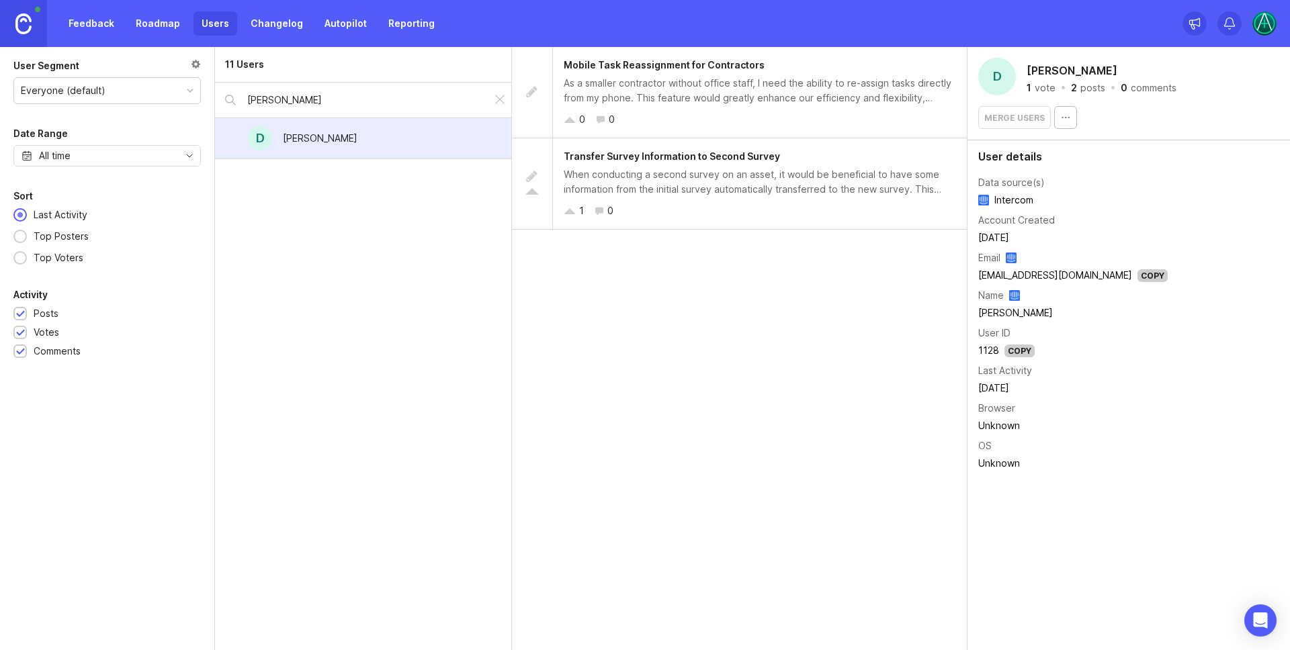
click at [327, 22] on link "Autopilot" at bounding box center [345, 23] width 58 height 24
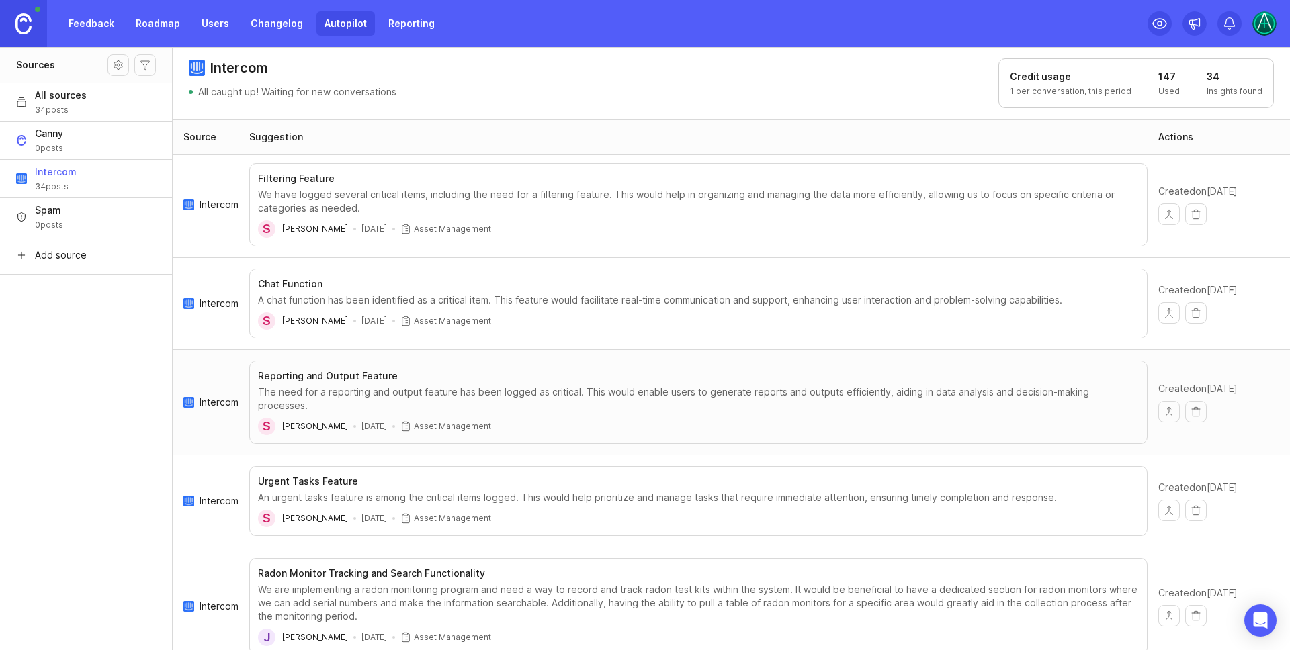
scroll to position [258, 0]
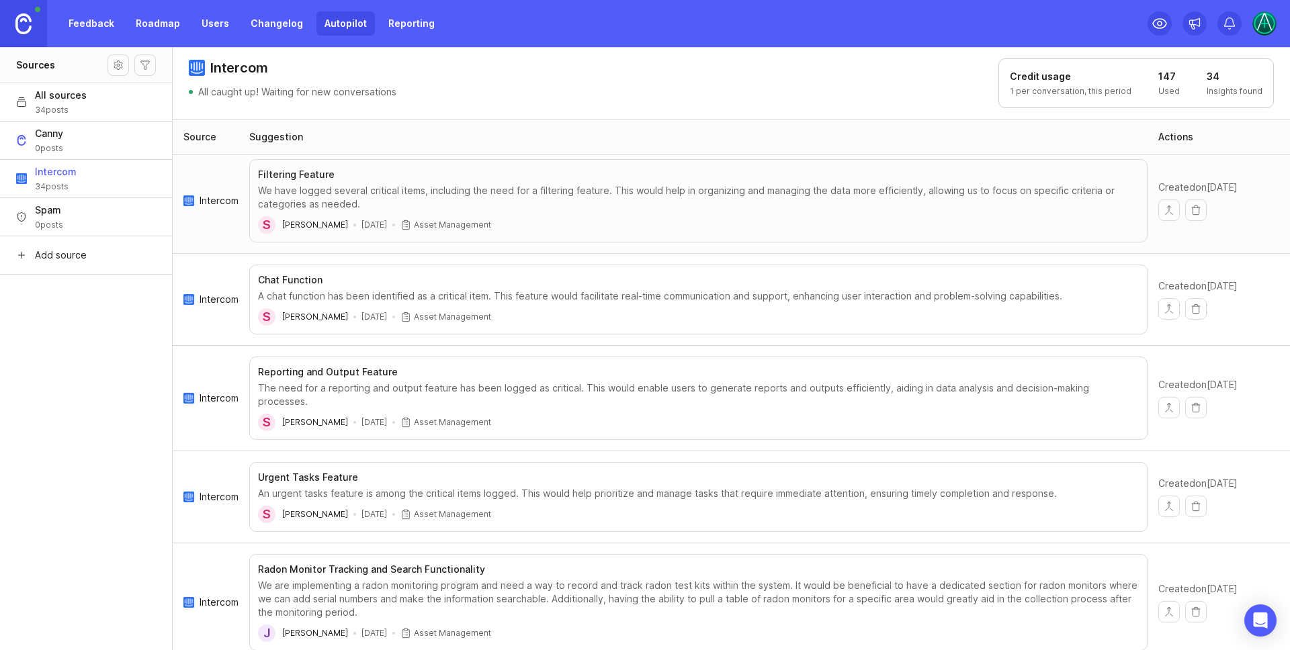
click at [69, 250] on span "Add source" at bounding box center [61, 255] width 52 height 13
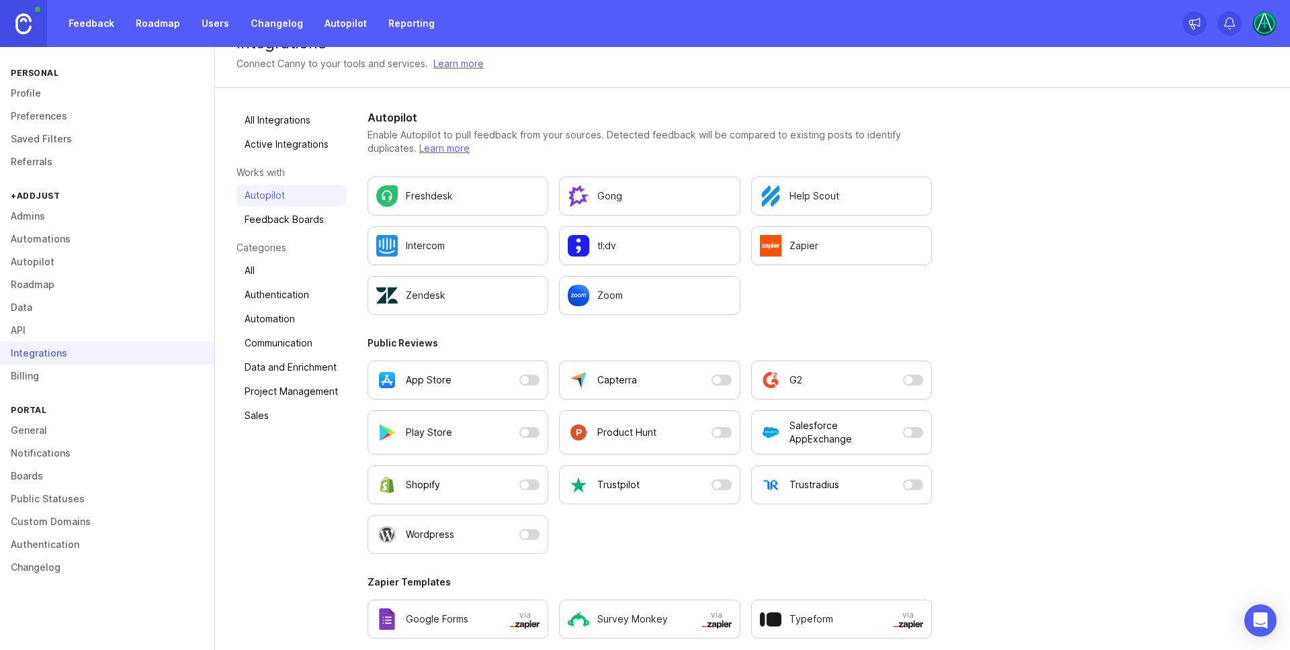
scroll to position [38, 0]
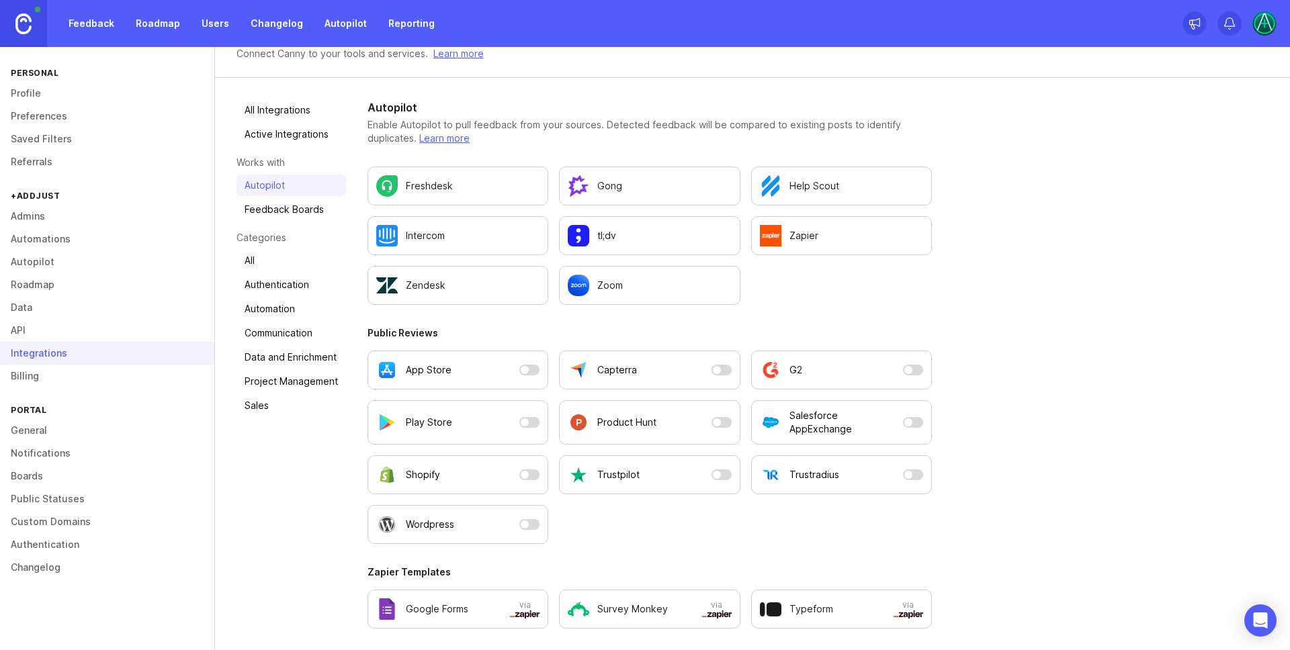
click at [120, 24] on link "Feedback" at bounding box center [91, 23] width 62 height 24
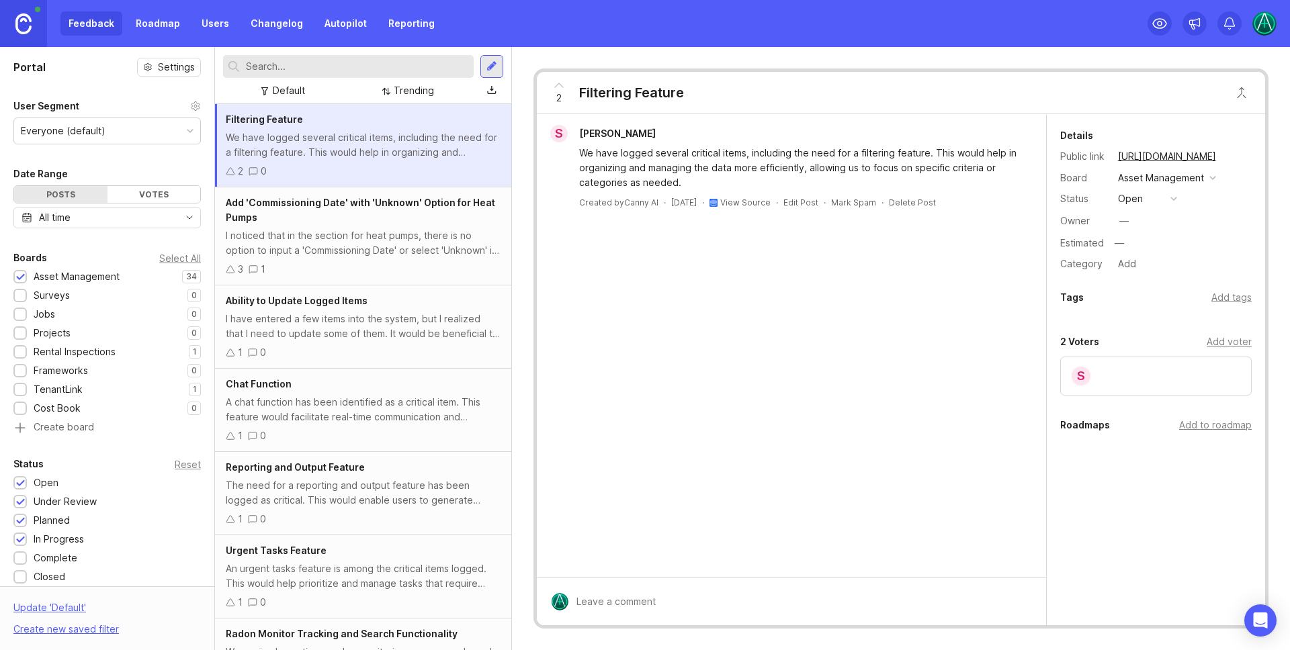
click at [204, 19] on link "Users" at bounding box center [215, 23] width 44 height 24
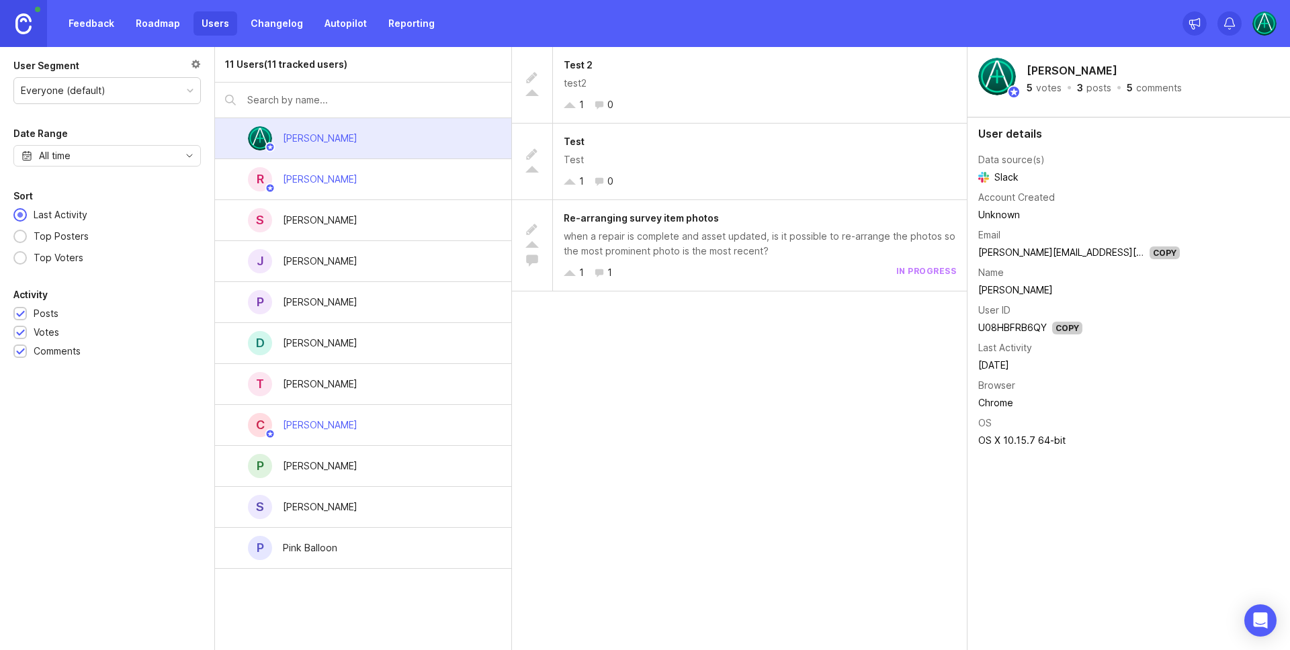
click at [368, 341] on div "[PERSON_NAME]" at bounding box center [320, 344] width 96 height 30
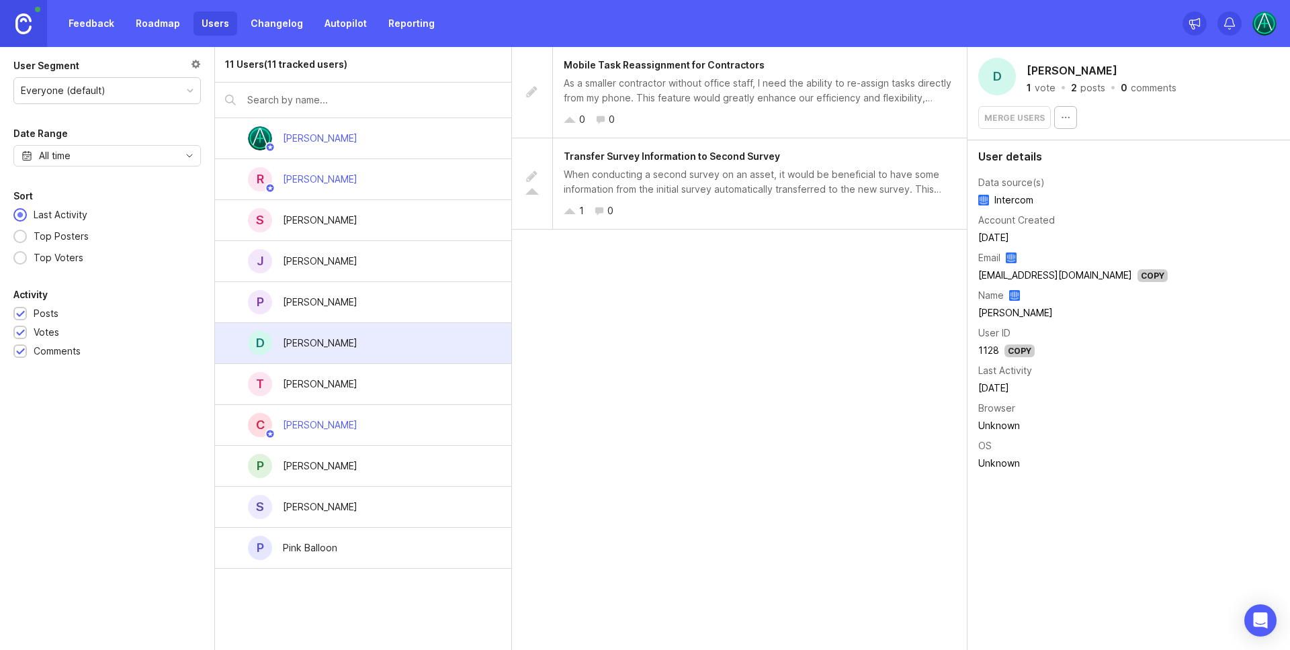
click at [14, 233] on div at bounding box center [19, 236] width 13 height 13
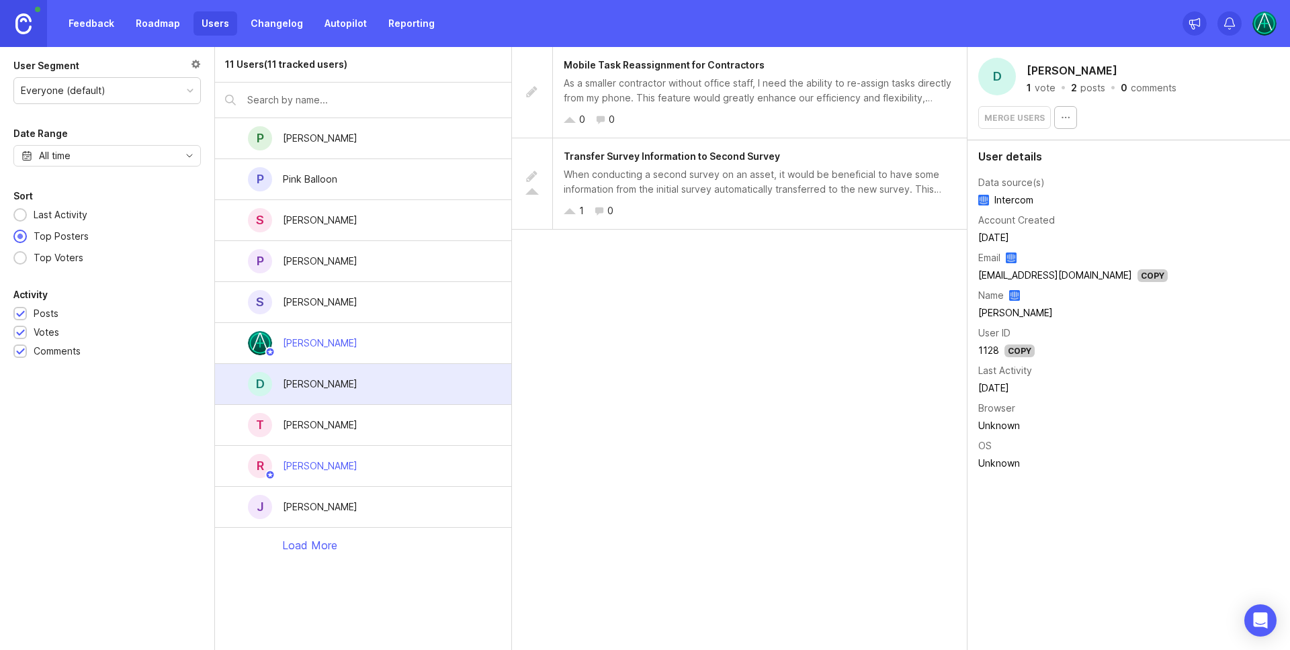
click at [400, 11] on link "Reporting" at bounding box center [411, 23] width 62 height 24
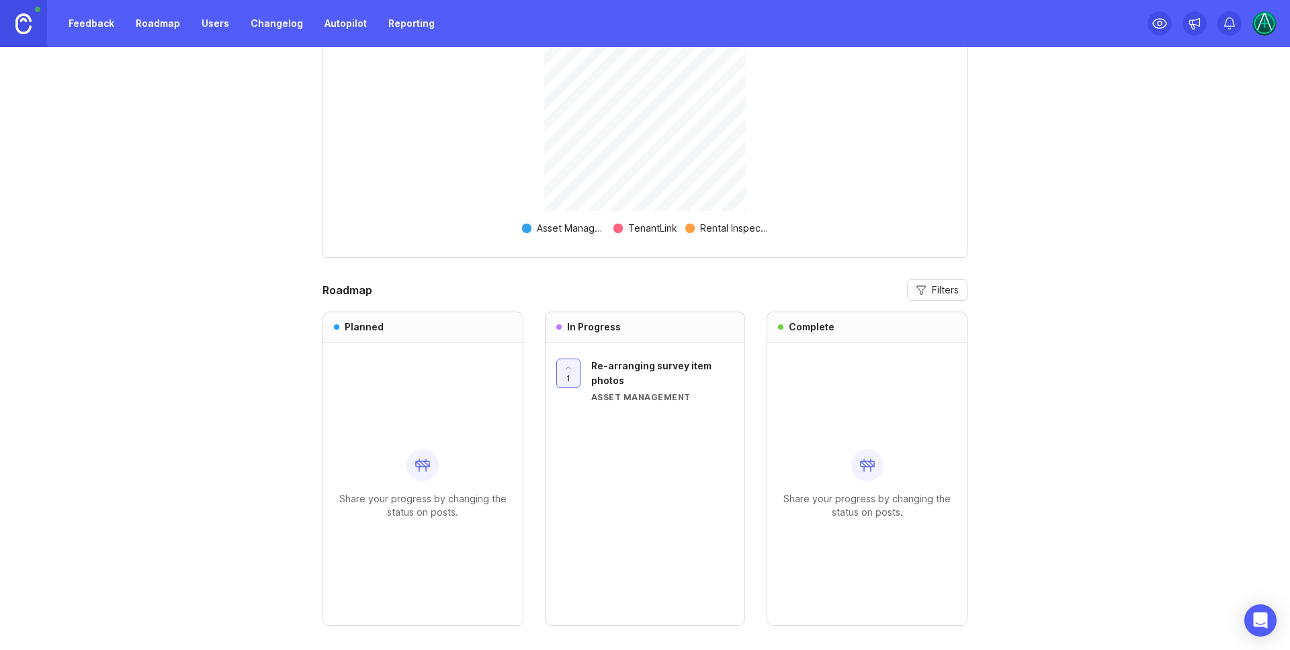
scroll to position [565, 0]
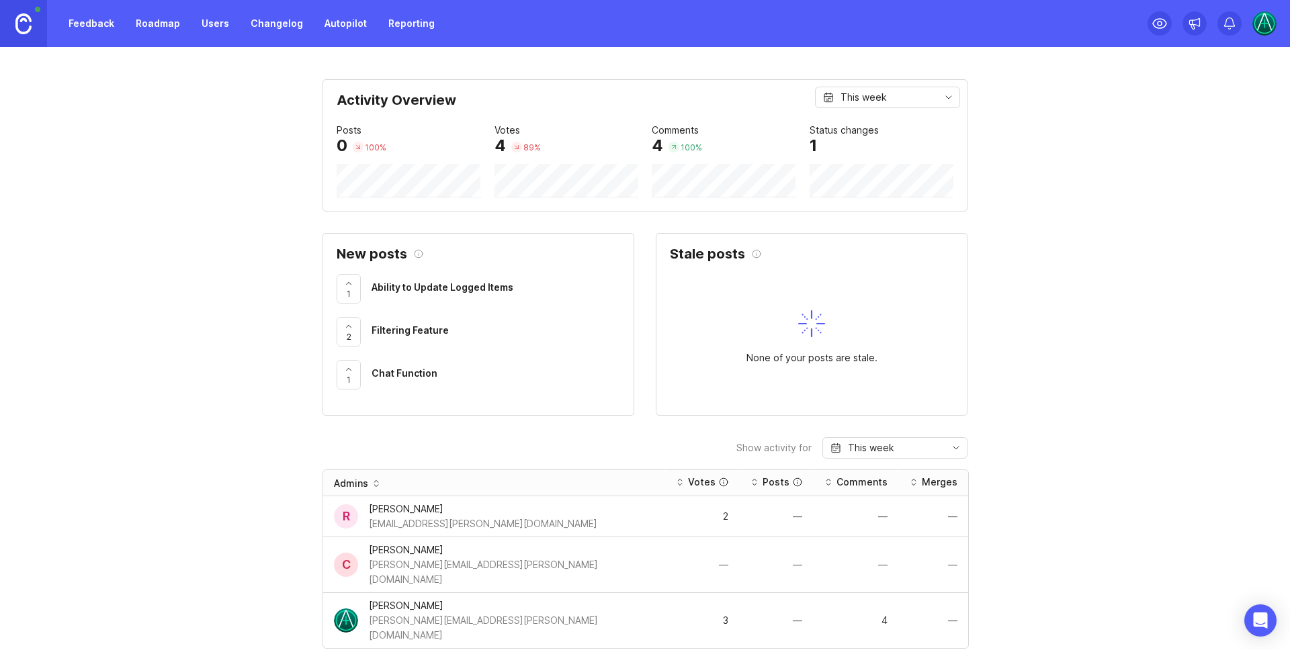
click at [900, 100] on div "This week" at bounding box center [887, 97] width 145 height 21
click at [899, 95] on div "This week" at bounding box center [887, 97] width 145 height 21
click at [1266, 25] on img at bounding box center [1264, 23] width 24 height 24
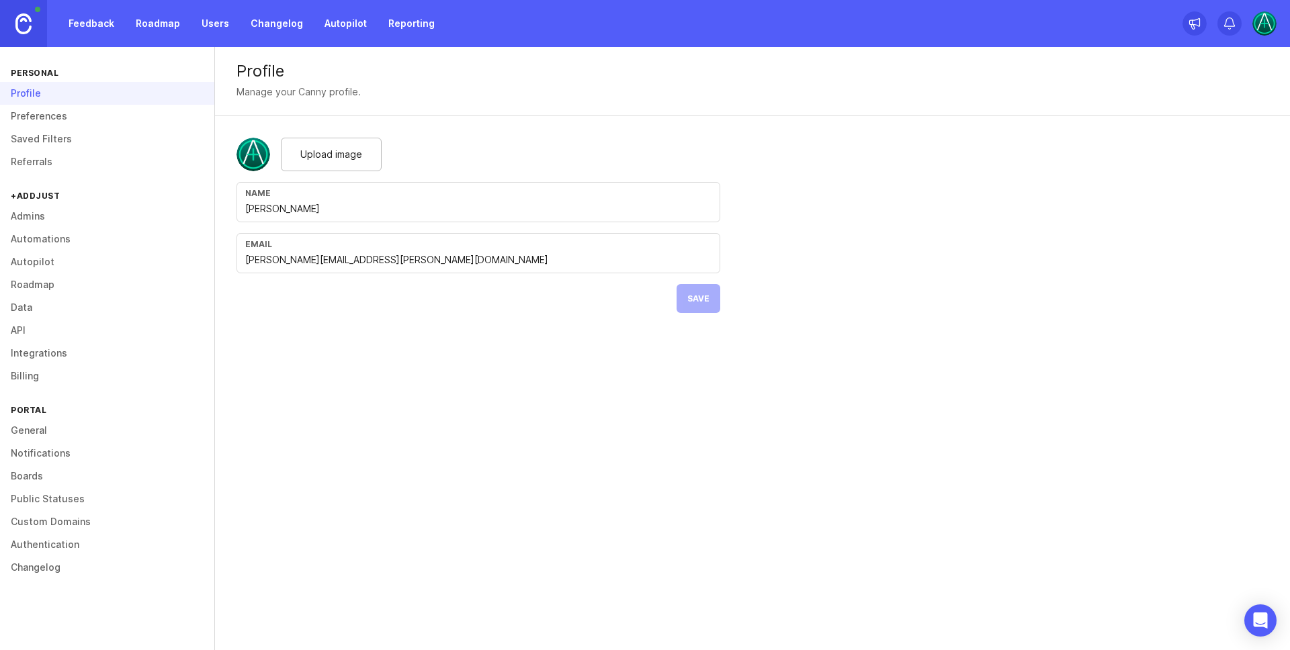
click at [46, 500] on link "Public Statuses" at bounding box center [107, 499] width 214 height 23
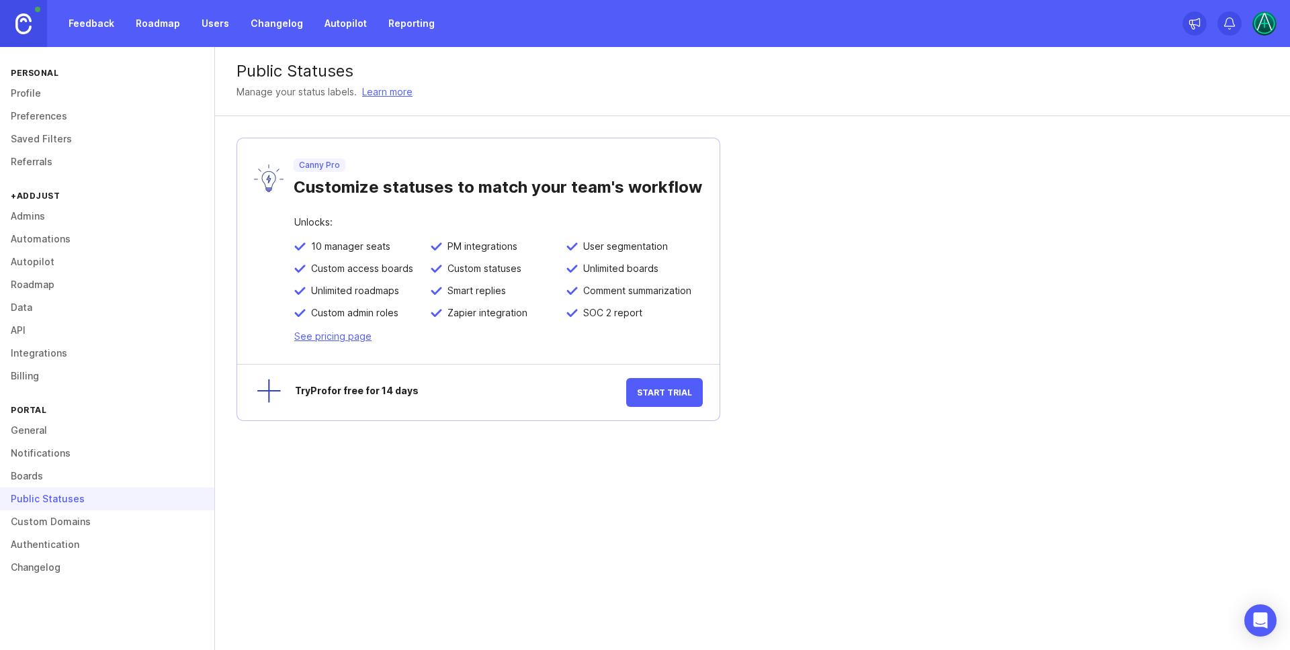
click at [33, 431] on link "General" at bounding box center [107, 430] width 214 height 23
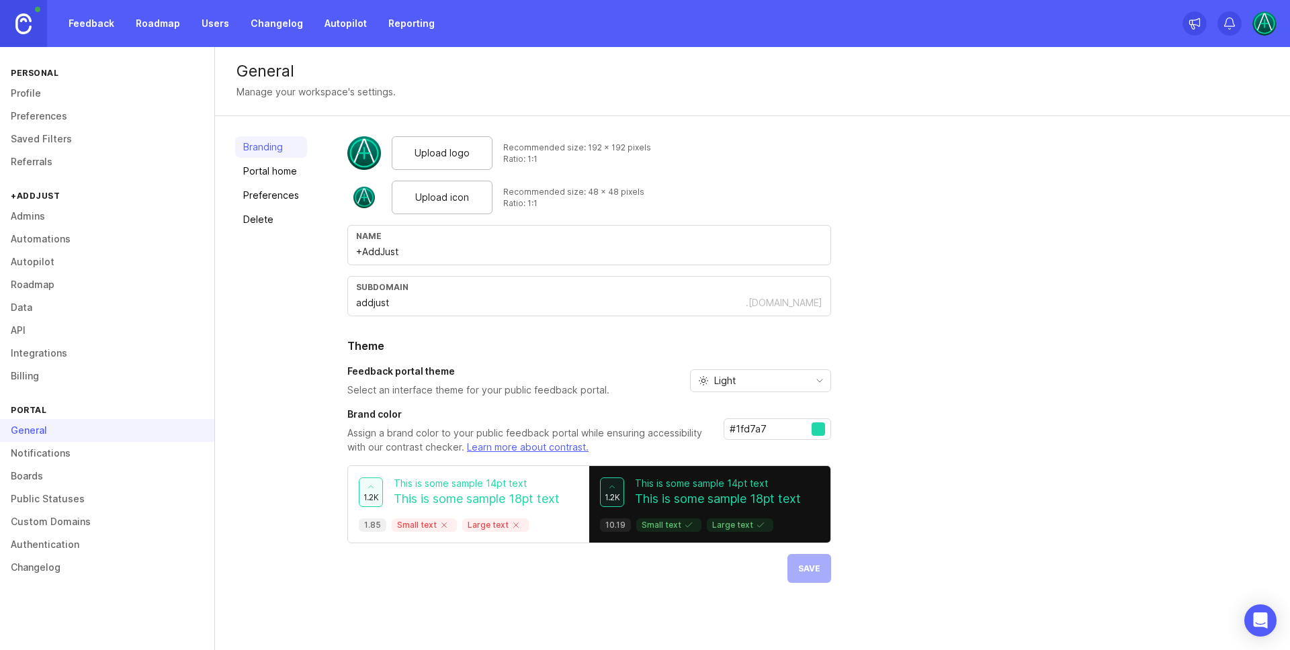
click at [47, 456] on link "Notifications" at bounding box center [107, 453] width 214 height 23
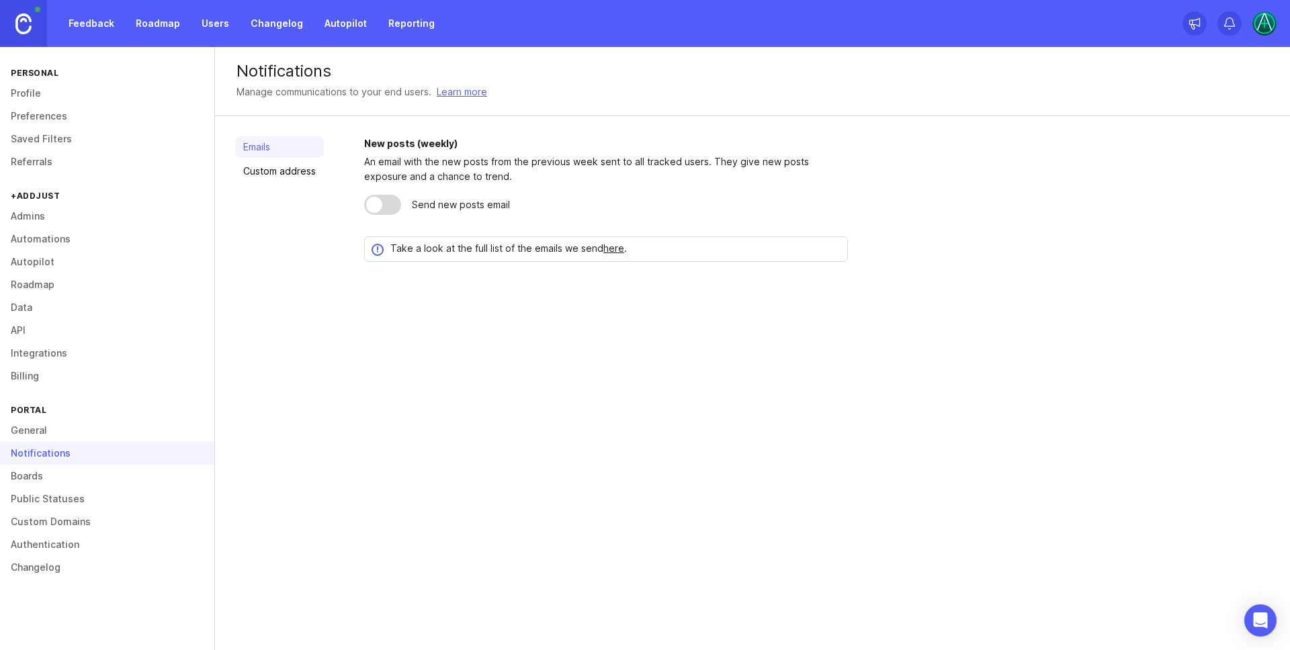
click at [297, 171] on link "Custom address" at bounding box center [279, 171] width 89 height 21
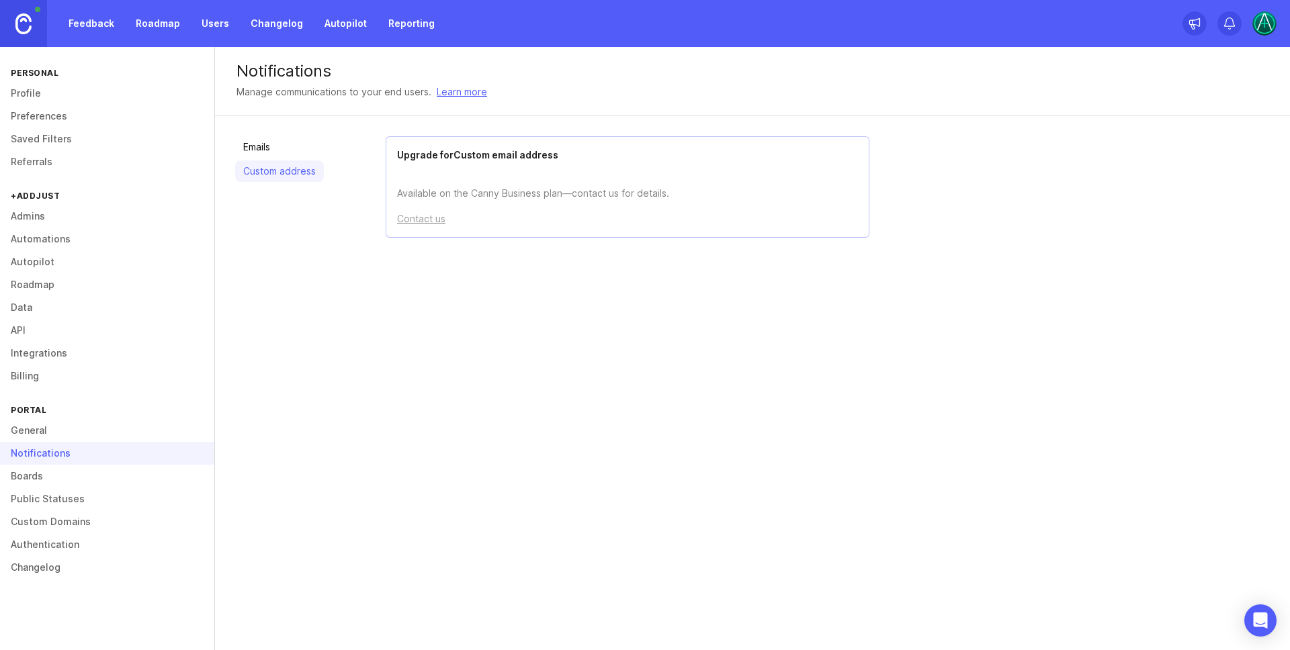
click at [48, 480] on link "Boards" at bounding box center [107, 476] width 214 height 23
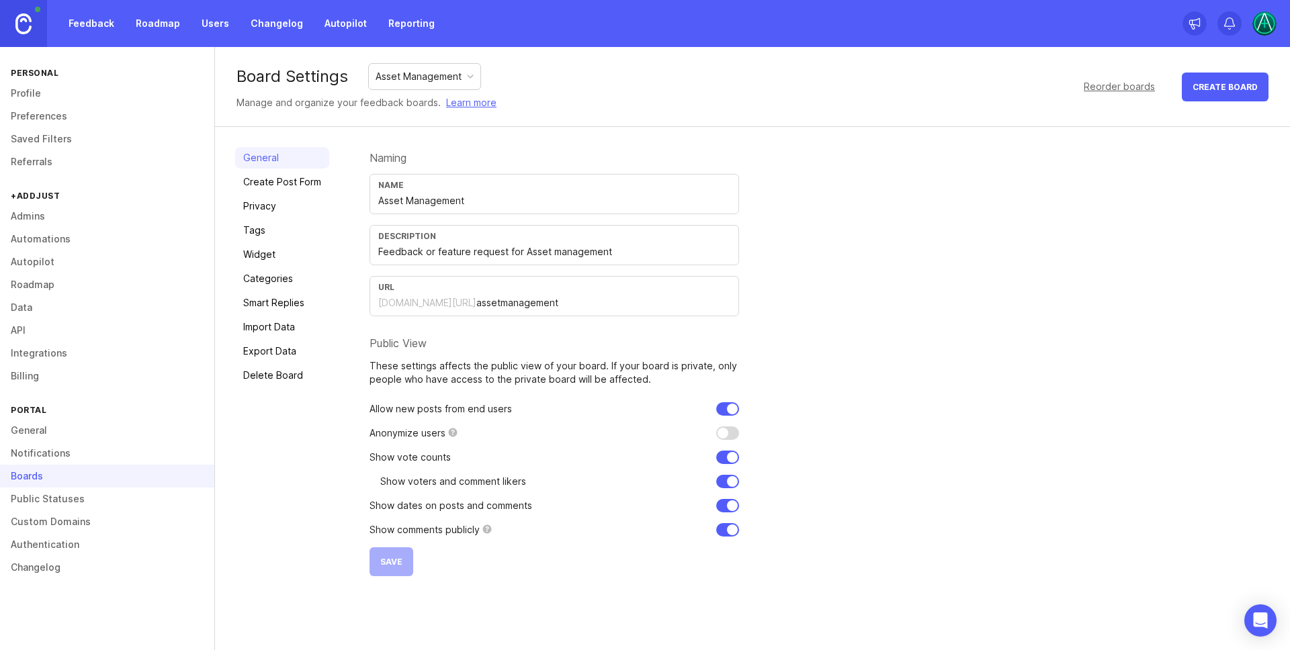
click at [269, 228] on link "Tags" at bounding box center [282, 230] width 94 height 21
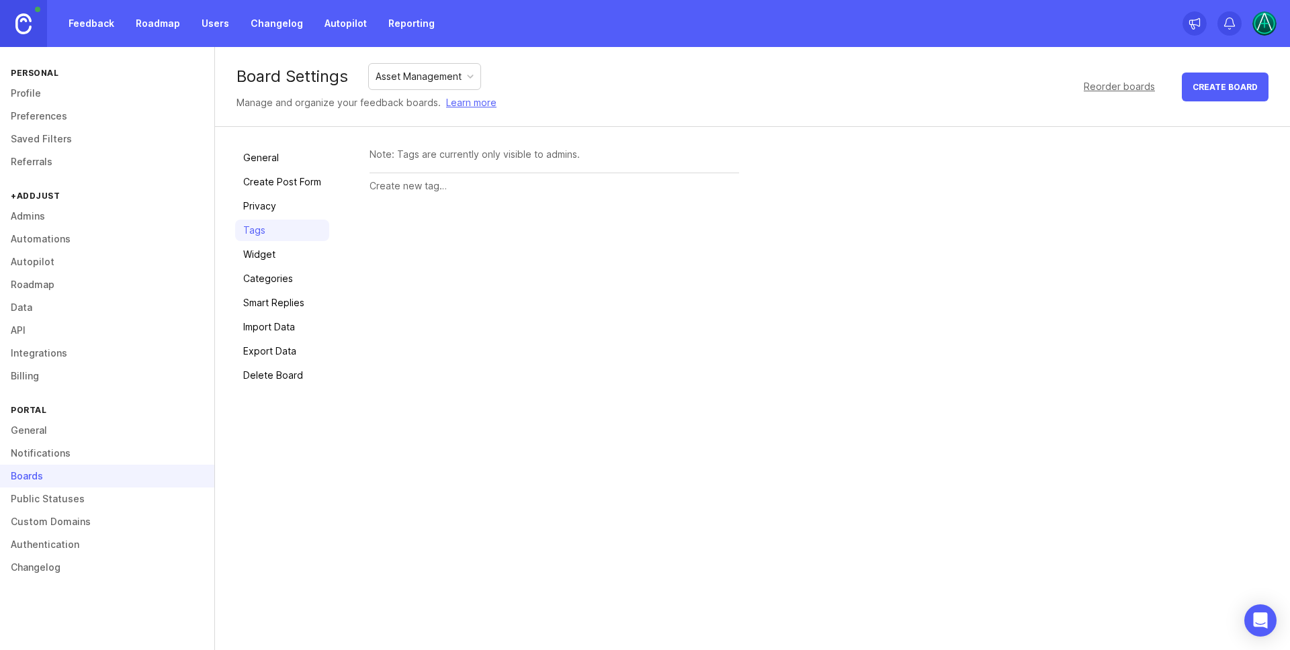
click at [414, 182] on input "text" at bounding box center [553, 186] width 369 height 15
click at [283, 249] on link "Widget" at bounding box center [282, 254] width 94 height 21
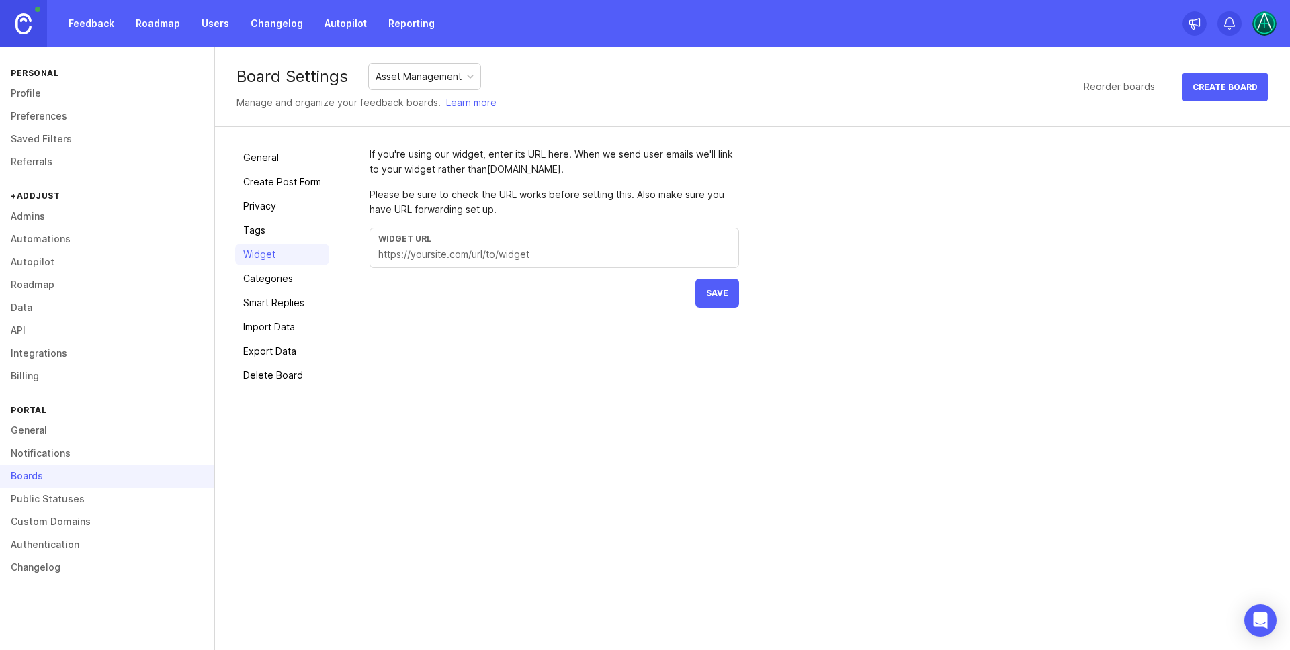
click at [273, 281] on link "Categories" at bounding box center [282, 278] width 94 height 21
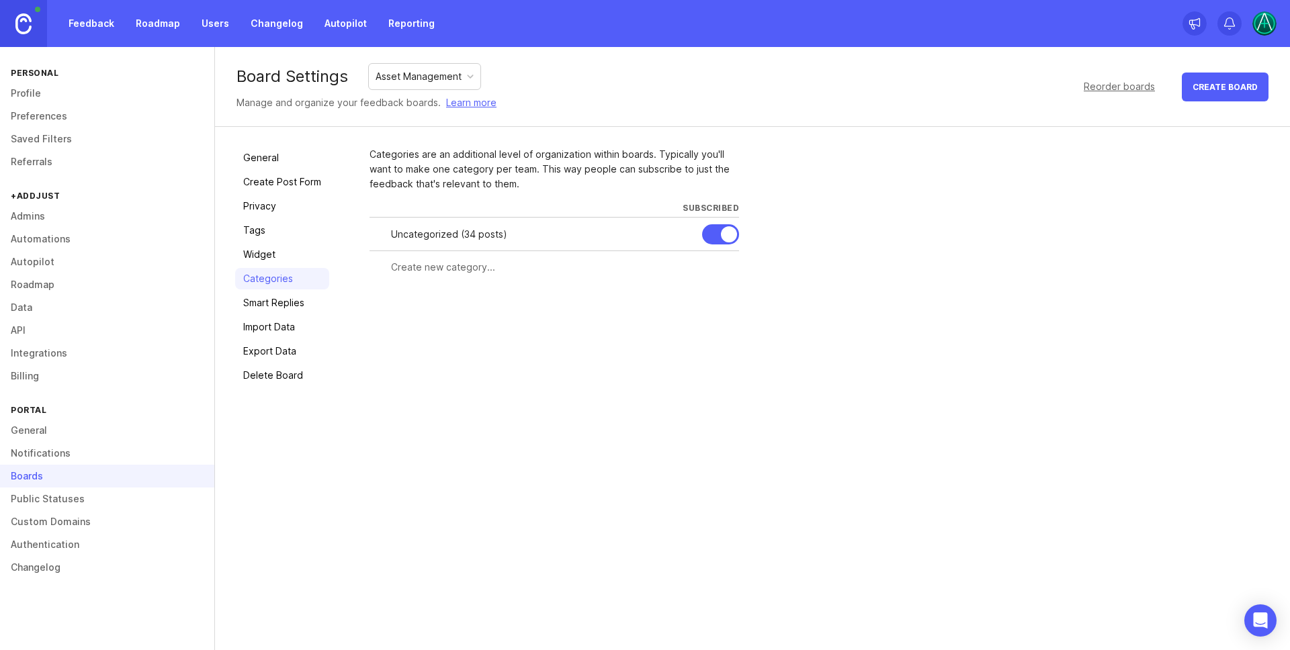
click at [36, 22] on link at bounding box center [23, 23] width 47 height 47
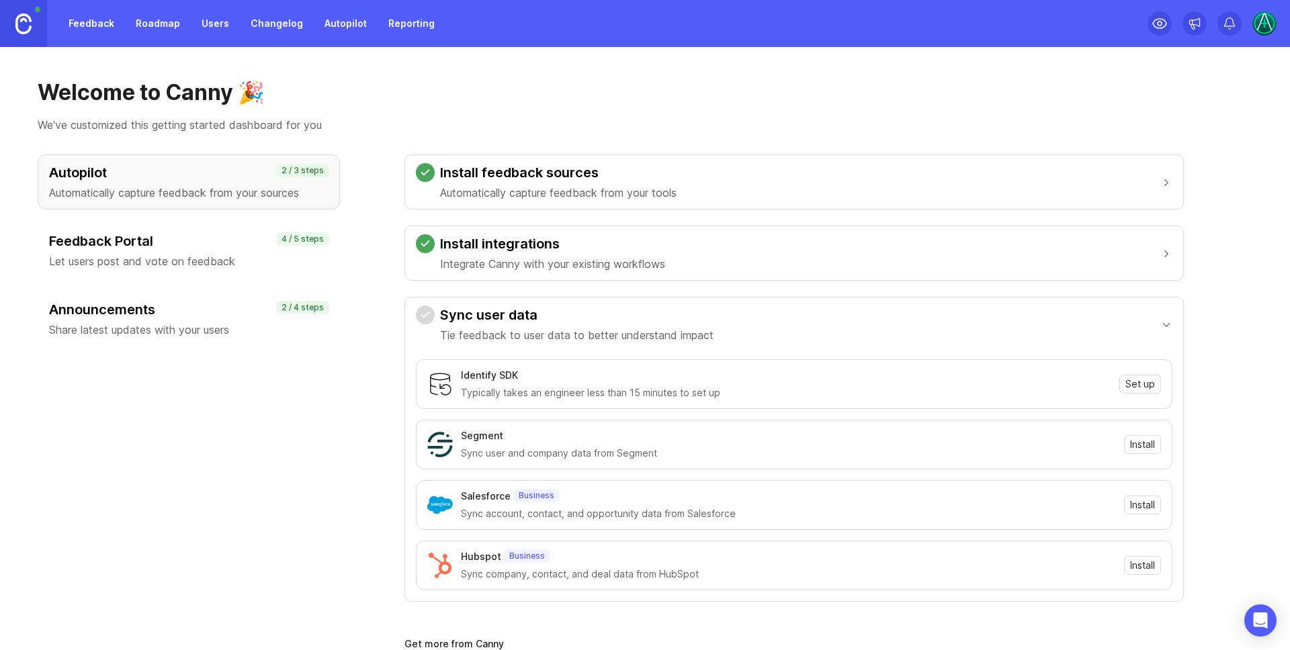
click at [96, 22] on link "Feedback" at bounding box center [91, 23] width 62 height 24
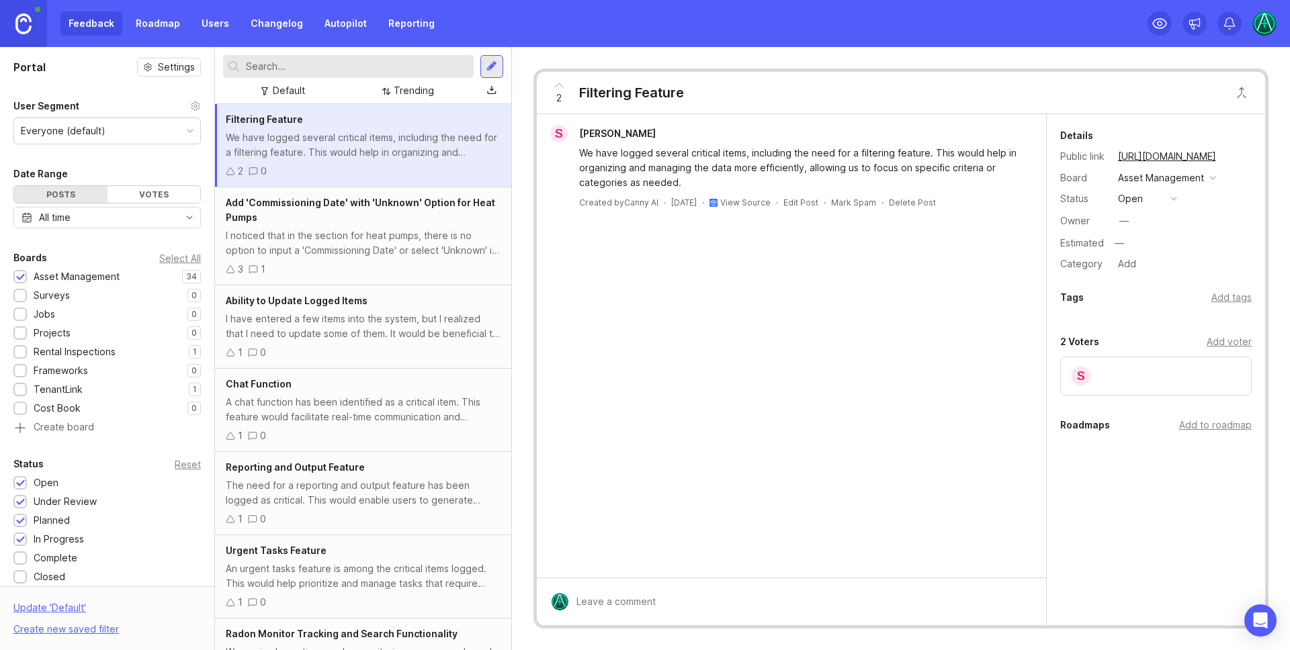
click at [521, 63] on div "2 Filtering Feature S [PERSON_NAME] We have logged several critical items, incl…" at bounding box center [901, 348] width 778 height 603
click at [1264, 26] on img at bounding box center [1264, 23] width 24 height 24
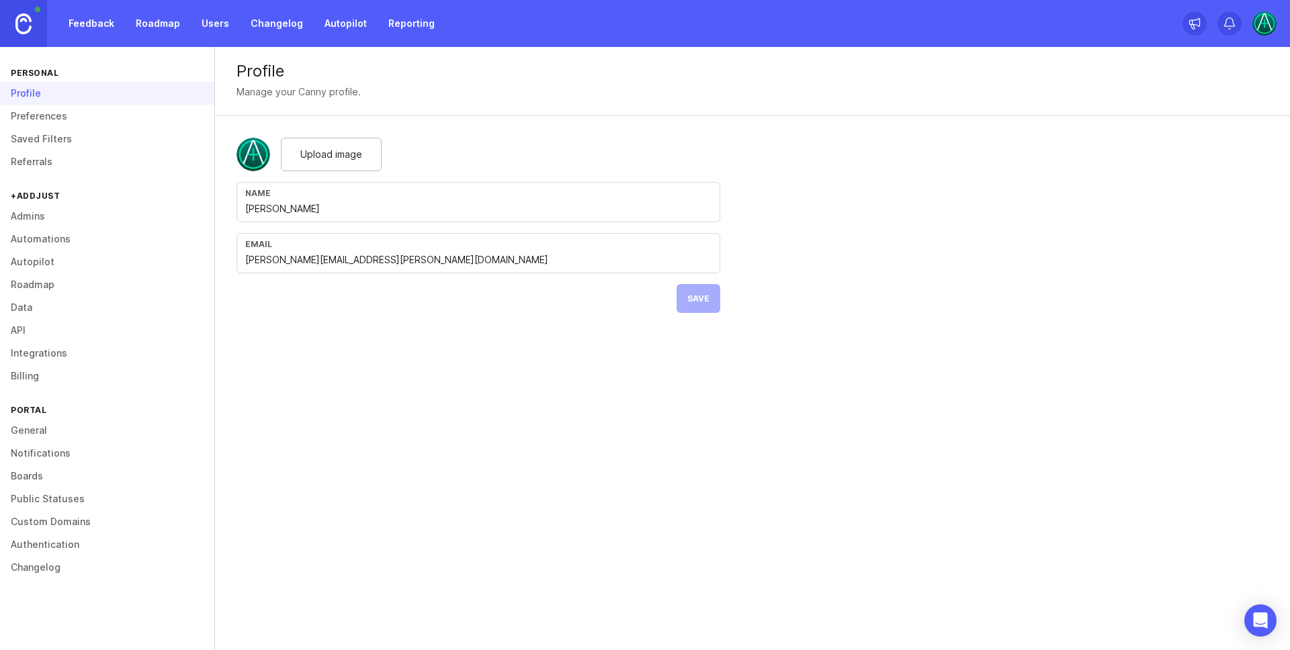
click at [45, 212] on link "Admins" at bounding box center [107, 216] width 214 height 23
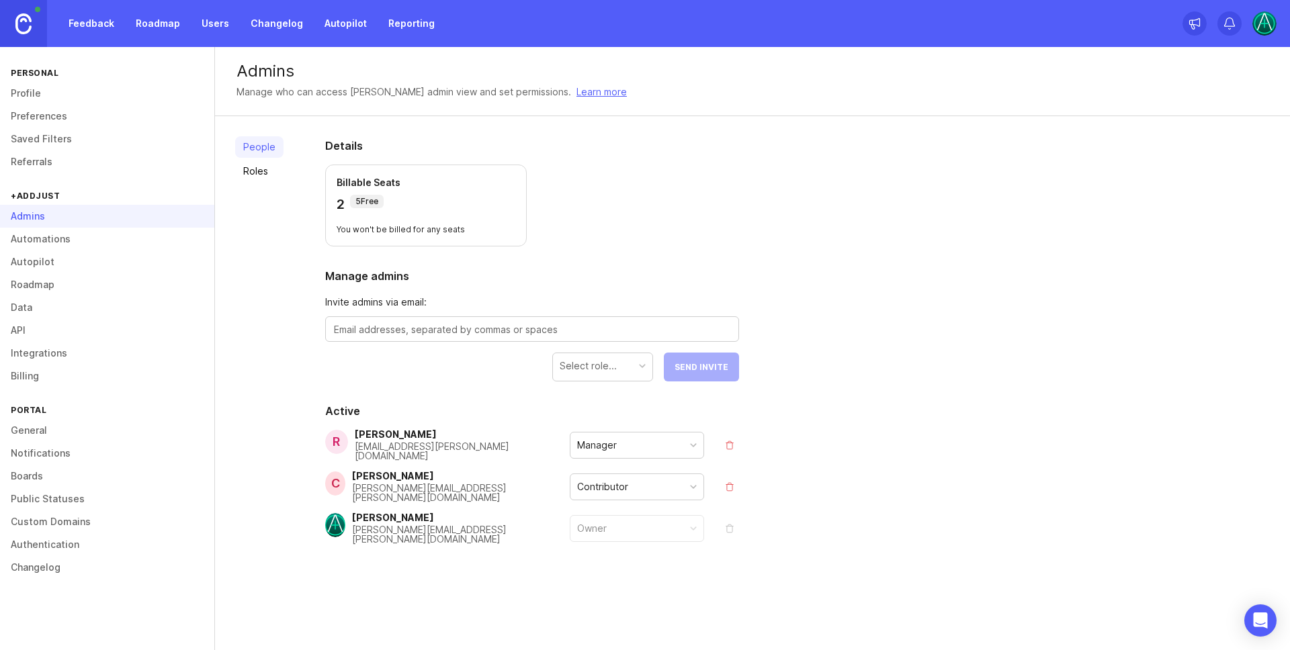
click at [46, 432] on link "General" at bounding box center [107, 430] width 214 height 23
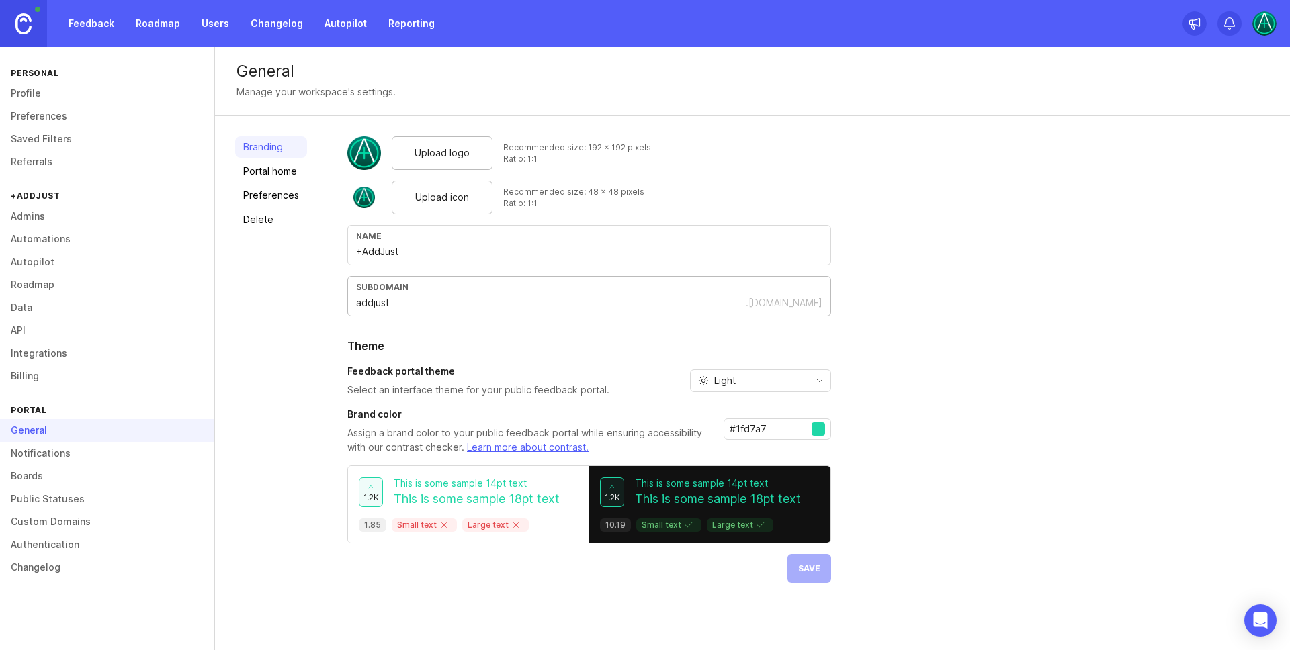
drag, startPoint x: 354, startPoint y: 305, endPoint x: 875, endPoint y: 304, distance: 521.3
click at [875, 304] on div "Upload logo Recommended size: 192 x 192 pixels Ratio: 1:1 Upload icon Recommend…" at bounding box center [808, 359] width 922 height 447
click at [820, 306] on div "subdomain addjust .[DOMAIN_NAME]" at bounding box center [589, 296] width 484 height 40
click at [583, 314] on div "subdomain addjust .[DOMAIN_NAME]" at bounding box center [589, 296] width 484 height 40
click at [963, 295] on div "Upload logo Recommended size: 192 x 192 pixels Ratio: 1:1 Upload icon Recommend…" at bounding box center [808, 359] width 922 height 447
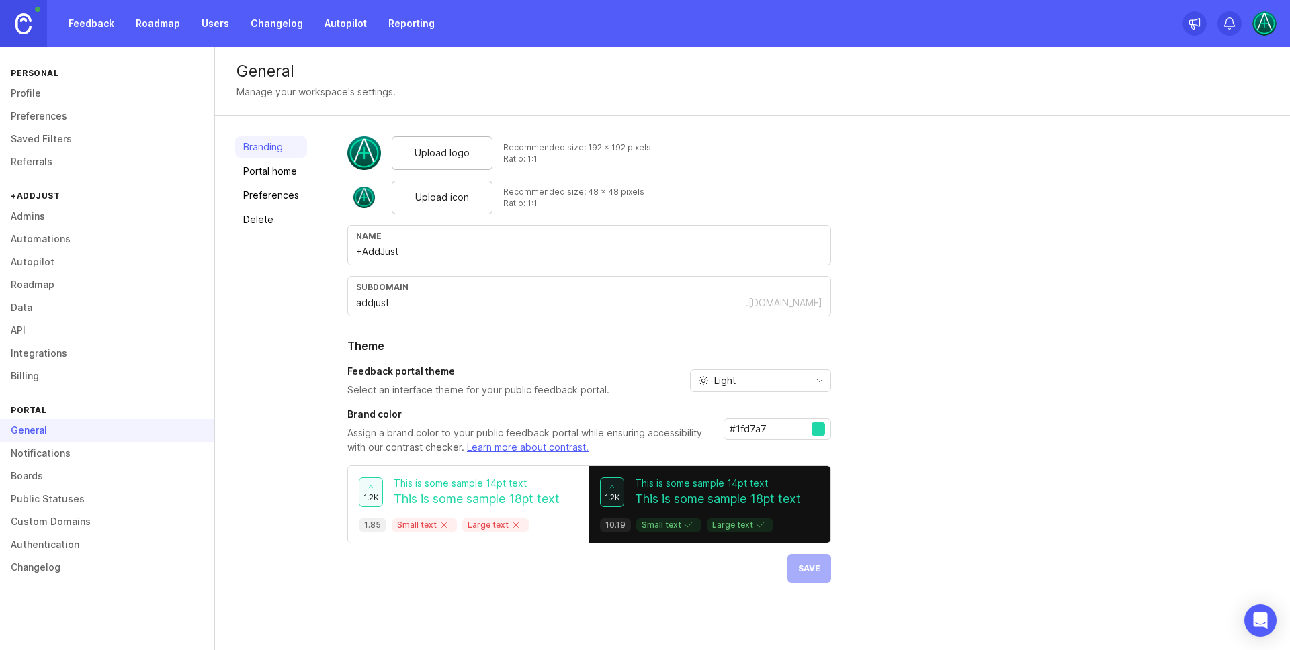
click at [526, 81] on div "General Manage your workspace's settings." at bounding box center [752, 81] width 1075 height 69
click at [261, 172] on link "Portal home" at bounding box center [271, 171] width 72 height 21
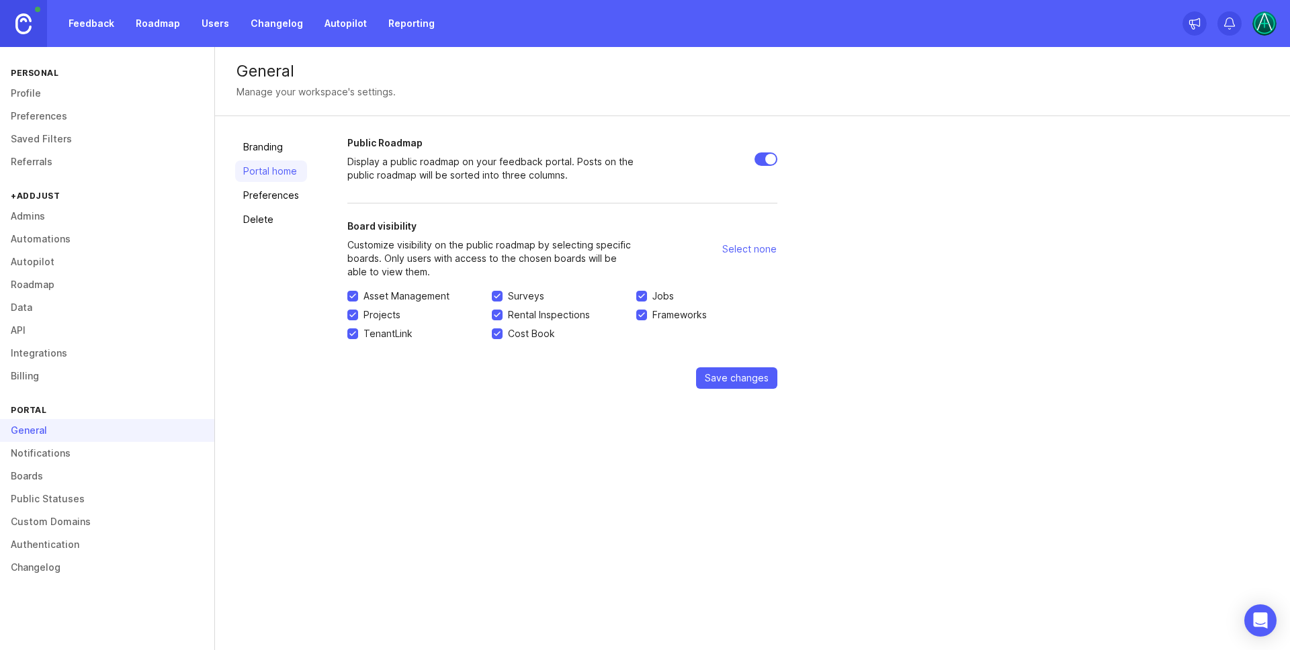
click at [771, 160] on input "Public Roadmap" at bounding box center [765, 159] width 23 height 13
click at [767, 160] on input "Public Roadmap" at bounding box center [765, 159] width 23 height 13
checkbox input "true"
click at [275, 190] on link "Preferences" at bounding box center [271, 195] width 72 height 21
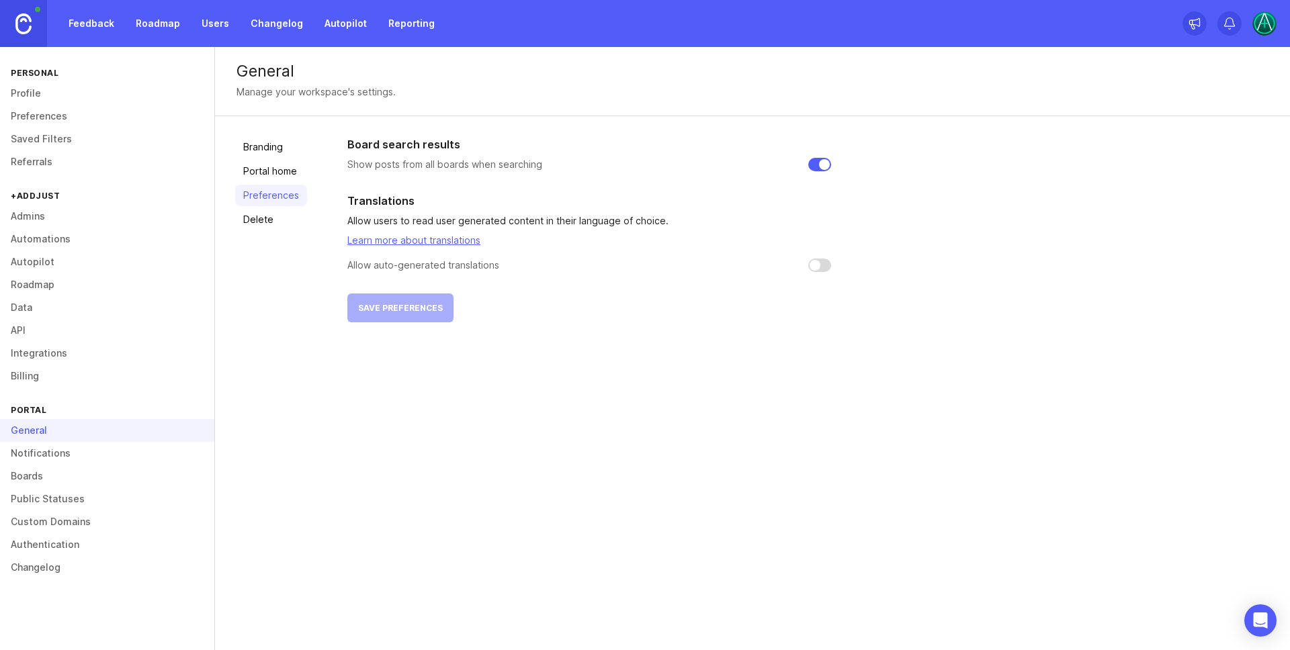
click at [265, 218] on link "Delete" at bounding box center [271, 219] width 72 height 21
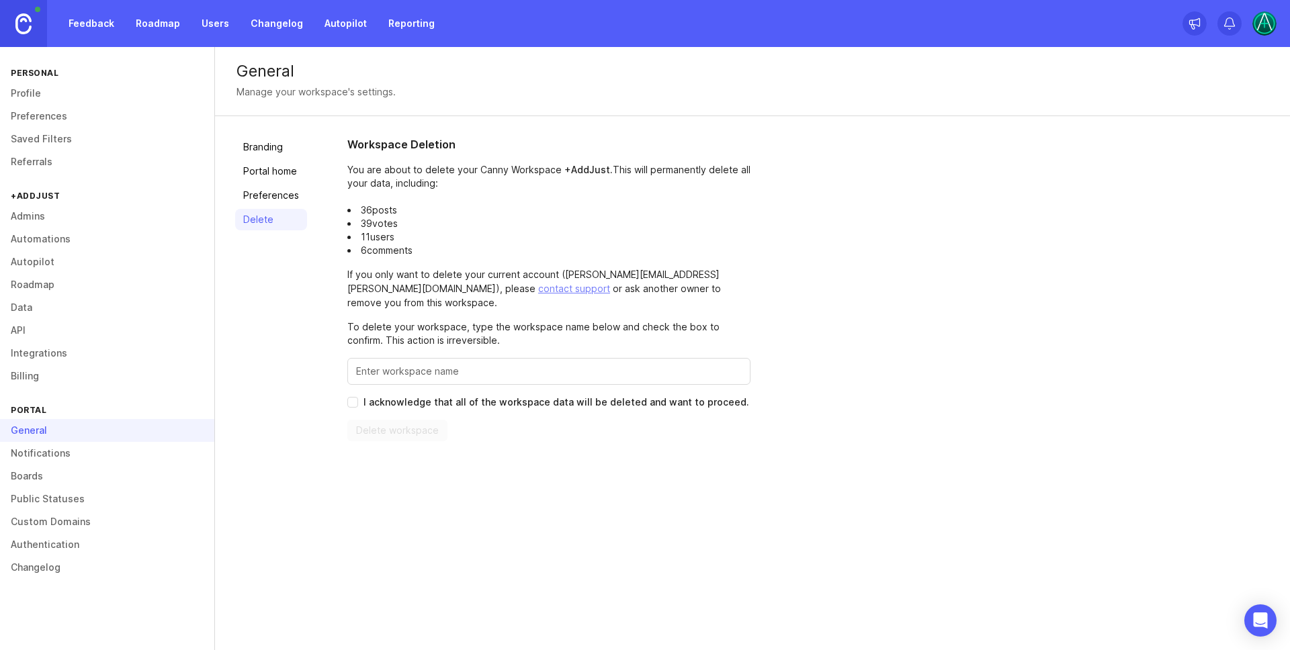
click at [268, 146] on link "Branding" at bounding box center [271, 146] width 72 height 21
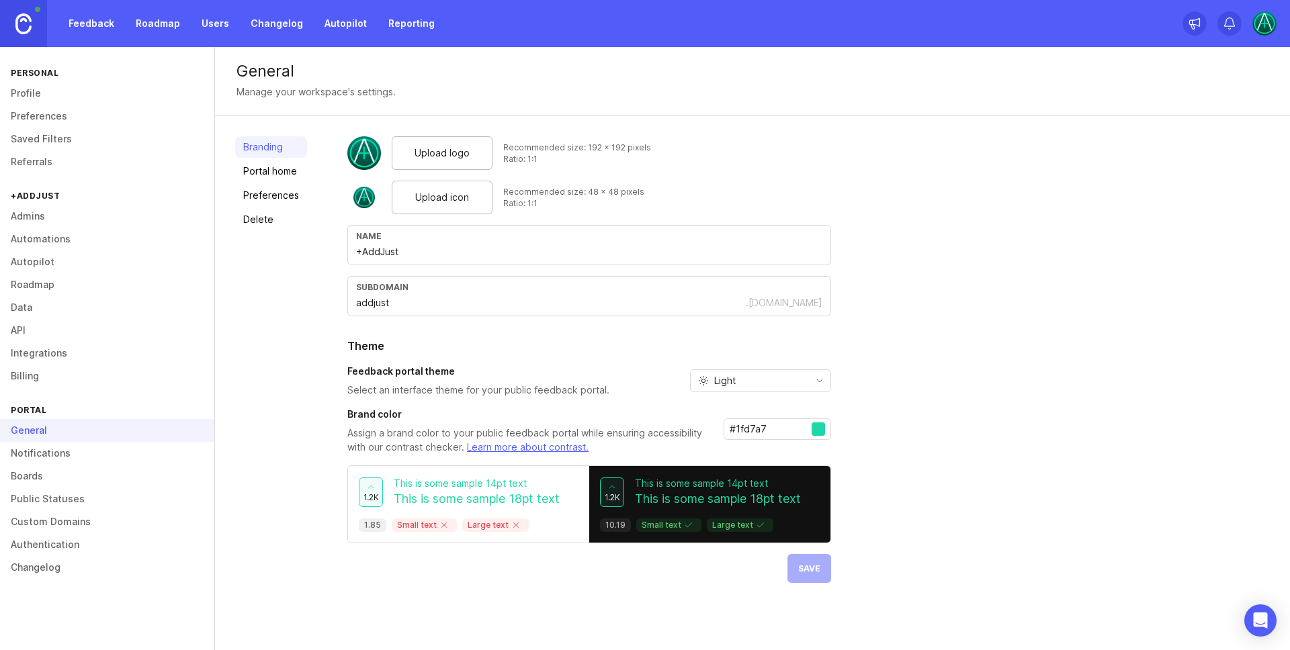
click at [60, 496] on link "Public Statuses" at bounding box center [107, 499] width 214 height 23
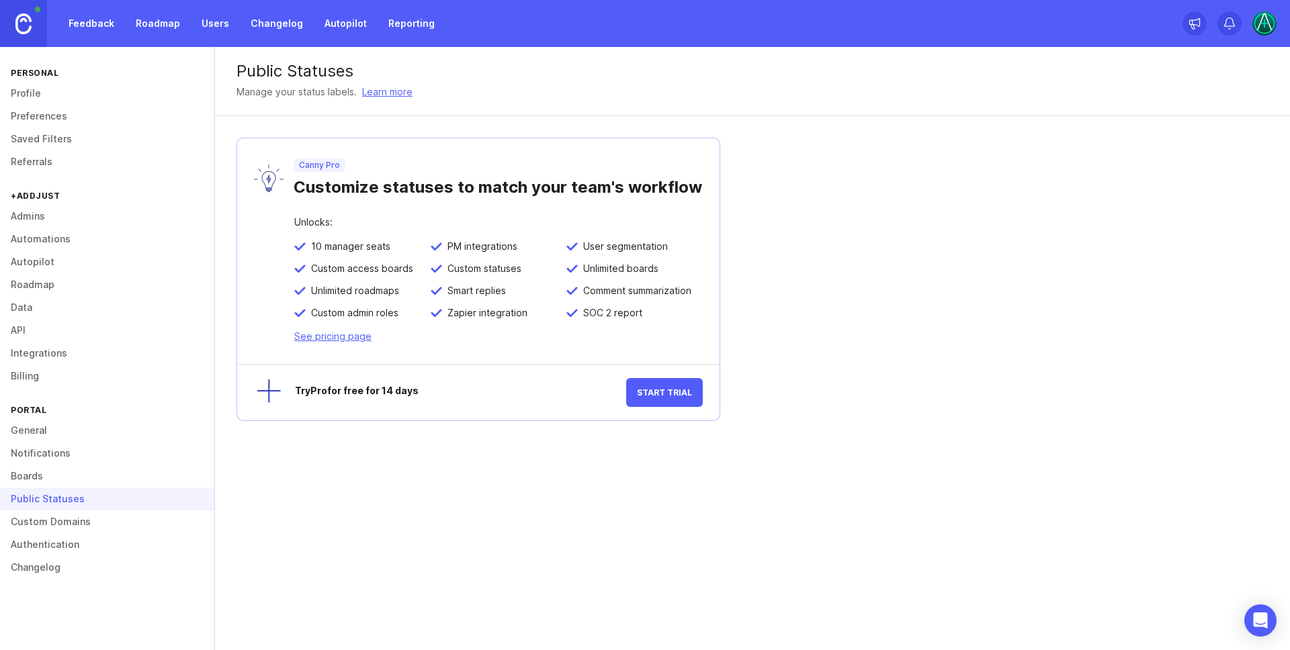
click at [45, 536] on link "Authentication" at bounding box center [107, 544] width 214 height 23
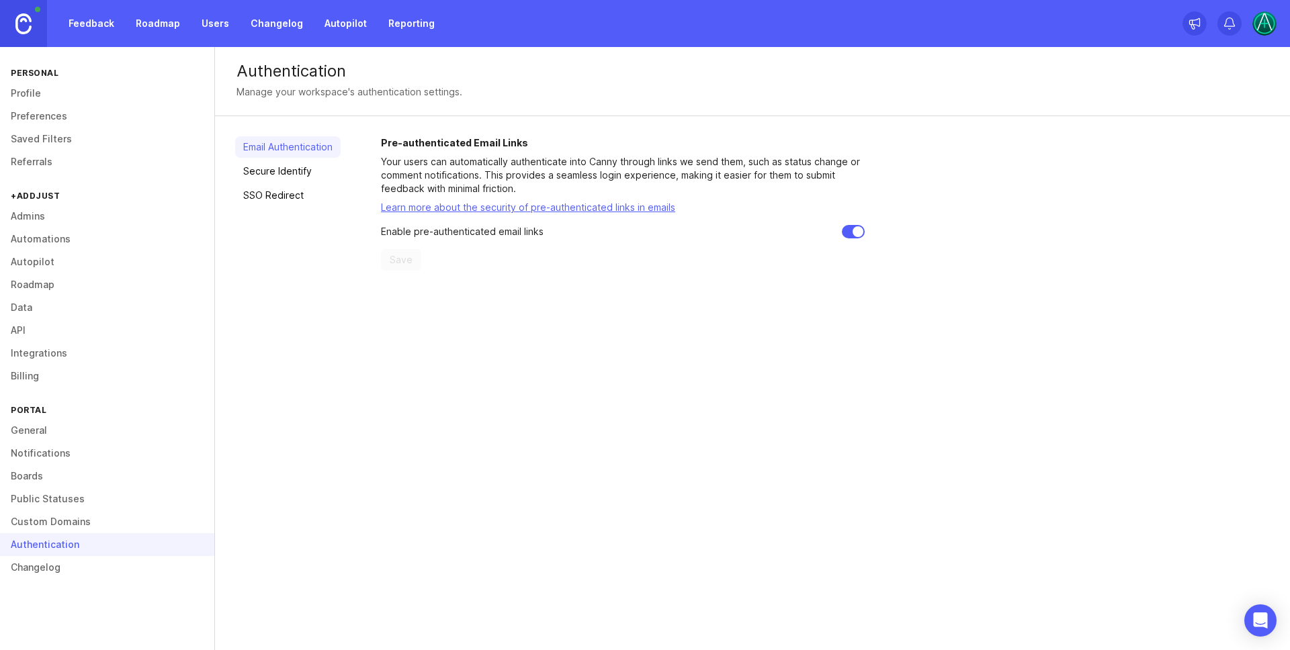
click at [46, 521] on link "Custom Domains" at bounding box center [107, 522] width 214 height 23
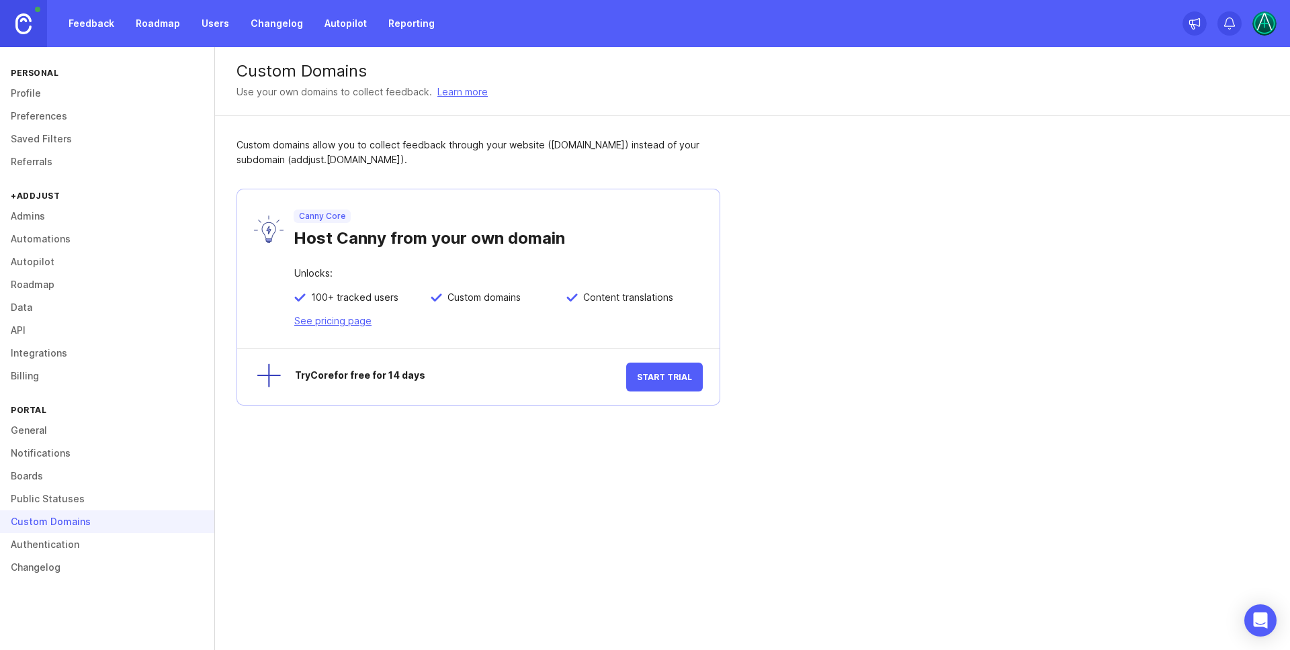
click at [32, 429] on link "General" at bounding box center [107, 430] width 214 height 23
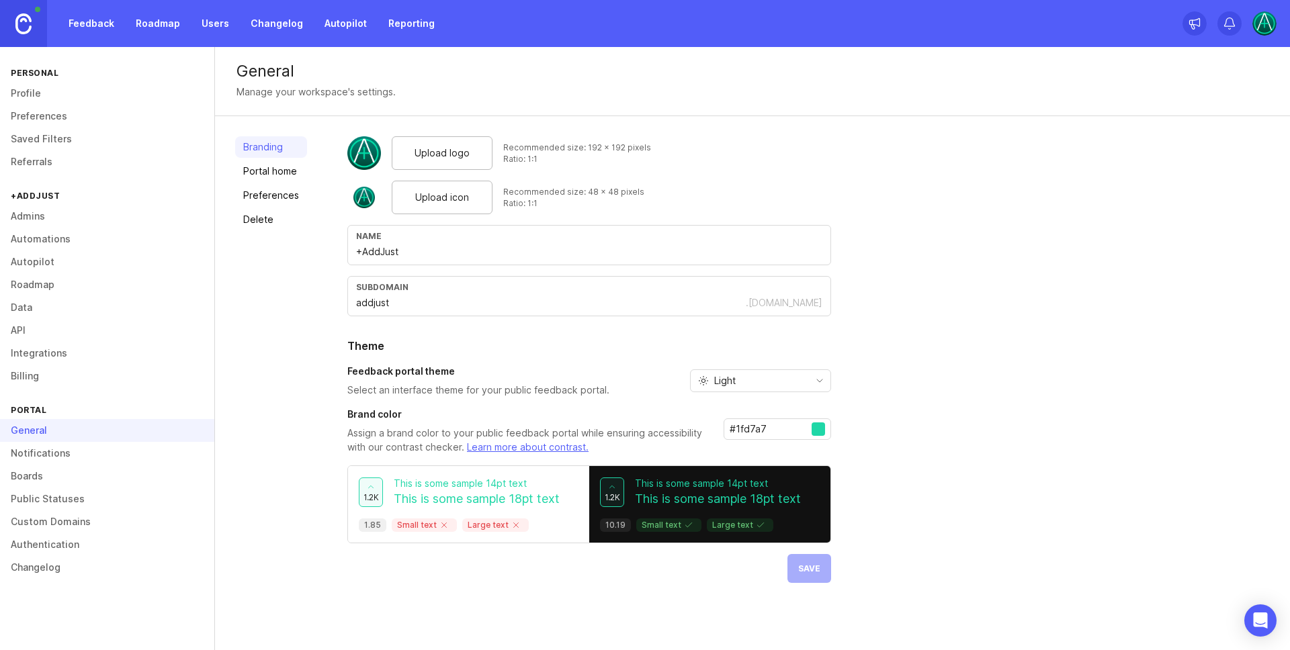
click at [1262, 21] on img at bounding box center [1264, 23] width 24 height 24
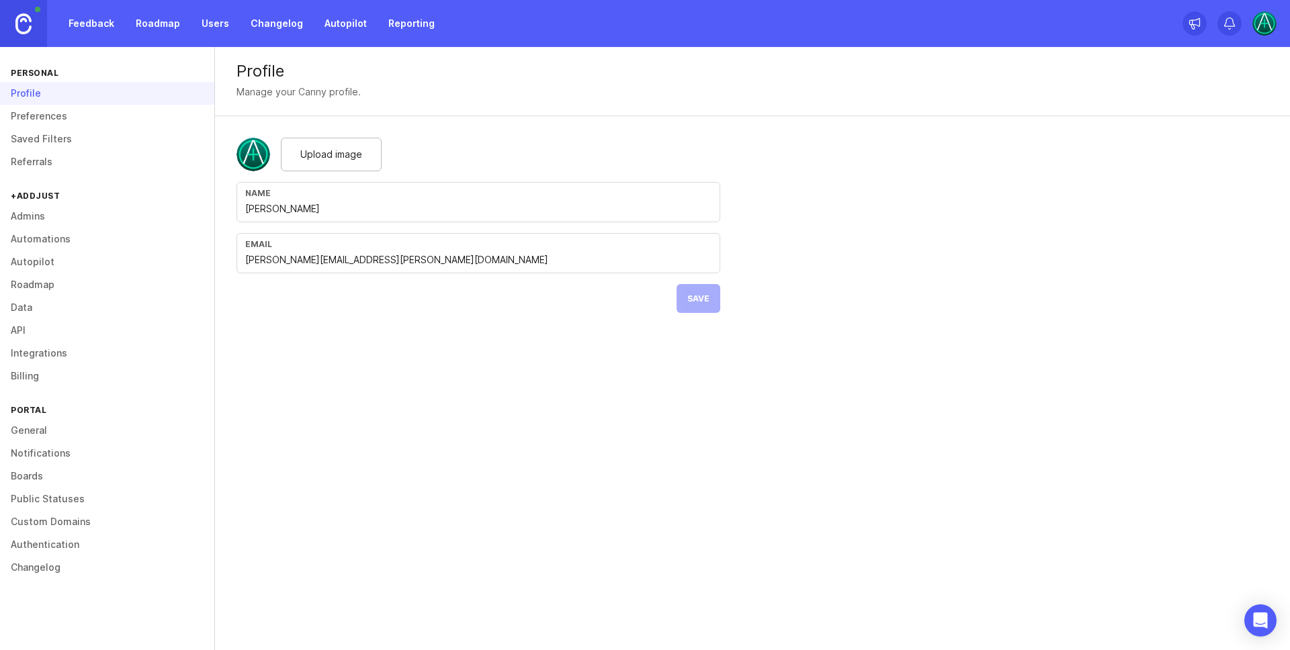
click at [79, 116] on link "Preferences" at bounding box center [107, 116] width 214 height 23
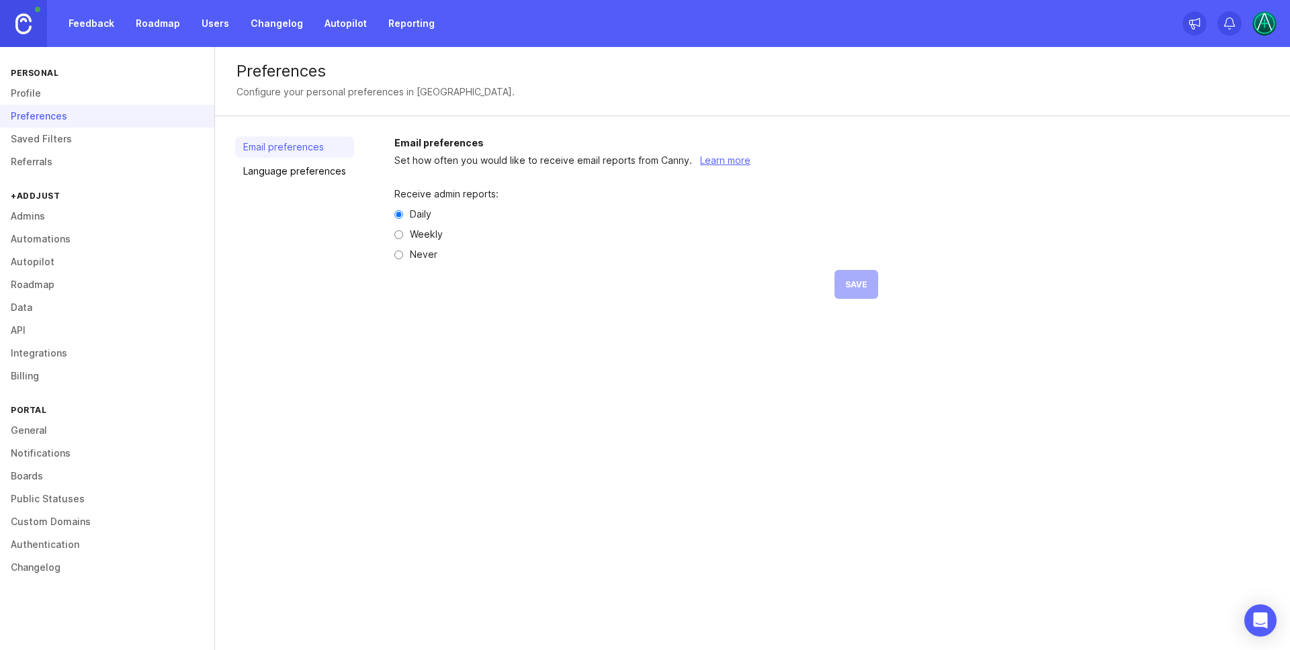
click at [44, 156] on link "Referrals" at bounding box center [107, 161] width 214 height 23
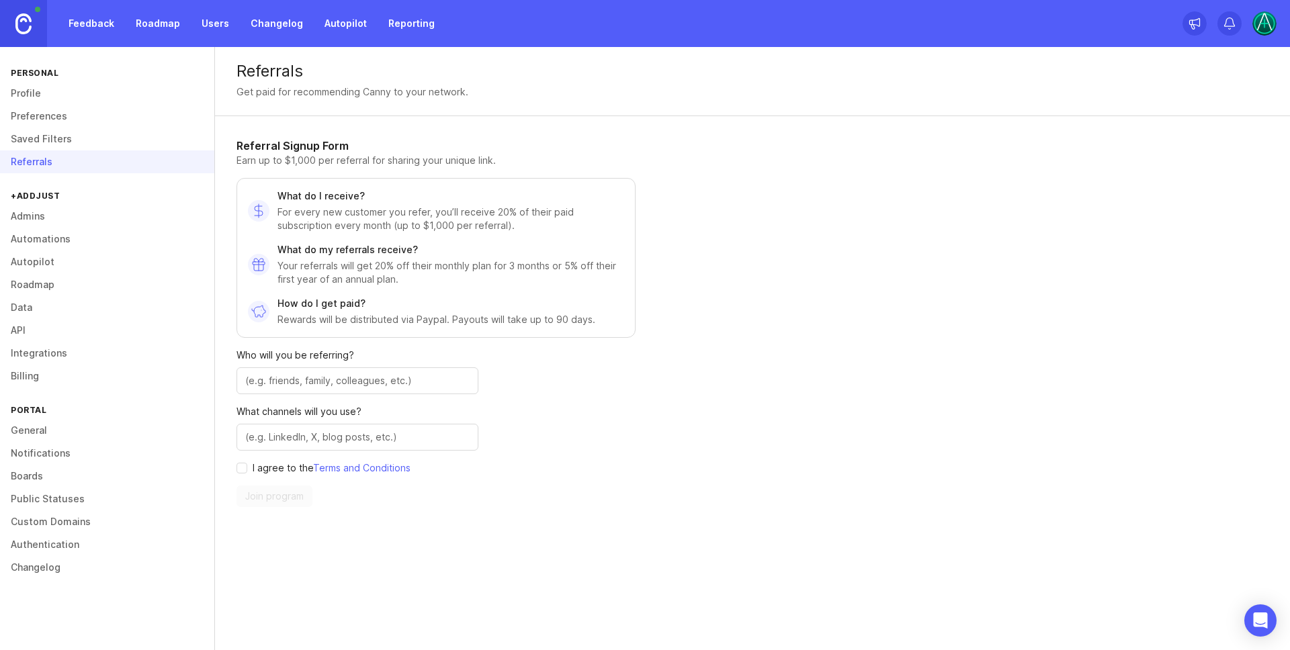
click at [67, 211] on link "Admins" at bounding box center [107, 216] width 214 height 23
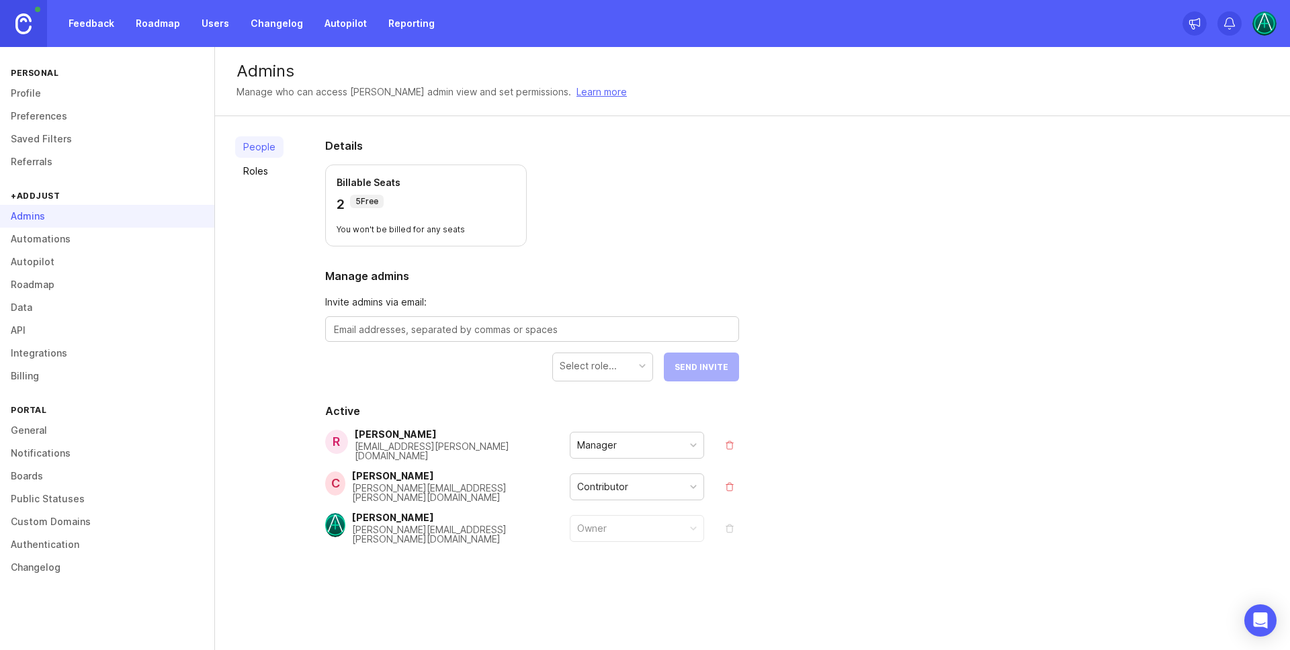
click at [68, 235] on link "Automations" at bounding box center [107, 239] width 214 height 23
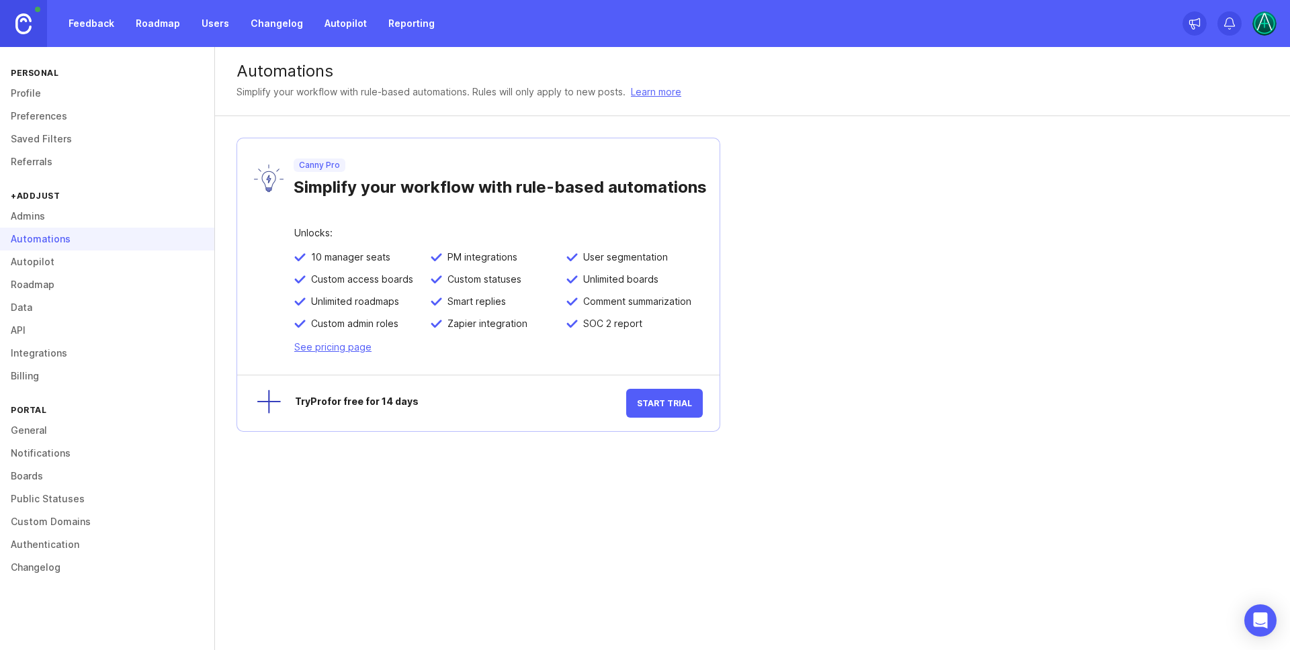
click at [56, 281] on link "Roadmap" at bounding box center [107, 284] width 214 height 23
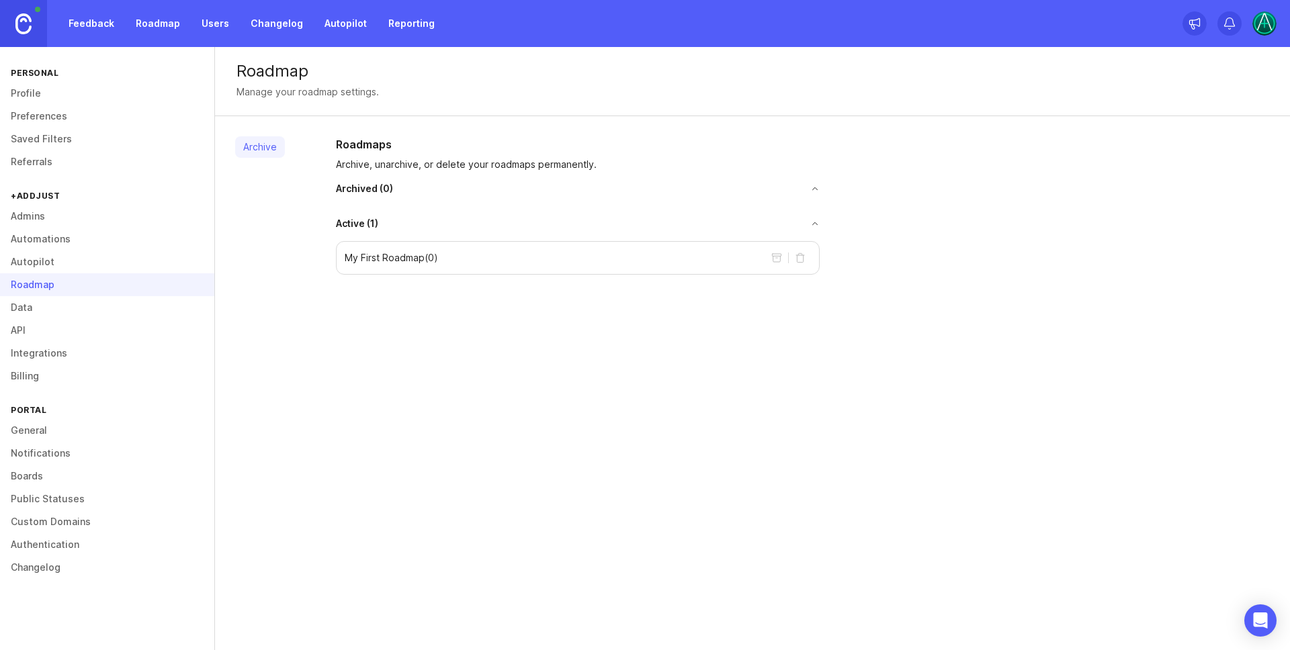
click at [75, 302] on link "Data" at bounding box center [107, 307] width 214 height 23
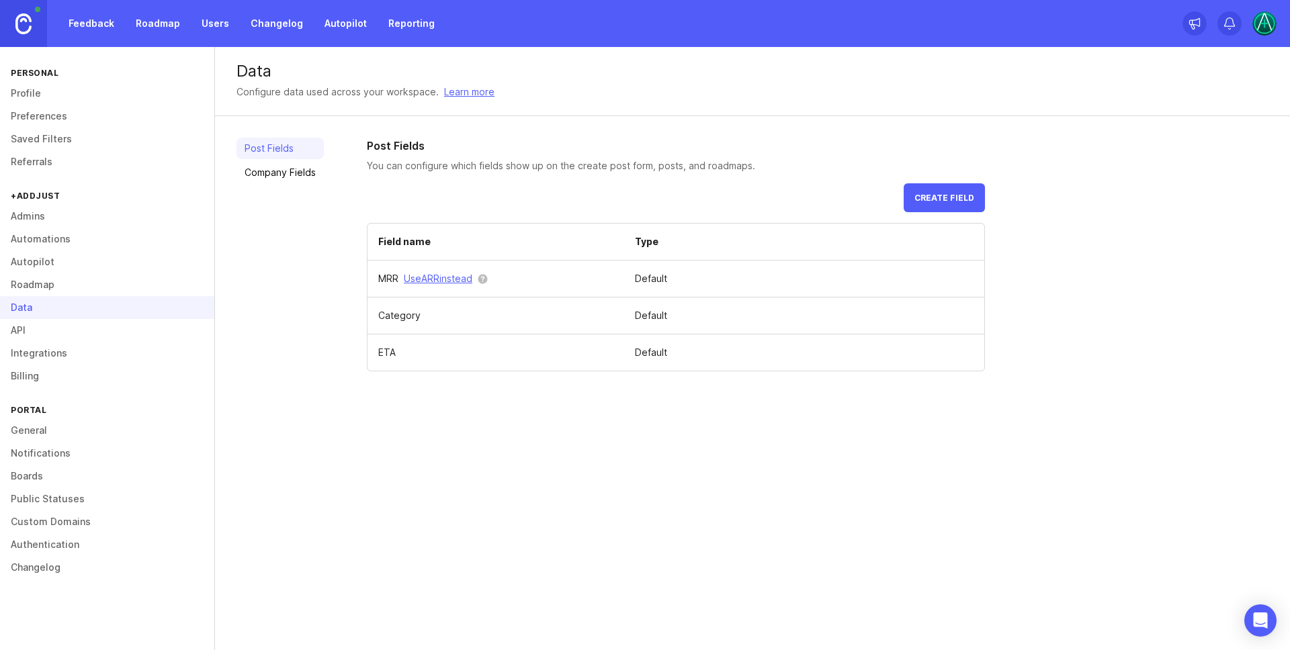
click at [286, 170] on link "Company Fields" at bounding box center [279, 172] width 87 height 21
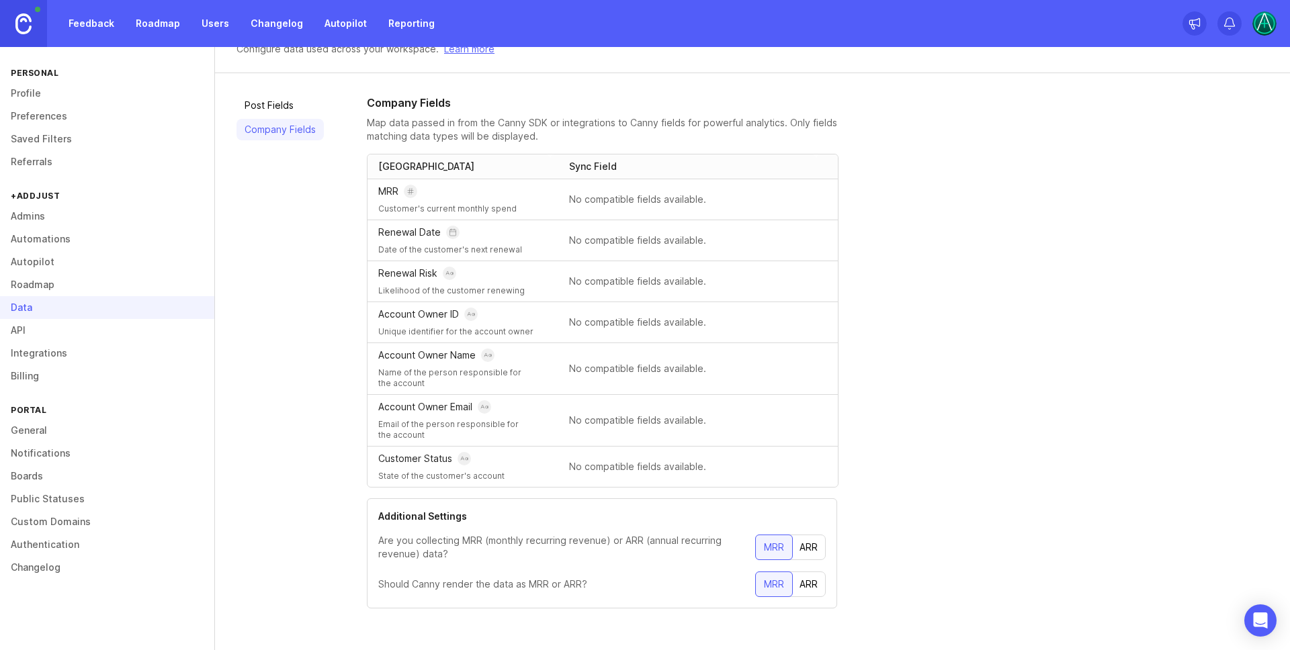
scroll to position [44, 0]
click at [58, 331] on link "API" at bounding box center [107, 330] width 214 height 23
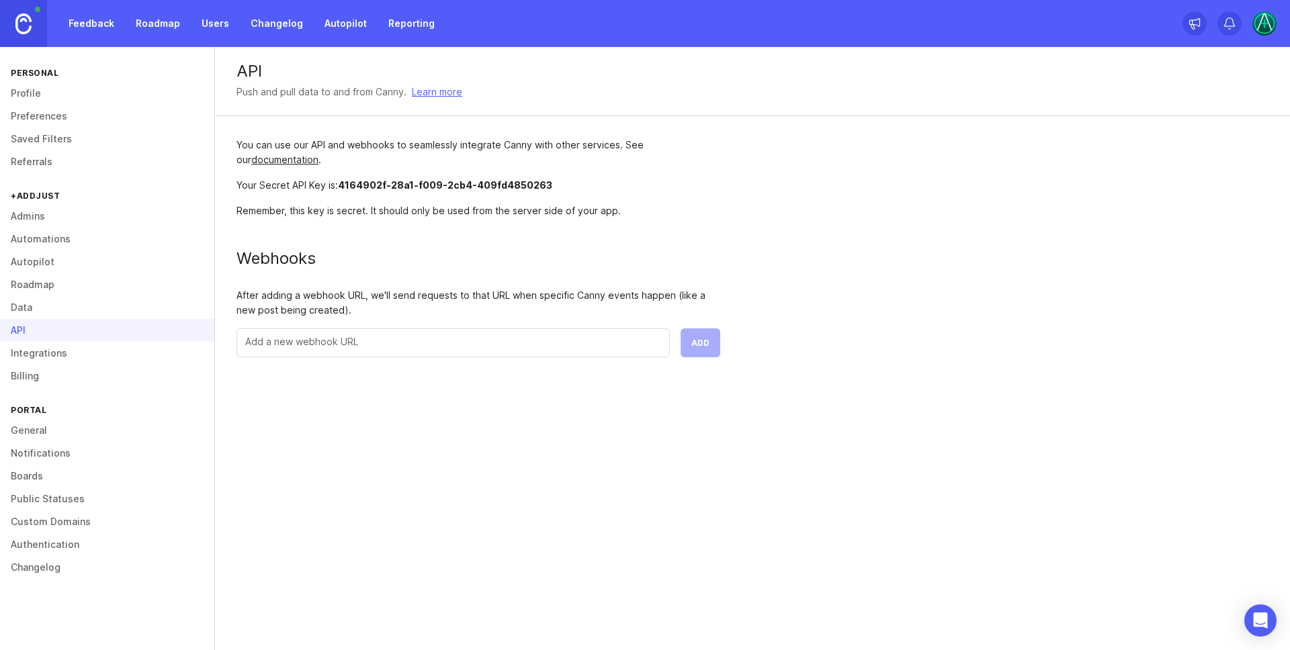
click at [73, 351] on link "Integrations" at bounding box center [107, 353] width 214 height 23
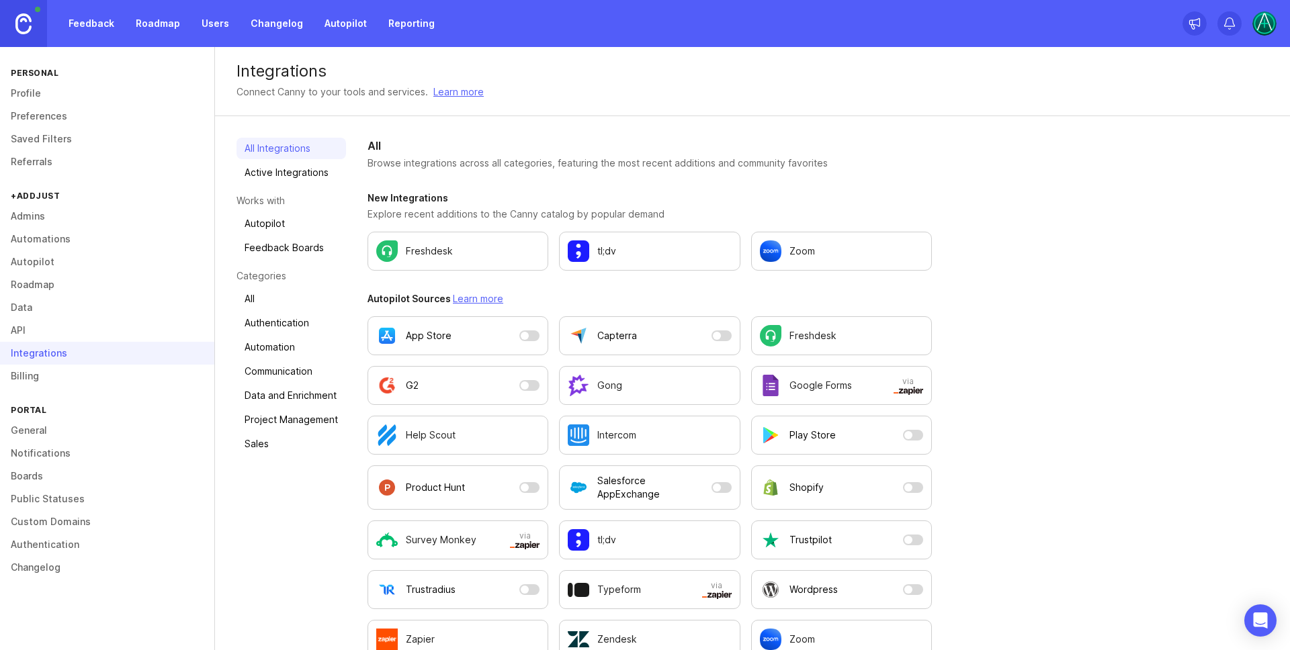
click at [44, 371] on link "Billing" at bounding box center [107, 376] width 214 height 23
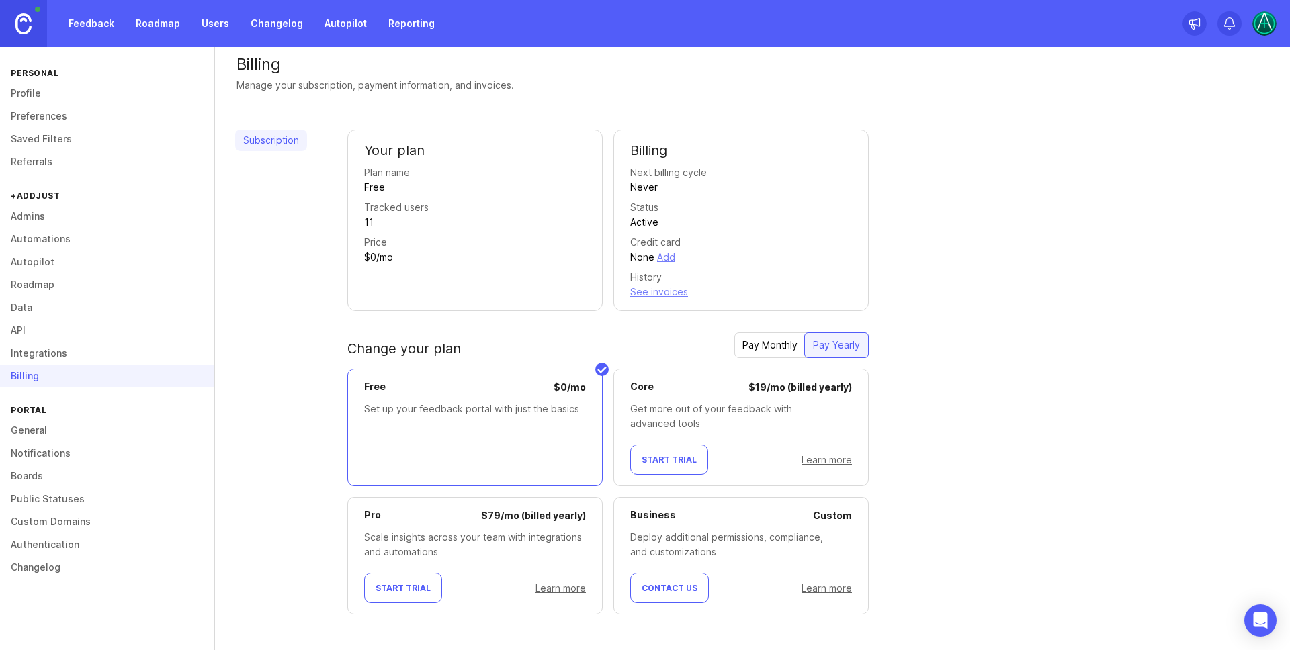
scroll to position [13, 0]
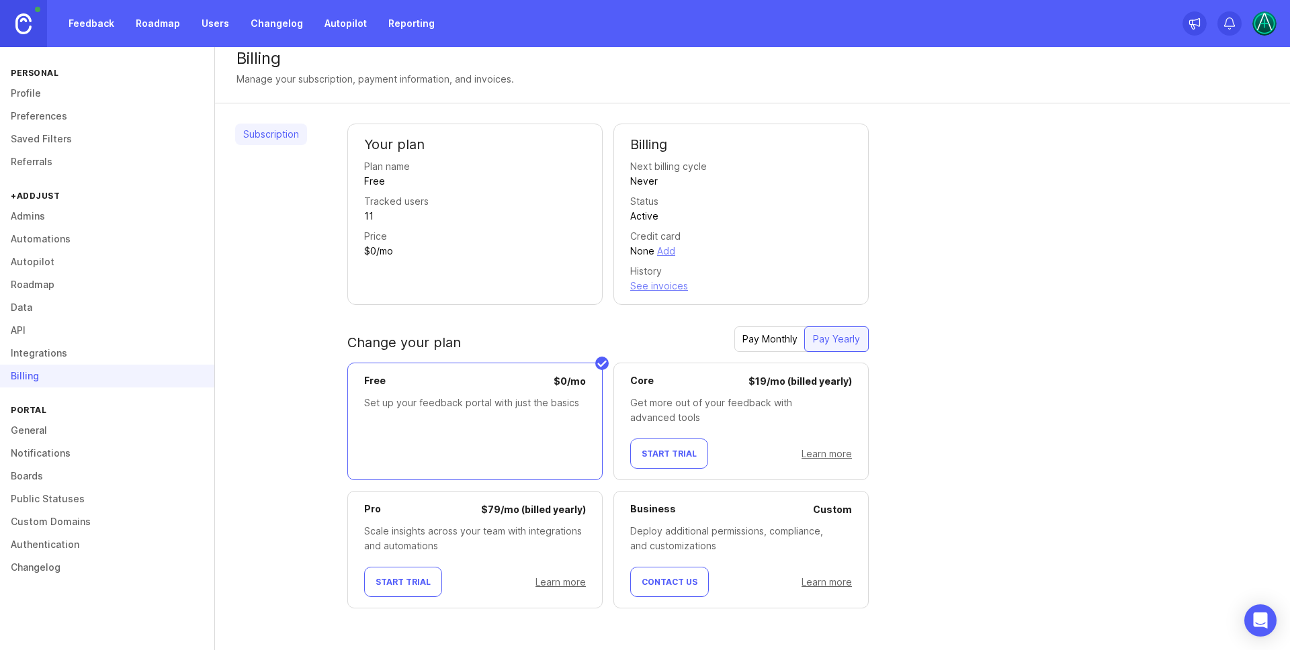
click at [38, 89] on link "Profile" at bounding box center [107, 93] width 214 height 23
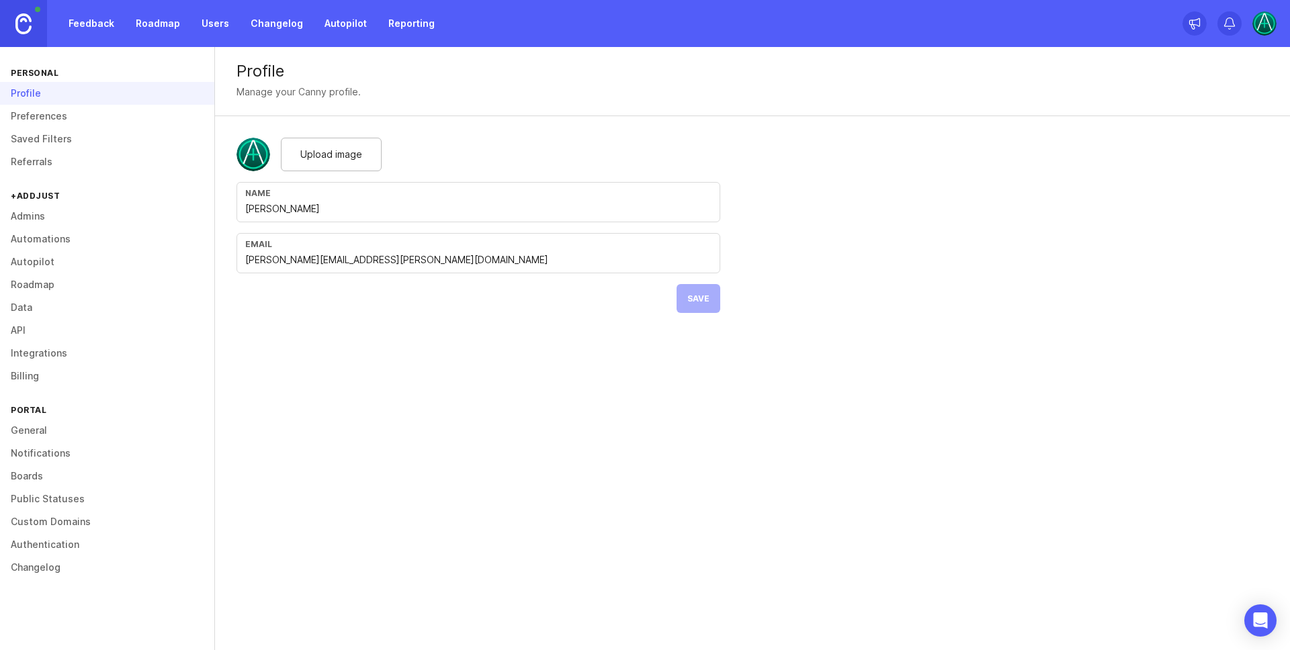
click at [33, 211] on link "Admins" at bounding box center [107, 216] width 214 height 23
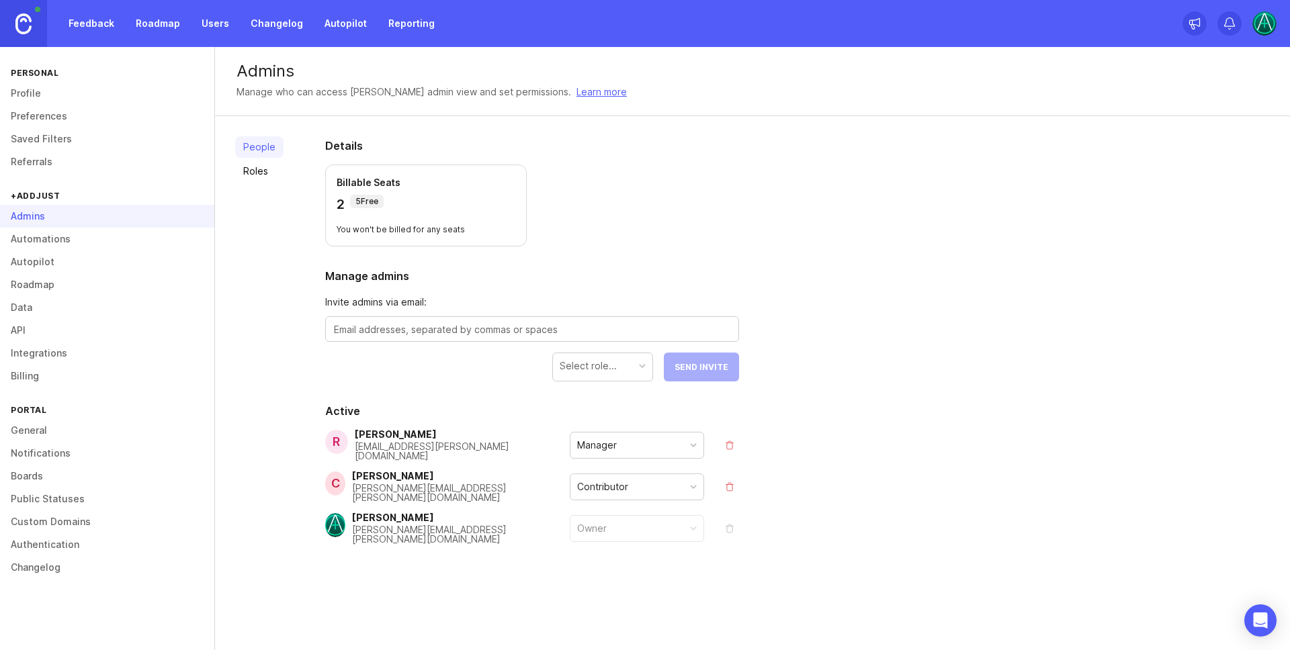
click at [48, 246] on link "Automations" at bounding box center [107, 239] width 214 height 23
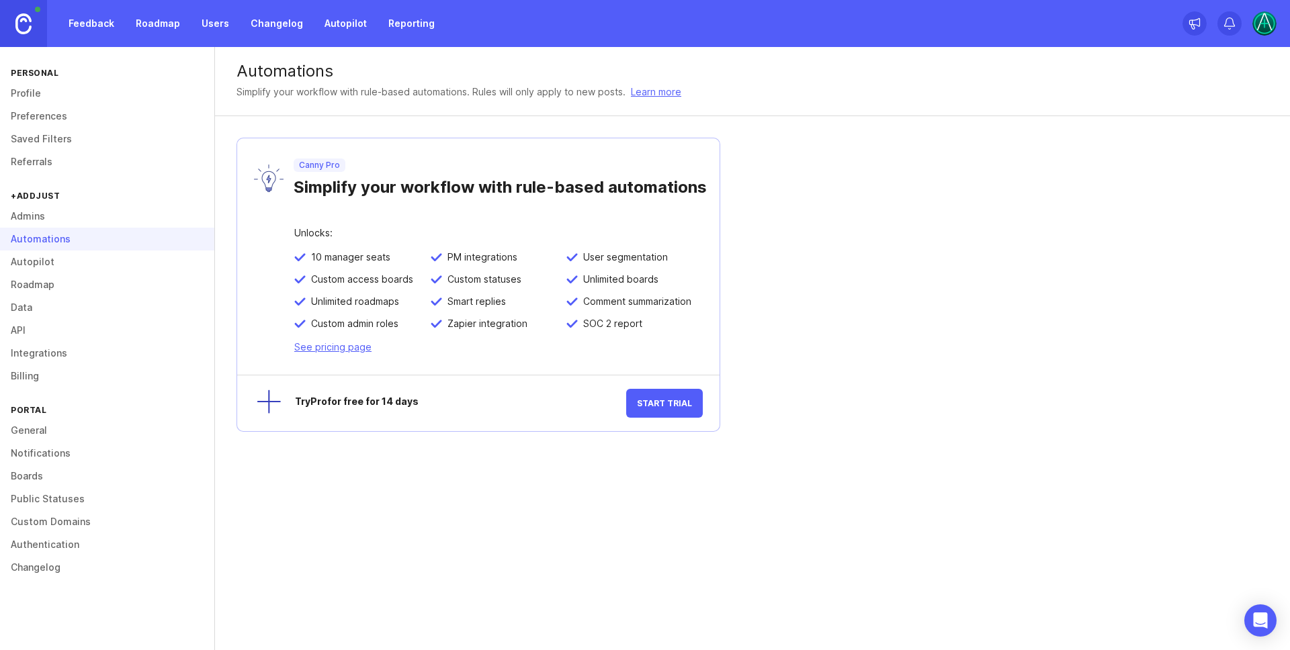
click at [30, 344] on link "Integrations" at bounding box center [107, 353] width 214 height 23
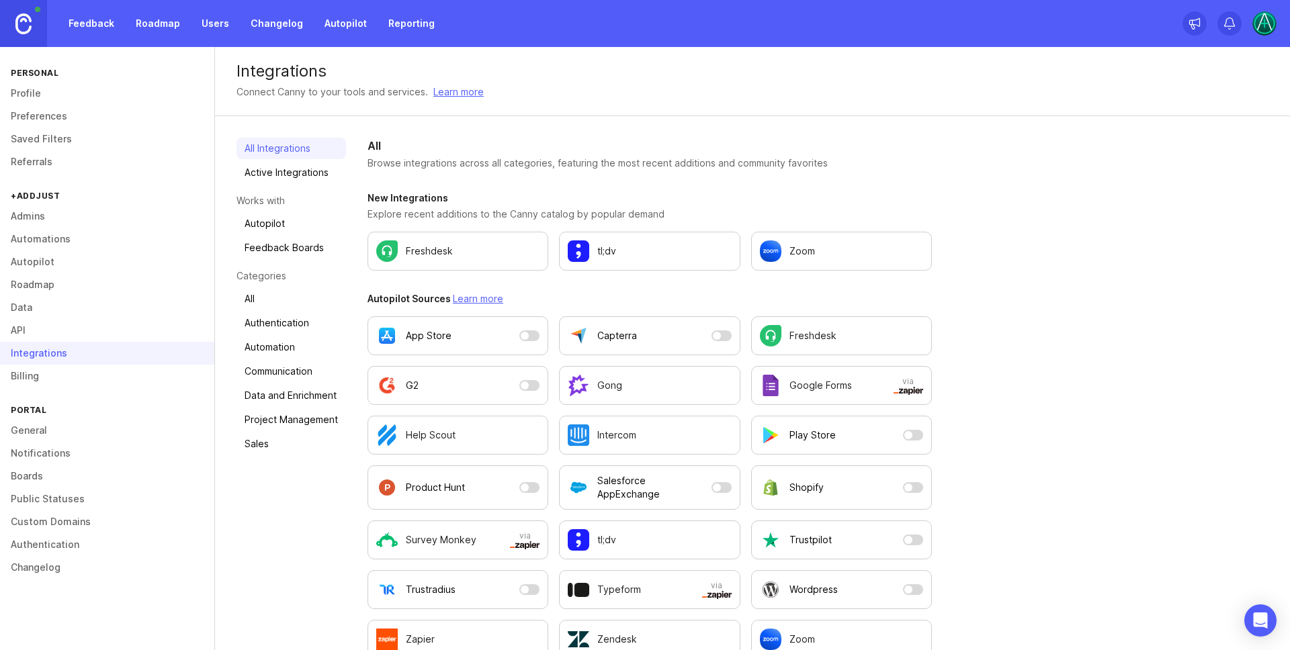
click at [21, 316] on link "Data" at bounding box center [107, 307] width 214 height 23
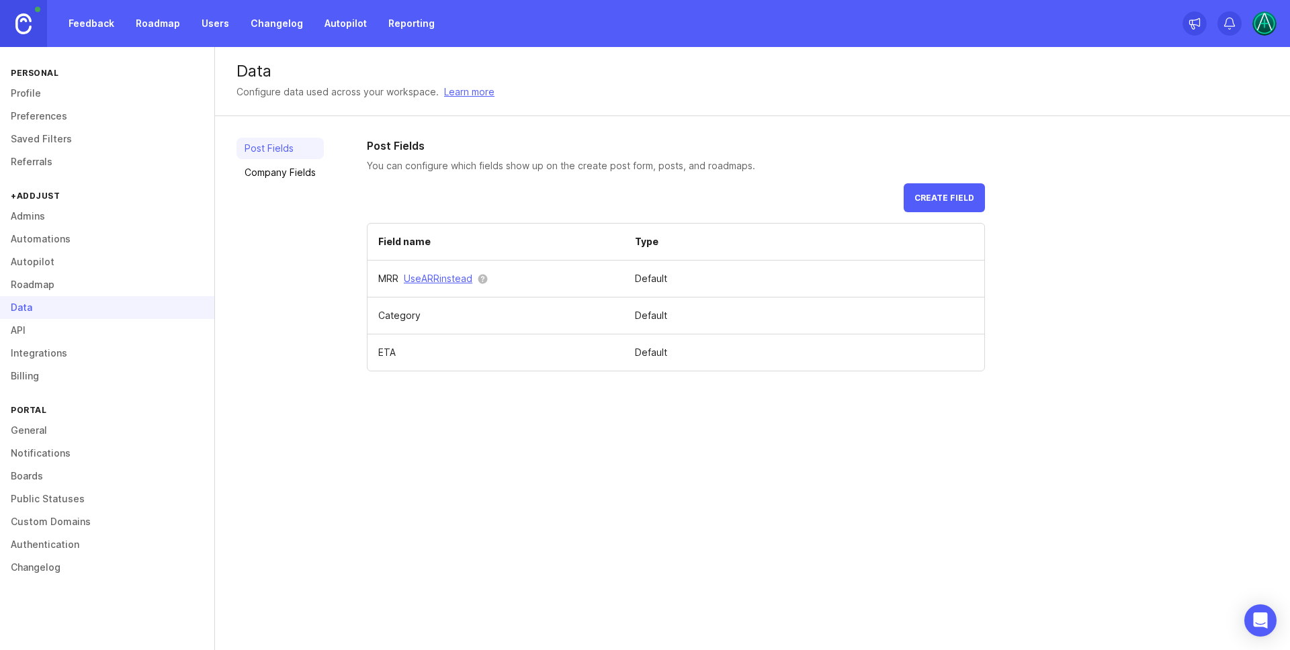
click at [35, 293] on link "Roadmap" at bounding box center [107, 284] width 214 height 23
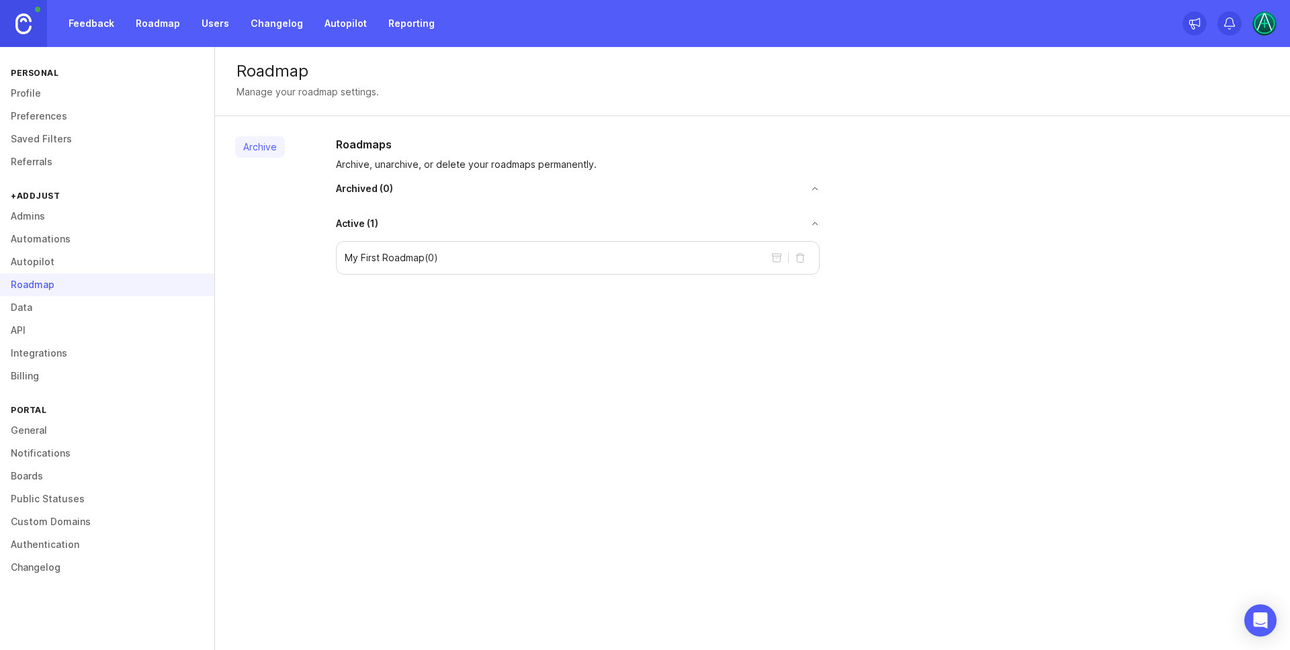
click at [24, 425] on link "General" at bounding box center [107, 430] width 214 height 23
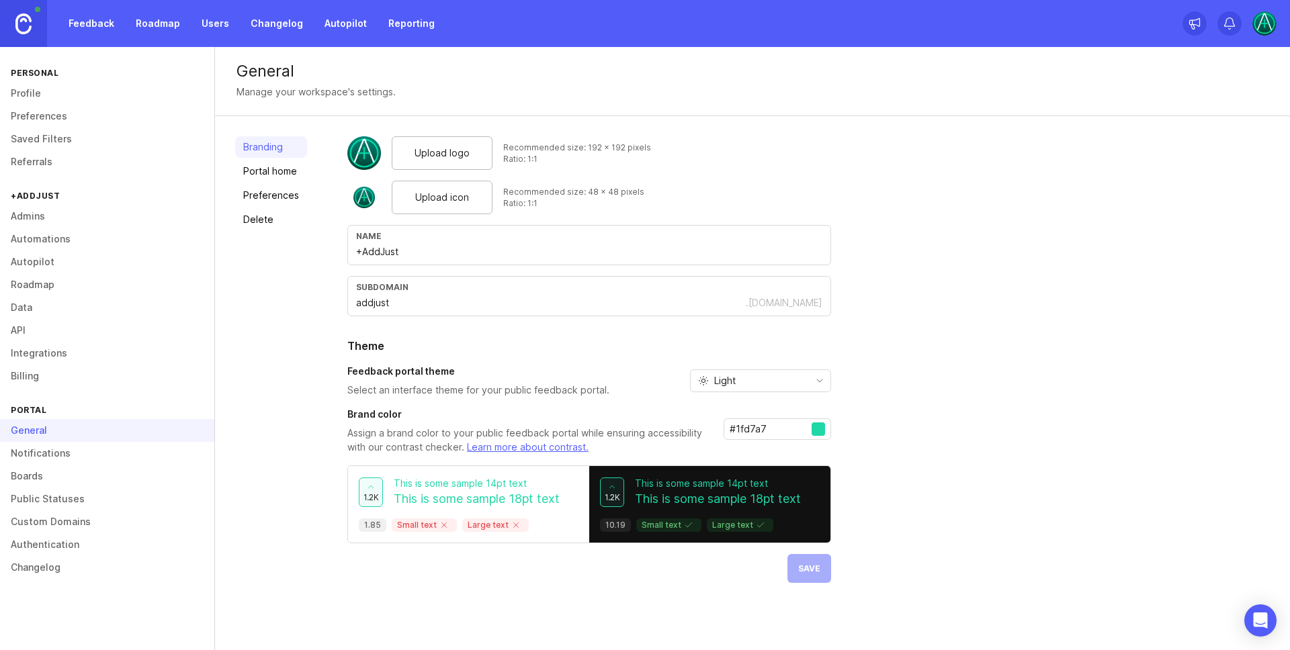
click at [54, 517] on link "Custom Domains" at bounding box center [107, 522] width 214 height 23
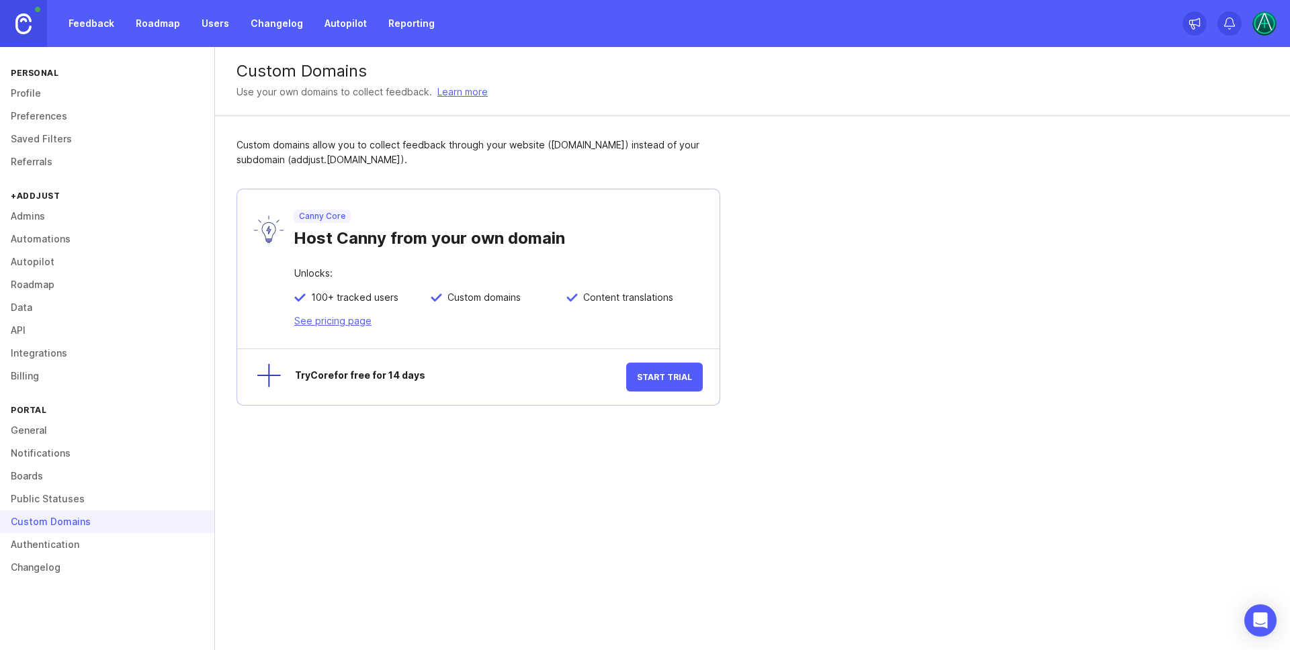
click at [53, 560] on link "Changelog" at bounding box center [107, 567] width 214 height 23
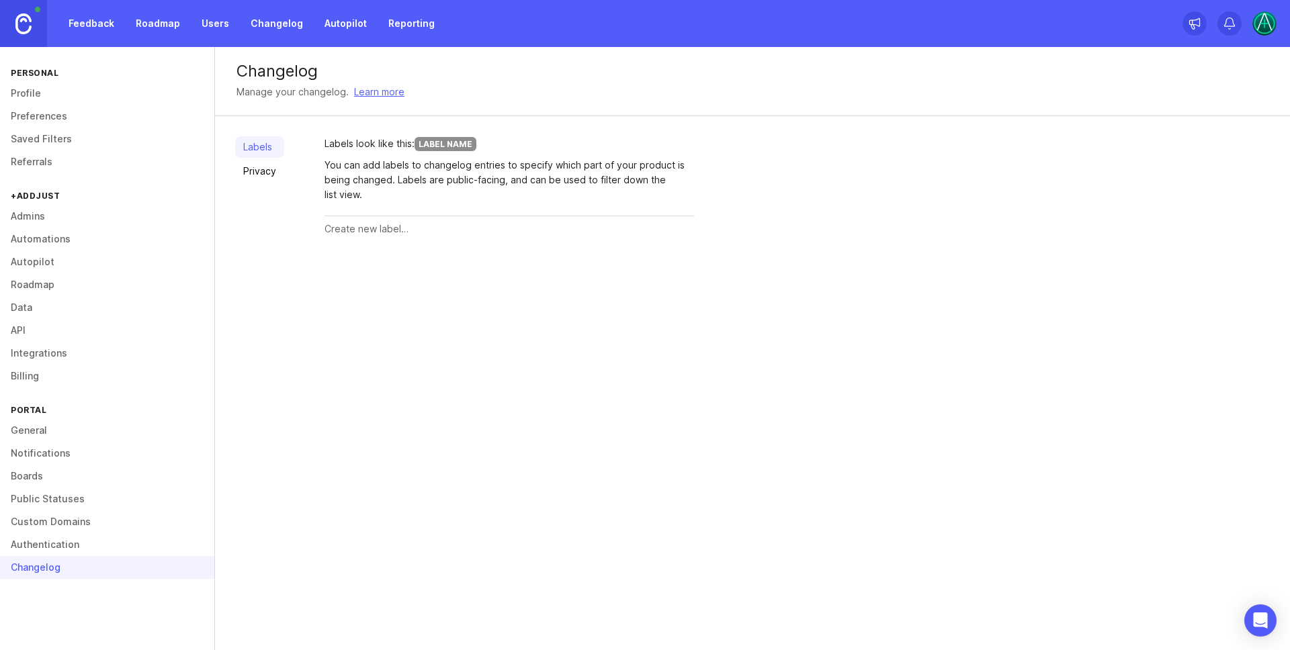
click at [54, 87] on link "Profile" at bounding box center [107, 93] width 214 height 23
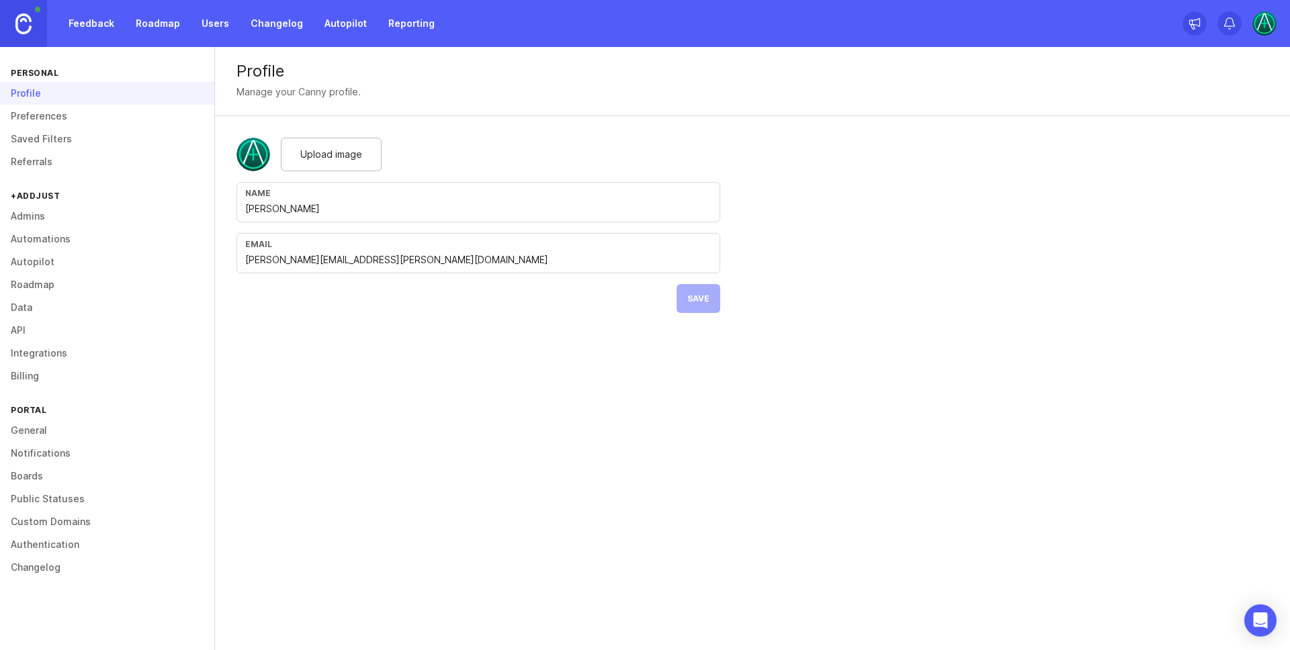
click at [393, 28] on link "Reporting" at bounding box center [411, 23] width 62 height 24
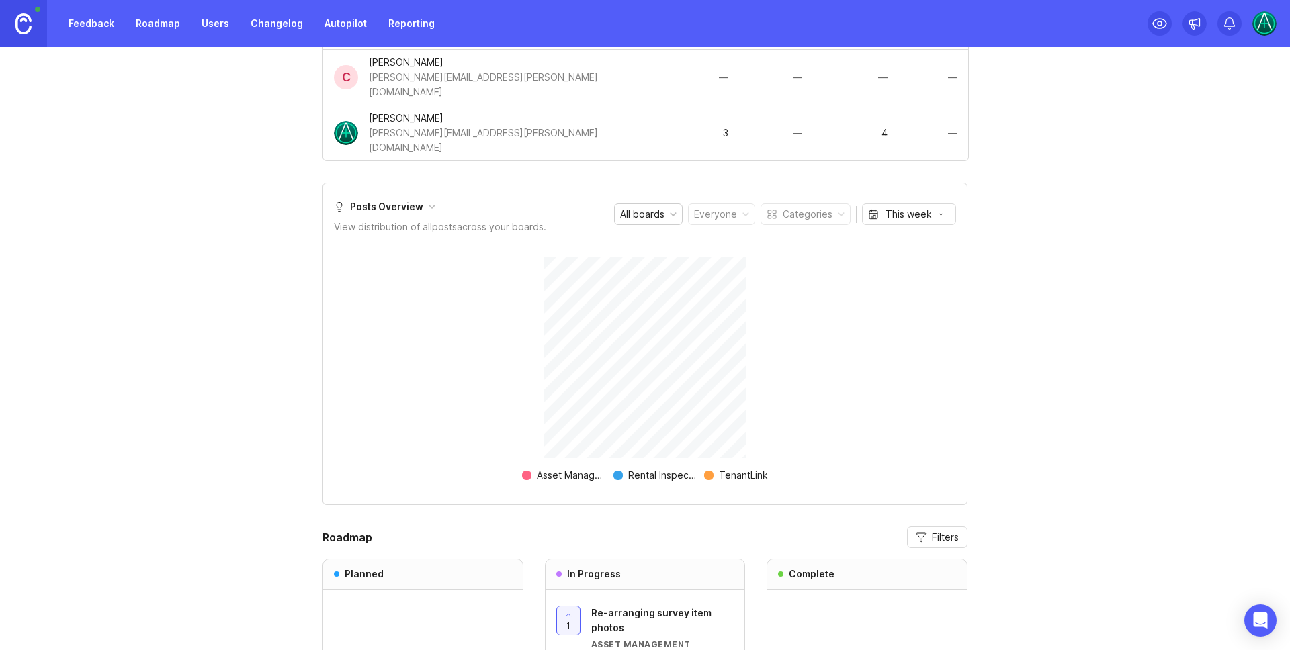
scroll to position [486, 0]
click at [140, 27] on link "Roadmap" at bounding box center [158, 23] width 60 height 24
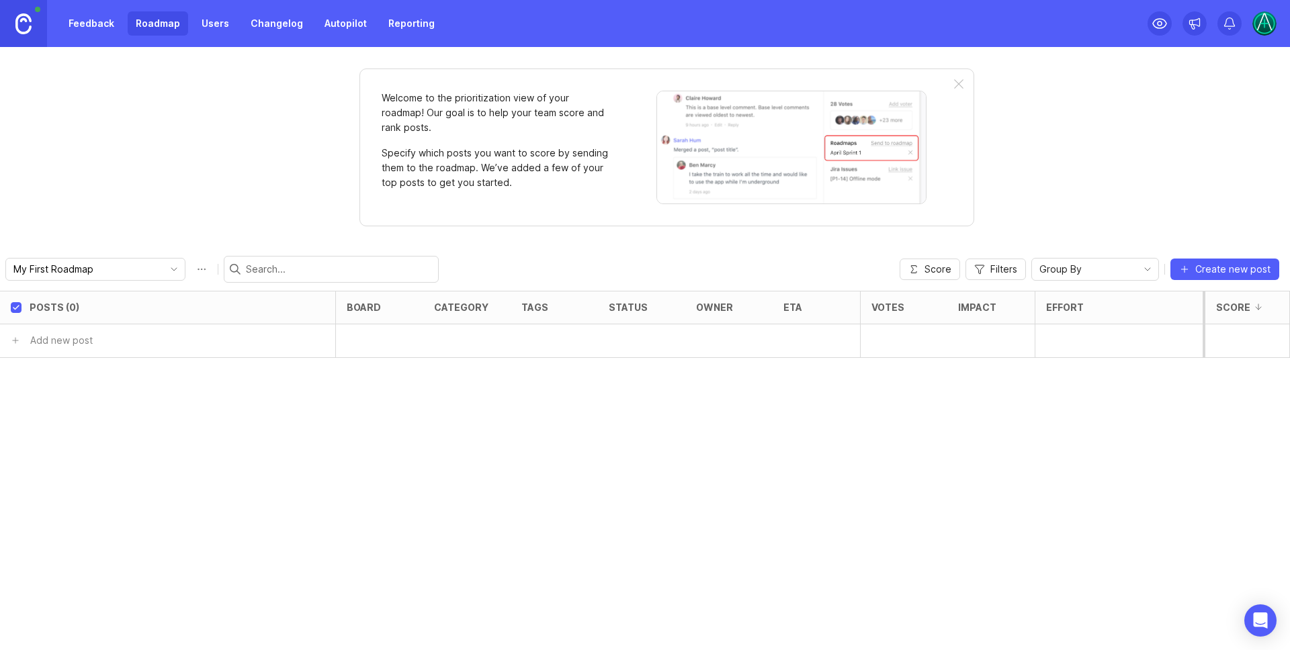
click at [1266, 28] on img at bounding box center [1264, 23] width 24 height 24
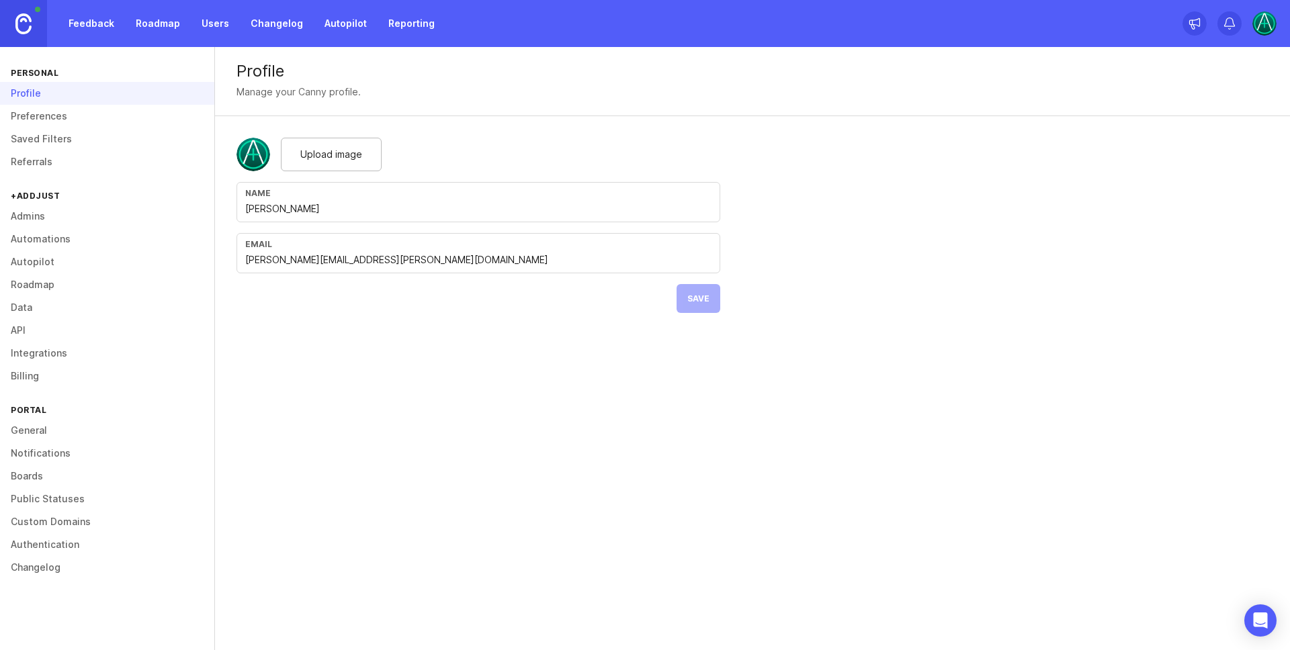
click at [41, 212] on link "Admins" at bounding box center [107, 216] width 214 height 23
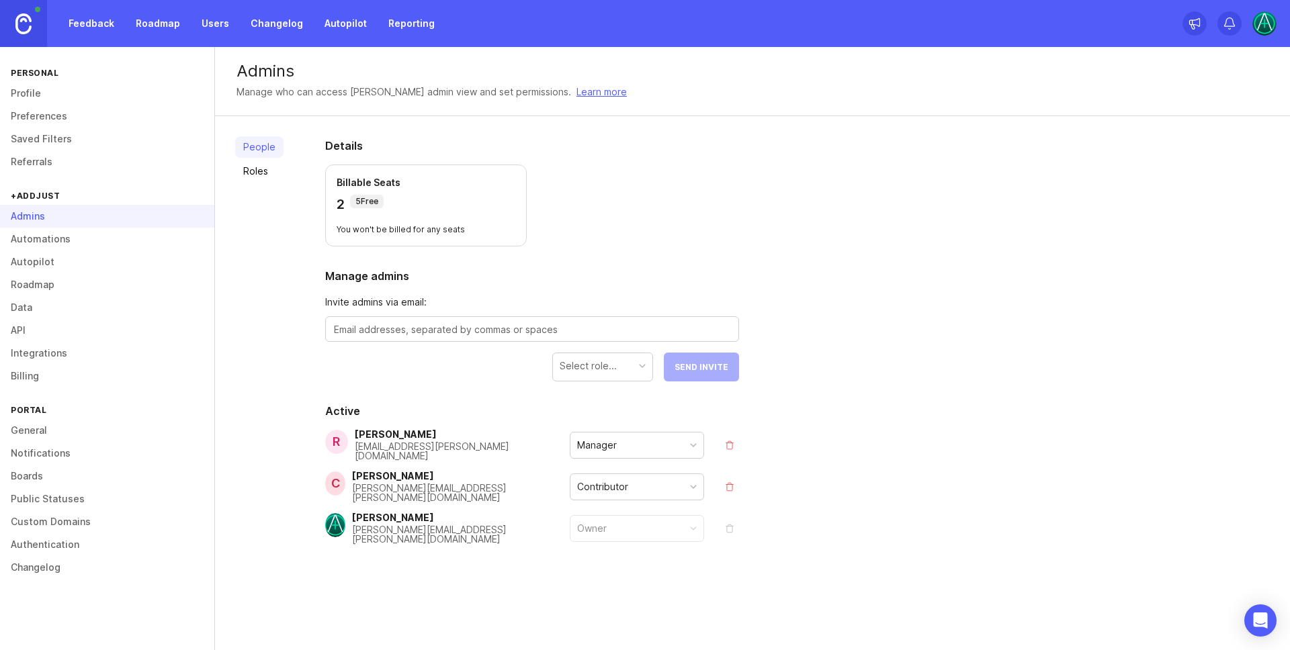
click at [628, 455] on div "Manager" at bounding box center [636, 446] width 133 height 26
click at [861, 447] on div "People Roles Details Billable Seats 2 5 Free You won't be billed for any seats …" at bounding box center [752, 373] width 1075 height 514
click at [42, 547] on link "Authentication" at bounding box center [107, 544] width 214 height 23
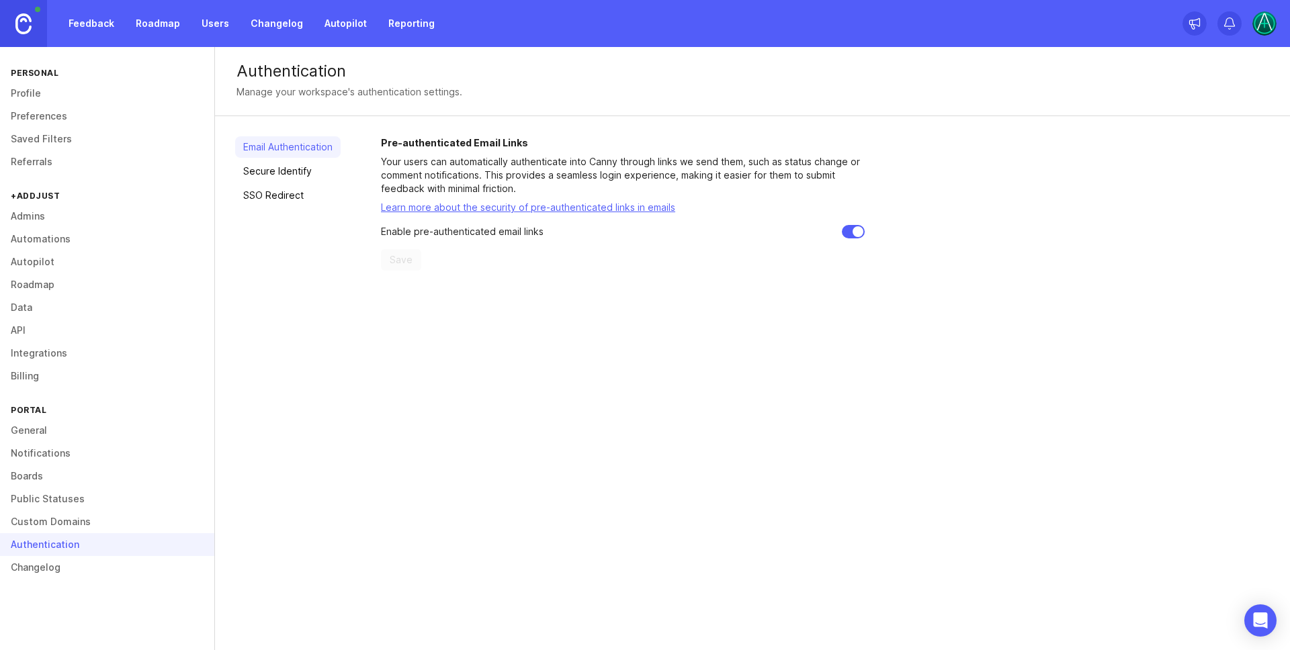
click at [42, 533] on div "Authentication" at bounding box center [107, 544] width 214 height 23
click at [44, 516] on link "Custom Domains" at bounding box center [107, 522] width 214 height 23
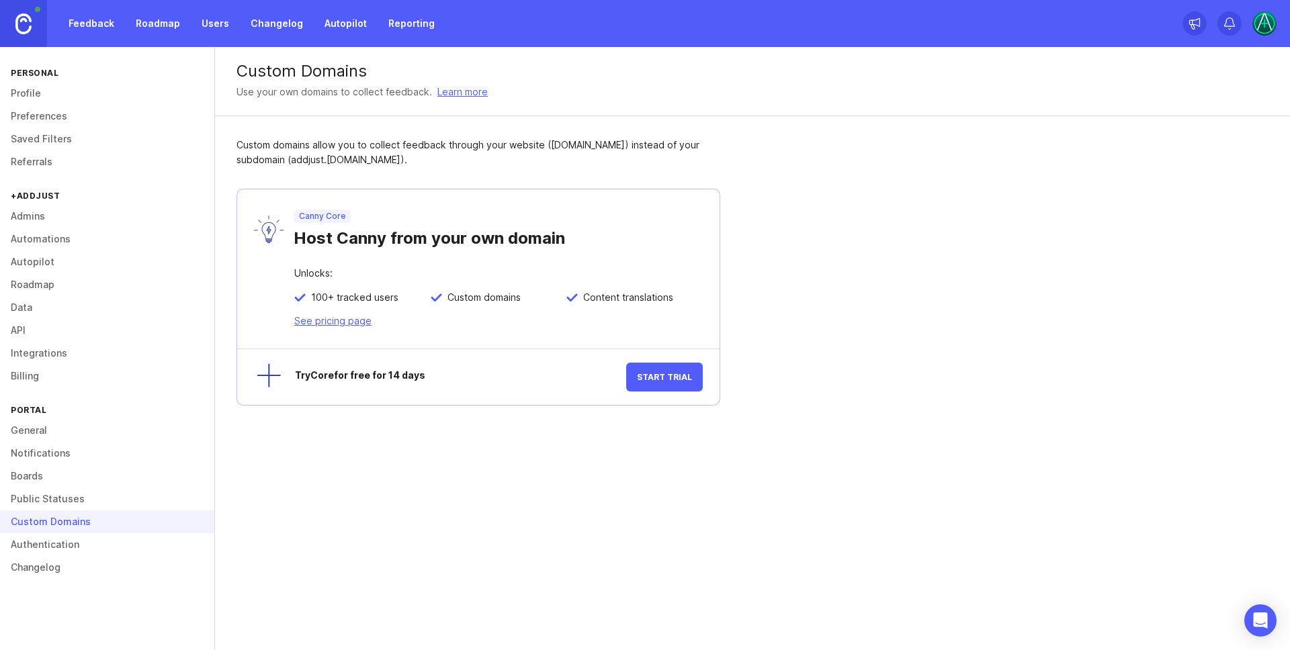
click at [46, 484] on link "Boards" at bounding box center [107, 476] width 214 height 23
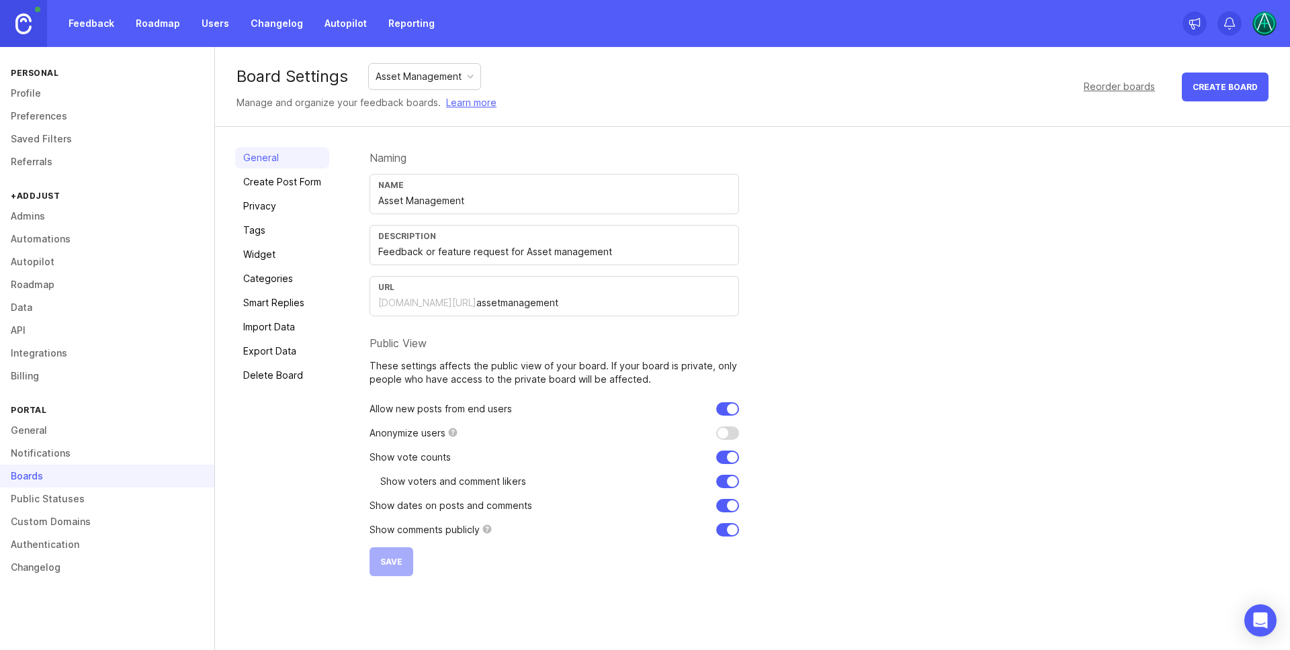
click at [445, 75] on div "Asset Management" at bounding box center [419, 76] width 86 height 15
click at [580, 87] on div "Board Settings Asset Management Manage and organize your feedback boards. Learn…" at bounding box center [752, 87] width 1075 height 80
click at [470, 77] on div at bounding box center [470, 76] width 7 height 7
click at [629, 118] on div "Board Settings Asset Management Manage and organize your feedback boards. Learn…" at bounding box center [752, 87] width 1075 height 80
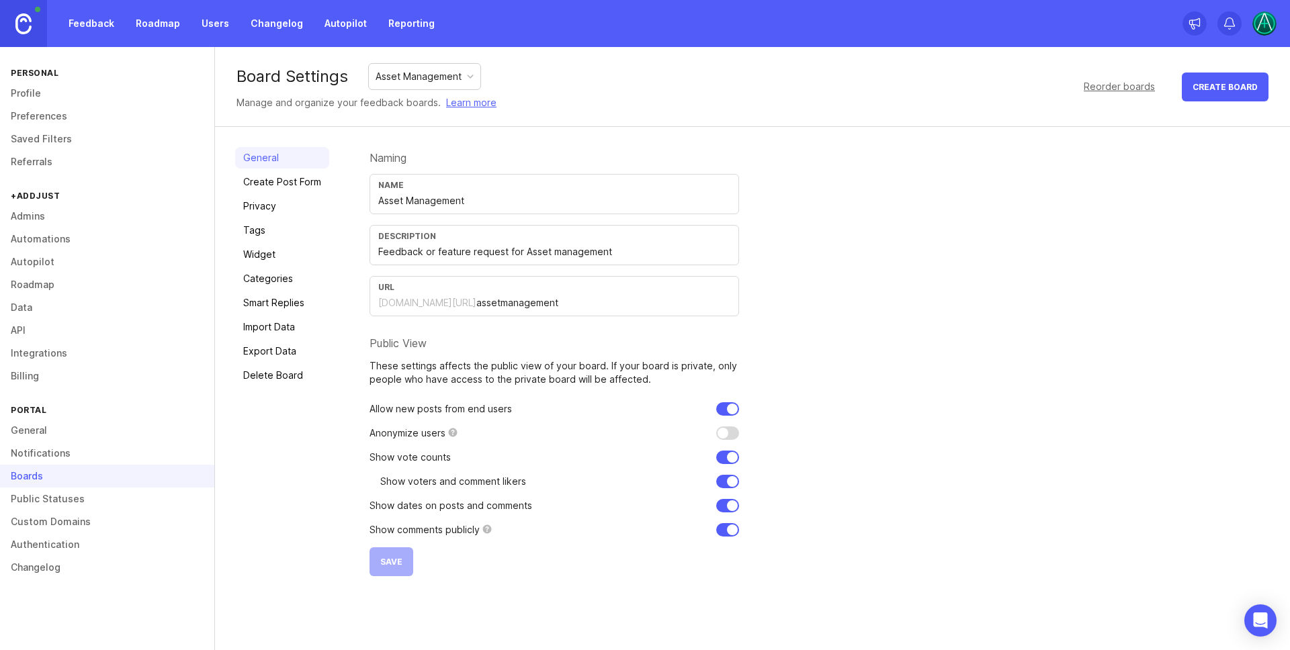
click at [289, 225] on link "Tags" at bounding box center [282, 230] width 94 height 21
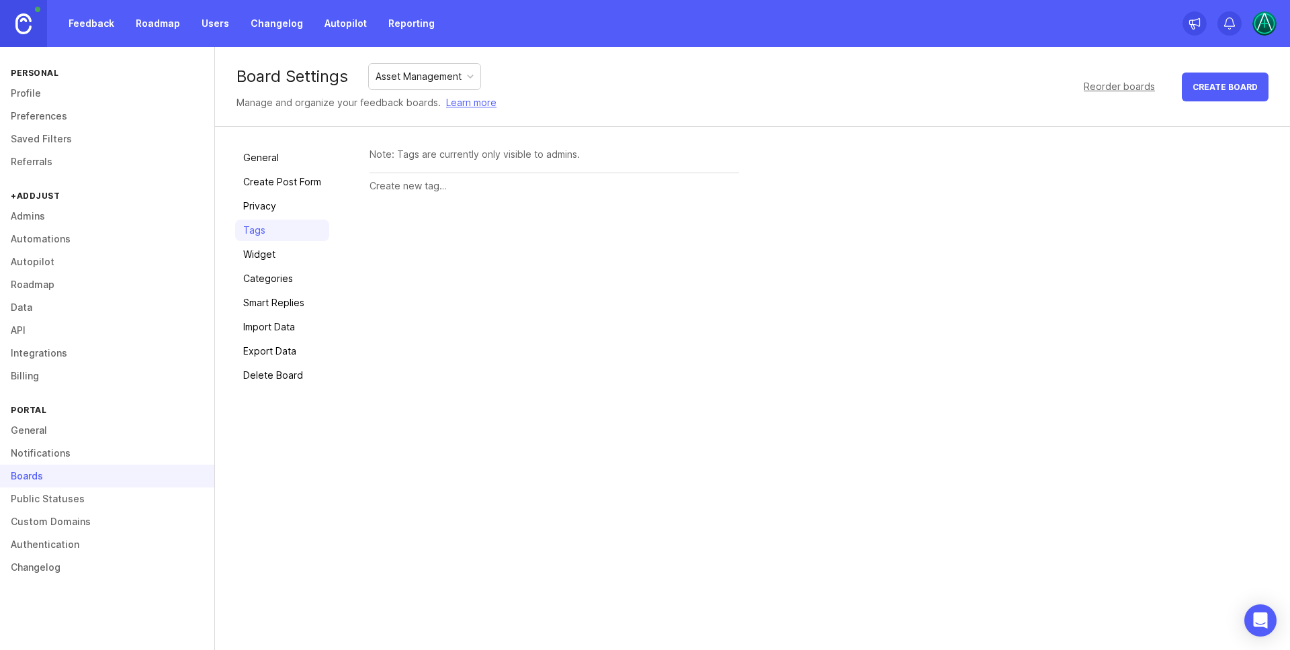
click at [286, 299] on link "Smart Replies" at bounding box center [282, 302] width 94 height 21
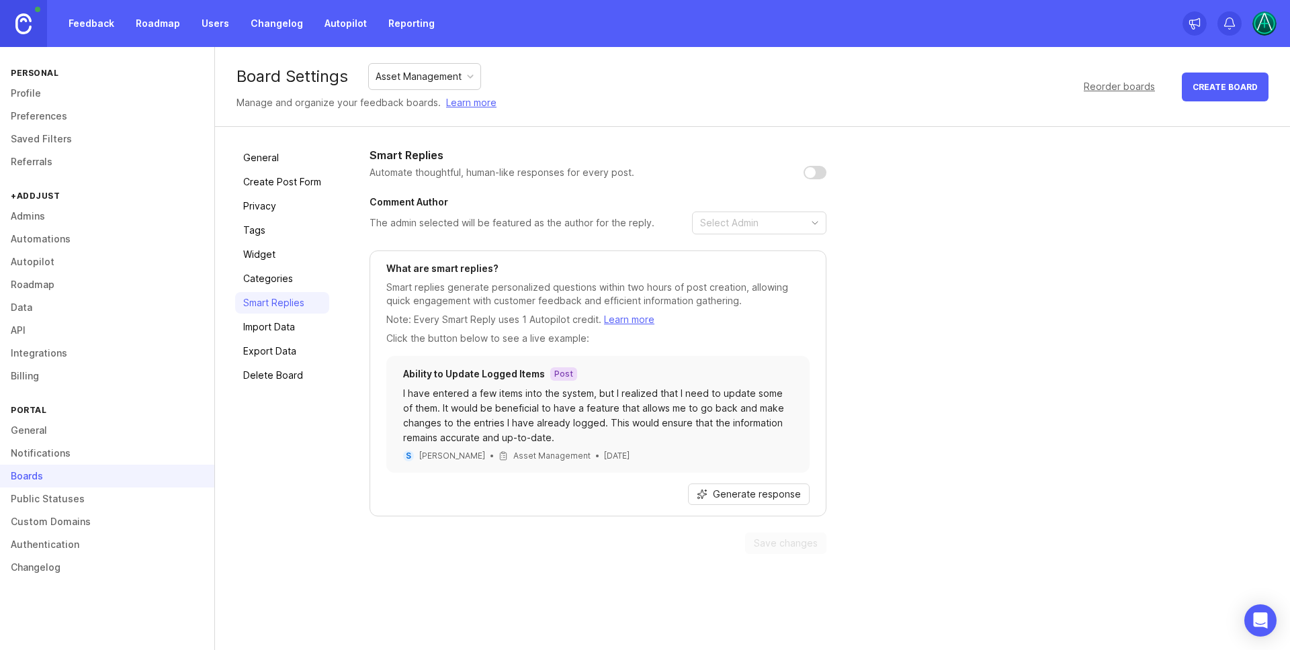
click at [285, 179] on link "Create Post Form" at bounding box center [282, 181] width 94 height 21
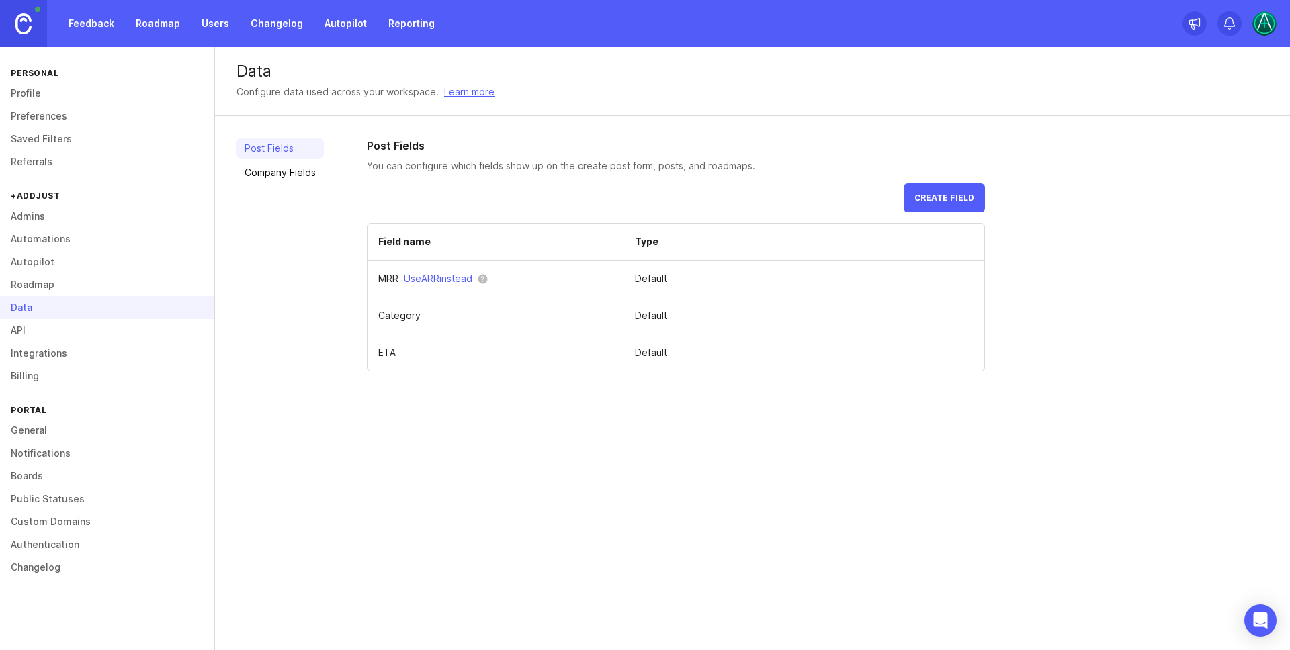
click at [913, 197] on button "Create field" at bounding box center [944, 197] width 81 height 29
click at [273, 169] on link "Company Fields" at bounding box center [279, 172] width 87 height 21
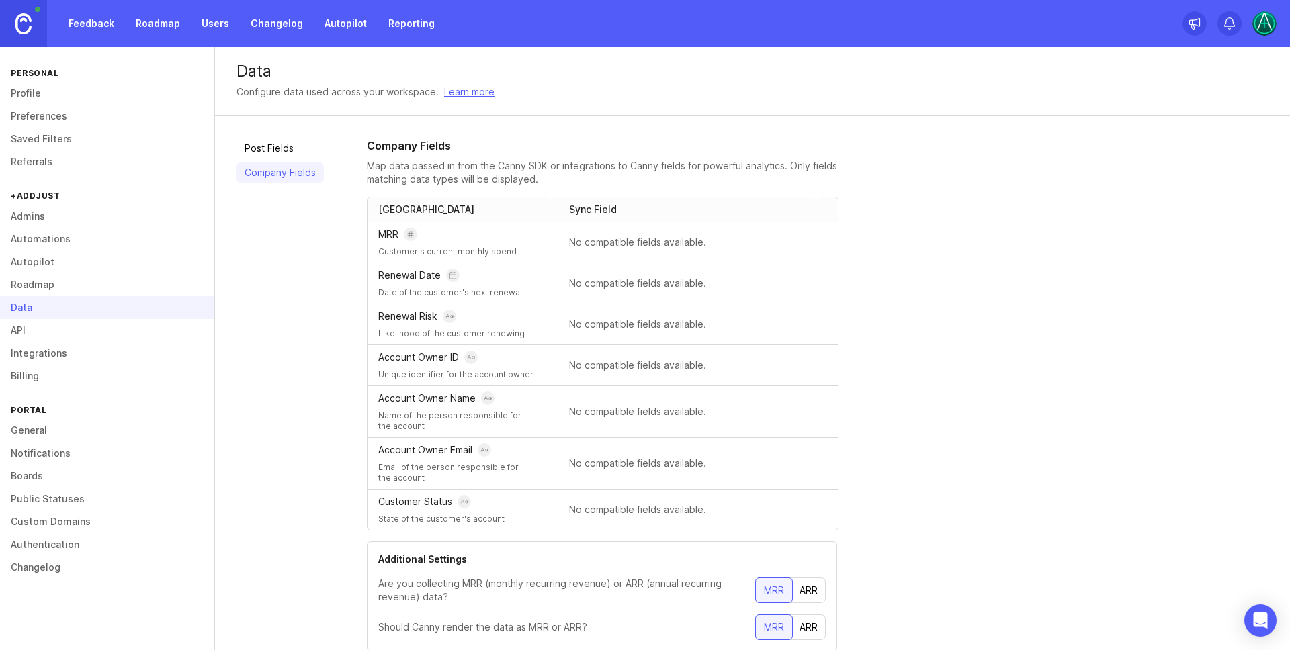
click at [288, 142] on link "Post Fields" at bounding box center [279, 148] width 87 height 21
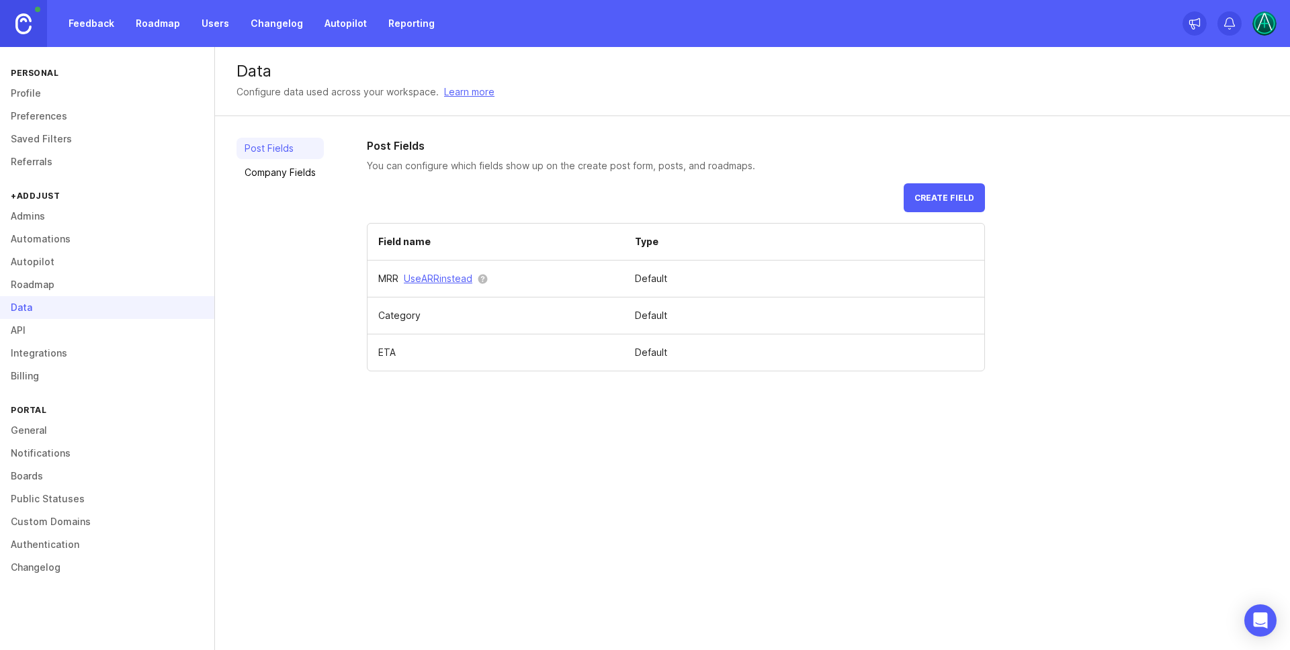
click at [943, 191] on button "Create field" at bounding box center [944, 197] width 81 height 29
click at [938, 196] on span "Create field" at bounding box center [944, 198] width 60 height 10
click at [300, 170] on link "Company Fields" at bounding box center [279, 172] width 87 height 21
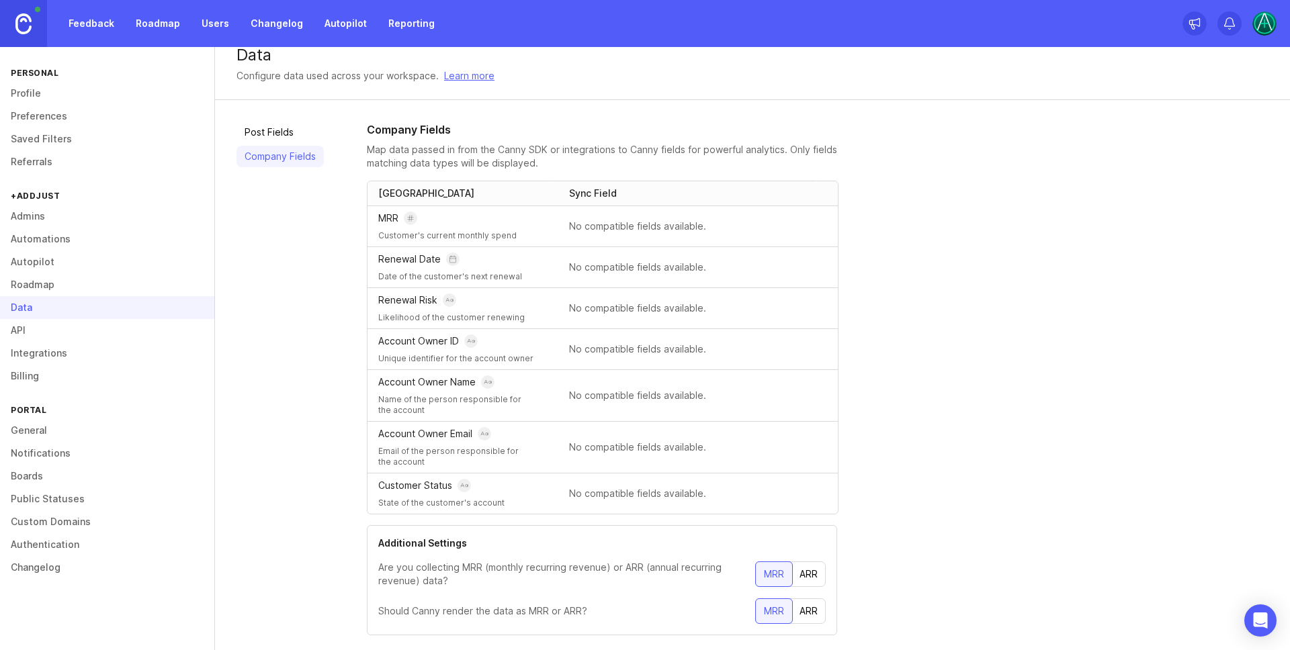
scroll to position [44, 0]
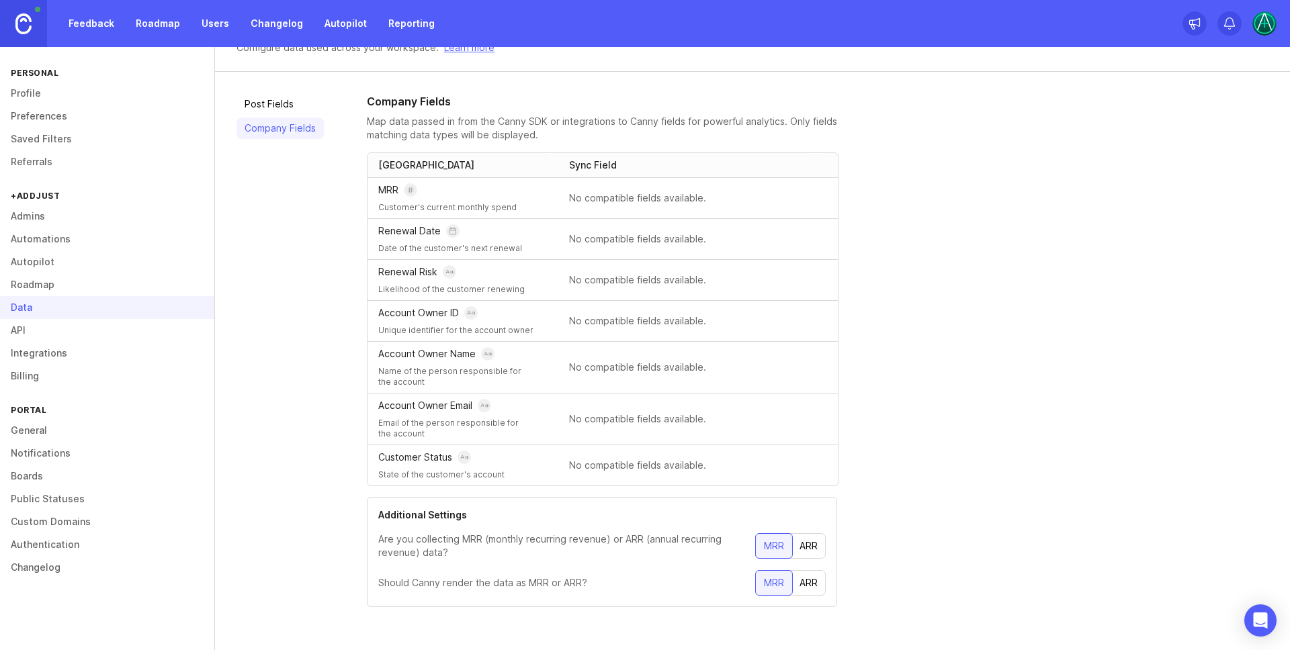
click at [284, 99] on link "Post Fields" at bounding box center [279, 103] width 87 height 21
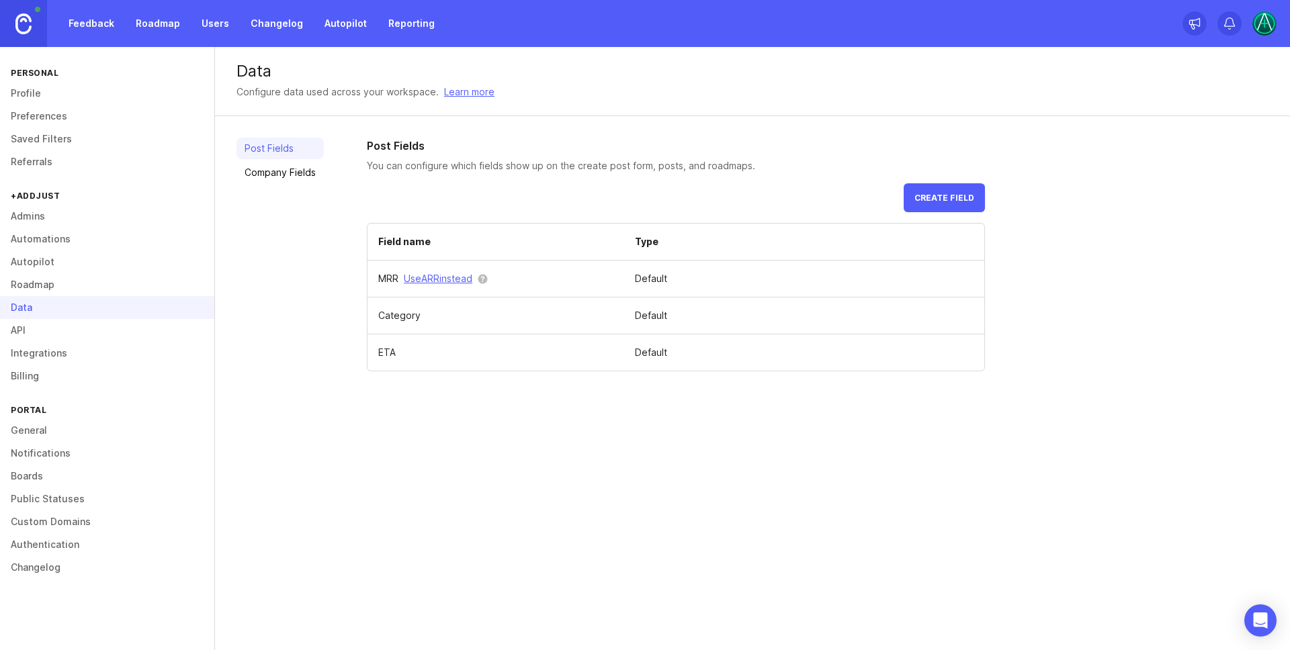
click at [929, 193] on span "Create field" at bounding box center [944, 198] width 60 height 10
click at [345, 19] on link "Autopilot" at bounding box center [345, 23] width 58 height 24
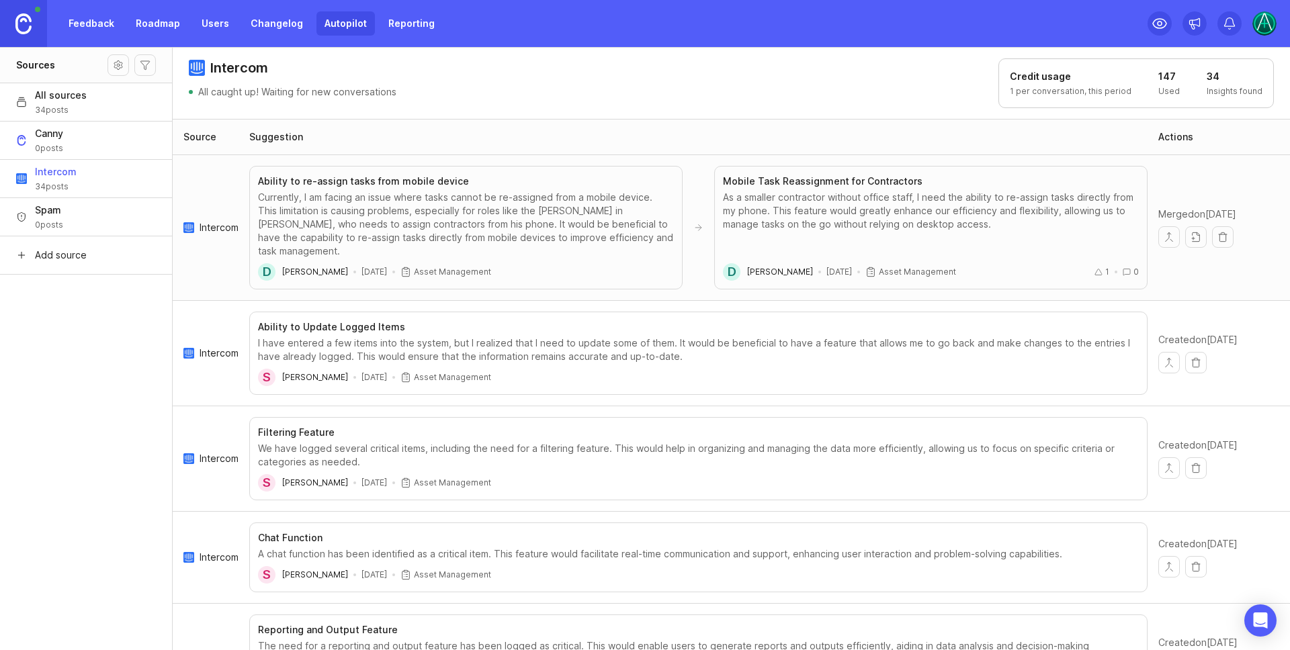
click at [1266, 24] on img at bounding box center [1264, 23] width 24 height 24
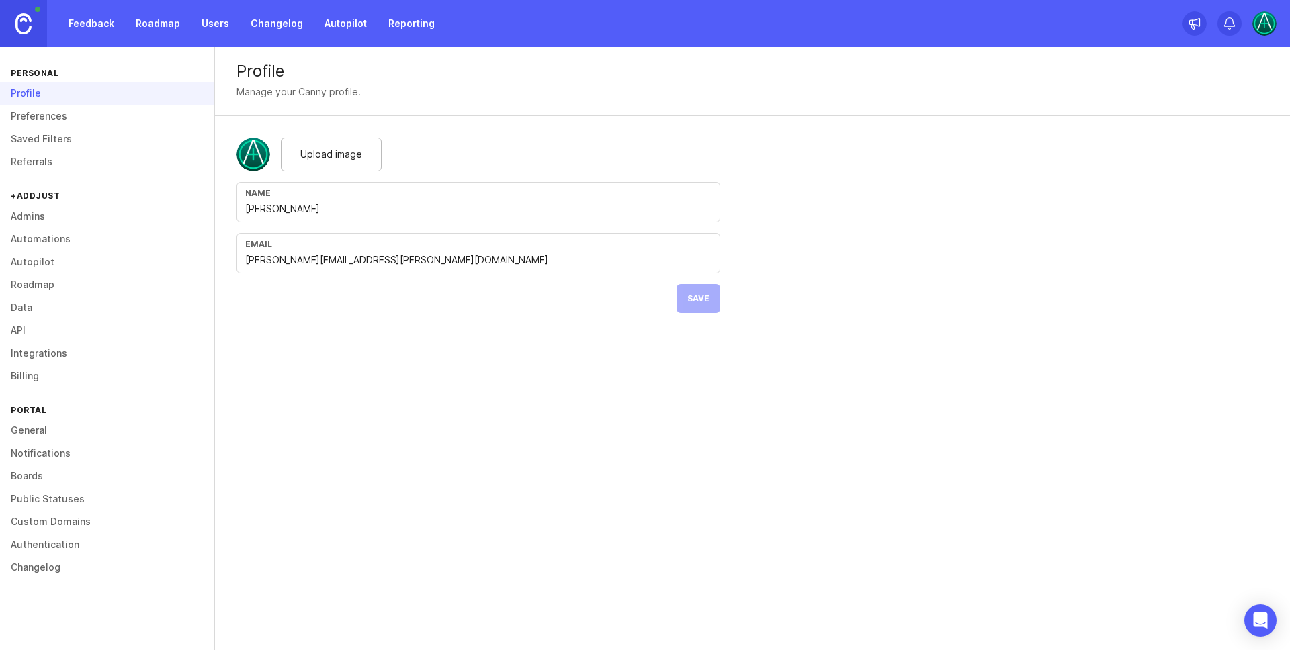
click at [40, 263] on link "Autopilot" at bounding box center [107, 262] width 214 height 23
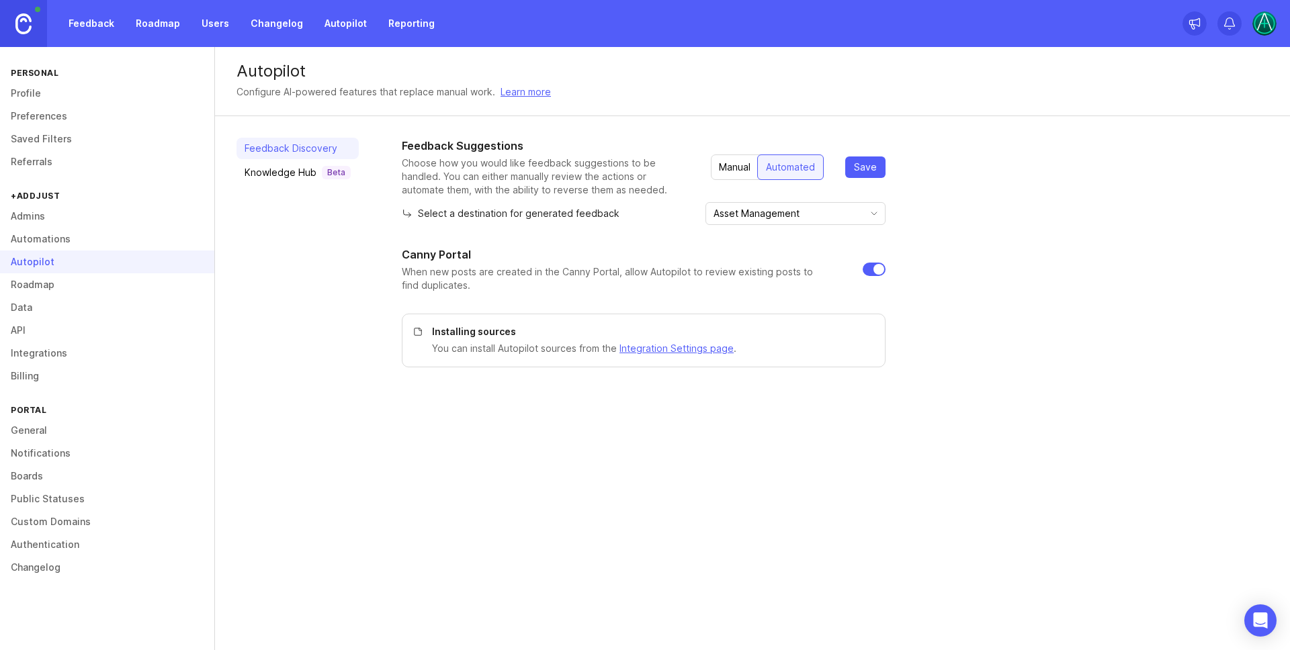
click at [63, 236] on link "Automations" at bounding box center [107, 239] width 214 height 23
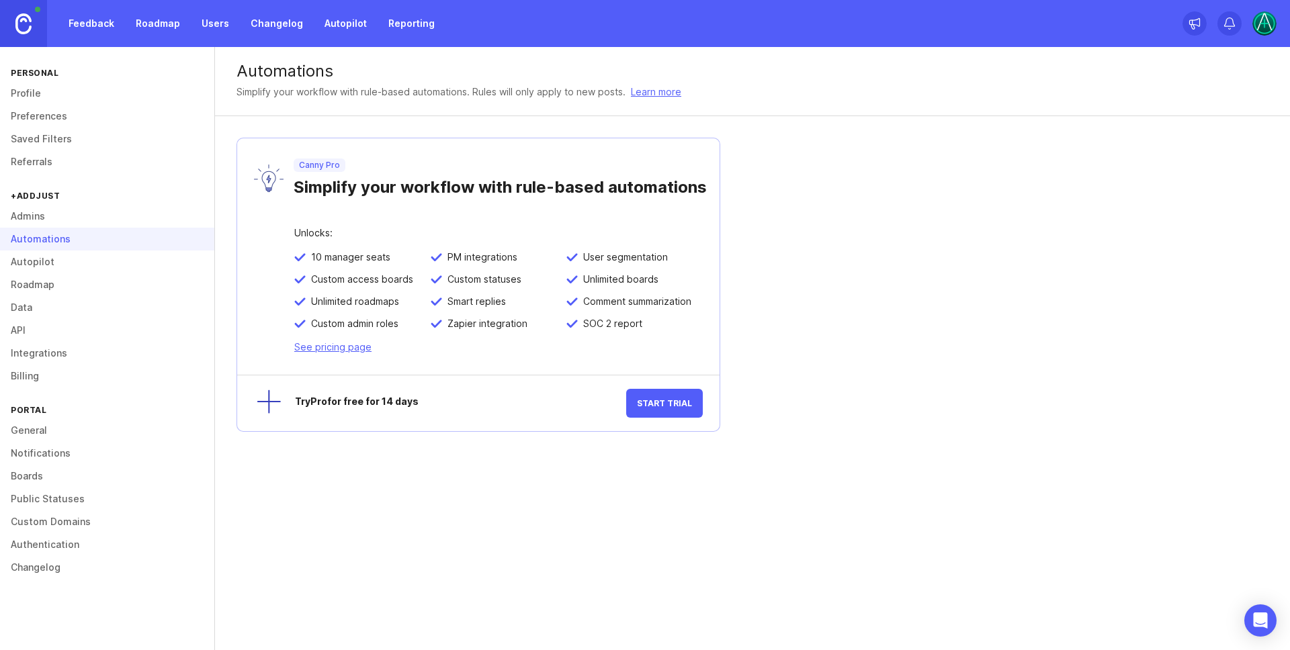
click at [46, 262] on link "Autopilot" at bounding box center [107, 262] width 214 height 23
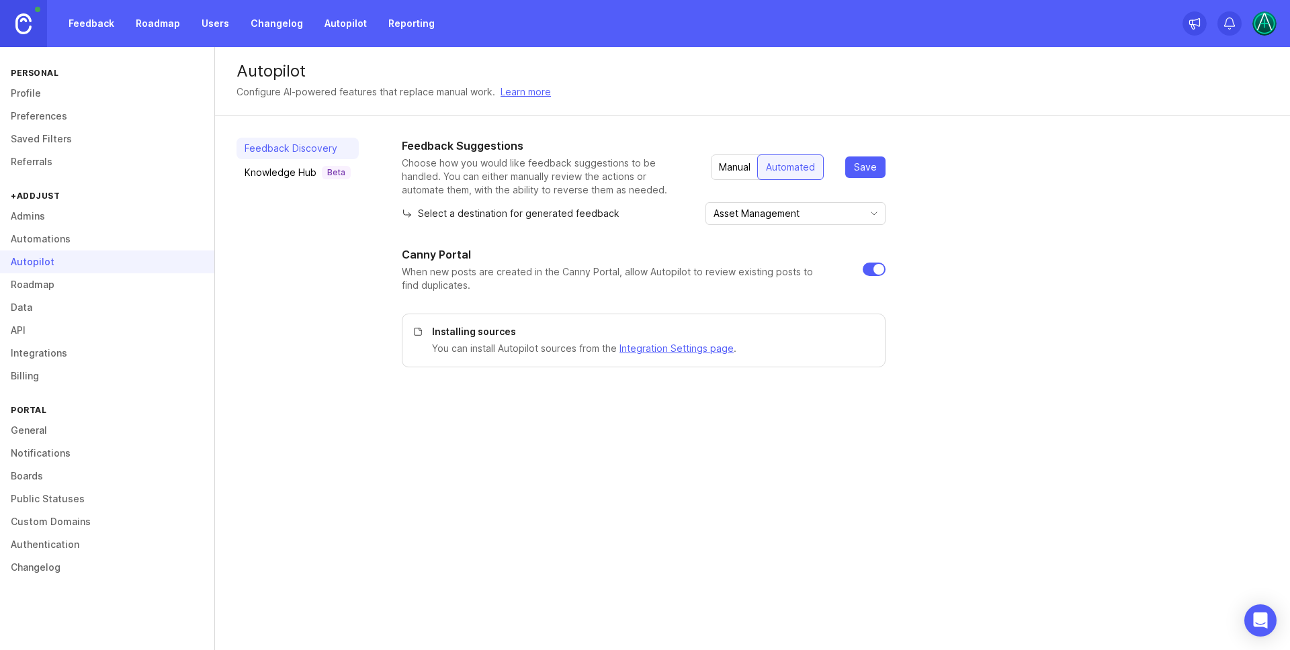
click at [50, 347] on link "Integrations" at bounding box center [107, 353] width 214 height 23
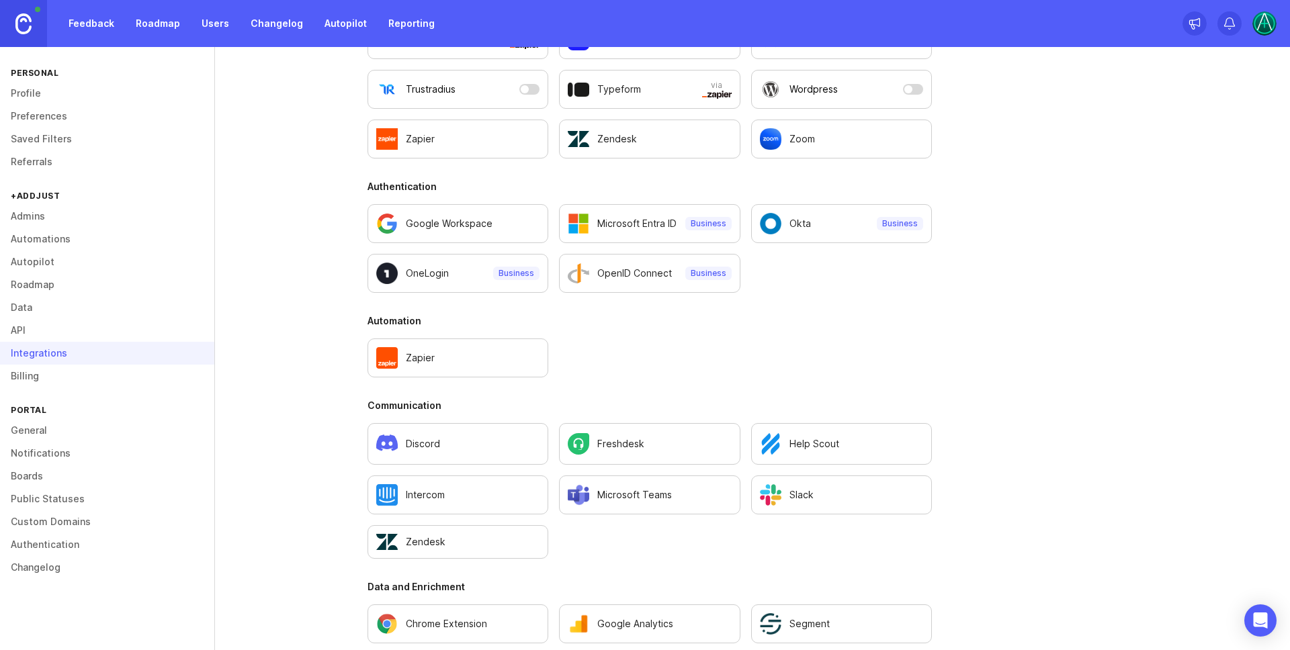
scroll to position [500, 0]
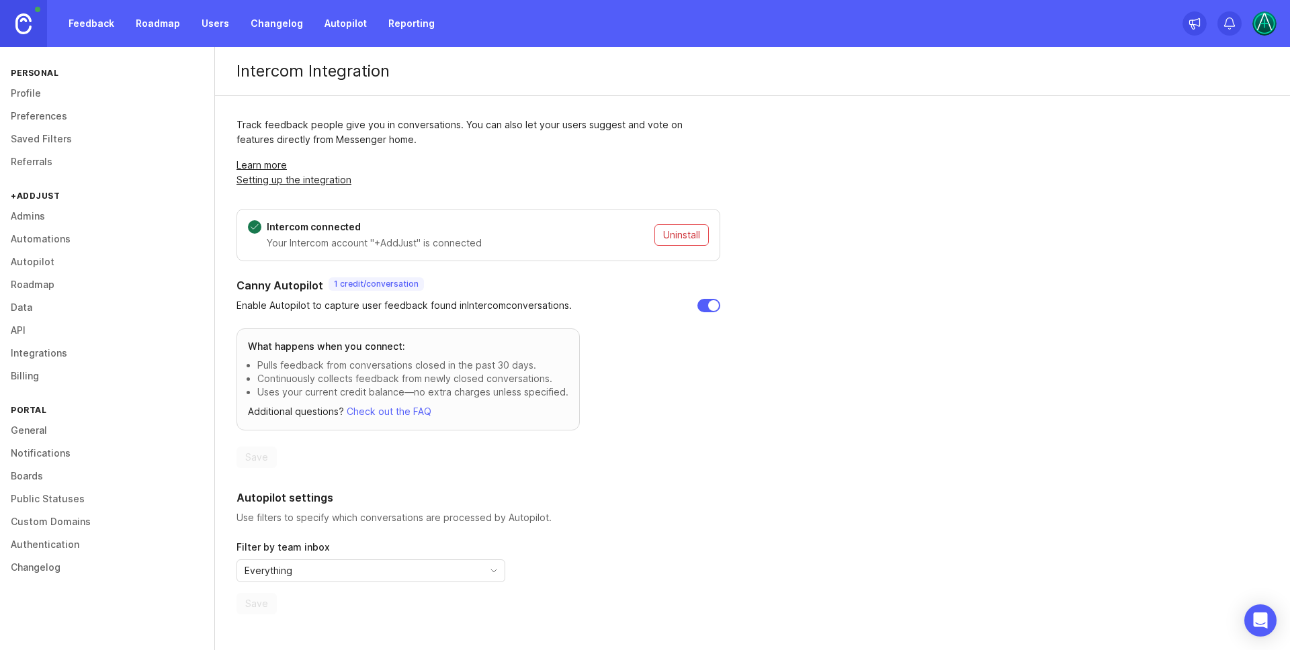
click at [85, 14] on link "Feedback" at bounding box center [91, 23] width 62 height 24
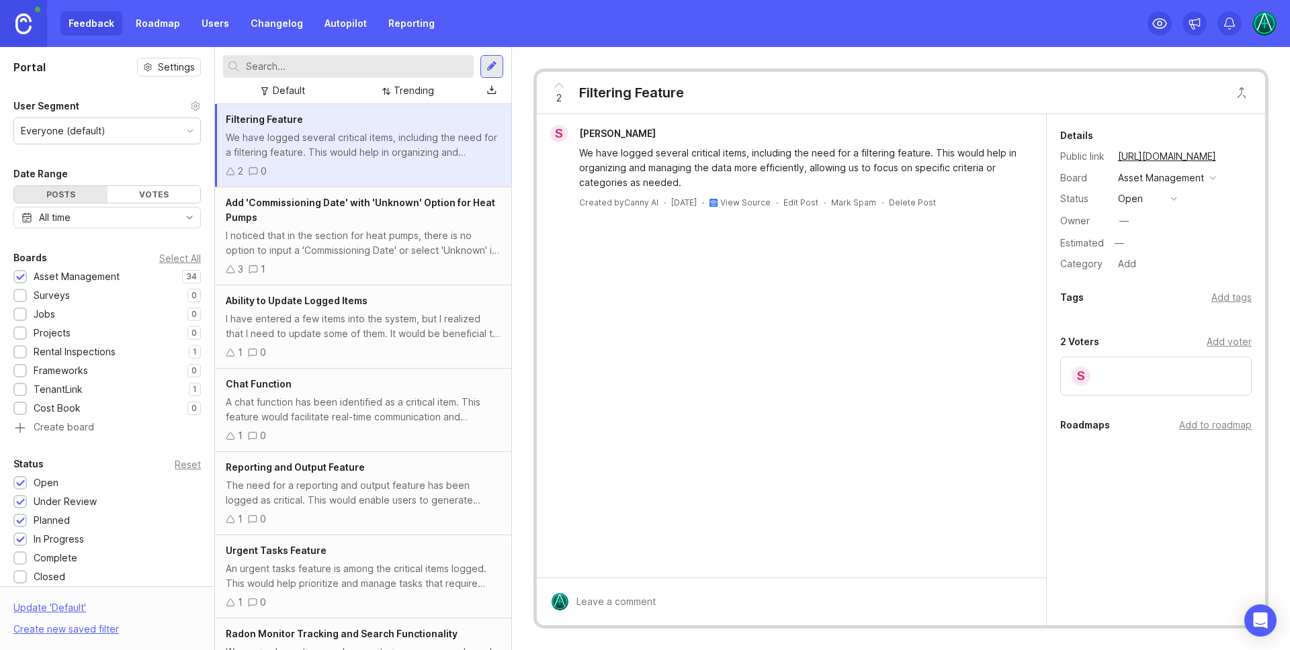
click at [207, 19] on link "Users" at bounding box center [215, 23] width 44 height 24
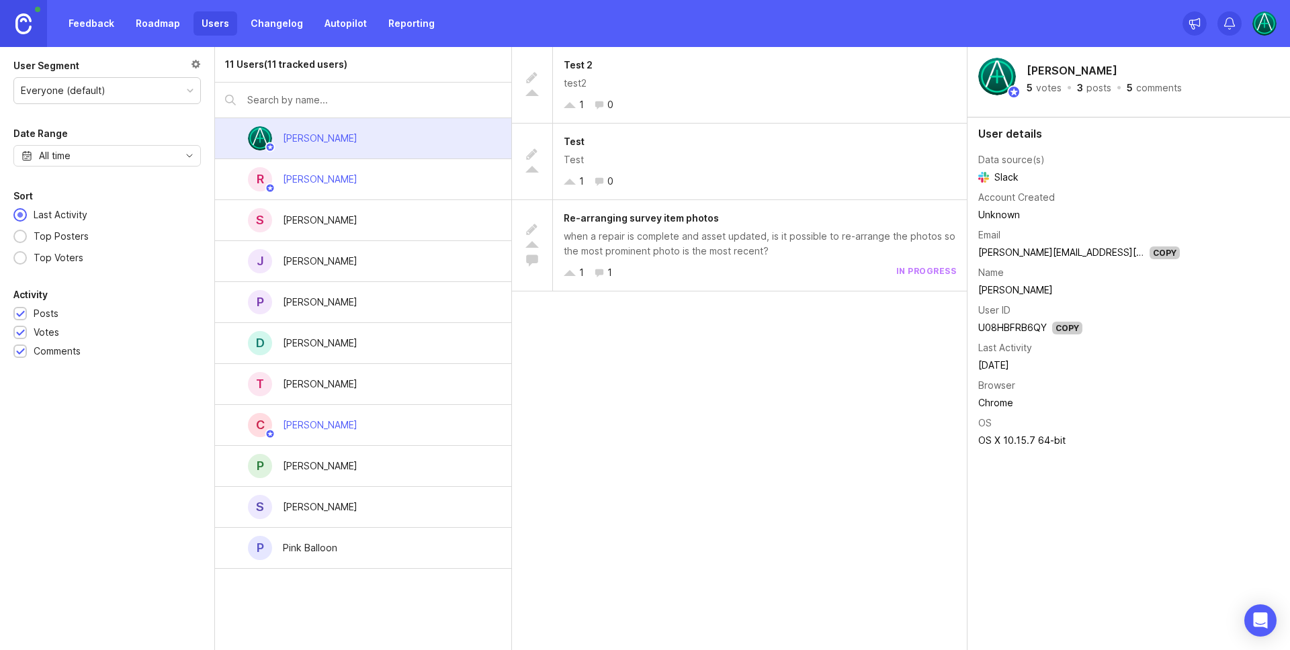
click at [342, 469] on div "[PERSON_NAME]" at bounding box center [320, 466] width 75 height 15
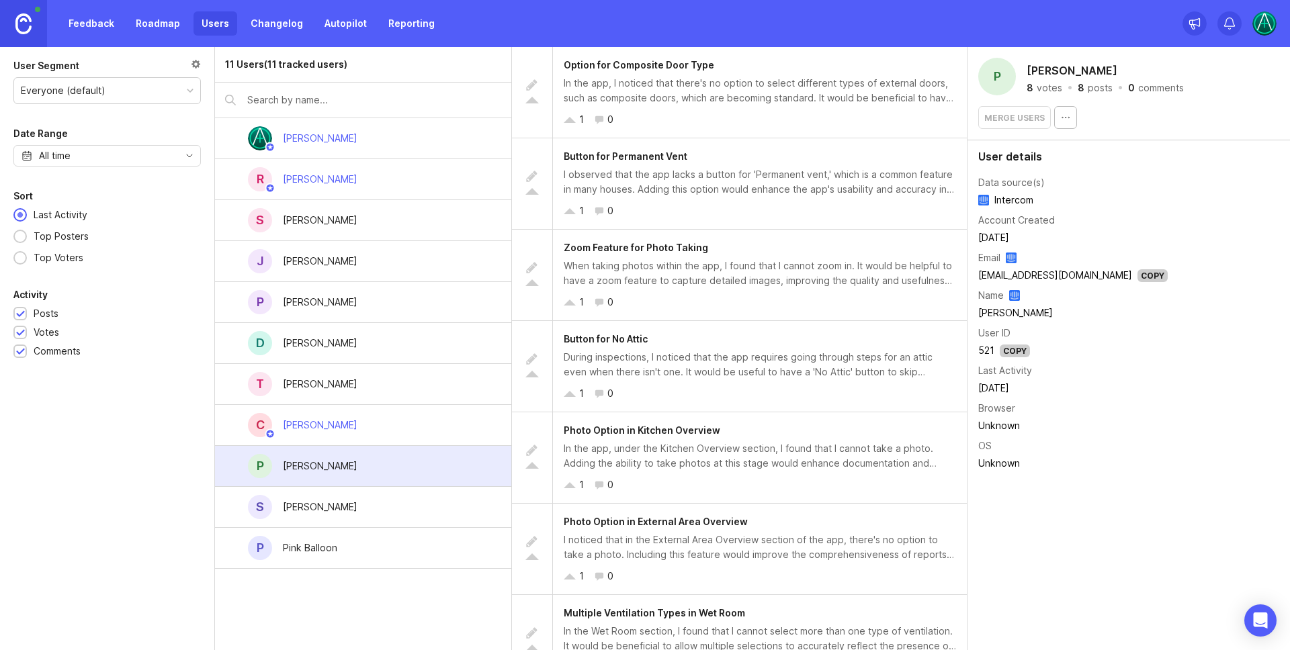
click at [745, 86] on div "In the app, I noticed that there's no option to select different types of exter…" at bounding box center [760, 91] width 392 height 30
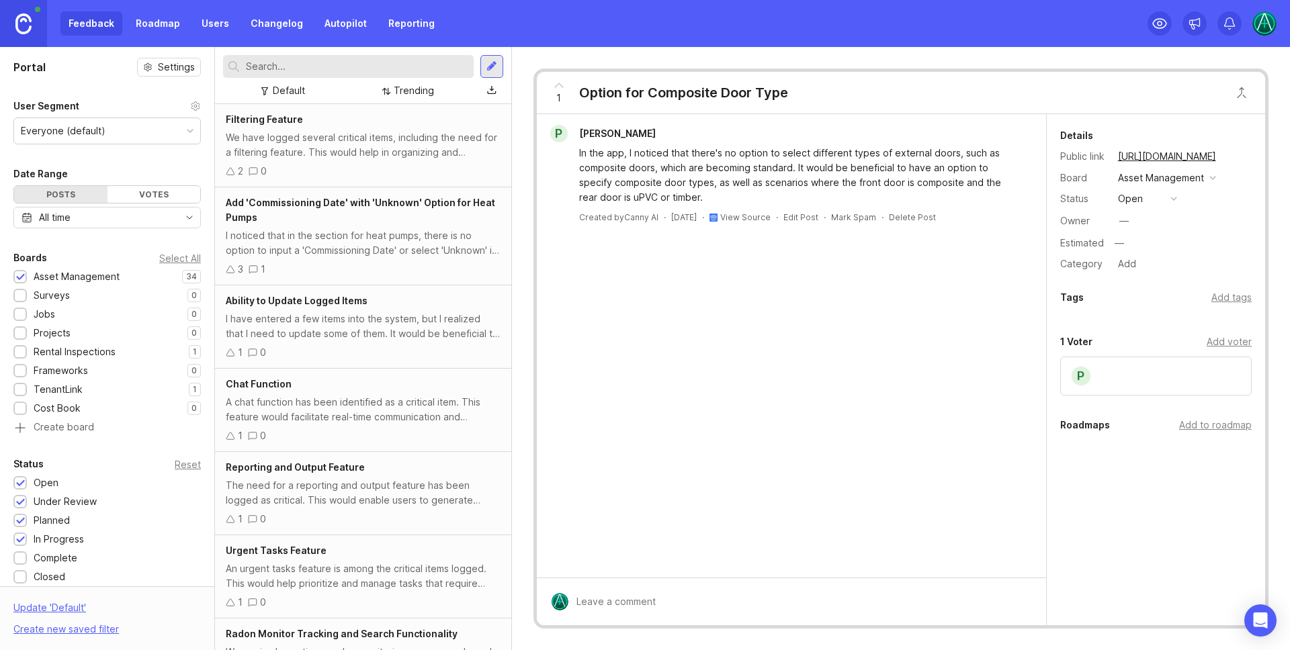
click at [403, 24] on link "Reporting" at bounding box center [411, 23] width 62 height 24
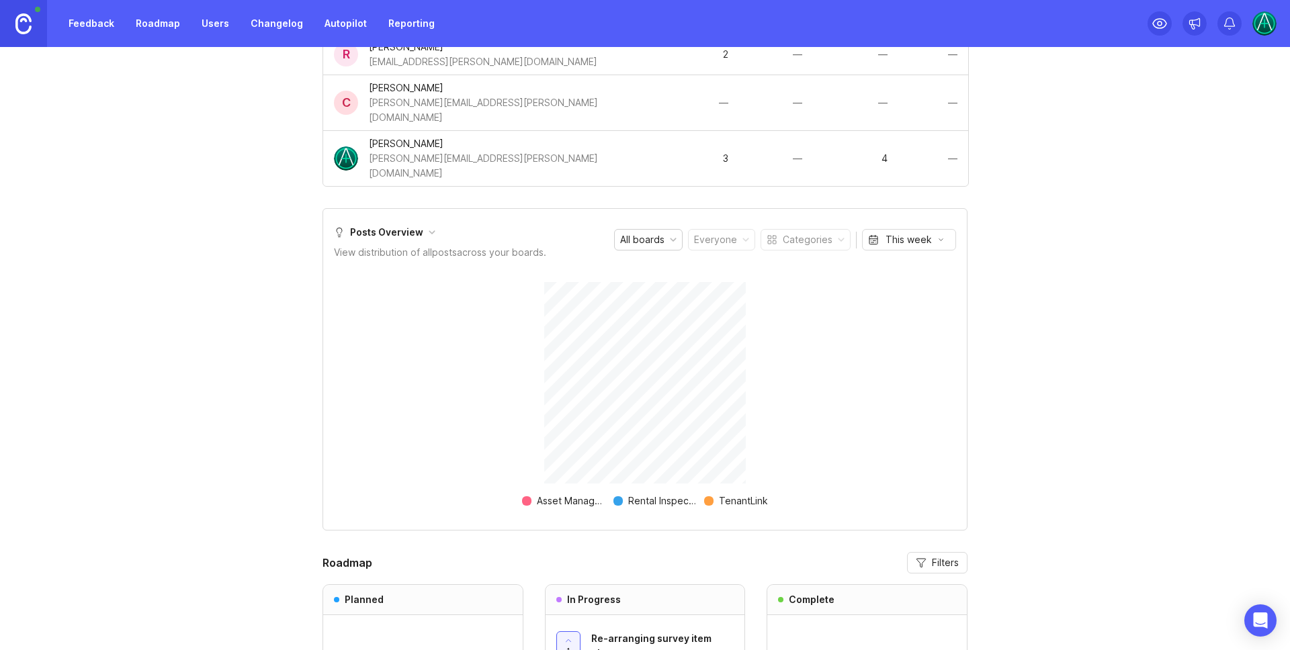
scroll to position [560, 0]
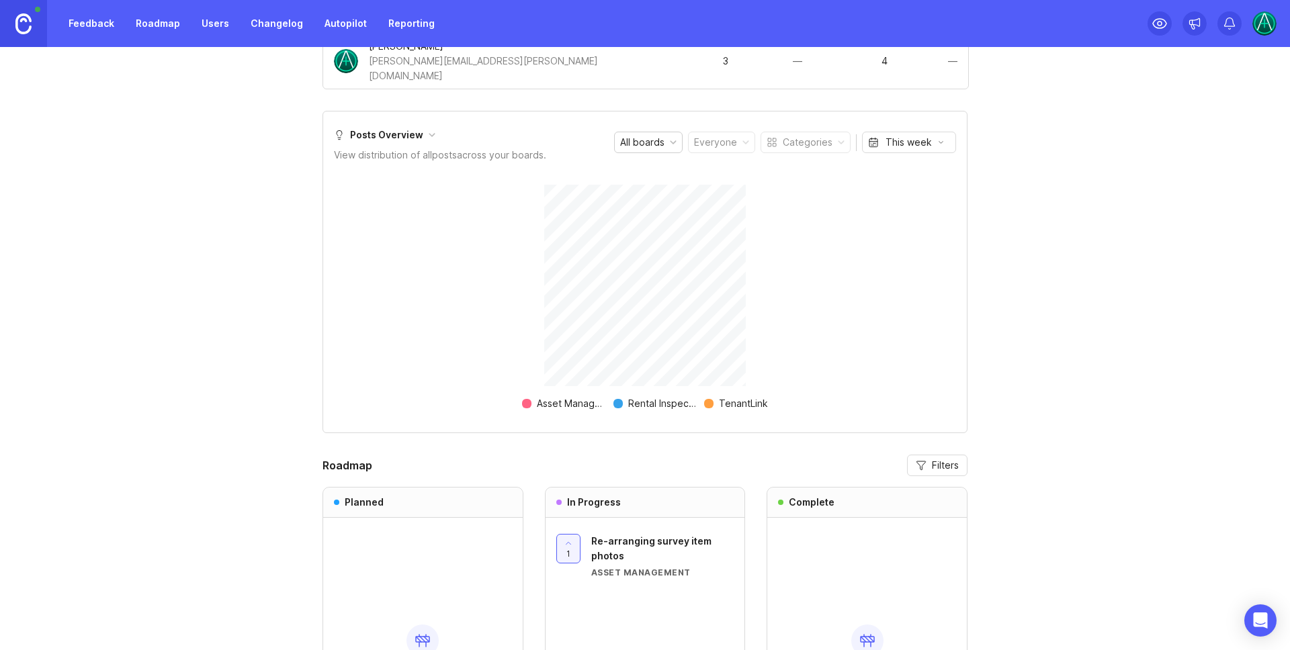
click at [670, 139] on div at bounding box center [673, 142] width 7 height 7
click at [767, 111] on div "Posts Overview View distribution of all posts across your boards. All boards Ev…" at bounding box center [644, 272] width 645 height 322
click at [719, 135] on div "Everyone" at bounding box center [715, 142] width 43 height 15
click at [825, 135] on div "Categories" at bounding box center [808, 142] width 50 height 15
click at [830, 132] on div "Categories" at bounding box center [805, 142] width 89 height 20
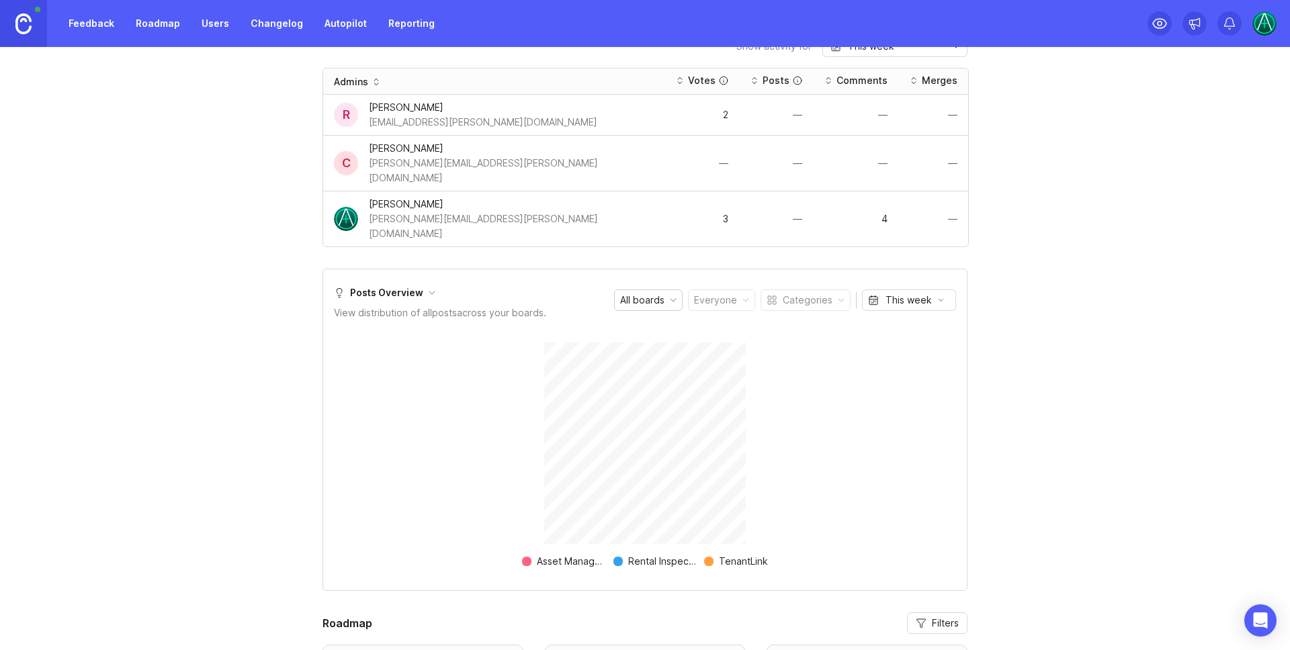
scroll to position [394, 0]
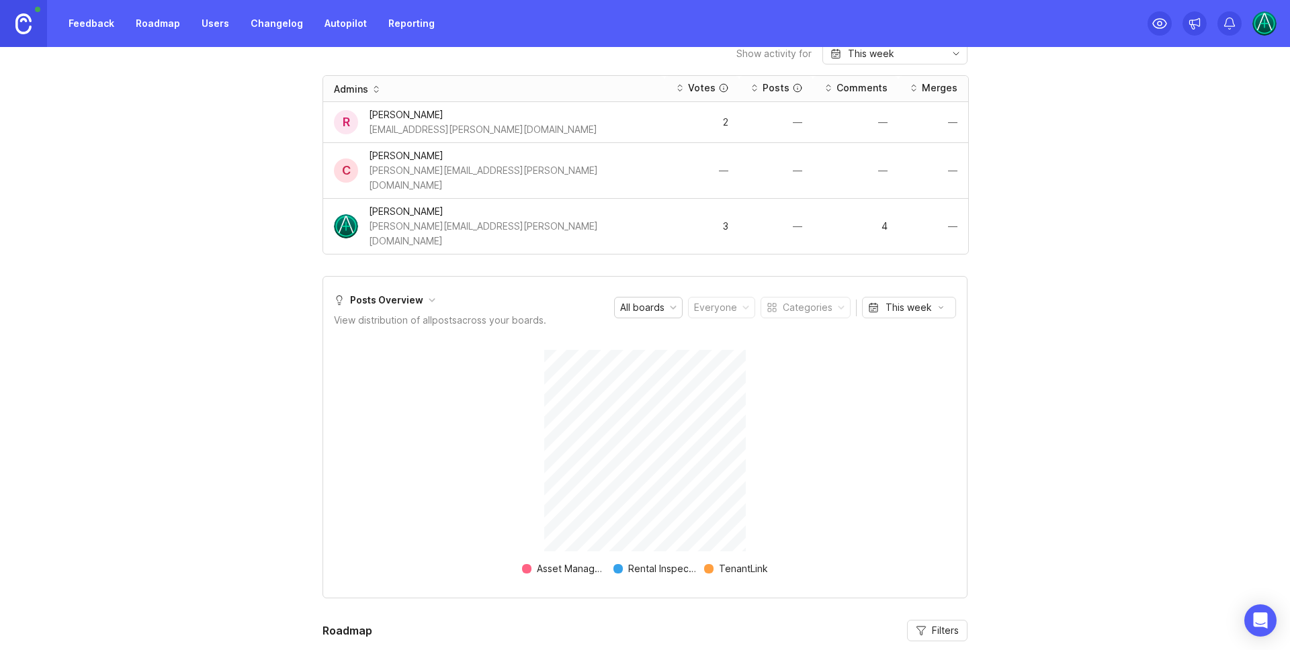
click at [825, 300] on div "Categories" at bounding box center [808, 307] width 50 height 15
click at [838, 304] on div at bounding box center [841, 307] width 7 height 7
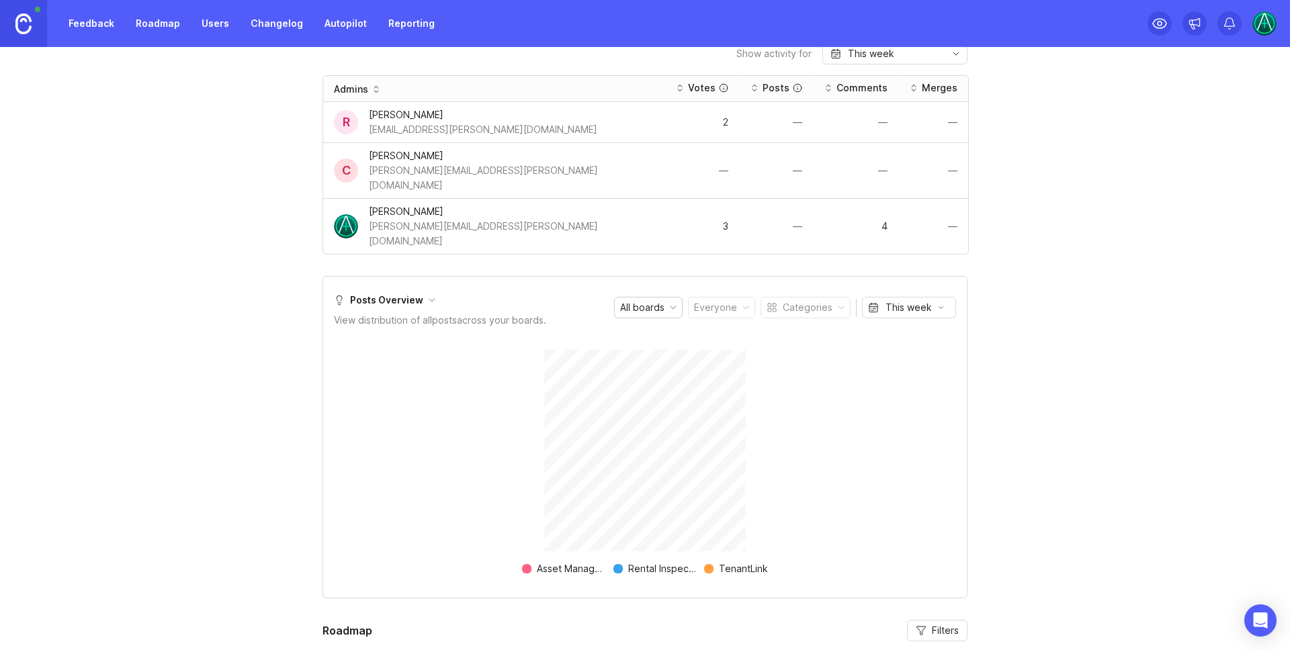
click at [838, 304] on div at bounding box center [841, 307] width 7 height 7
click at [834, 298] on div "Categories" at bounding box center [805, 308] width 89 height 20
click at [826, 298] on div "Categories" at bounding box center [805, 308] width 89 height 20
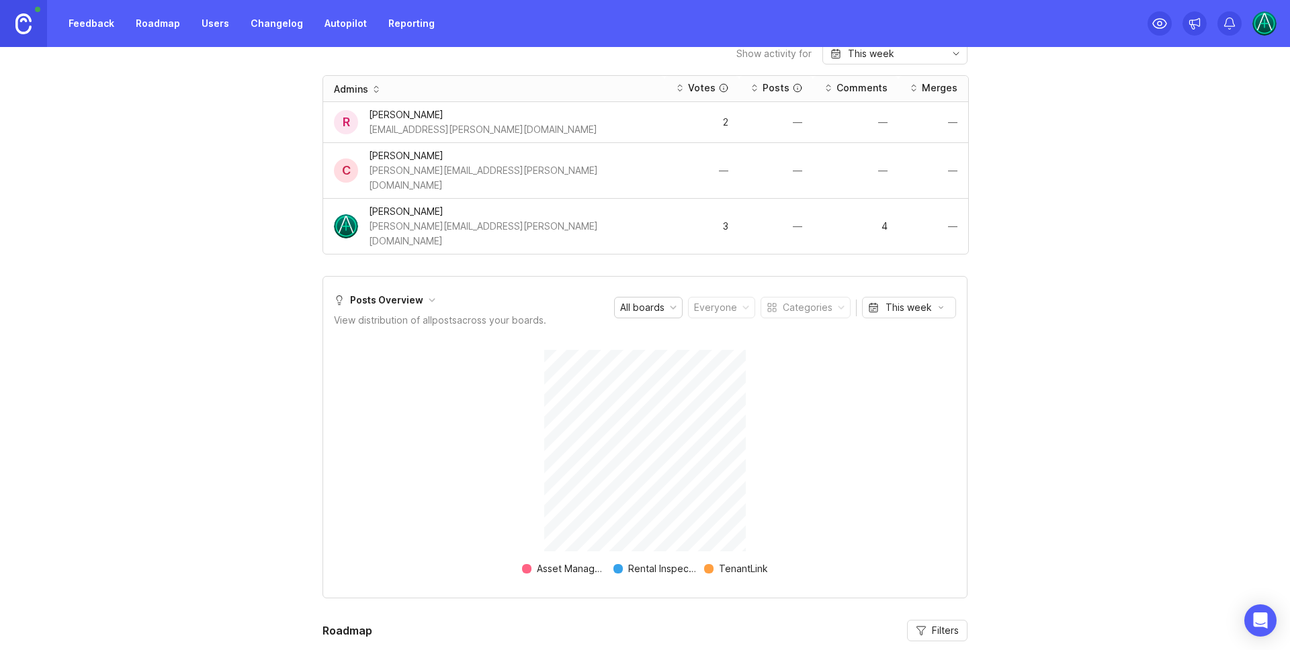
click at [828, 298] on div "Categories" at bounding box center [805, 308] width 89 height 20
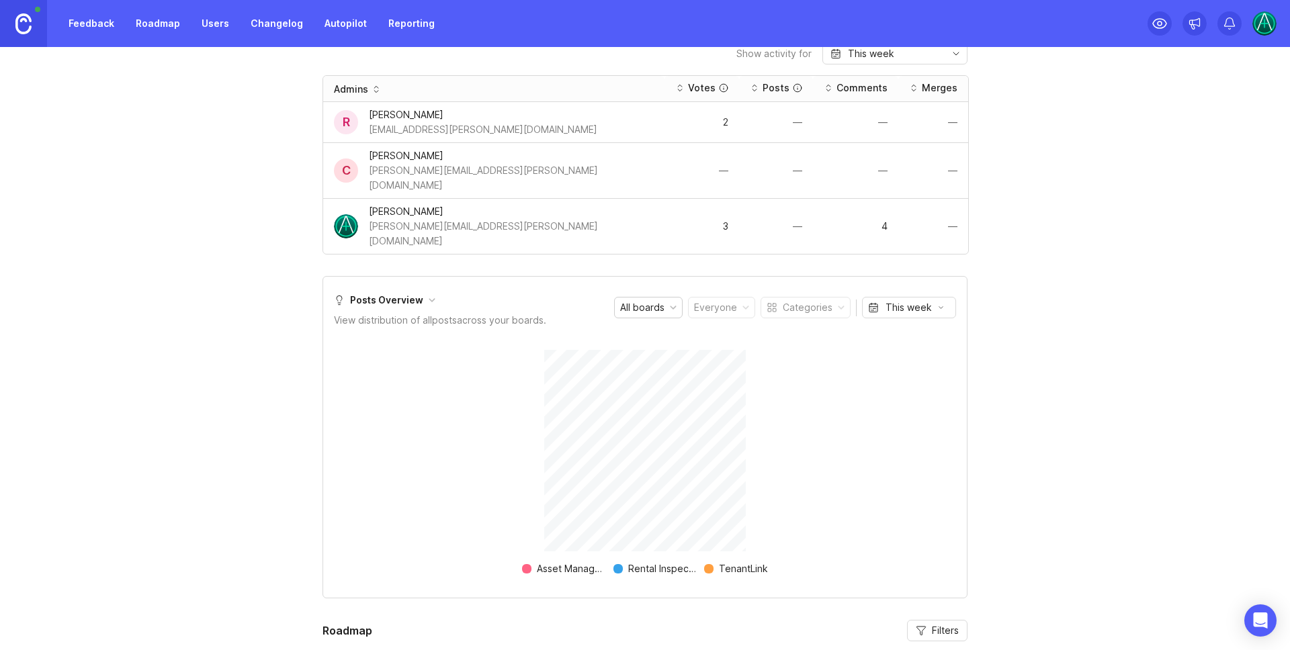
click at [828, 298] on div "Categories" at bounding box center [805, 308] width 89 height 20
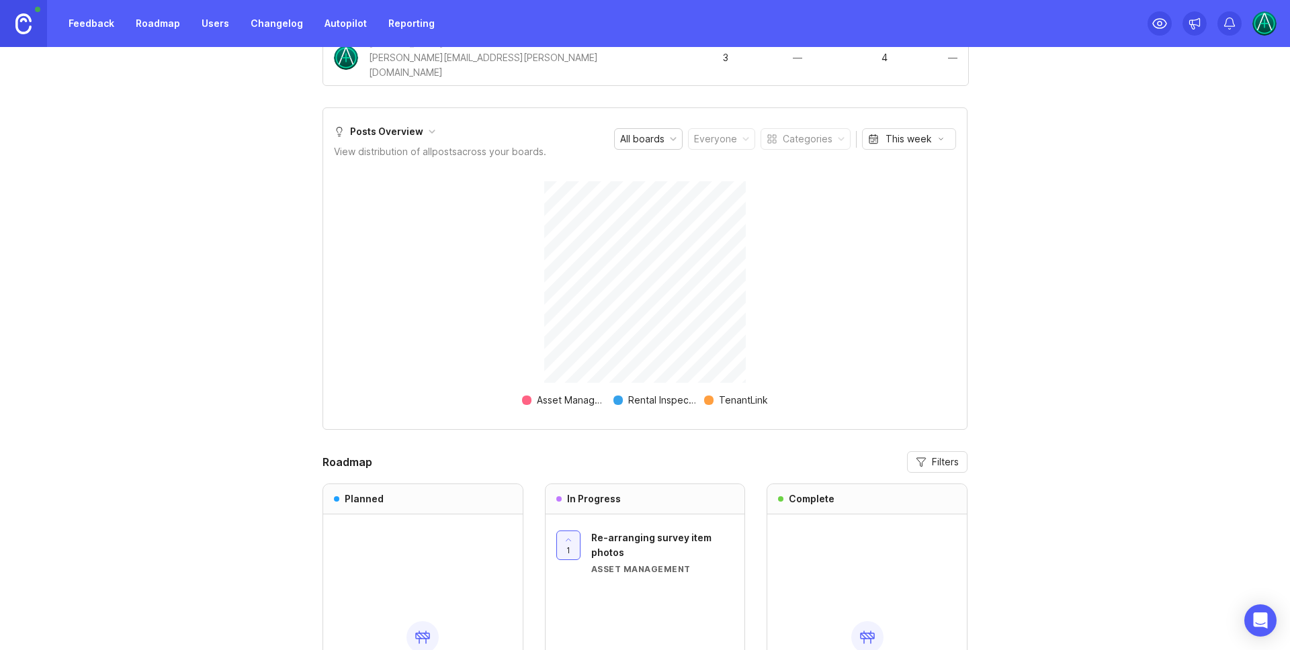
scroll to position [385, 0]
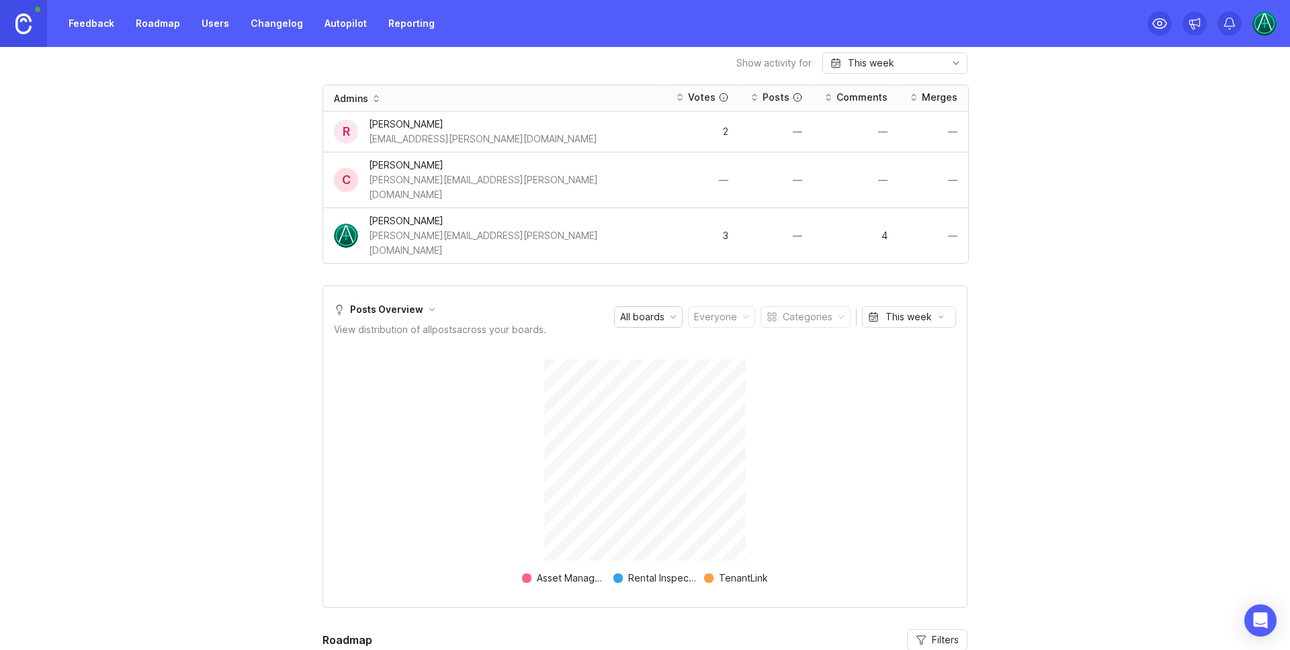
click at [826, 310] on div "Categories" at bounding box center [808, 317] width 50 height 15
click at [838, 314] on div at bounding box center [841, 317] width 7 height 7
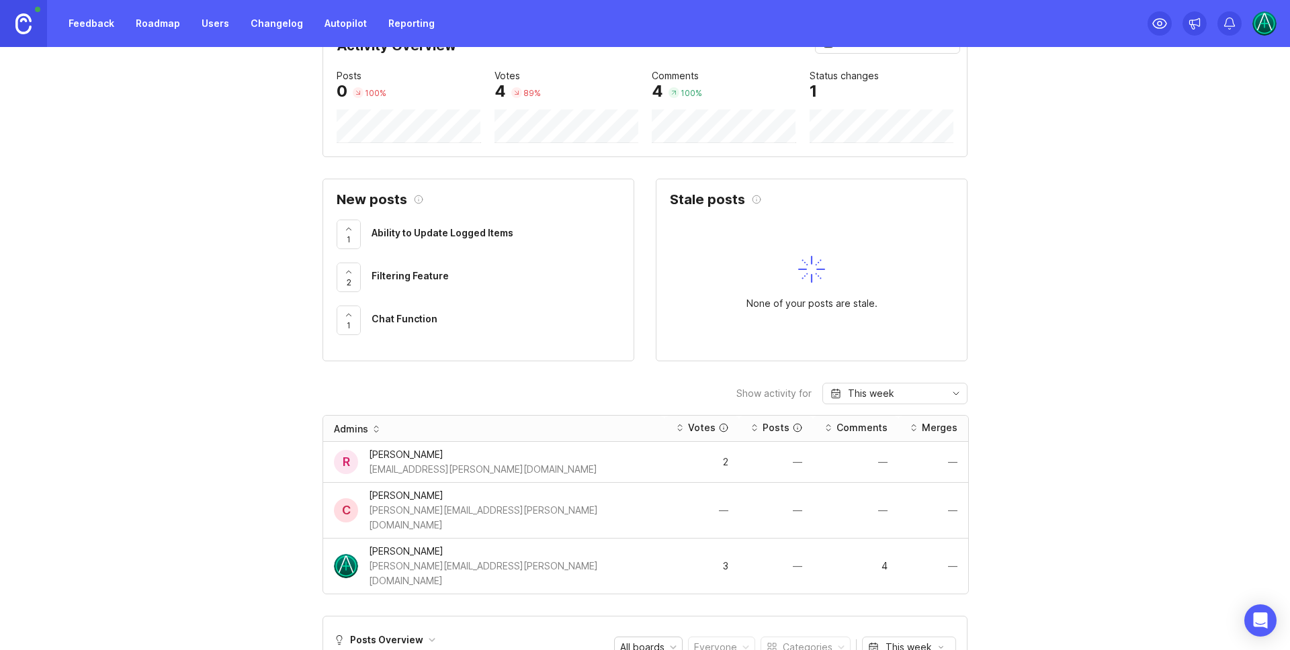
scroll to position [0, 0]
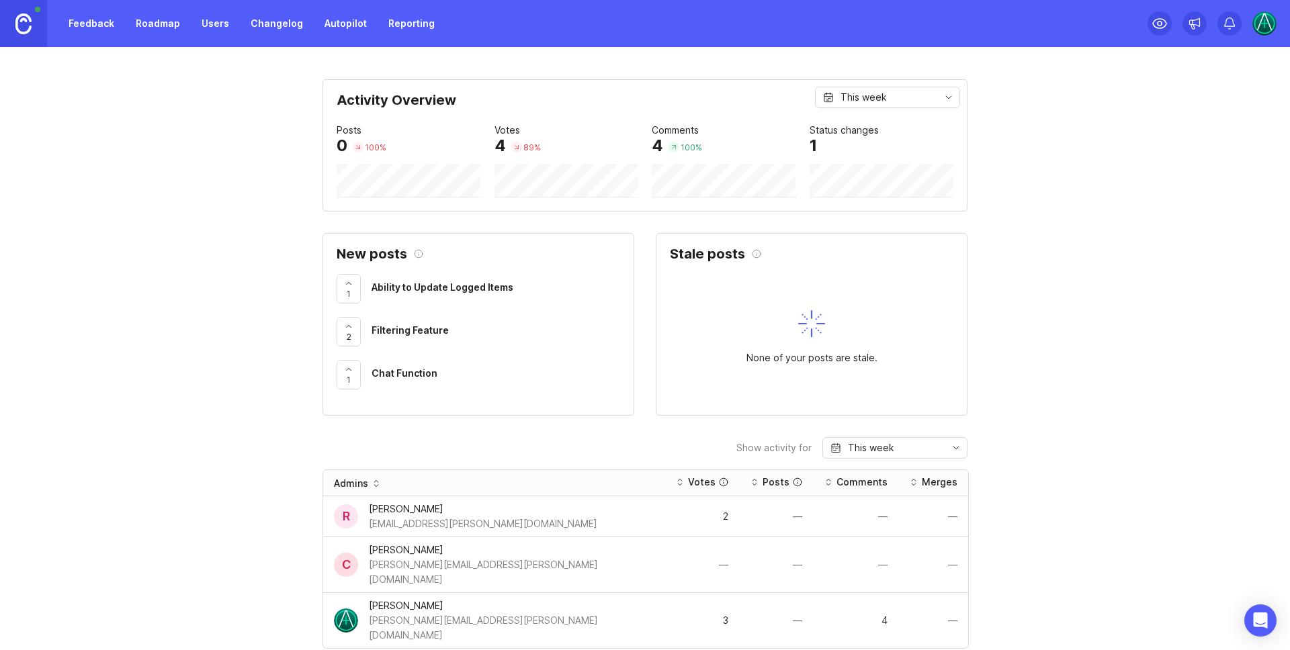
click at [906, 96] on div "This week" at bounding box center [887, 97] width 145 height 21
click at [925, 93] on div "This week" at bounding box center [887, 97] width 145 height 21
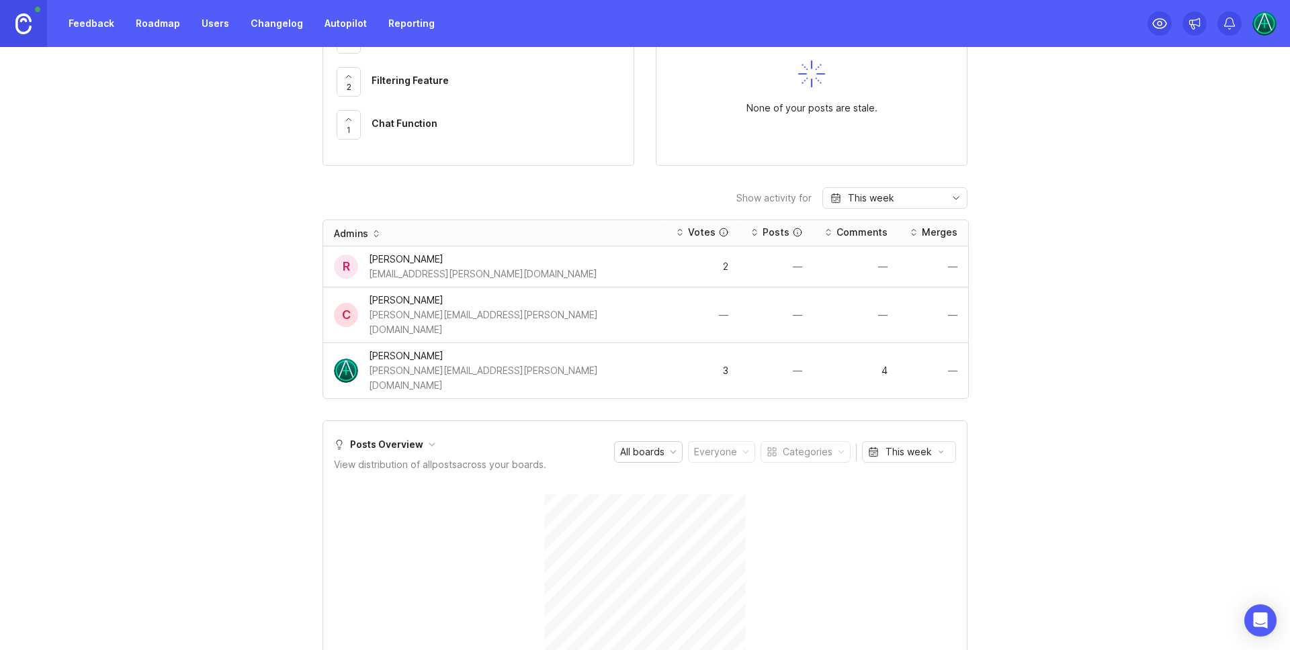
scroll to position [283, 0]
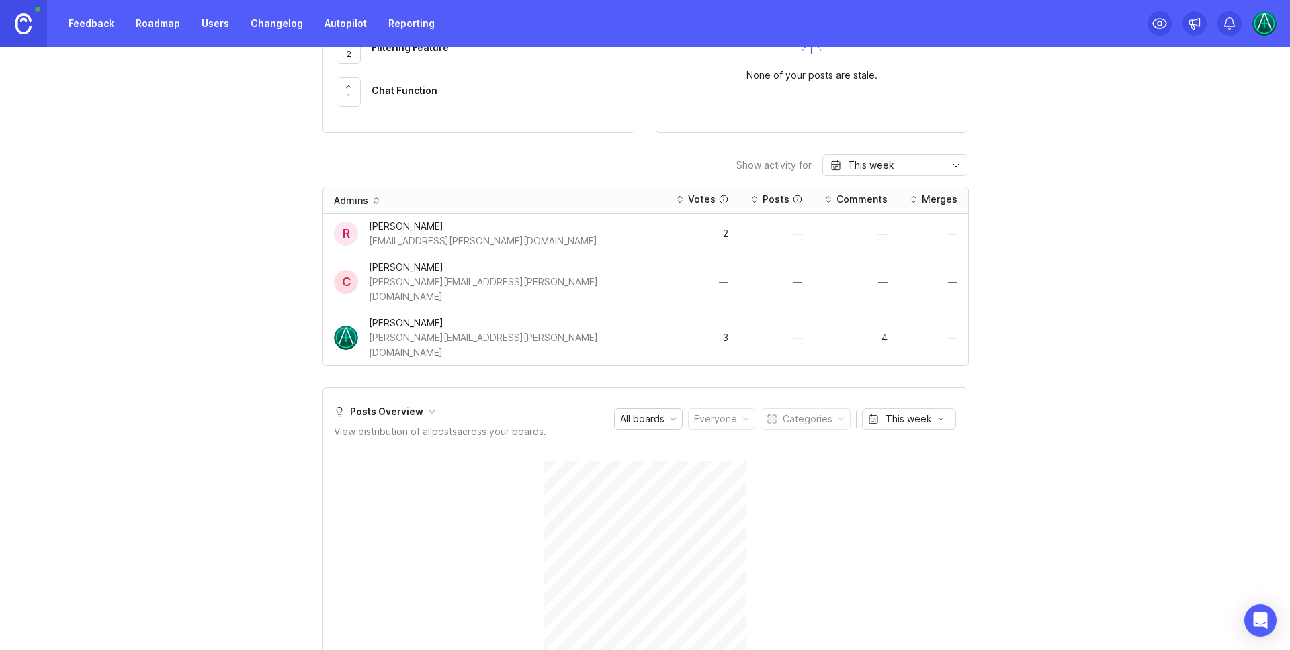
click at [859, 333] on div "4" at bounding box center [856, 337] width 64 height 9
click at [452, 331] on div "[PERSON_NAME][EMAIL_ADDRESS][PERSON_NAME][DOMAIN_NAME]" at bounding box center [511, 346] width 285 height 30
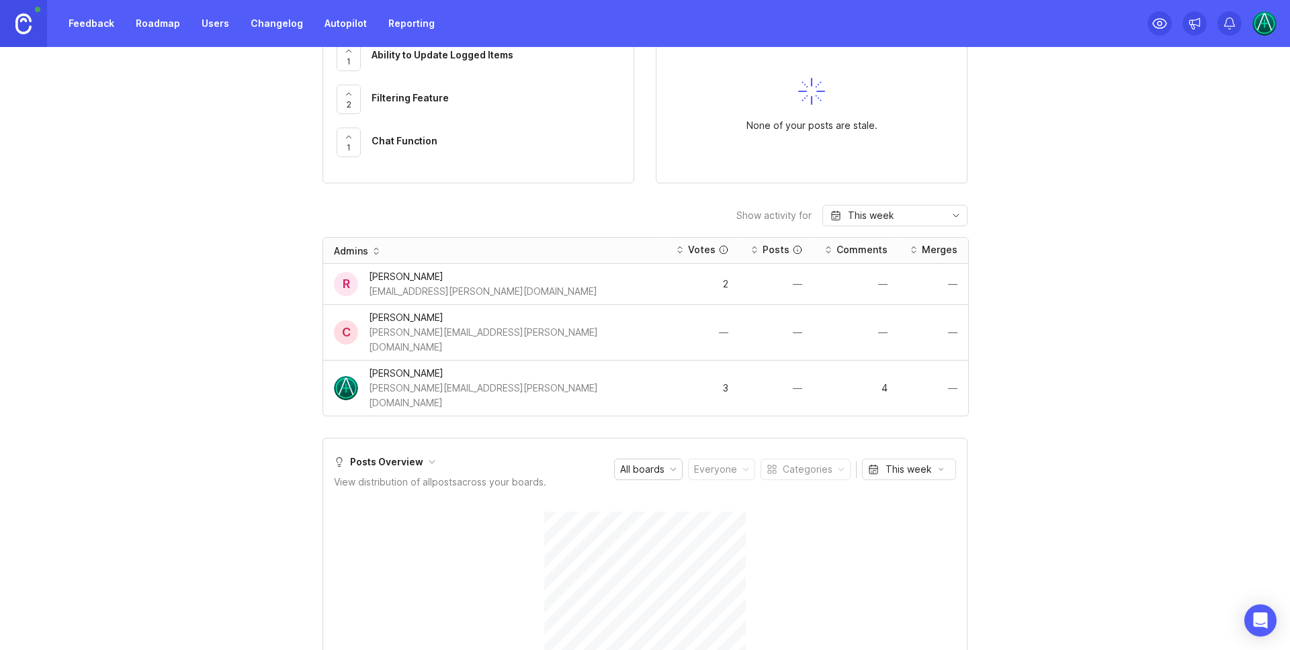
scroll to position [245, 0]
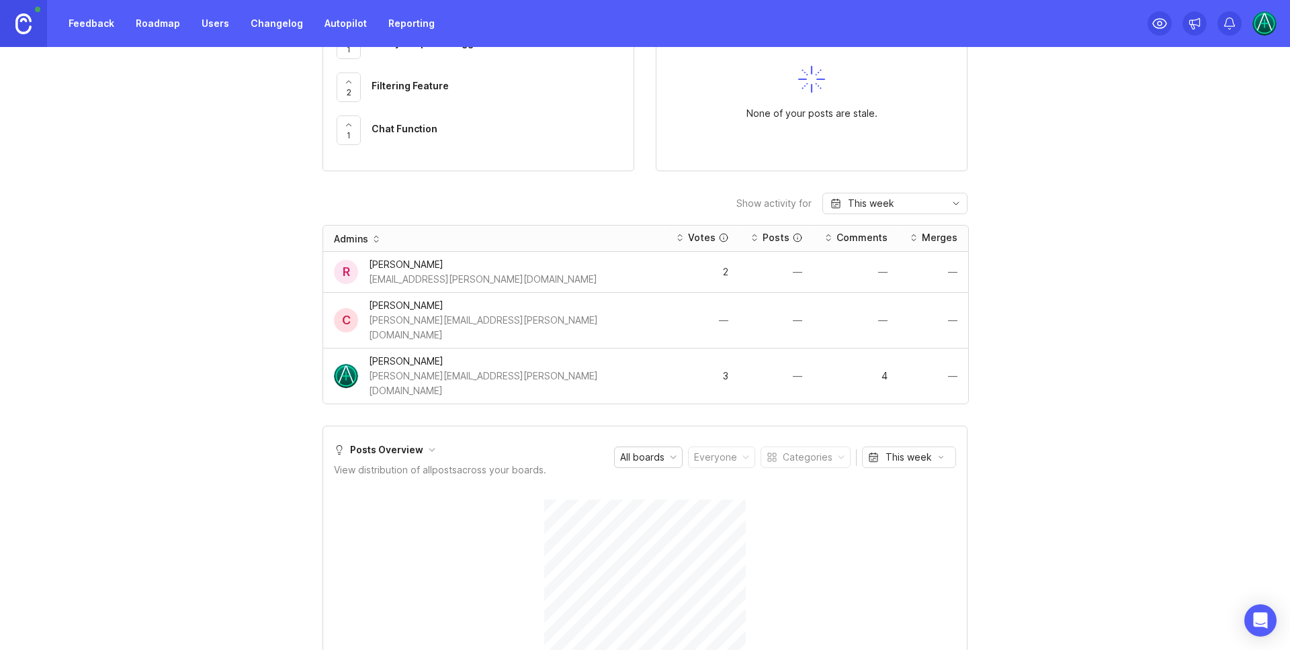
click at [836, 243] on div "Comments" at bounding box center [861, 237] width 51 height 13
click at [806, 450] on div "Categories" at bounding box center [808, 457] width 50 height 15
click at [808, 450] on div "Categories" at bounding box center [808, 457] width 50 height 15
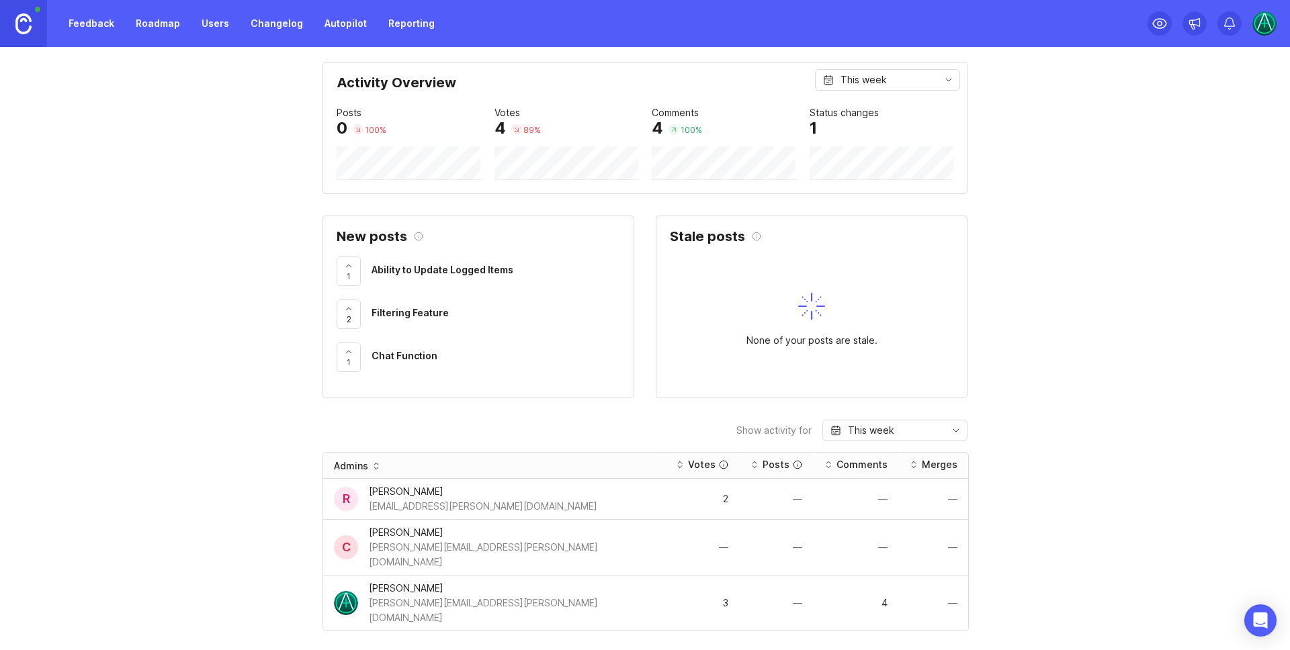
scroll to position [34, 0]
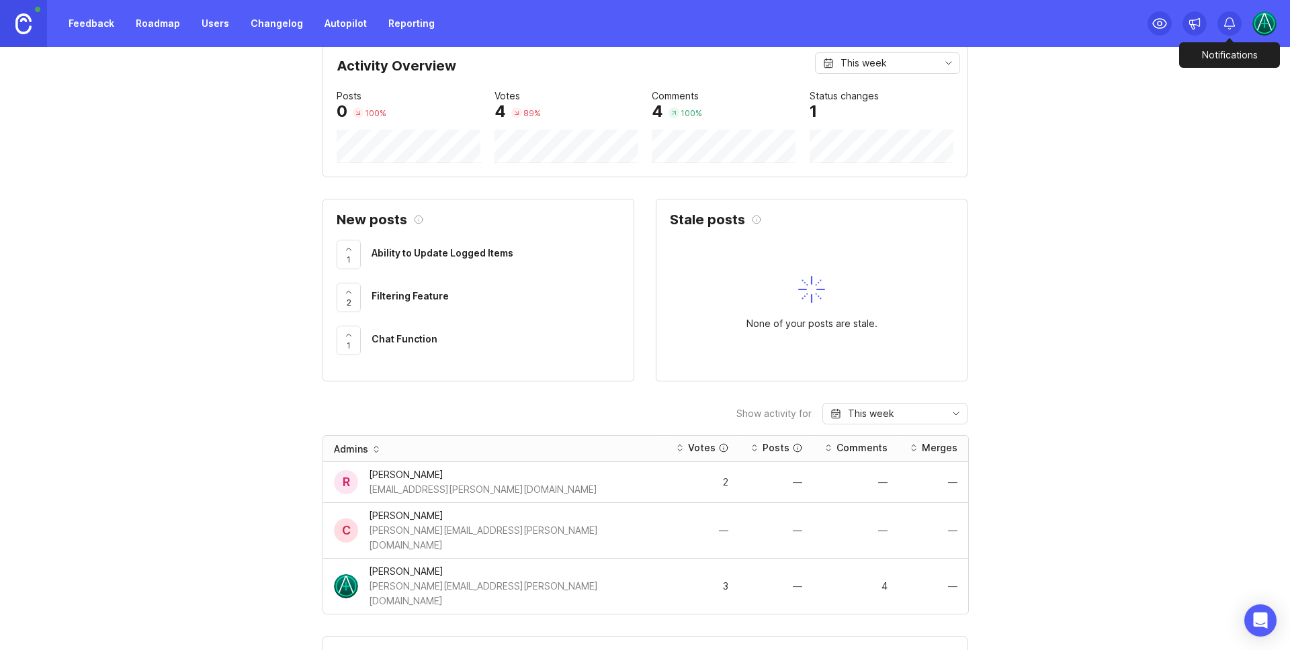
click at [1223, 29] on icon at bounding box center [1229, 23] width 13 height 13
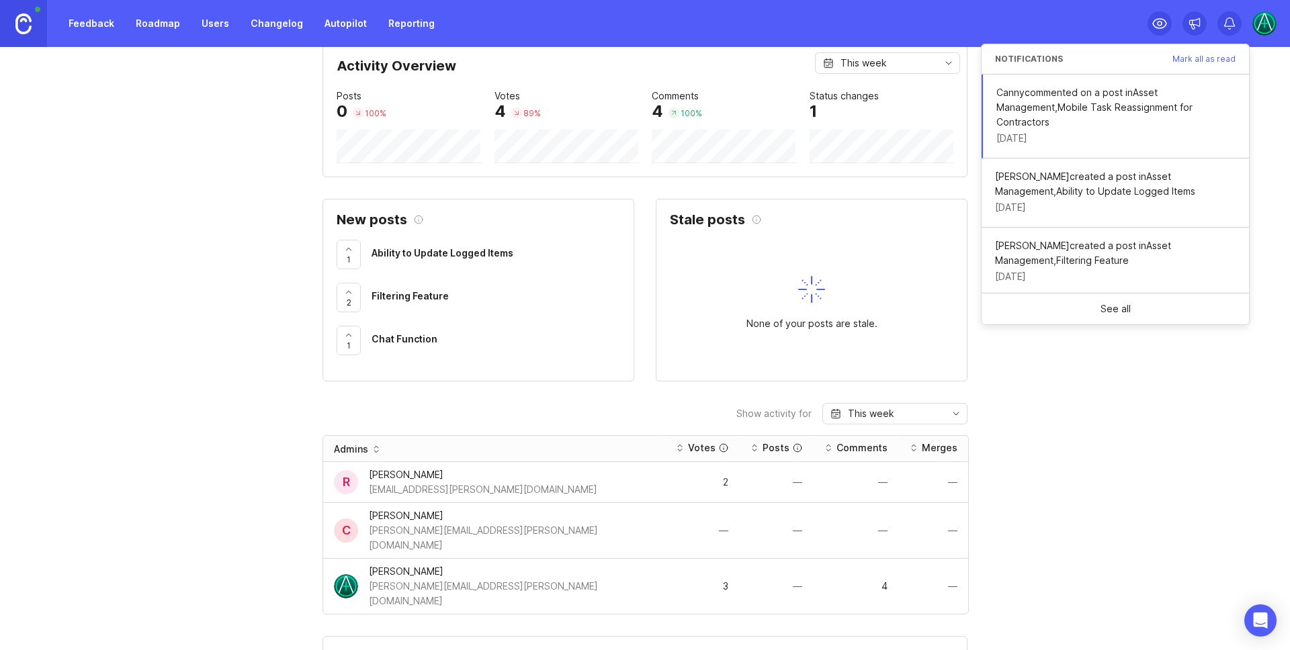
click at [1263, 28] on img at bounding box center [1264, 23] width 24 height 24
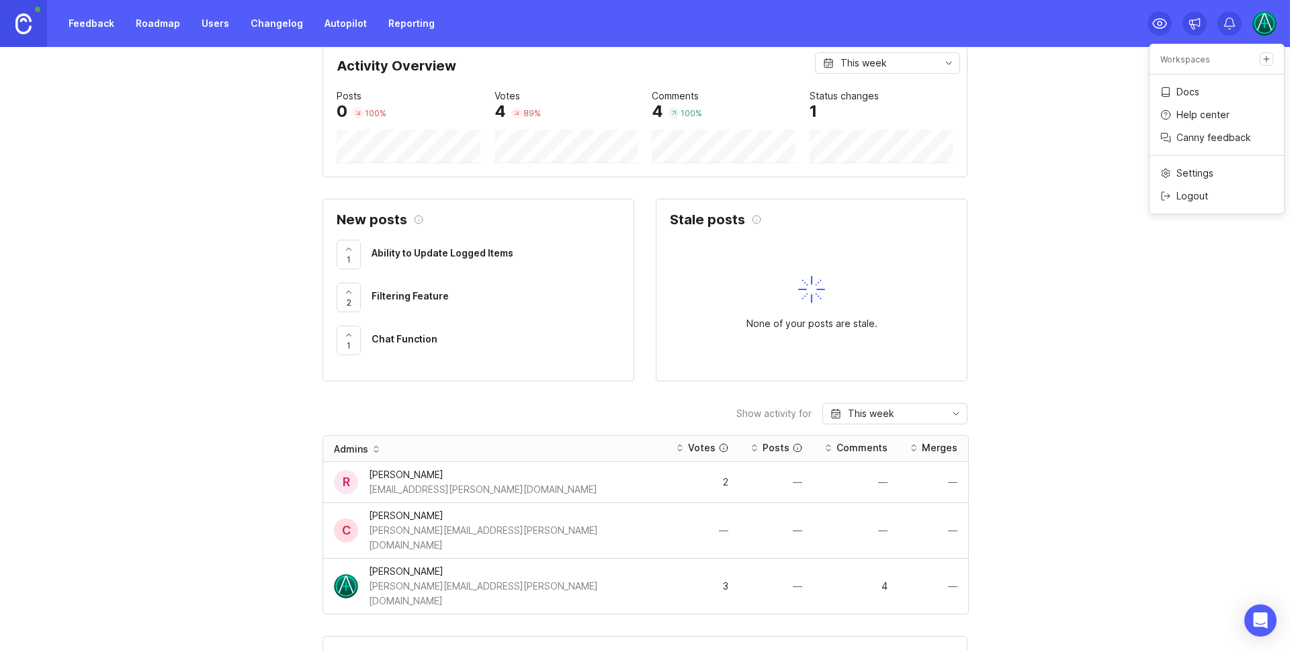
click at [1193, 114] on p "Help center" at bounding box center [1202, 114] width 53 height 13
click at [147, 27] on link "Roadmap" at bounding box center [158, 23] width 60 height 24
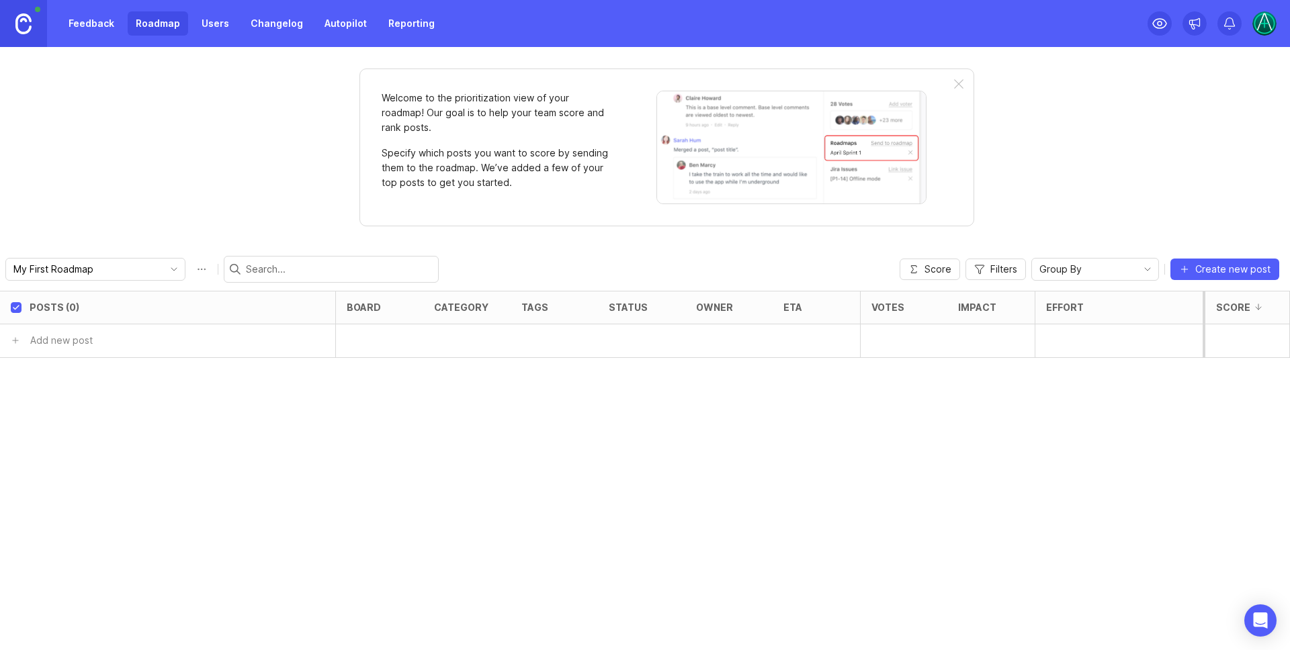
click at [1123, 195] on div "Welcome to the prioritization view of your roadmap! Our goal is to help your te…" at bounding box center [645, 348] width 1290 height 603
click at [730, 255] on div "My First Roadmap Score Filters Group By Create new post" at bounding box center [645, 269] width 1290 height 43
click at [1008, 268] on span "Filters" at bounding box center [1003, 269] width 27 height 13
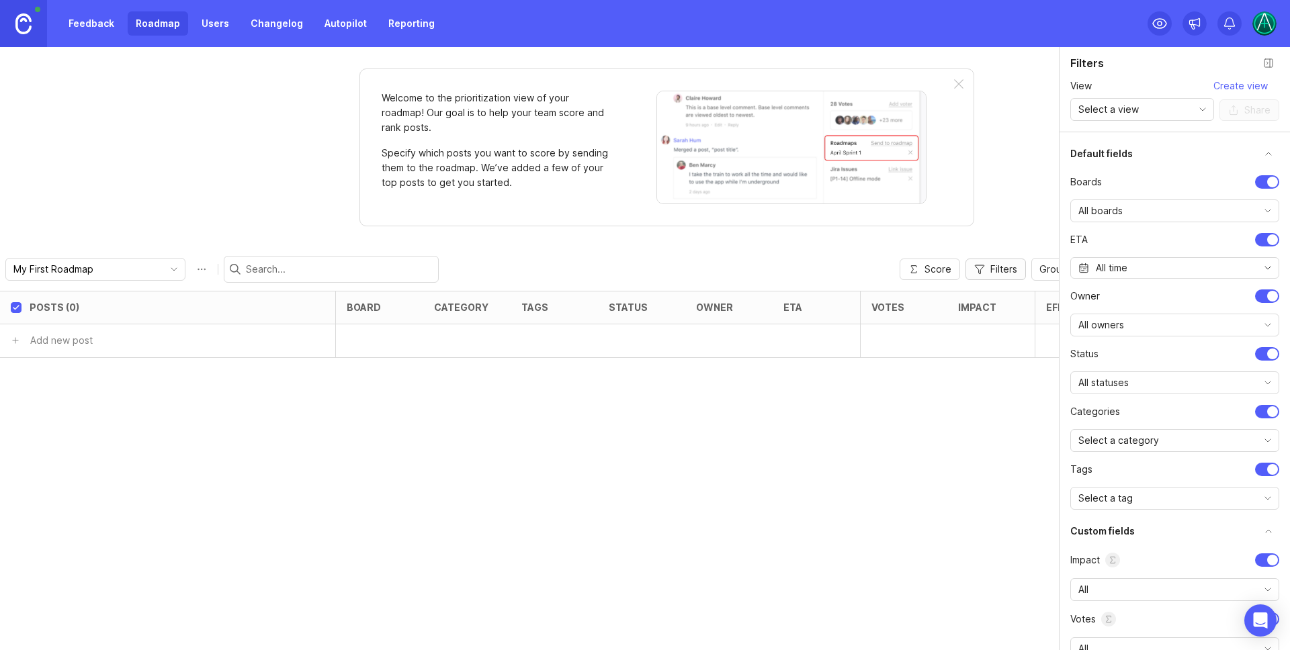
click at [1008, 268] on span "Filters" at bounding box center [1003, 269] width 27 height 13
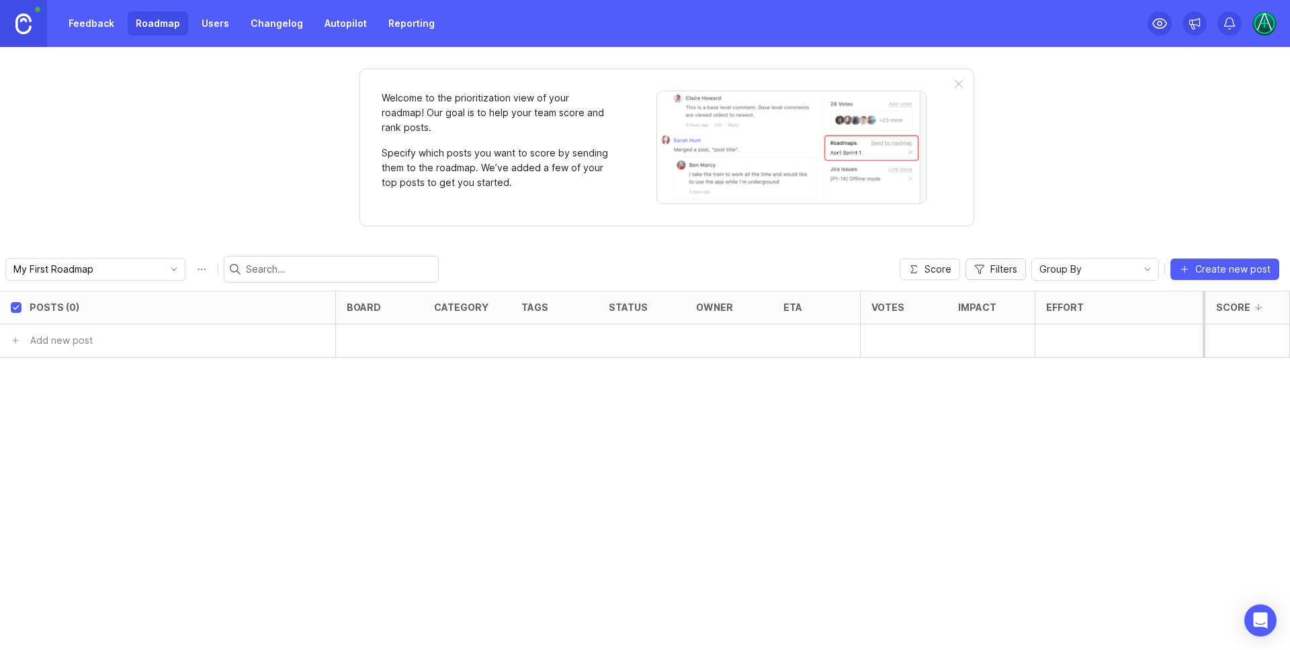
click at [1008, 268] on span "Filters" at bounding box center [1003, 269] width 27 height 13
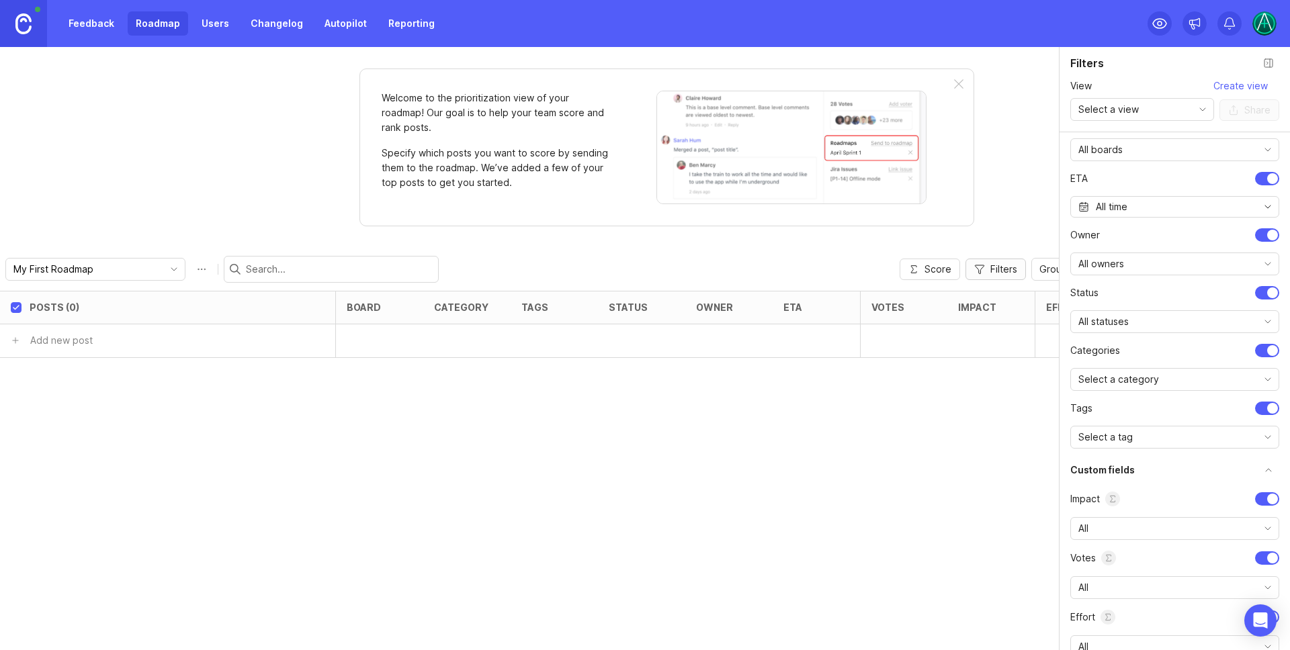
scroll to position [65, 0]
click at [1143, 430] on div "Select a tag" at bounding box center [1164, 433] width 186 height 21
click at [1117, 403] on li "tags" at bounding box center [1174, 404] width 209 height 13
click at [1133, 433] on div "Select a tag" at bounding box center [1164, 433] width 186 height 21
click at [1136, 398] on li "tags" at bounding box center [1174, 404] width 209 height 13
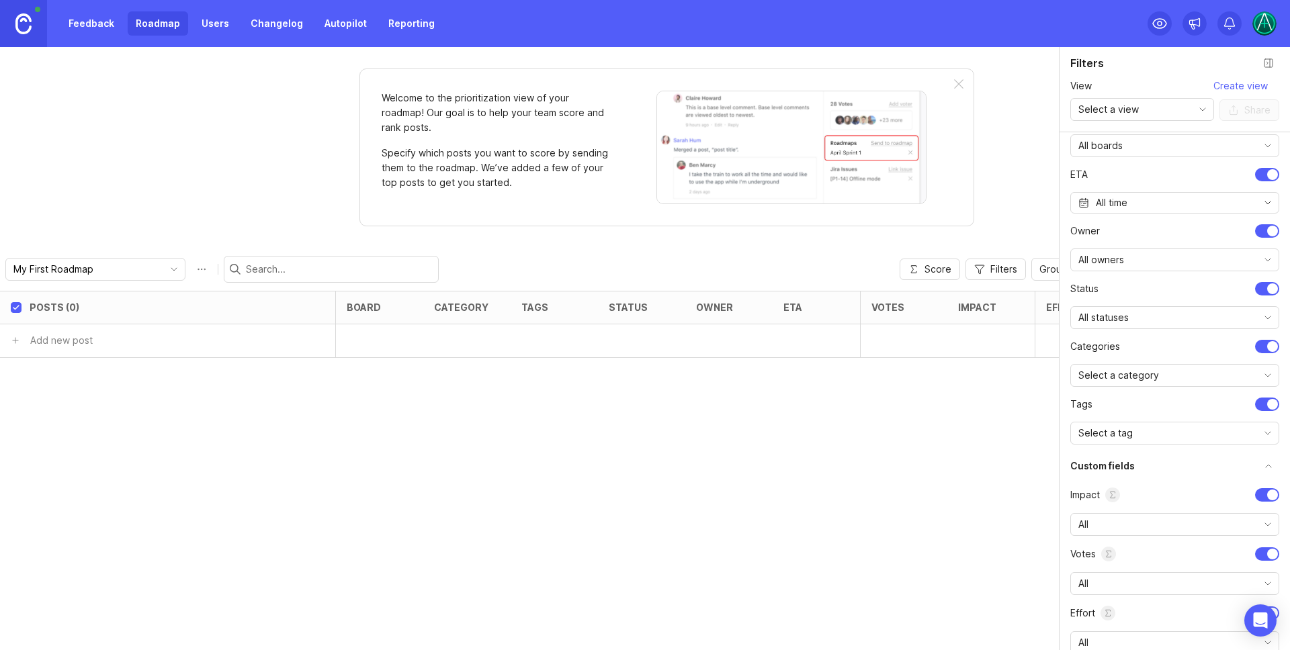
click at [1164, 371] on div "Select a category" at bounding box center [1164, 375] width 186 height 21
click at [1010, 380] on div "Posts (0) board category tags status owner eta Votes Impact Effort Score Add ne…" at bounding box center [645, 470] width 1290 height 359
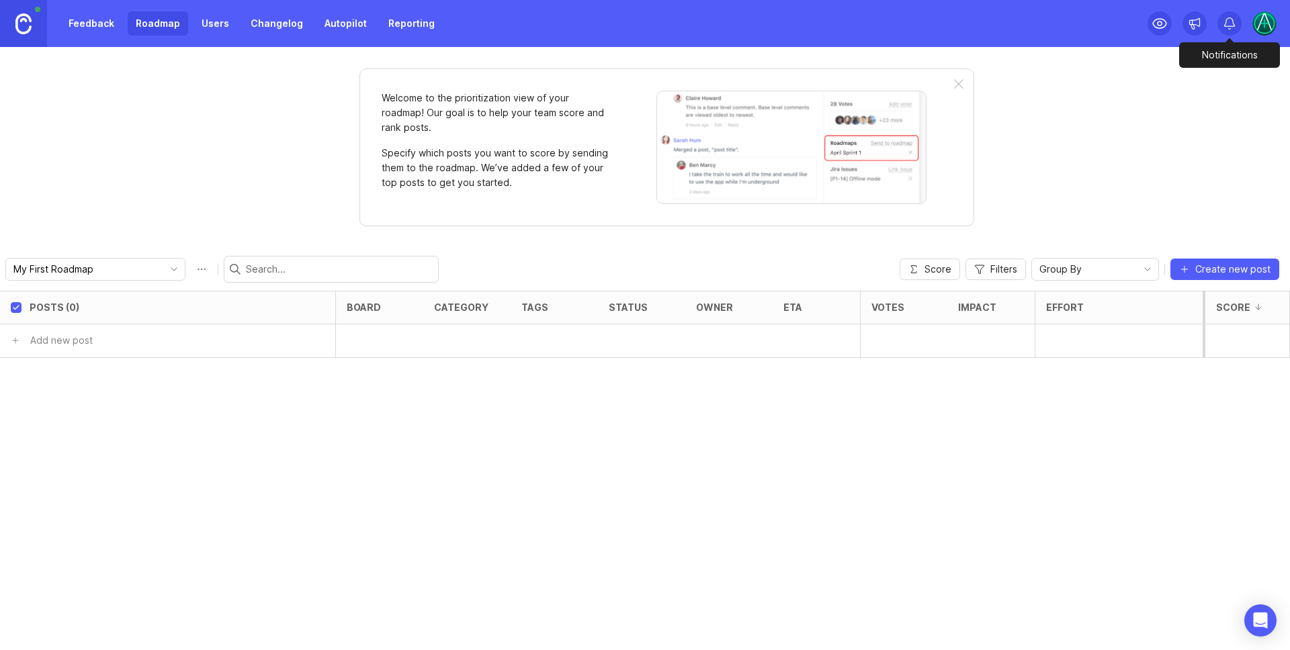
click at [1234, 28] on icon at bounding box center [1229, 23] width 13 height 13
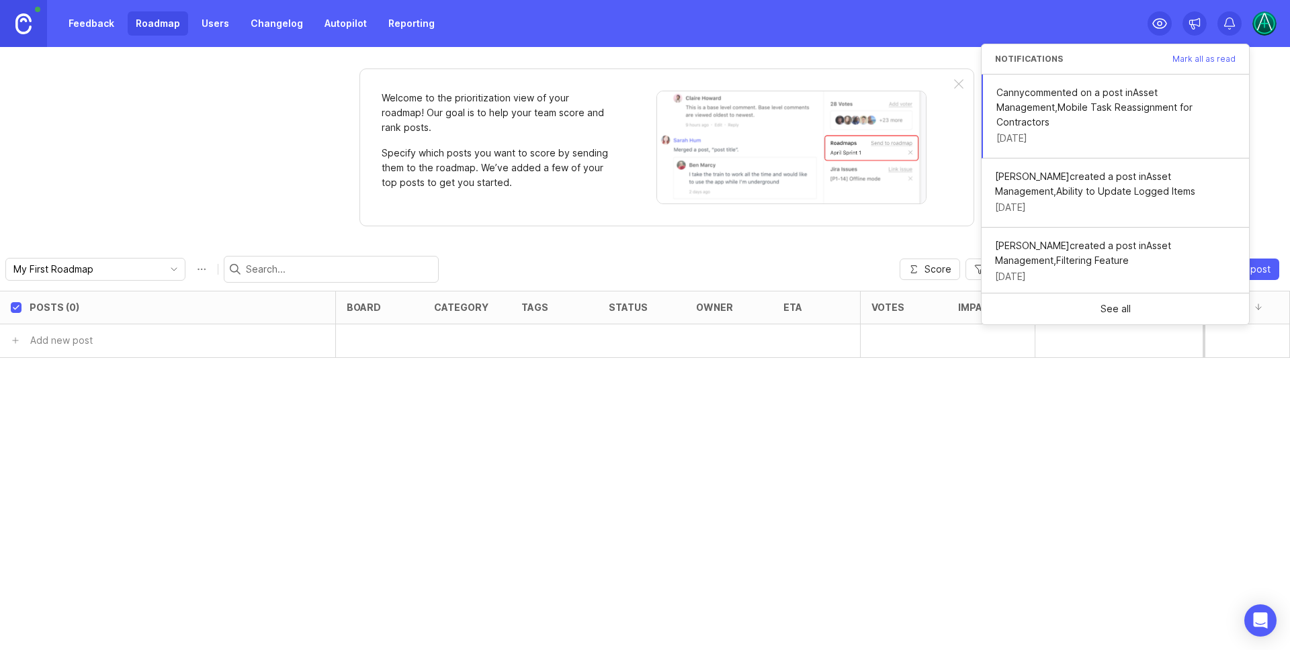
click at [1260, 26] on img at bounding box center [1264, 23] width 24 height 24
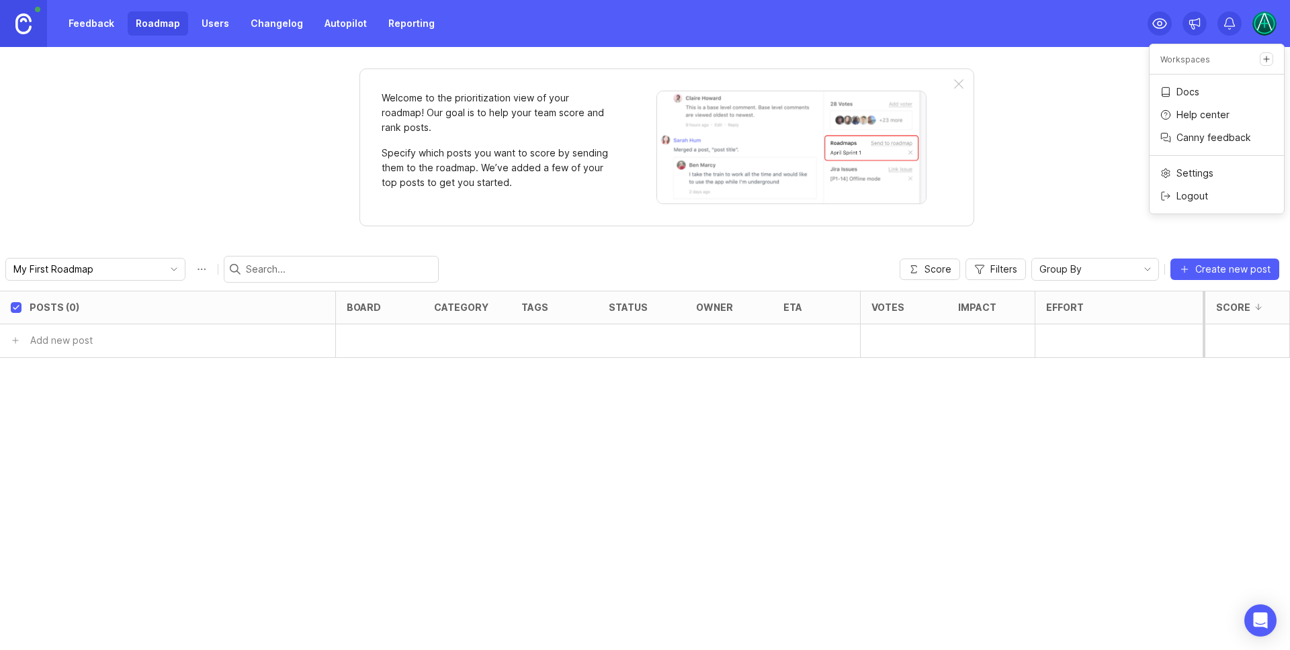
click at [1195, 139] on p "Canny feedback" at bounding box center [1213, 137] width 75 height 13
click at [1213, 118] on p "Help center" at bounding box center [1202, 114] width 53 height 13
